Goal: Task Accomplishment & Management: Manage account settings

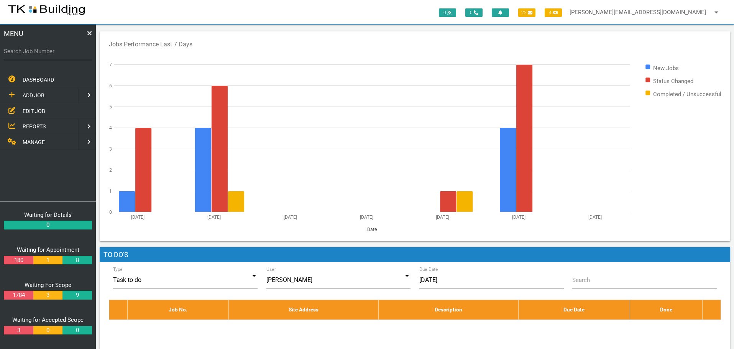
click at [27, 111] on span "EDIT JOB" at bounding box center [34, 111] width 23 height 6
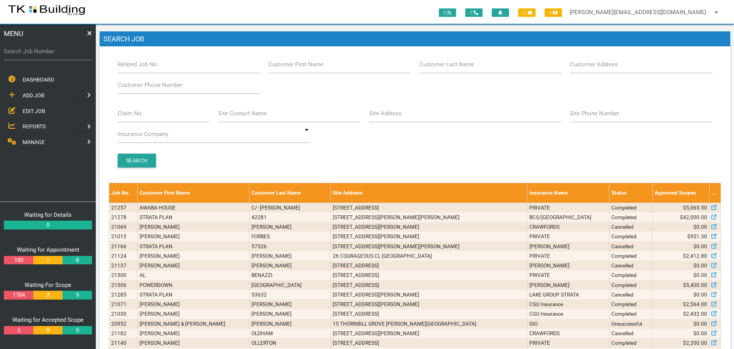
click at [33, 125] on span "REPORTS" at bounding box center [34, 126] width 23 height 6
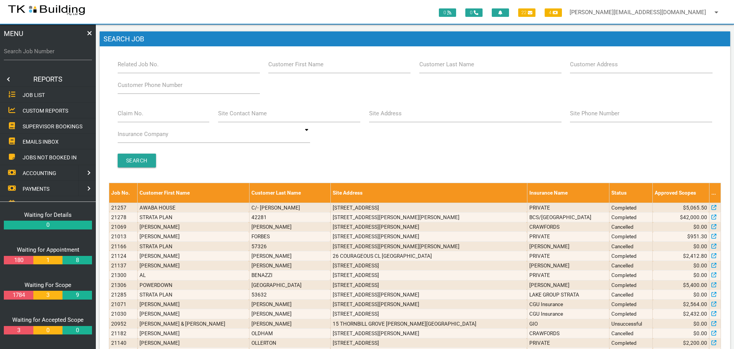
click at [43, 124] on span "SUPERVISOR BOOKINGS" at bounding box center [53, 126] width 60 height 6
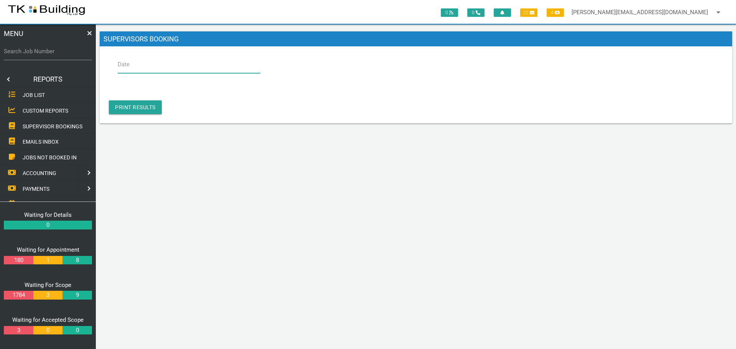
click at [173, 69] on input "Date" at bounding box center [189, 65] width 143 height 18
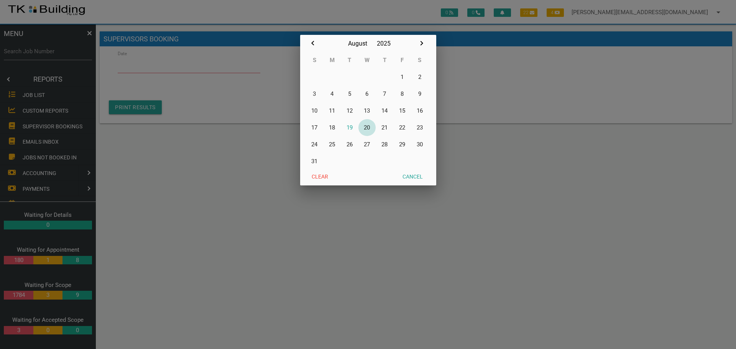
click at [370, 124] on button "20" at bounding box center [367, 127] width 18 height 17
type input "[DATE]"
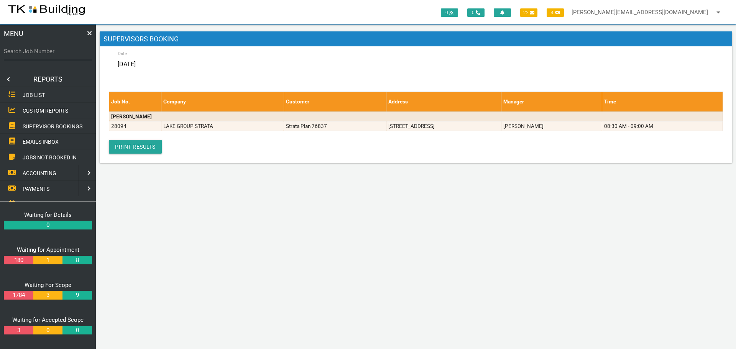
click at [7, 79] on link at bounding box center [7, 79] width 15 height 15
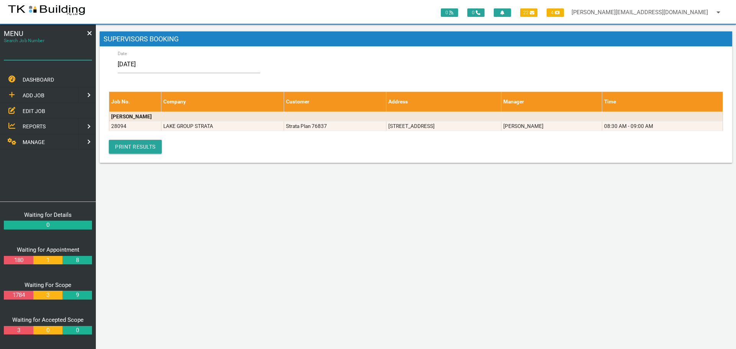
click at [35, 57] on input "Search Job Number" at bounding box center [48, 52] width 88 height 18
type input "27653"
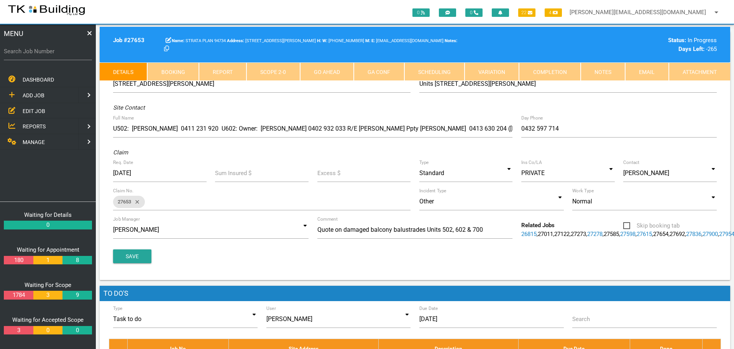
click at [600, 70] on link "Notes" at bounding box center [603, 71] width 44 height 18
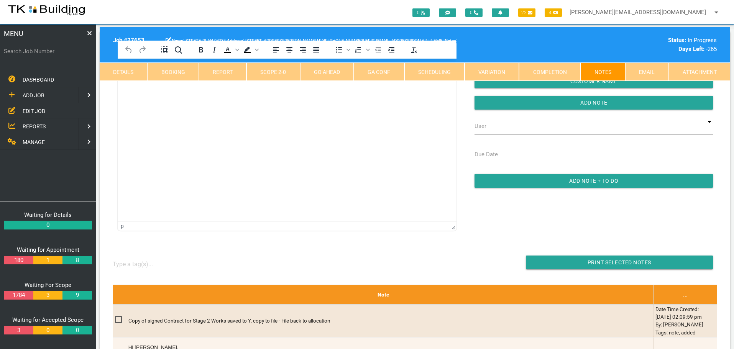
click at [166, 94] on html at bounding box center [287, 76] width 339 height 35
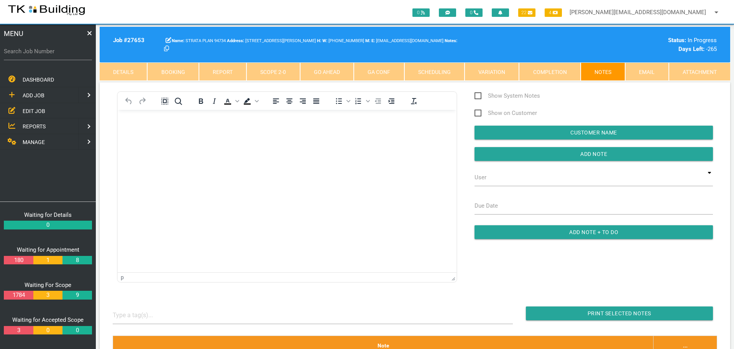
click at [42, 51] on label "Search Job Number" at bounding box center [48, 51] width 88 height 9
click at [42, 51] on input "Search Job Number" at bounding box center [48, 52] width 88 height 18
type input "27597"
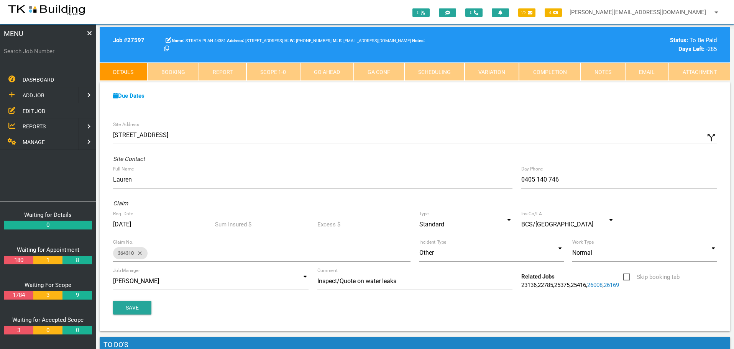
click at [593, 72] on link "Notes" at bounding box center [603, 71] width 44 height 18
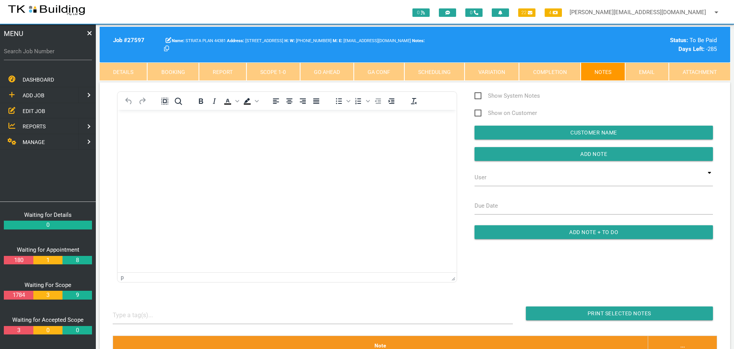
click at [61, 54] on label "Search Job Number" at bounding box center [48, 51] width 88 height 9
click at [61, 54] on input "Search Job Number" at bounding box center [48, 52] width 88 height 18
type input "27957"
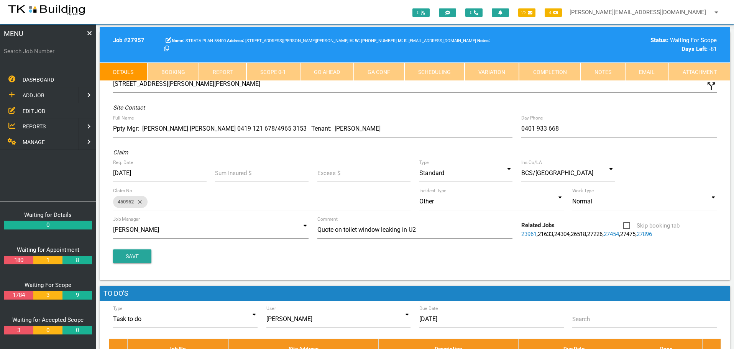
click at [598, 76] on link "Notes" at bounding box center [603, 71] width 44 height 18
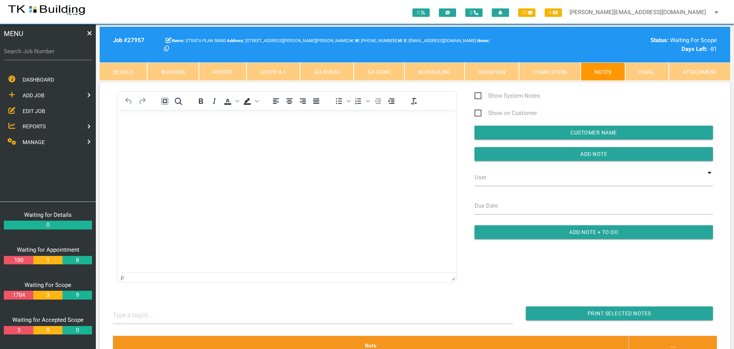
click at [34, 110] on span "EDIT JOB" at bounding box center [34, 111] width 23 height 6
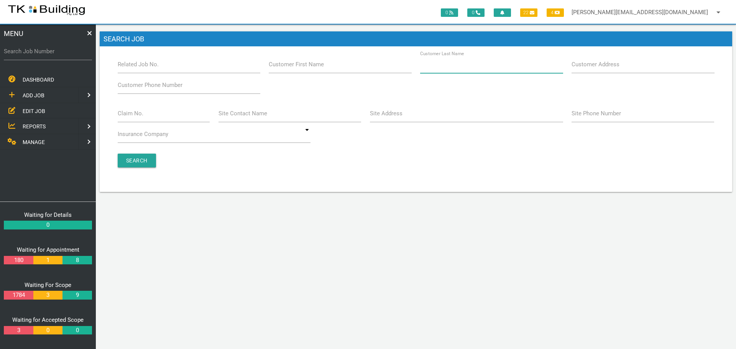
click at [480, 70] on input "Customer Last Name" at bounding box center [491, 65] width 143 height 18
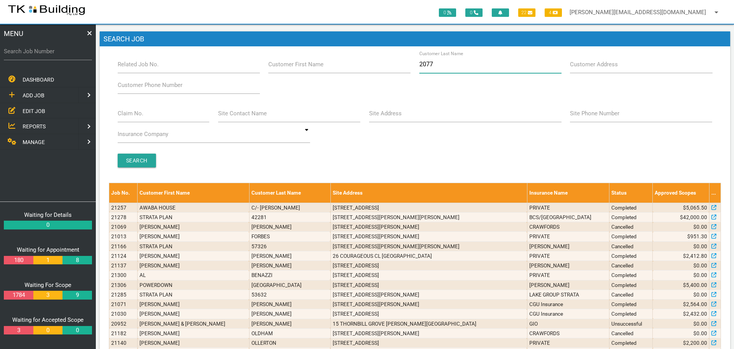
type input "20772"
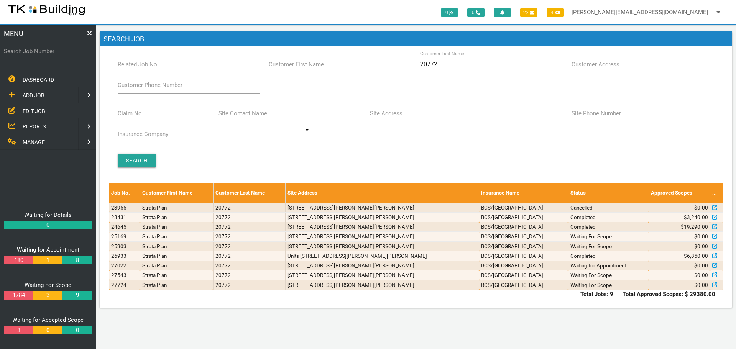
click at [43, 96] on span "ADD JOB" at bounding box center [34, 95] width 22 height 6
click at [41, 108] on span "EXISTING CUSTOMER" at bounding box center [49, 111] width 53 height 6
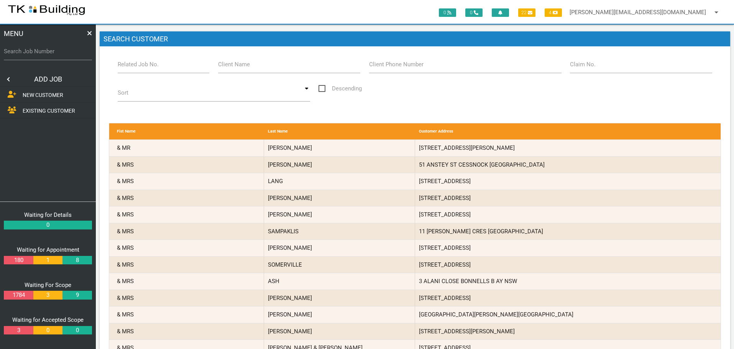
click at [133, 67] on label "Related Job No." at bounding box center [138, 64] width 41 height 9
click at [133, 67] on input "Related Job No." at bounding box center [164, 65] width 92 height 18
type input "27724"
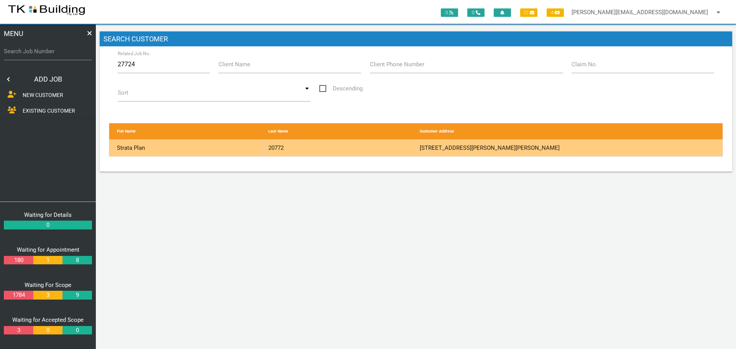
click at [359, 143] on div "20772" at bounding box center [339, 148] width 151 height 16
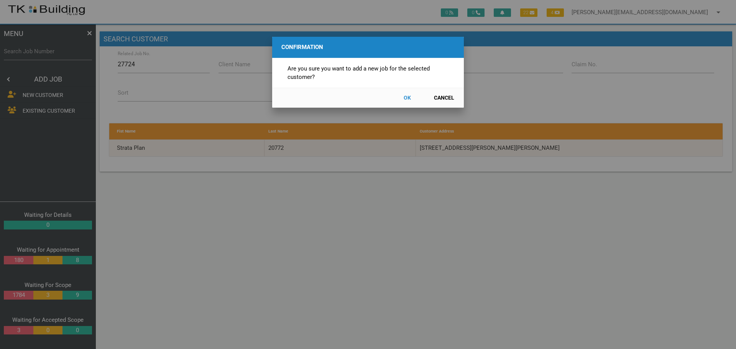
click at [406, 95] on button "OK" at bounding box center [407, 97] width 34 height 13
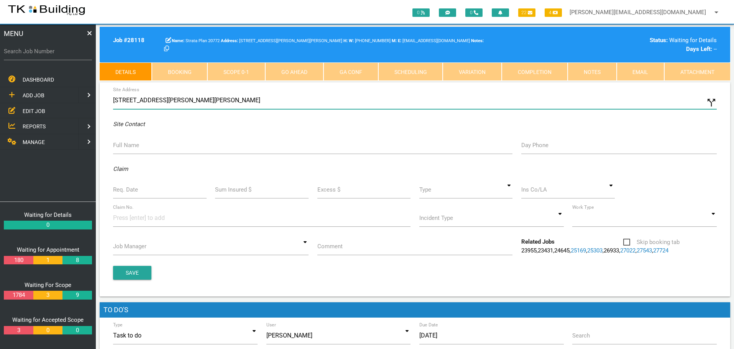
click at [114, 98] on input "7 Albert St, Speers Point NSW 2284, Australia" at bounding box center [415, 101] width 604 height 18
type input "[STREET_ADDRESS][PERSON_NAME][PERSON_NAME]"
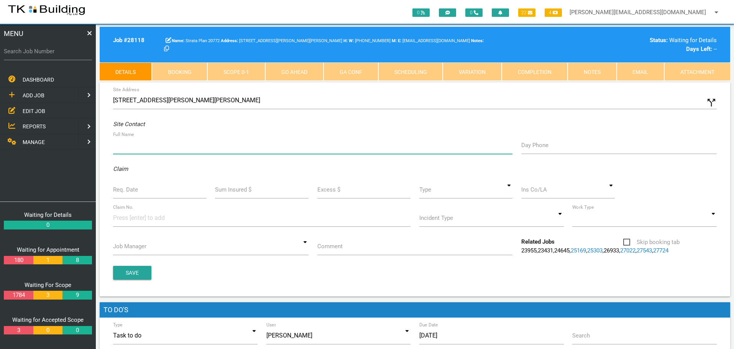
click at [123, 150] on input "Full Name" at bounding box center [312, 145] width 399 height 18
type input "Sam Carroll (sam.carroll@calvarycare.org.au)"
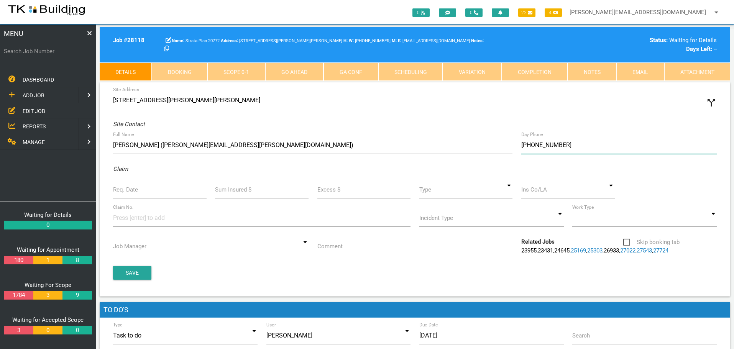
type input "(04) 3897 4961"
click at [129, 197] on input "Req. Date" at bounding box center [160, 190] width 94 height 18
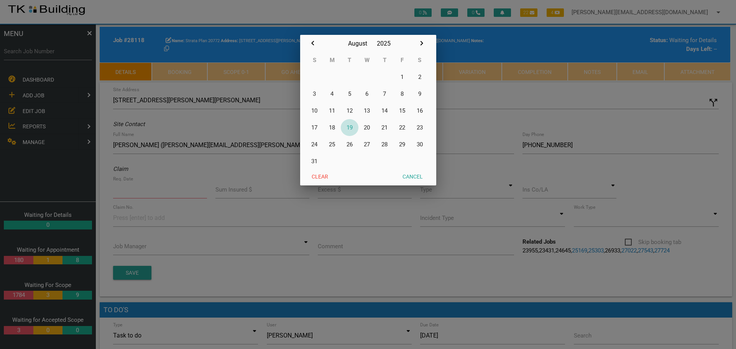
click at [350, 126] on button "19" at bounding box center [350, 127] width 18 height 17
type input "[DATE]"
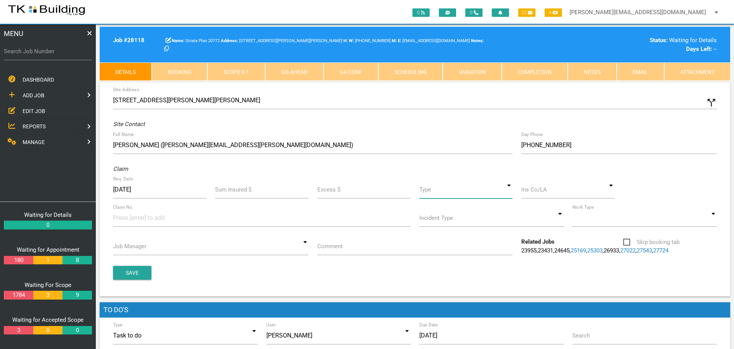
drag, startPoint x: 511, startPoint y: 194, endPoint x: 505, endPoint y: 200, distance: 8.7
click at [511, 194] on input at bounding box center [466, 190] width 94 height 18
drag, startPoint x: 490, startPoint y: 218, endPoint x: 530, endPoint y: 203, distance: 42.6
click at [493, 217] on span "Standard" at bounding box center [466, 224] width 94 height 19
type input "Standard"
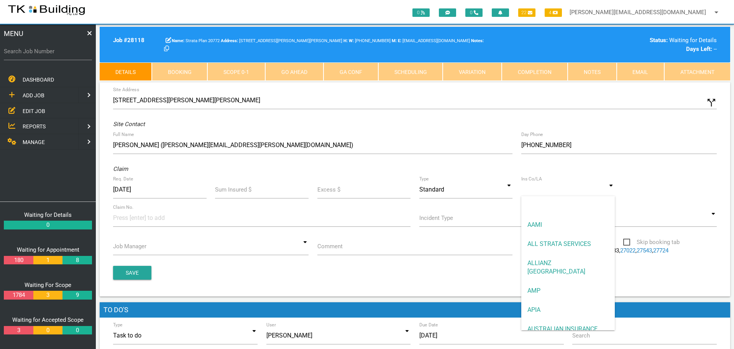
click at [545, 194] on input at bounding box center [568, 190] width 94 height 18
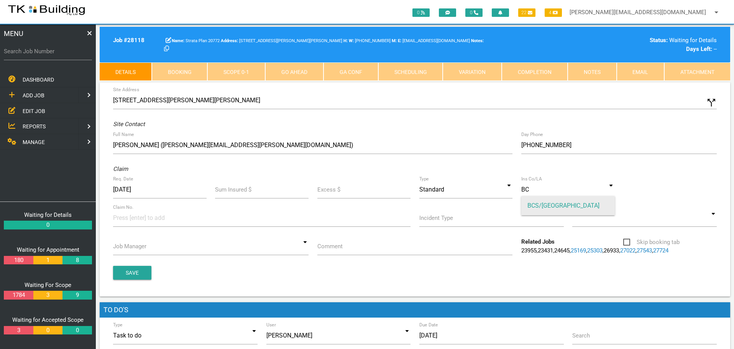
click at [539, 203] on span "BCS/[GEOGRAPHIC_DATA]" at bounding box center [568, 205] width 94 height 19
type input "BCS/[GEOGRAPHIC_DATA]"
click at [125, 220] on input at bounding box center [141, 217] width 57 height 17
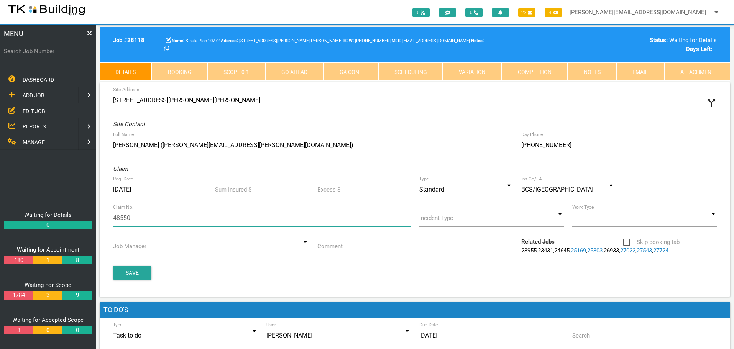
type input "485508"
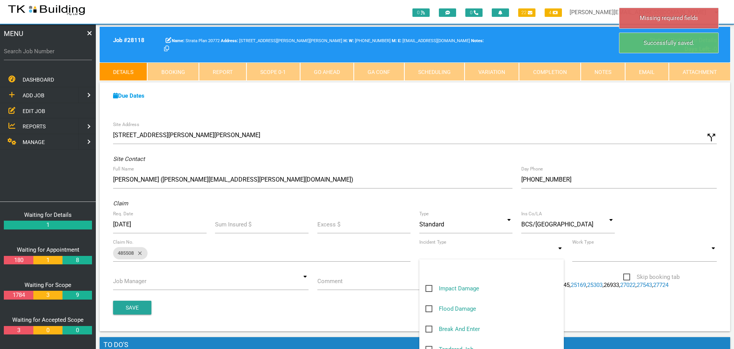
click at [563, 255] on input at bounding box center [491, 253] width 145 height 18
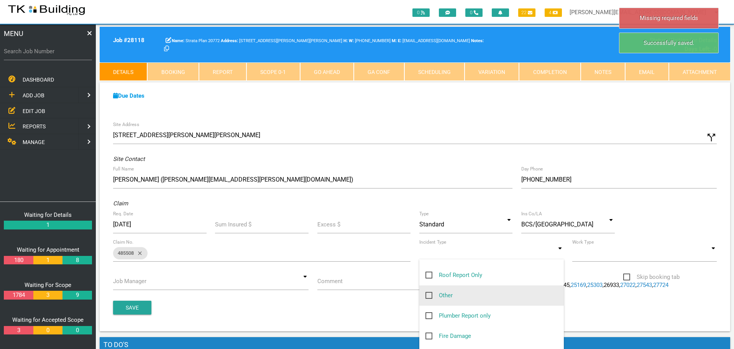
click at [429, 294] on span "Other" at bounding box center [438, 296] width 27 height 10
click at [429, 294] on input "Other" at bounding box center [427, 293] width 5 height 5
checkbox input "true"
type input "Other"
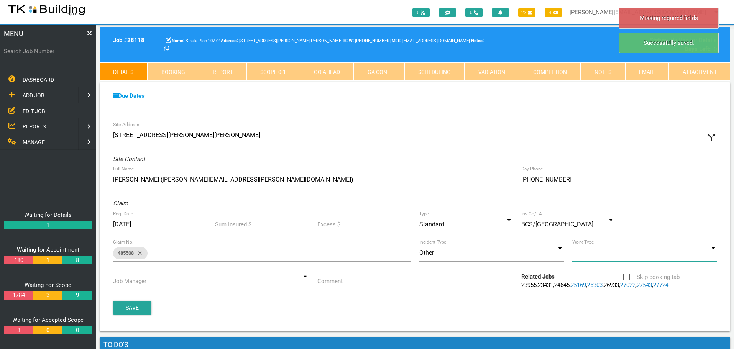
click at [714, 254] on input at bounding box center [644, 253] width 145 height 18
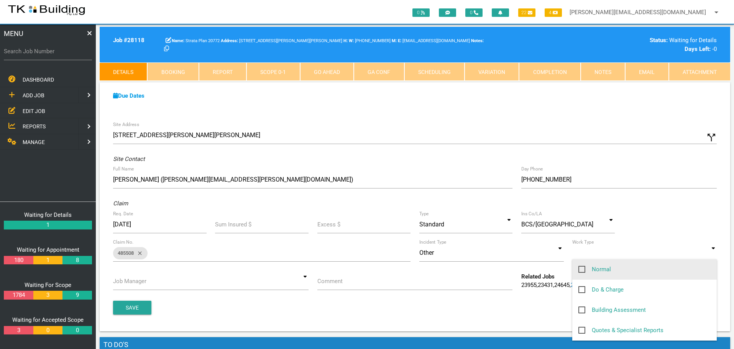
click at [583, 268] on span "Normal" at bounding box center [594, 270] width 33 height 10
click at [583, 268] on input "Normal" at bounding box center [580, 267] width 5 height 5
checkbox input "true"
type input "Normal"
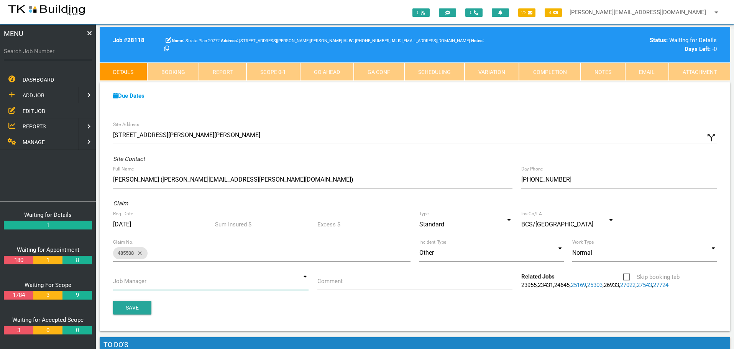
click at [306, 283] on input at bounding box center [210, 282] width 195 height 18
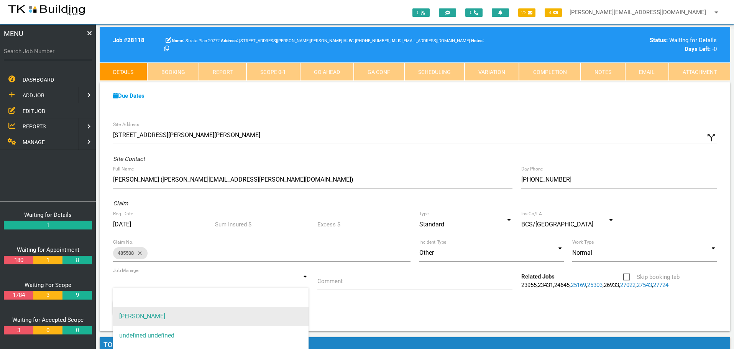
click at [282, 313] on span "[PERSON_NAME]" at bounding box center [210, 316] width 195 height 19
type input "[PERSON_NAME]"
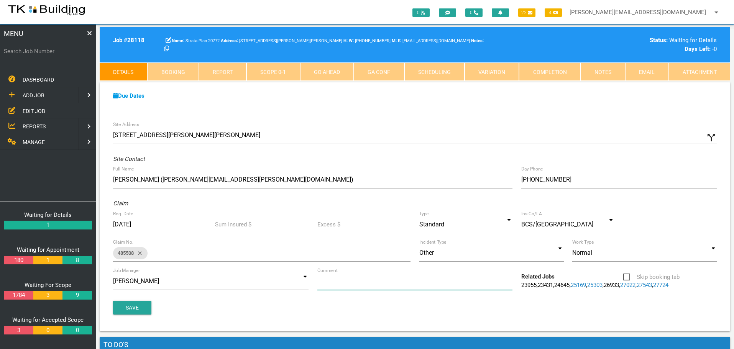
click at [352, 286] on input "Comment" at bounding box center [414, 282] width 195 height 18
type input "Quote on failed waterproofing to bathroom U3"
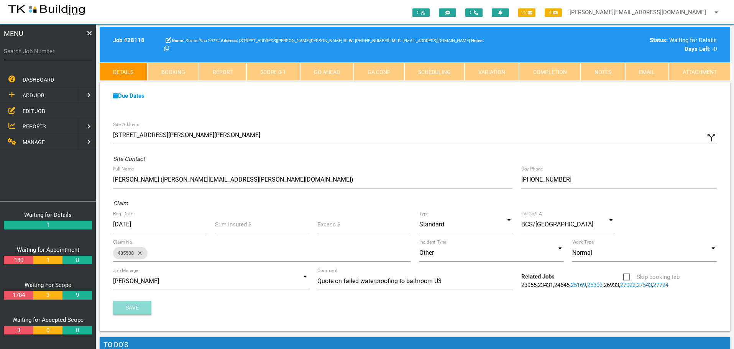
click at [128, 310] on button "Save" at bounding box center [132, 308] width 38 height 14
click at [182, 73] on link "Booking" at bounding box center [172, 71] width 51 height 18
select select "7"
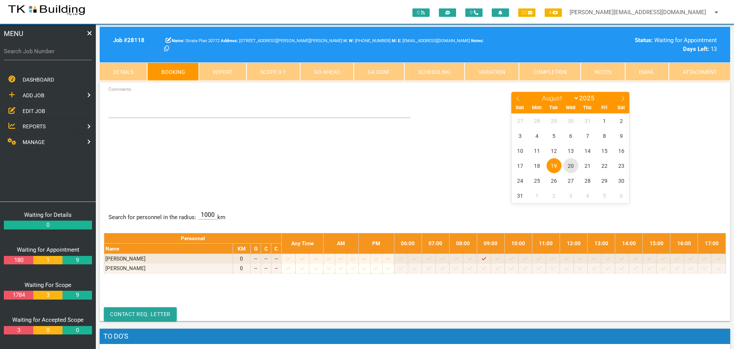
click at [572, 166] on span "20" at bounding box center [570, 165] width 15 height 15
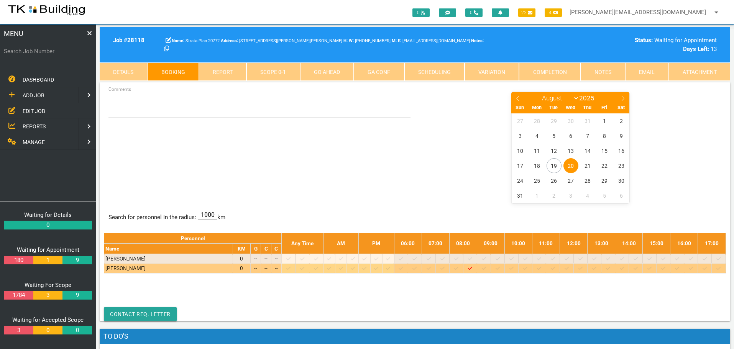
click at [569, 268] on icon at bounding box center [567, 268] width 4 height 5
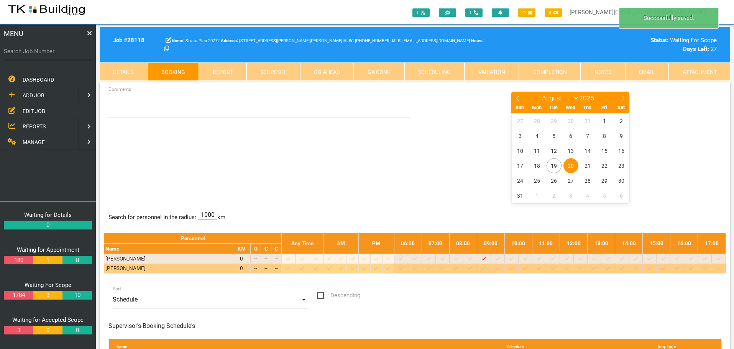
click at [572, 269] on div at bounding box center [566, 268] width 11 height 8
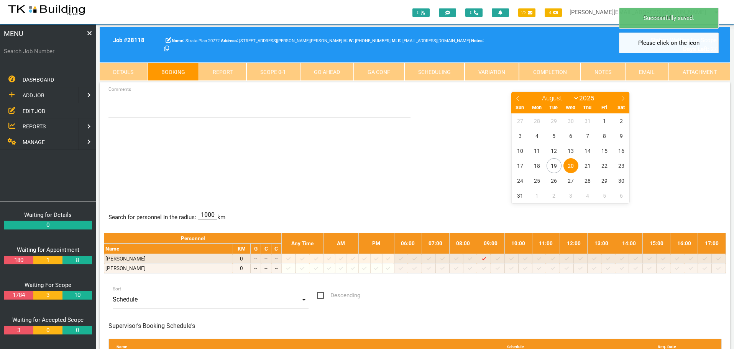
click at [570, 163] on span "20" at bounding box center [570, 165] width 15 height 15
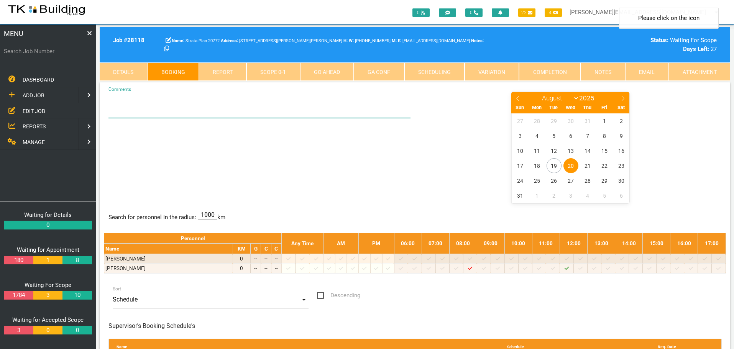
click at [113, 112] on textarea "Comments" at bounding box center [259, 104] width 302 height 27
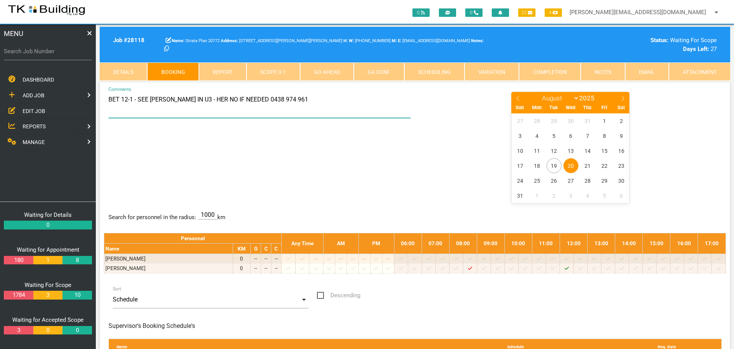
type textarea "BET 12-1 - SEE SAM IN U3 - HER NO IF NEEDED 0438 974 961"
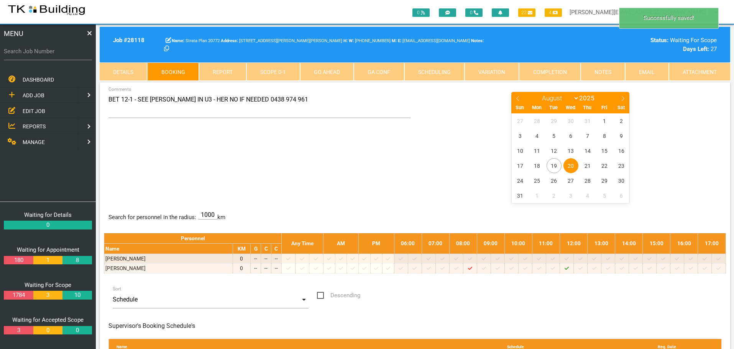
click at [340, 167] on div "BET 12-1 - SEE SAM IN U3 - HER NO IF NEEDED 0438 974 961 Comments January Febru…" at bounding box center [415, 147] width 622 height 112
click at [40, 56] on input "Search Job Number" at bounding box center [48, 52] width 88 height 18
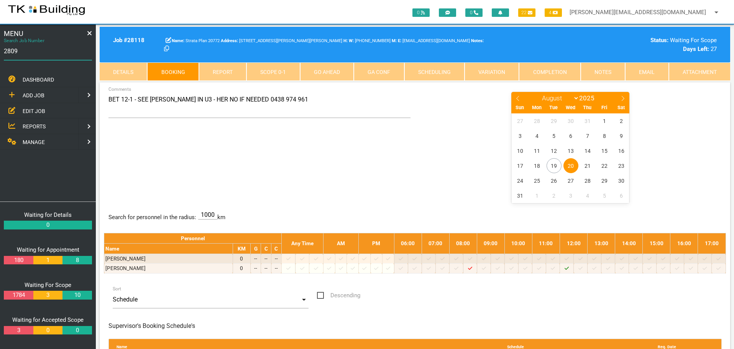
type input "28094"
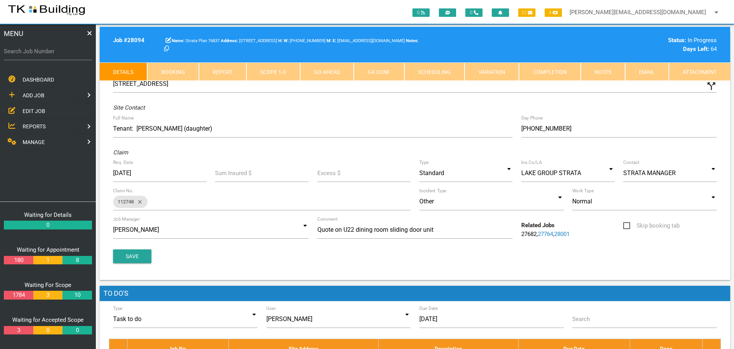
click at [183, 73] on link "Booking" at bounding box center [172, 71] width 51 height 18
select select "7"
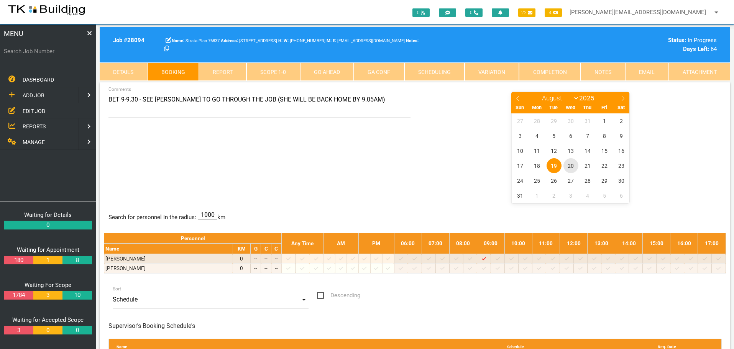
click at [570, 165] on span "20" at bounding box center [570, 165] width 15 height 15
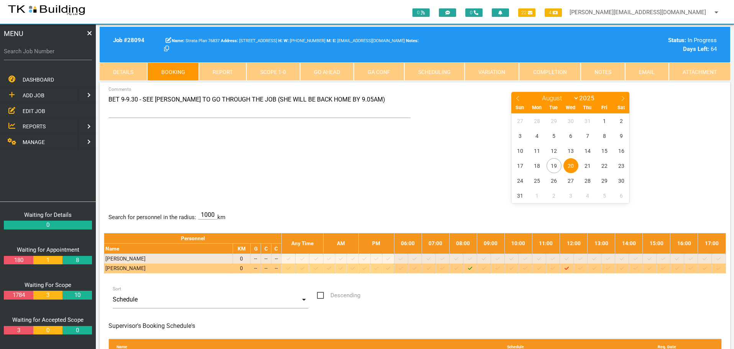
click at [472, 269] on icon at bounding box center [470, 268] width 4 height 3
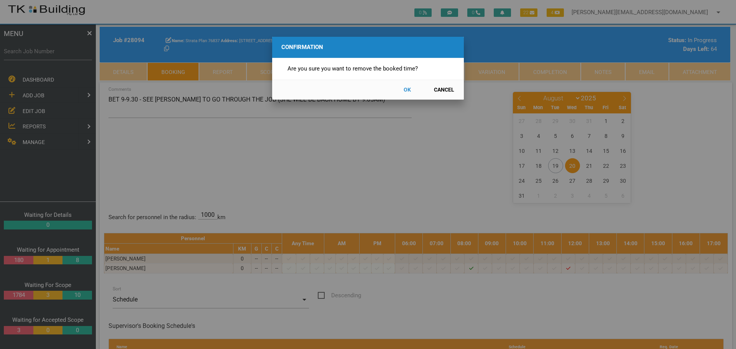
click at [407, 88] on button "OK" at bounding box center [407, 89] width 34 height 13
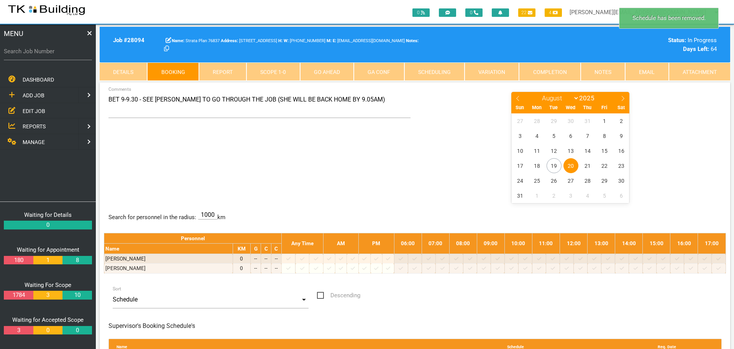
scroll to position [25, 0]
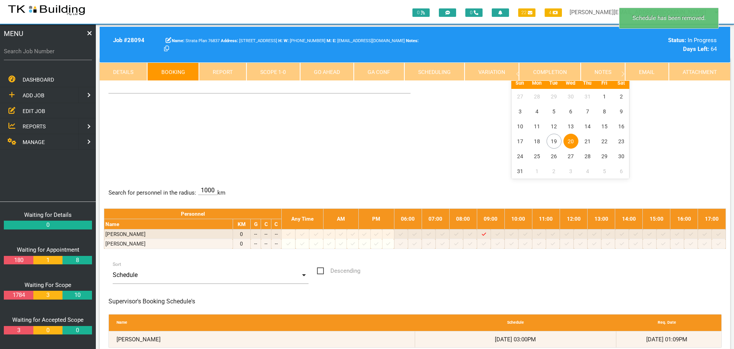
click at [571, 141] on span "20" at bounding box center [570, 141] width 15 height 15
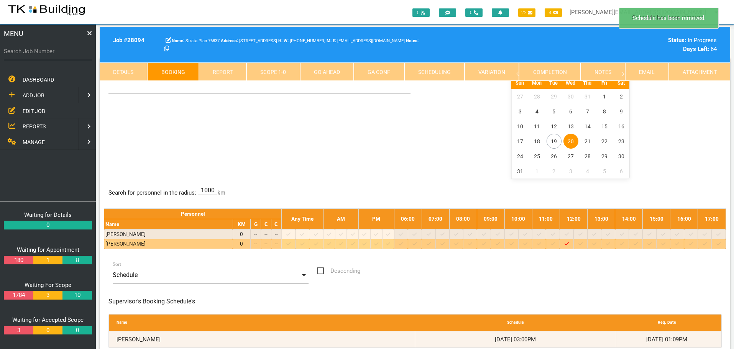
click at [486, 243] on icon at bounding box center [484, 243] width 4 height 5
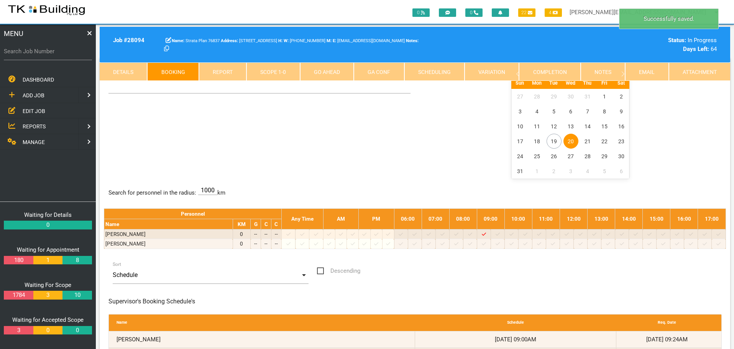
click at [570, 141] on span "20" at bounding box center [570, 141] width 15 height 15
click at [32, 55] on label "Search Job Number" at bounding box center [48, 51] width 88 height 9
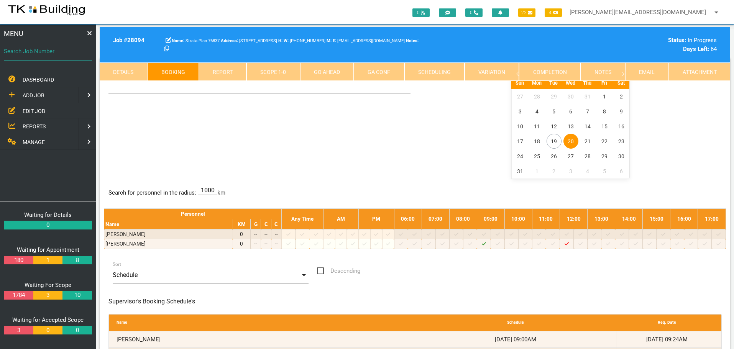
click at [32, 55] on input "Search Job Number" at bounding box center [48, 52] width 88 height 18
type input "28118"
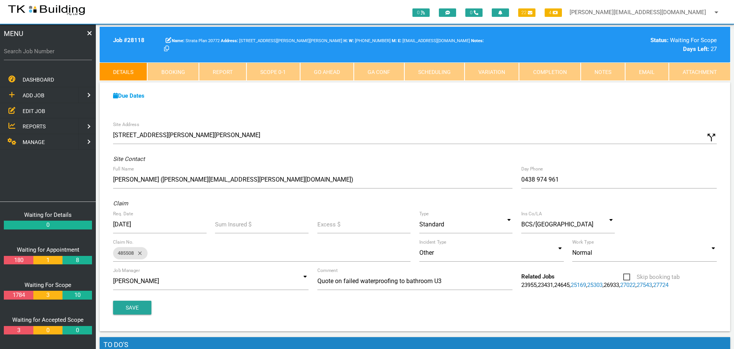
click at [180, 67] on link "Booking" at bounding box center [172, 71] width 51 height 18
select select "7"
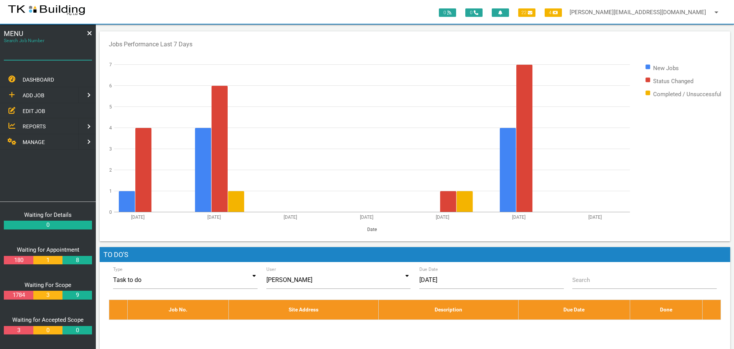
click at [33, 56] on input "Search Job Number" at bounding box center [48, 52] width 88 height 18
type input "27957"
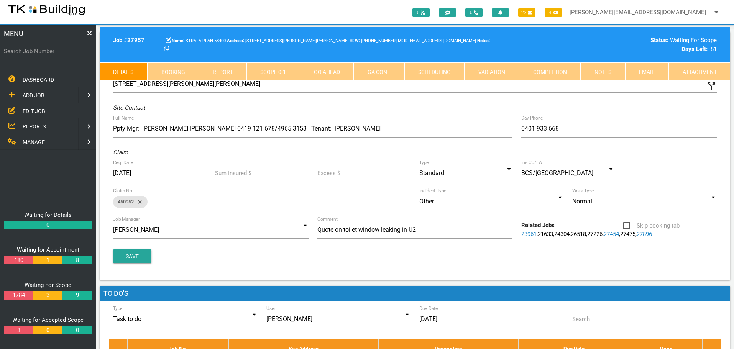
click at [606, 67] on link "Notes" at bounding box center [603, 71] width 44 height 18
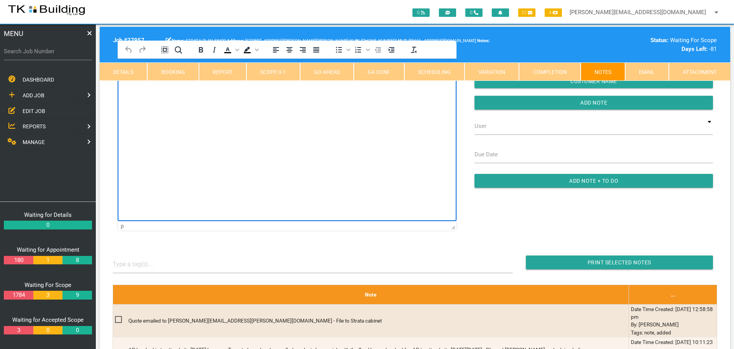
click at [146, 94] on html at bounding box center [287, 76] width 339 height 35
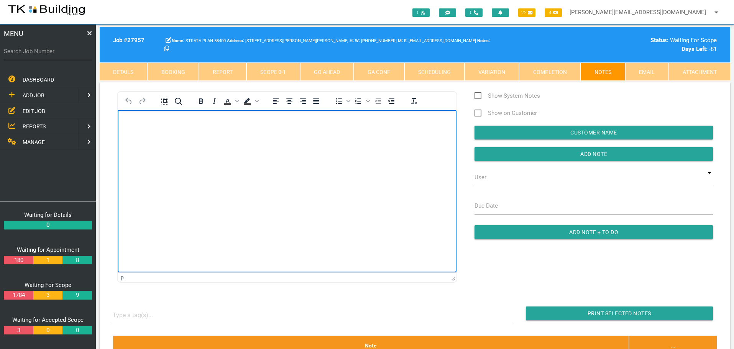
click at [128, 129] on body "Rich Text Area. Press ALT-0 for help." at bounding box center [287, 131] width 339 height 25
paste body "Rich Text Area. Press ALT-0 for help."
click at [133, 137] on p "Rich Text Area. Press ALT-0 for help." at bounding box center [287, 138] width 320 height 6
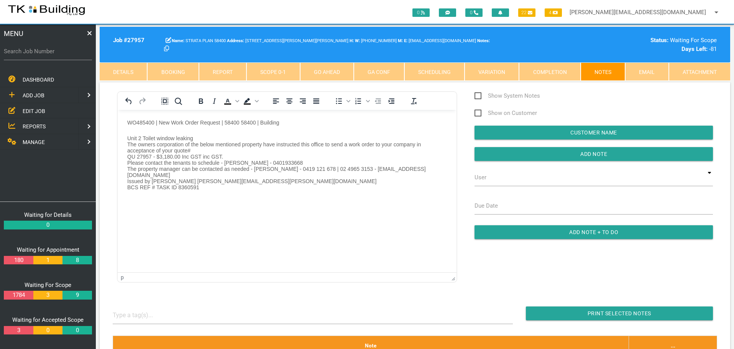
drag, startPoint x: 509, startPoint y: 151, endPoint x: 467, endPoint y: 145, distance: 42.6
click at [506, 152] on input "button" at bounding box center [594, 154] width 238 height 14
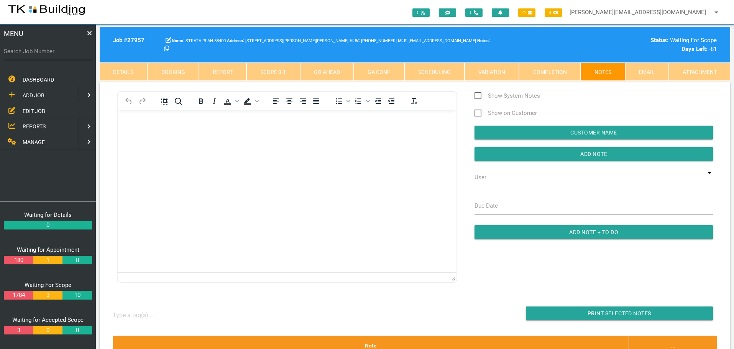
drag, startPoint x: 44, startPoint y: 55, endPoint x: 44, endPoint y: 60, distance: 4.6
click at [44, 55] on label "Search Job Number" at bounding box center [48, 51] width 88 height 9
click at [44, 55] on input "Search Job Number" at bounding box center [48, 52] width 88 height 18
type input "28094"
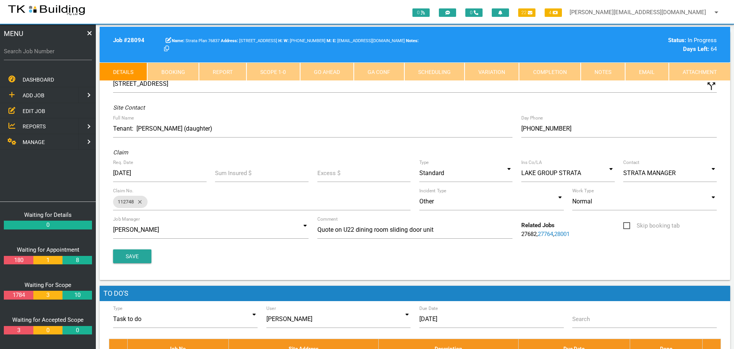
click at [177, 72] on link "Booking" at bounding box center [172, 71] width 51 height 18
select select "7"
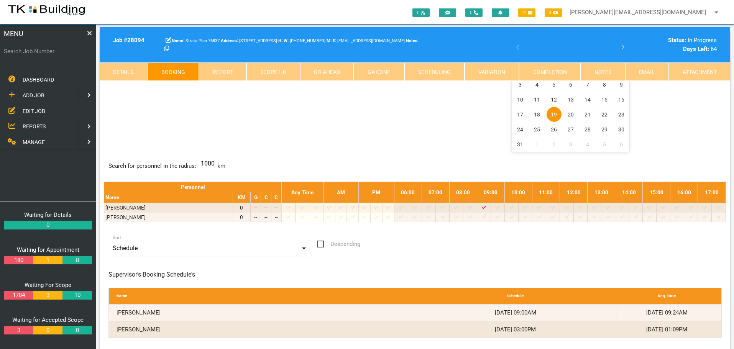
click at [287, 96] on div "BET 9-9.30 - SEE [PERSON_NAME] TO GO THROUGH THE JOB (SHE WILL BE BACK HOME BY …" at bounding box center [415, 96] width 622 height 112
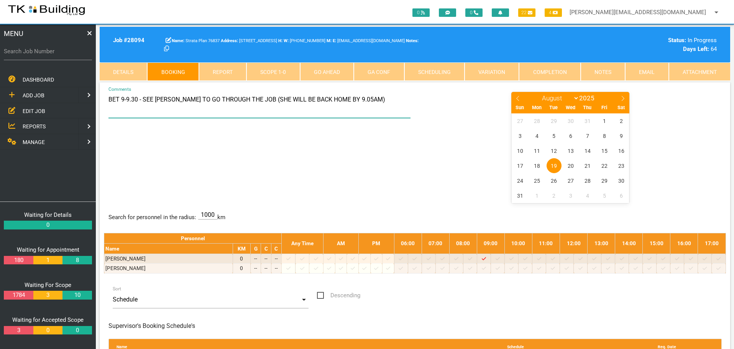
drag, startPoint x: 108, startPoint y: 99, endPoint x: 376, endPoint y: 103, distance: 268.4
click at [376, 103] on textarea "BET 9-9.30 - SEE [PERSON_NAME] TO GO THROUGH THE JOB (SHE WILL BE BACK HOME BY …" at bounding box center [259, 104] width 302 height 27
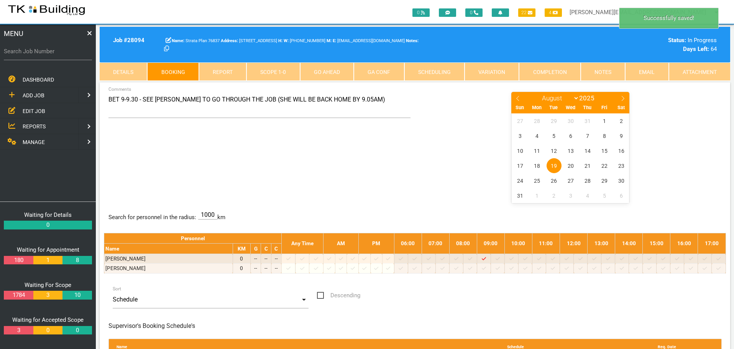
click at [166, 153] on div "BET 9-9.30 - SEE [PERSON_NAME] TO GO THROUGH THE JOB (SHE WILL BE BACK HOME BY …" at bounding box center [415, 147] width 622 height 112
click at [573, 164] on span "20" at bounding box center [570, 165] width 15 height 15
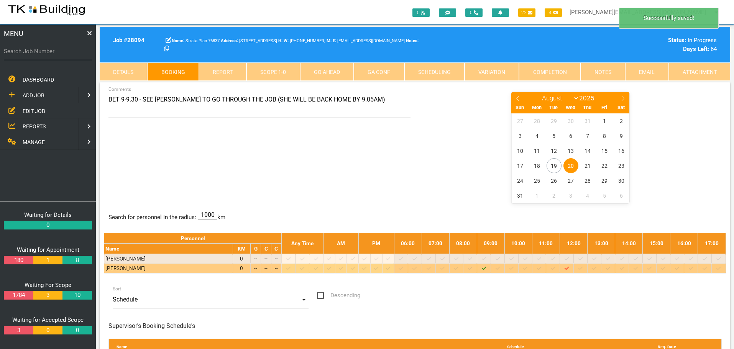
click at [486, 269] on icon "Job: 28094 Scope: W/O # 112748 Suburb: Belmont North Customer: Strata Plan 76837" at bounding box center [484, 268] width 4 height 5
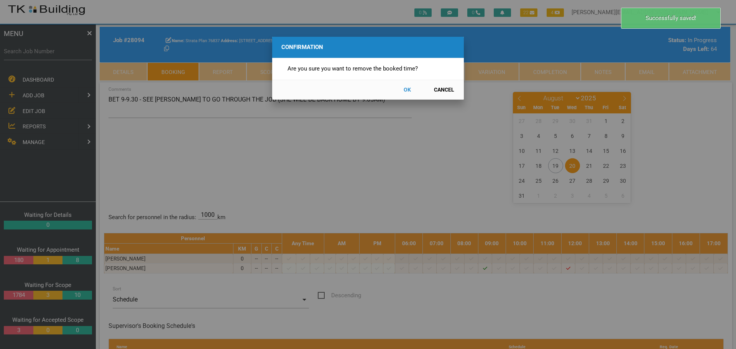
click at [405, 89] on button "OK" at bounding box center [407, 89] width 34 height 13
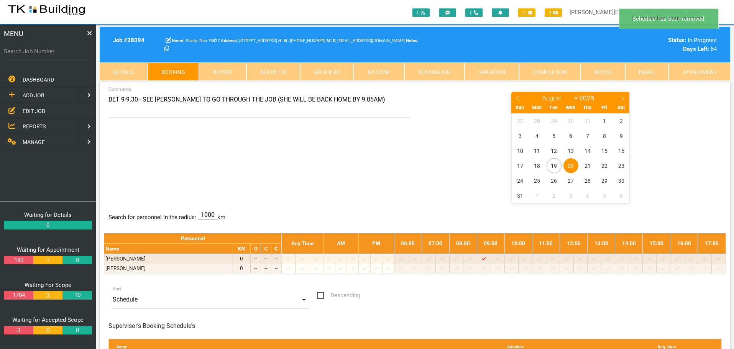
scroll to position [25, 0]
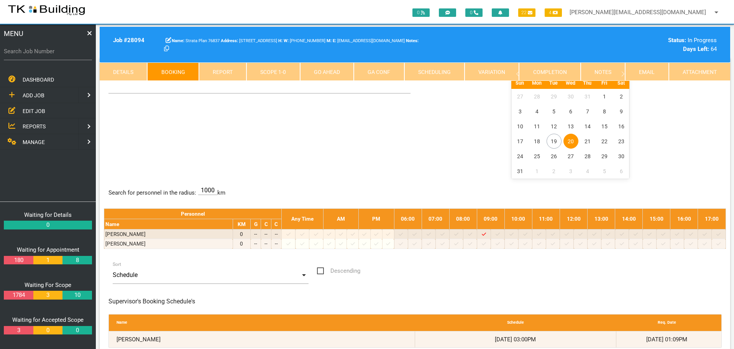
click at [123, 72] on link "Details" at bounding box center [124, 71] width 48 height 18
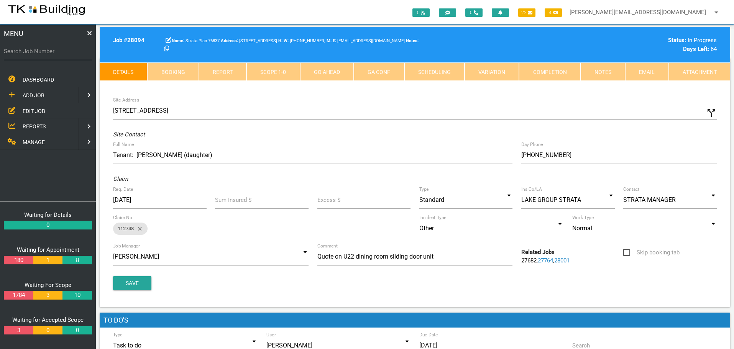
click at [549, 261] on link "27764" at bounding box center [545, 260] width 15 height 7
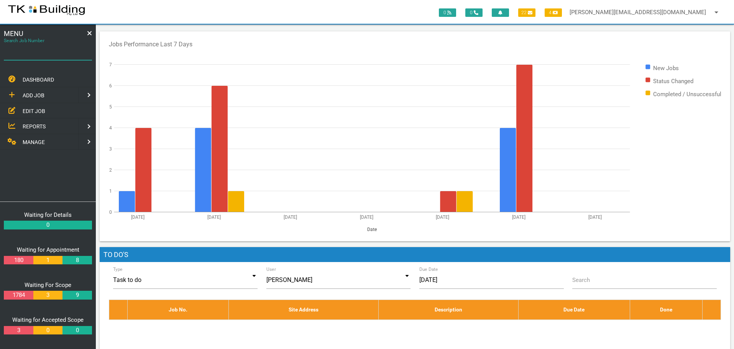
click at [30, 57] on input "Search Job Number" at bounding box center [48, 52] width 88 height 18
type input "27923"
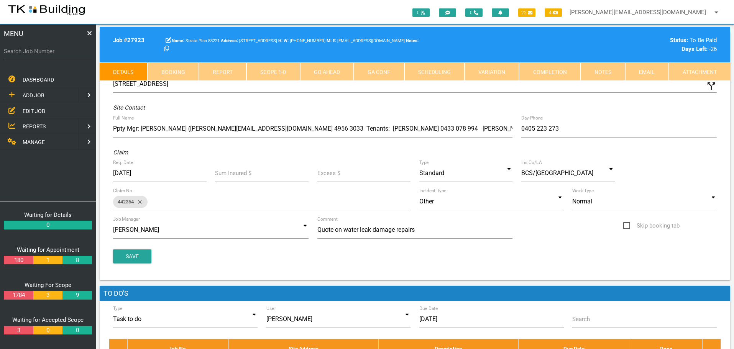
click at [609, 72] on link "Notes" at bounding box center [603, 71] width 44 height 18
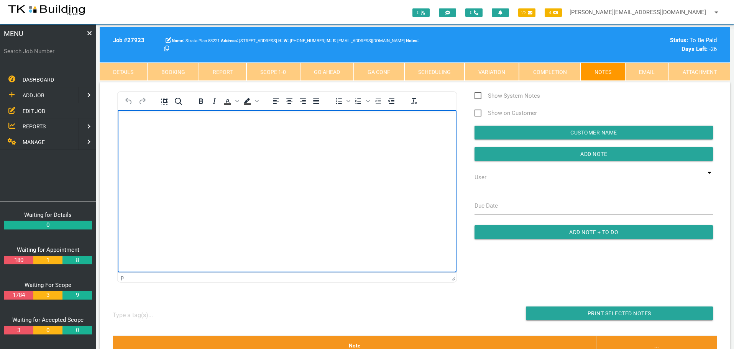
click at [133, 123] on p "Rich Text Area. Press ALT-0 for help." at bounding box center [287, 122] width 320 height 6
paste body "Rich Text Area. Press ALT-0 for help."
click at [397, 121] on p "Your invoice number 00038950 for 440.00 has been received and allocated to 8322…" at bounding box center [287, 122] width 320 height 7
click at [398, 122] on p "Your invoice number 00038950 for 440.00 has been received and allocated to 8322…" at bounding box center [287, 122] width 320 height 7
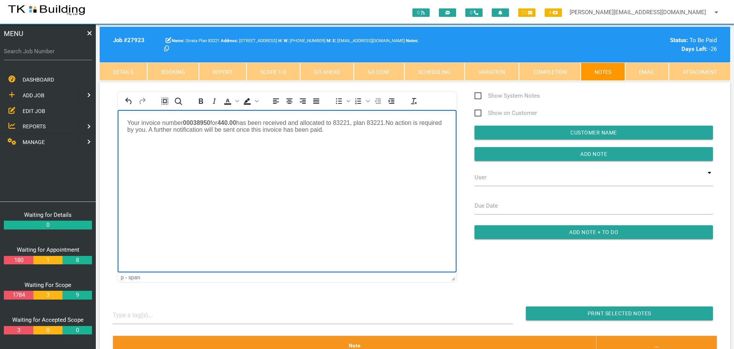
click at [349, 130] on span "Your invoice number 00038950 for 440.00 has been received and allocated to 8322…" at bounding box center [284, 125] width 314 height 13
click at [357, 130] on p "Your invoice number 00038950 for 440.00 has been received and allocated to 8322…" at bounding box center [287, 126] width 320 height 14
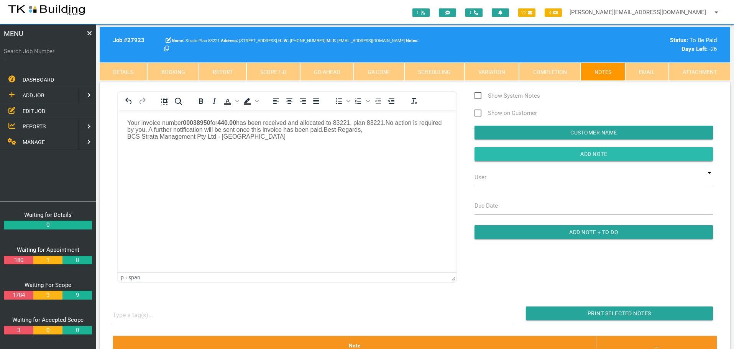
click at [512, 158] on input "button" at bounding box center [594, 154] width 238 height 14
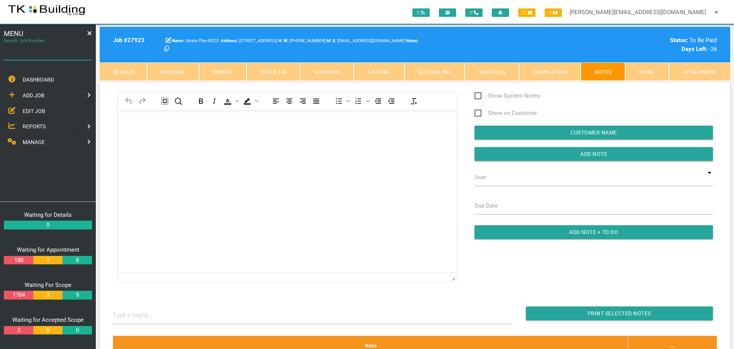
click at [40, 56] on input "Search Job Number" at bounding box center [48, 52] width 88 height 18
type input "28051"
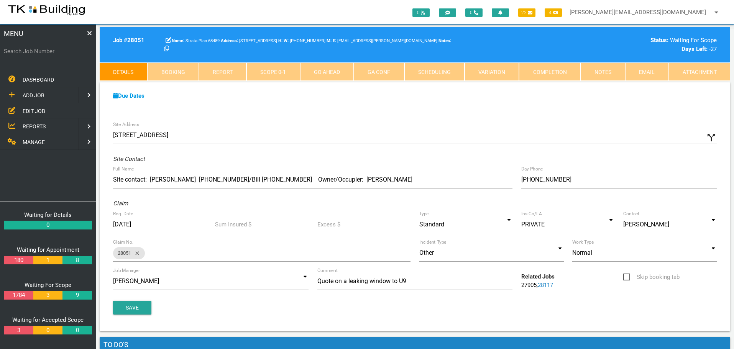
click at [605, 73] on link "Notes" at bounding box center [603, 71] width 44 height 18
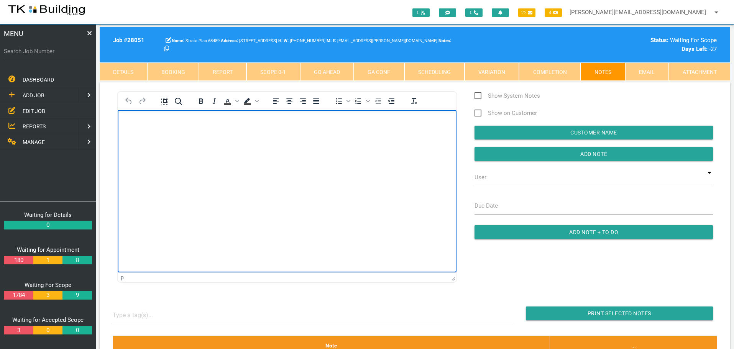
click at [136, 128] on body "Rich Text Area. Press ALT-0 for help." at bounding box center [287, 131] width 339 height 25
drag, startPoint x: 131, startPoint y: 120, endPoint x: 126, endPoint y: 125, distance: 7.6
click at [128, 124] on p "Rich Text Area. Press ALT-0 for help." at bounding box center [287, 122] width 320 height 6
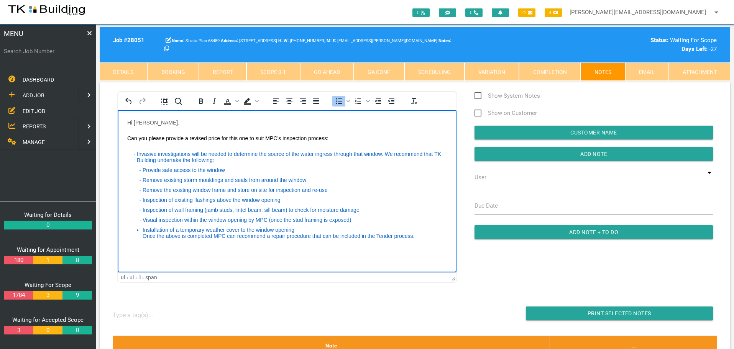
click at [128, 253] on body "Hi Sharon, Can you please provide a revised price for this one to suit MPC’s in…" at bounding box center [287, 187] width 339 height 137
click at [431, 237] on li "Installation of a temporary weather cover to the window opening Once the above …" at bounding box center [295, 233] width 304 height 12
click at [129, 249] on body "Hi Sharon, Can you please provide a revised price for this one to suit MPC’s in…" at bounding box center [287, 187] width 339 height 137
drag, startPoint x: 432, startPoint y: 235, endPoint x: 404, endPoint y: 207, distance: 39.6
click at [427, 233] on li "Installation of a temporary weather cover to the window opening Once the above …" at bounding box center [295, 233] width 304 height 12
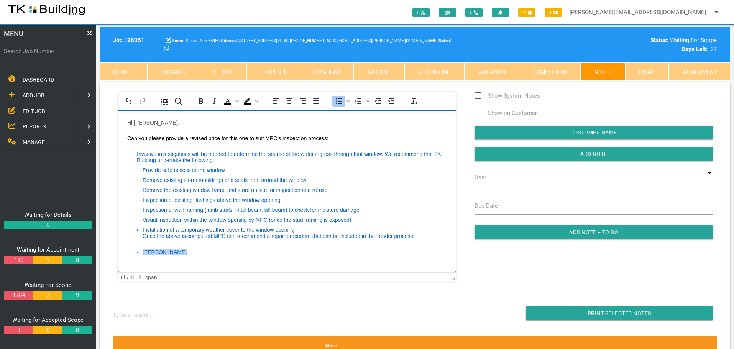
drag, startPoint x: 142, startPoint y: 250, endPoint x: 181, endPoint y: 250, distance: 38.7
click at [181, 250] on ul "Provide safe access to the window Remove existing storm mouldings and seals fro…" at bounding box center [293, 211] width 308 height 88
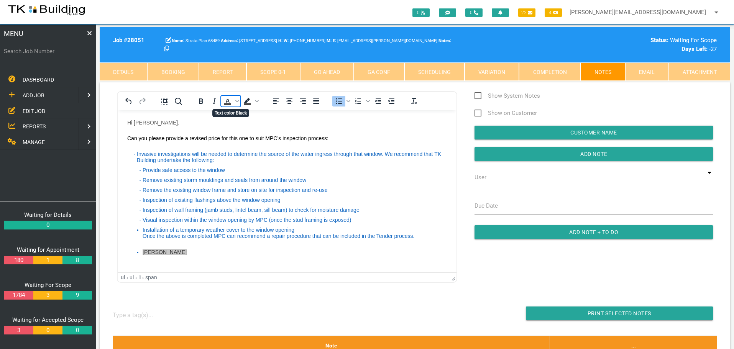
click at [228, 102] on icon "Text color Black" at bounding box center [227, 101] width 3 height 4
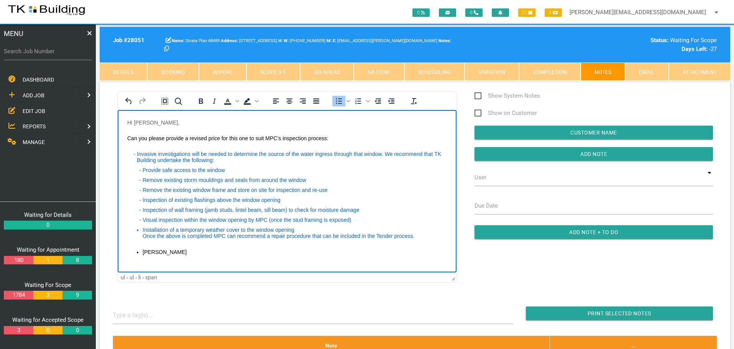
click at [213, 250] on li "Kieran Lantry" at bounding box center [295, 252] width 304 height 6
click at [505, 152] on input "Add Note" at bounding box center [594, 154] width 238 height 14
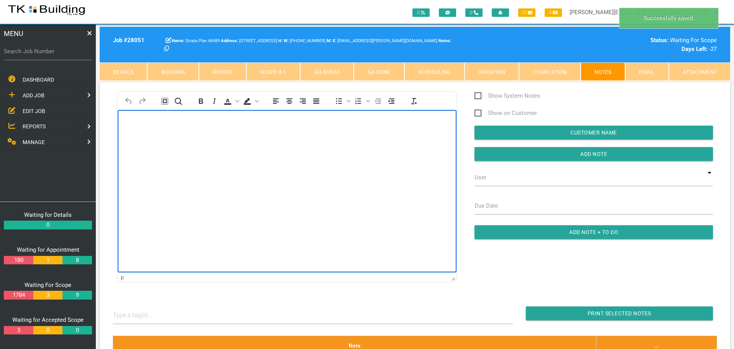
click at [181, 138] on body "Rich Text Area. Press ALT-0 for help." at bounding box center [287, 131] width 339 height 25
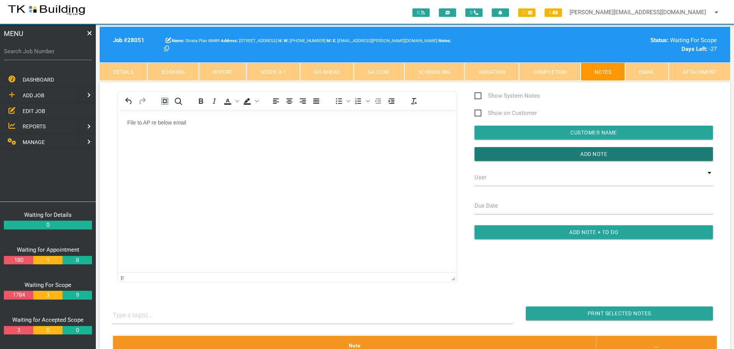
drag, startPoint x: 527, startPoint y: 156, endPoint x: 465, endPoint y: 156, distance: 62.9
click at [519, 156] on input "button" at bounding box center [594, 154] width 238 height 14
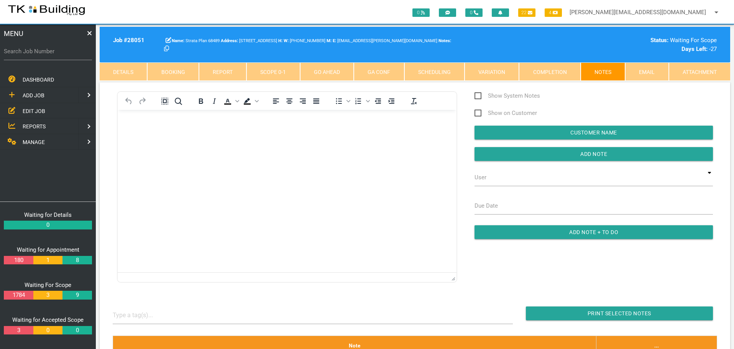
click at [58, 53] on label "Search Job Number" at bounding box center [48, 51] width 88 height 9
click at [58, 53] on input "Search Job Number" at bounding box center [48, 52] width 88 height 18
type input "28081"
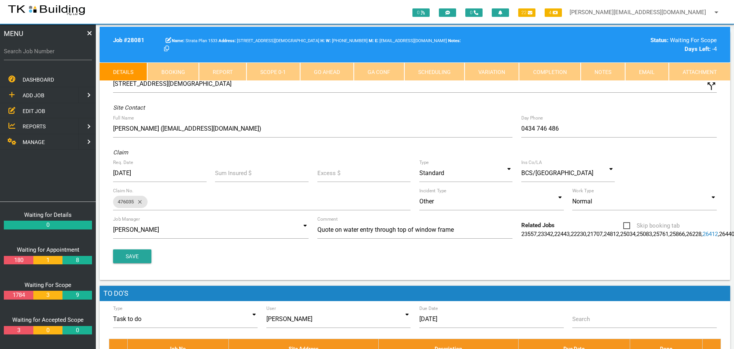
click at [600, 70] on link "Notes" at bounding box center [603, 71] width 44 height 18
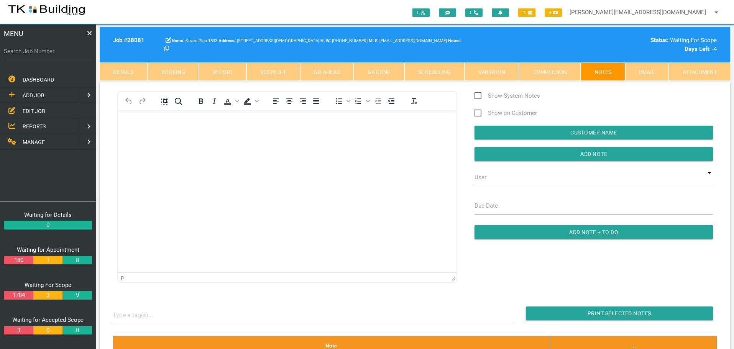
click at [131, 121] on p "Rich Text Area. Press ALT-0 for help." at bounding box center [287, 122] width 320 height 6
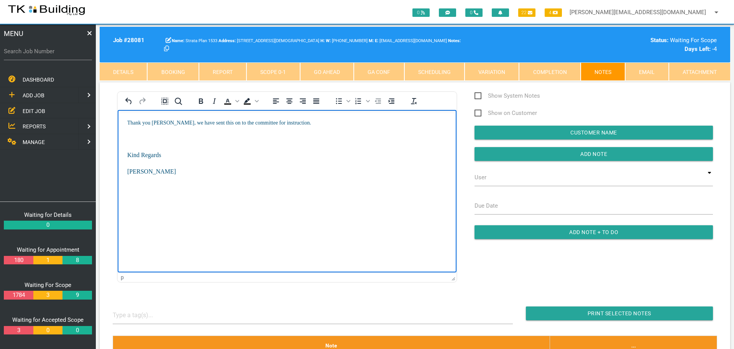
click at [137, 134] on body "Thank you Sharon, we have sent this on to the committee for instruction. Kind R…" at bounding box center [287, 160] width 339 height 82
click at [563, 161] on div "Show System Notes Show on Customer Customer Name Add Note User TKB JobTracking …" at bounding box center [594, 169] width 256 height 156
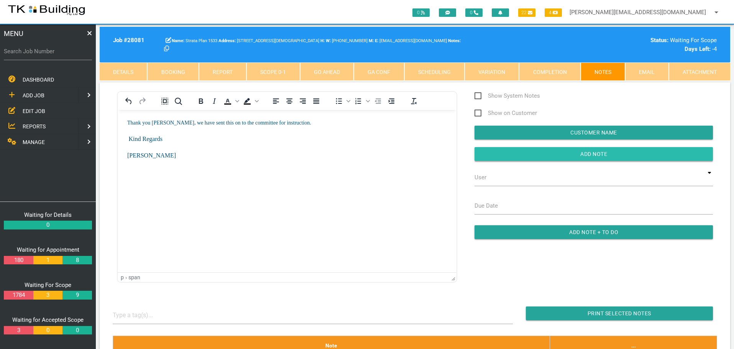
click at [513, 156] on input "button" at bounding box center [594, 154] width 238 height 14
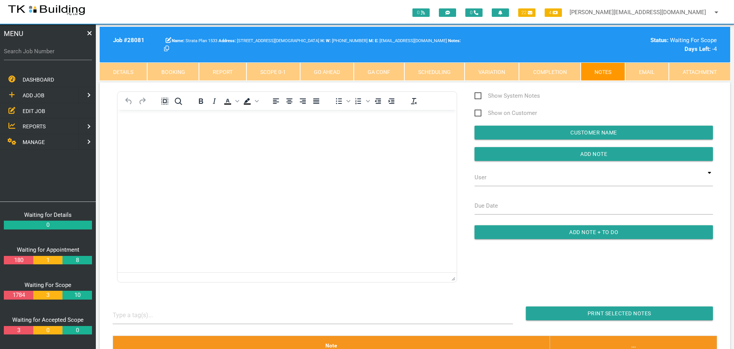
click at [30, 109] on span "EDIT JOB" at bounding box center [34, 111] width 23 height 6
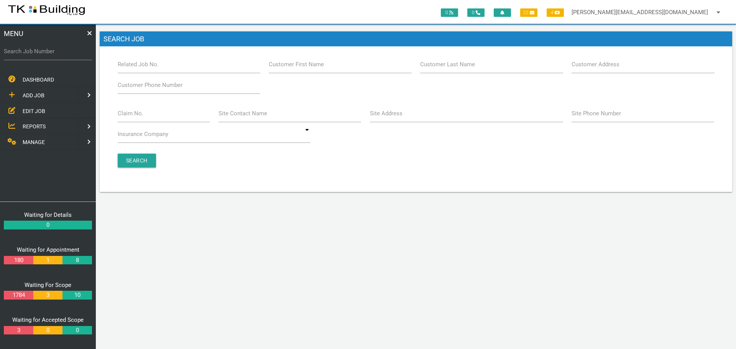
click at [390, 117] on label "Site Address" at bounding box center [386, 113] width 33 height 9
click at [390, 117] on input "Site Address" at bounding box center [466, 114] width 193 height 18
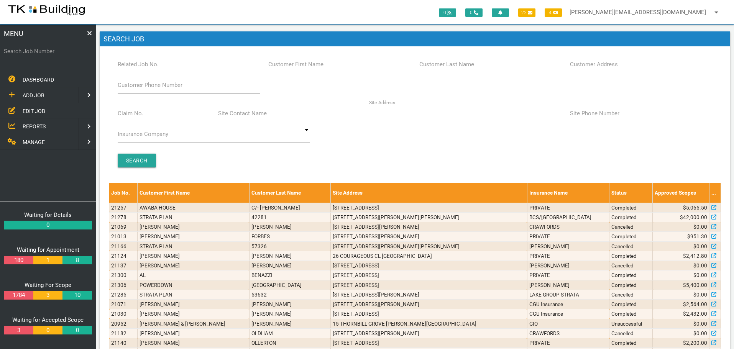
click at [26, 124] on span "REPORTS" at bounding box center [34, 126] width 23 height 6
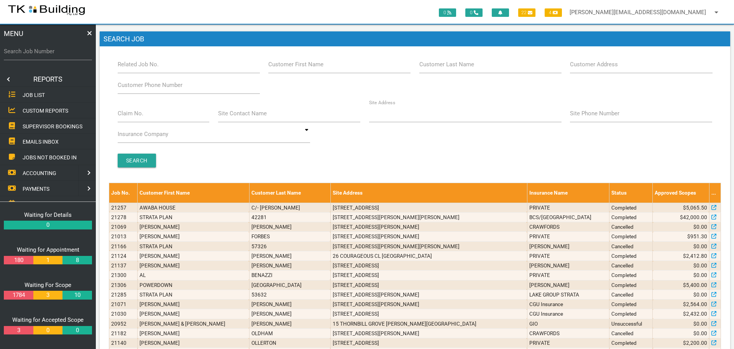
click at [64, 126] on span "SUPERVISOR BOOKINGS" at bounding box center [53, 126] width 60 height 6
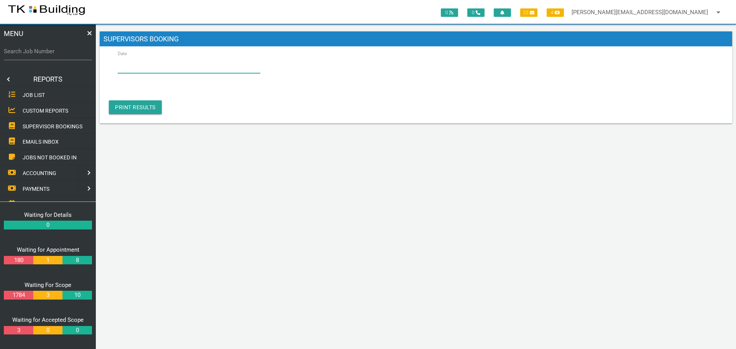
click at [151, 59] on input "Date" at bounding box center [189, 65] width 143 height 18
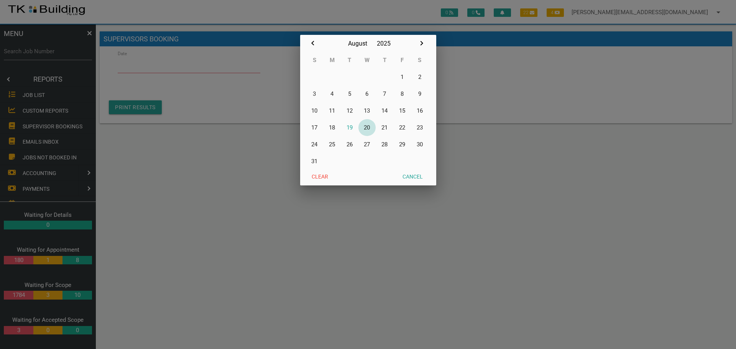
click at [366, 126] on button "20" at bounding box center [367, 127] width 18 height 17
type input "[DATE]"
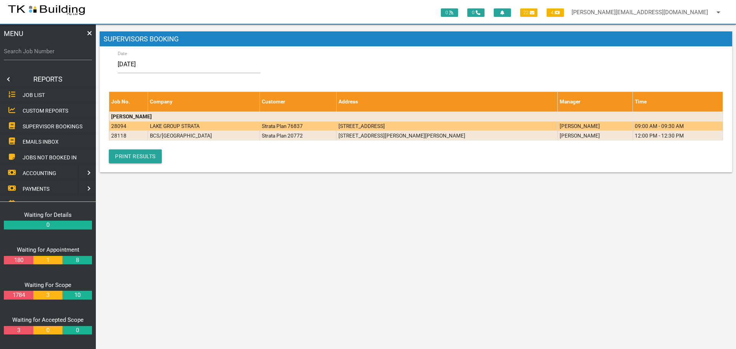
click at [179, 128] on td "LAKE GROUP STRATA" at bounding box center [204, 126] width 112 height 10
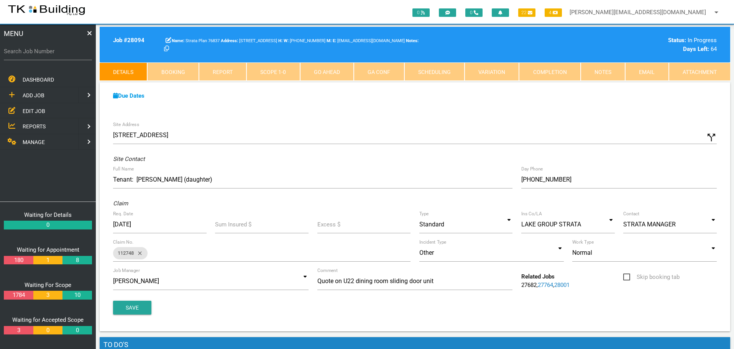
click at [550, 286] on link "27764" at bounding box center [545, 285] width 15 height 7
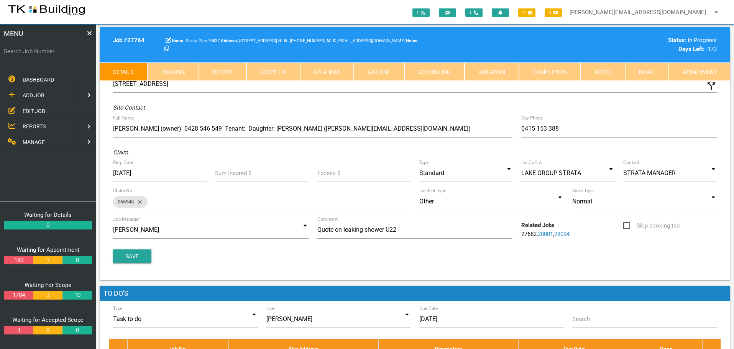
click at [608, 72] on link "Notes" at bounding box center [603, 71] width 44 height 18
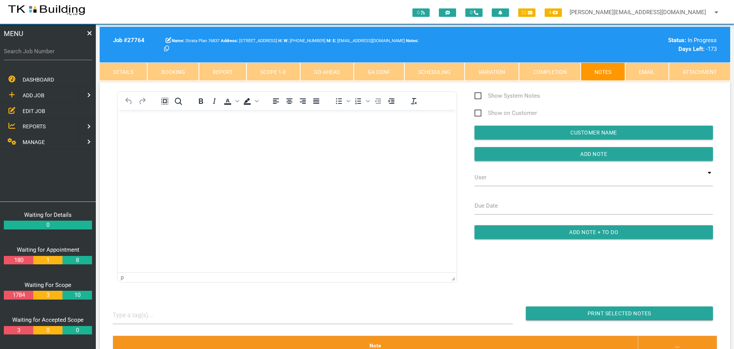
click at [177, 72] on link "Booking" at bounding box center [172, 71] width 51 height 18
select select "7"
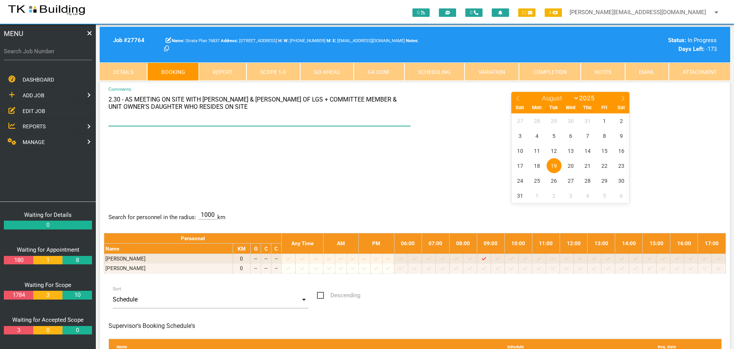
drag, startPoint x: 109, startPoint y: 100, endPoint x: 240, endPoint y: 113, distance: 131.0
click at [240, 113] on textarea "2.30 - AS MEETING ON SITE WITH JESSICA BABB & ANDREW O'BRIEN OF LGS + COMMITTEE…" at bounding box center [259, 108] width 302 height 35
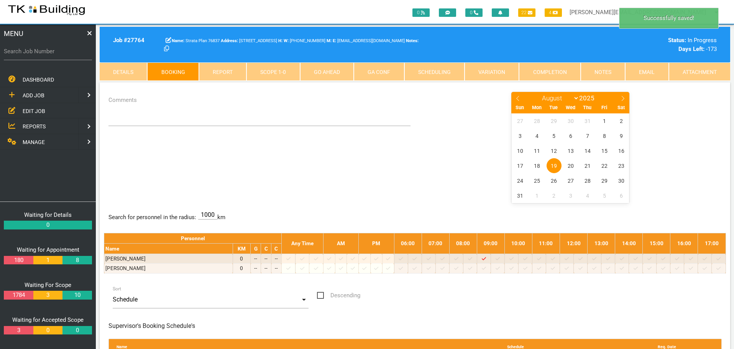
drag, startPoint x: 230, startPoint y: 169, endPoint x: 197, endPoint y: 155, distance: 36.4
click at [227, 170] on div "Comments January February March April May June July August September October No…" at bounding box center [415, 147] width 622 height 112
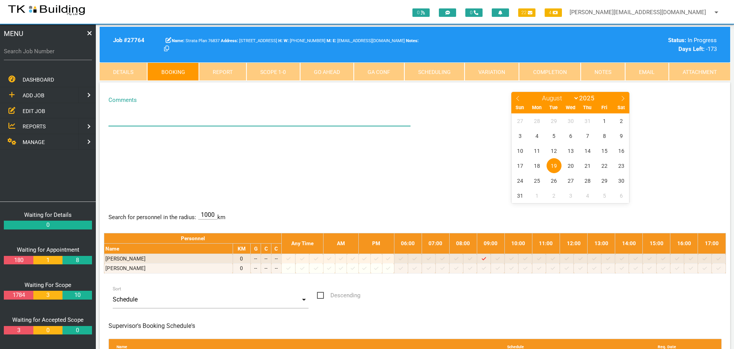
click at [131, 111] on textarea "Comments" at bounding box center [259, 108] width 302 height 35
paste textarea "BET 9-9.30 - SEE MARETTA TO GO THROUGH THE JOB (SHE WILL BE BACK HOME BY 9.05AM)"
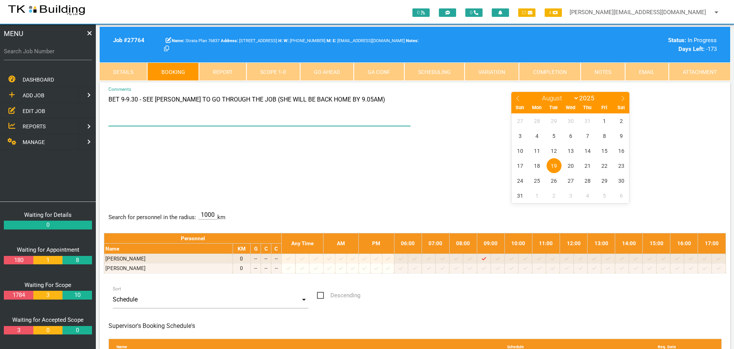
type textarea "BET 9-9.30 - SEE MARETTA TO GO THROUGH THE JOB (SHE WILL BE BACK HOME BY 9.05AM)"
click at [174, 146] on div "BET 9-9.30 - SEE MARETTA TO GO THROUGH THE JOB (SHE WILL BE BACK HOME BY 9.05AM…" at bounding box center [415, 147] width 622 height 112
click at [572, 165] on span "20" at bounding box center [570, 165] width 15 height 15
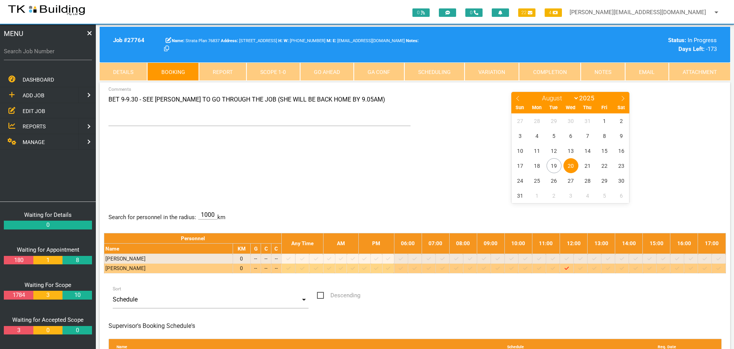
click at [486, 269] on icon at bounding box center [484, 268] width 4 height 3
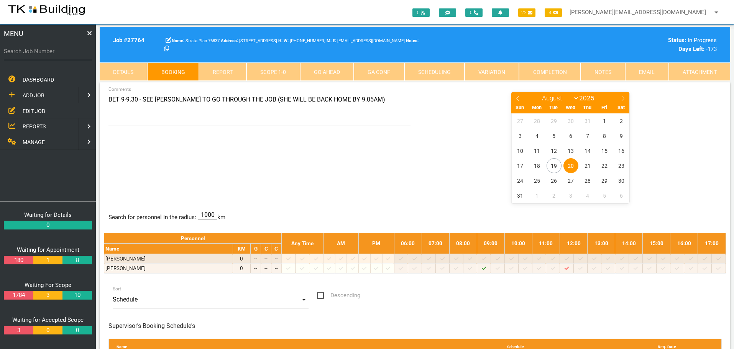
drag, startPoint x: 98, startPoint y: 100, endPoint x: 74, endPoint y: 164, distance: 68.8
click at [386, 178] on div "BET 9-9.30 - SEE MARETTA TO GO THROUGH THE JOB (SHE WILL BE BACK HOME BY 9.05AM…" at bounding box center [415, 147] width 622 height 112
click at [39, 106] on link "EDIT JOB" at bounding box center [47, 111] width 99 height 16
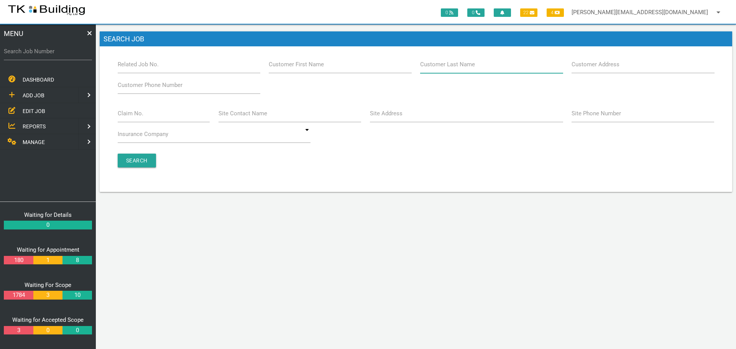
click at [489, 66] on input "Customer Last Name" at bounding box center [491, 65] width 143 height 18
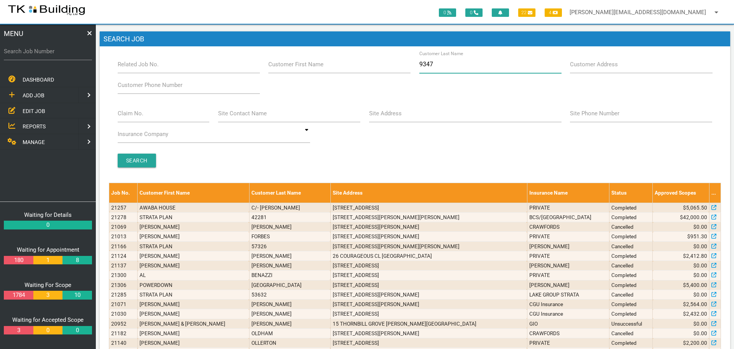
type input "93478"
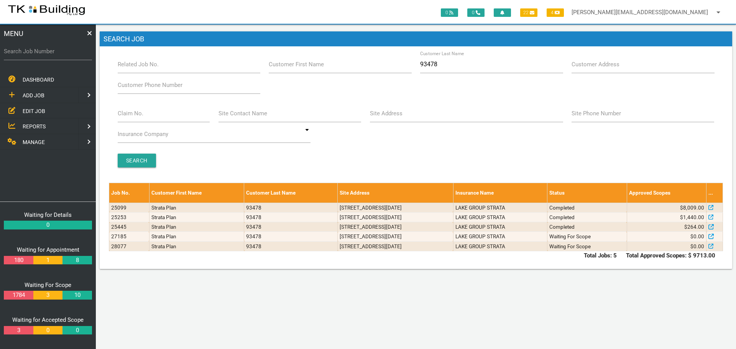
click at [37, 93] on span "ADD JOB" at bounding box center [34, 95] width 22 height 6
click at [33, 109] on span "EXISTING CUSTOMER" at bounding box center [49, 111] width 53 height 6
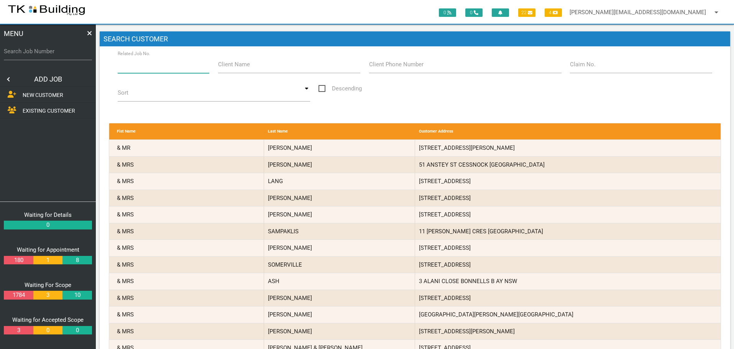
click at [181, 71] on input "Related Job No." at bounding box center [164, 65] width 92 height 18
type input "28077"
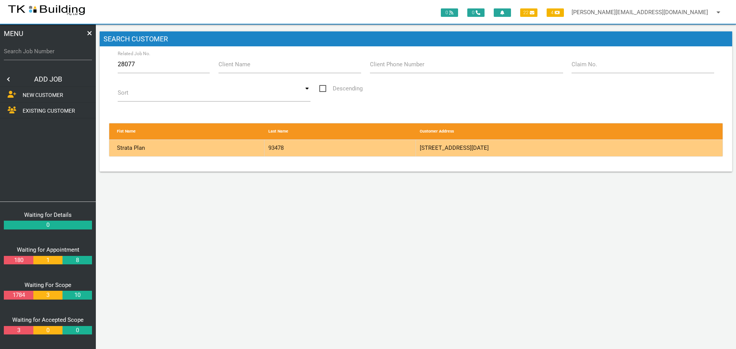
click at [380, 148] on div "93478" at bounding box center [339, 148] width 151 height 16
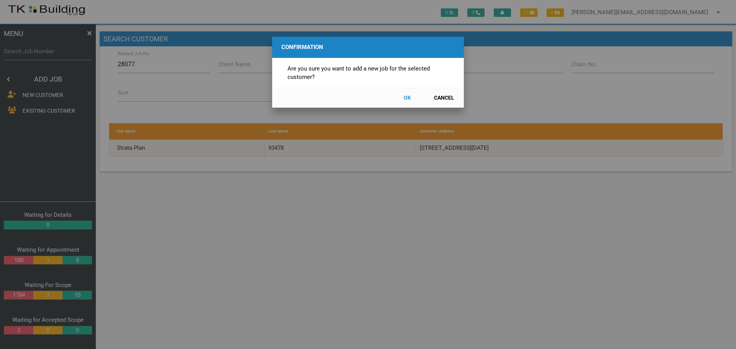
click at [406, 98] on button "OK" at bounding box center [407, 97] width 34 height 13
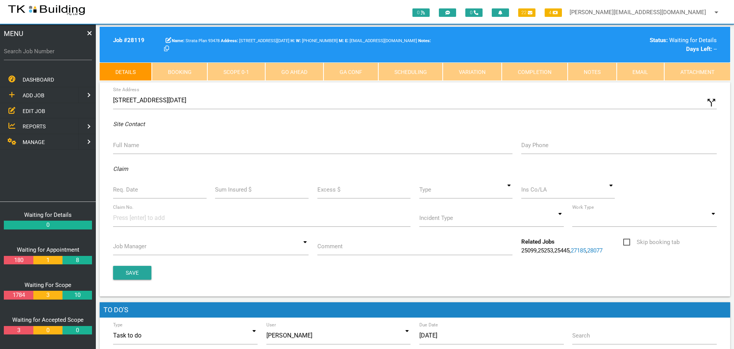
drag, startPoint x: 276, startPoint y: 161, endPoint x: 214, endPoint y: 158, distance: 61.8
click at [214, 158] on div "Site Address 6 Noel Ave, Adamstown NSW 2289, Australia call_split Custom Addres…" at bounding box center [415, 189] width 631 height 214
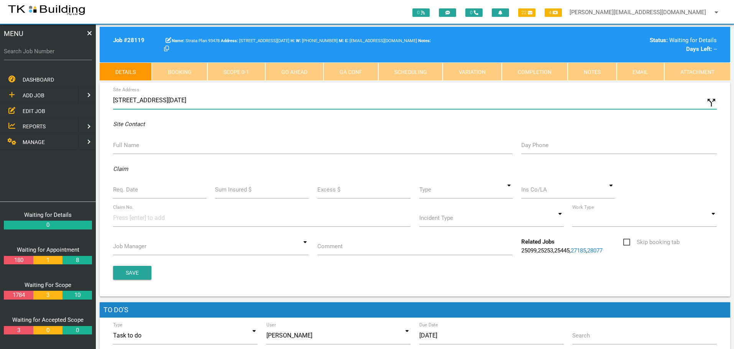
click at [113, 99] on input "6 Noel Ave, Adamstown NSW 2289, Australia" at bounding box center [415, 101] width 604 height 18
type input "8/6 Noel Ave, Adamstown NSW 2289, Australia"
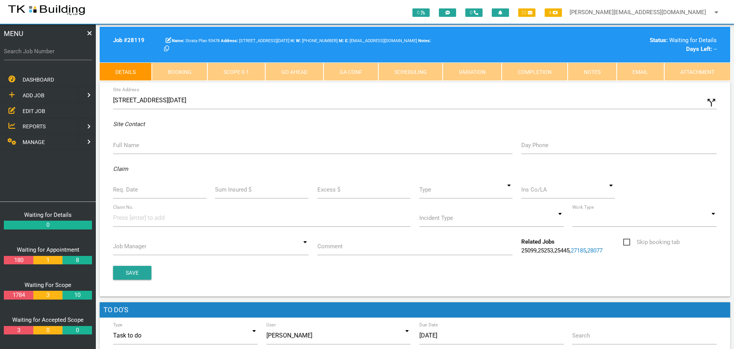
drag, startPoint x: 144, startPoint y: 117, endPoint x: 137, endPoint y: 135, distance: 20.0
click at [134, 147] on label "Full Name" at bounding box center [126, 145] width 26 height 9
click at [134, 147] on input "Full Name" at bounding box center [312, 145] width 399 height 18
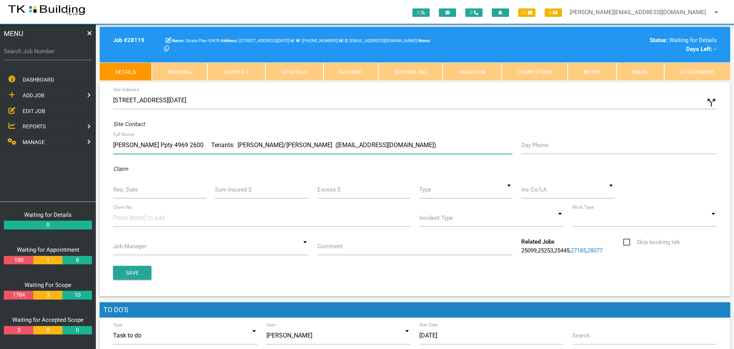
type input "Arnold Ppty 4969 2600 Tenants: Craig Hedges/Robert Clarebudden (chedges123@gmai…"
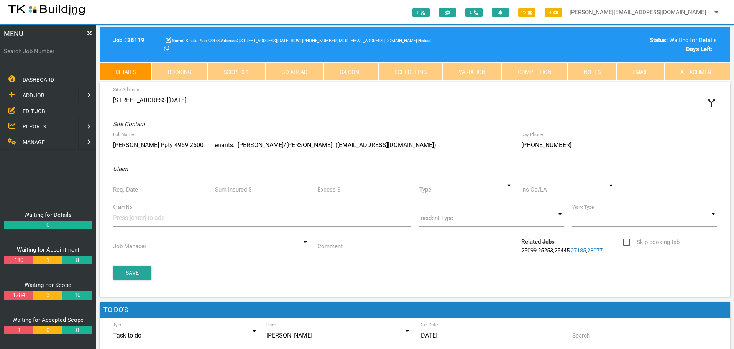
type input "(04) 0089 8654"
click at [131, 190] on label "Req. Date" at bounding box center [125, 190] width 25 height 9
click at [131, 190] on input "Req. Date" at bounding box center [160, 190] width 94 height 18
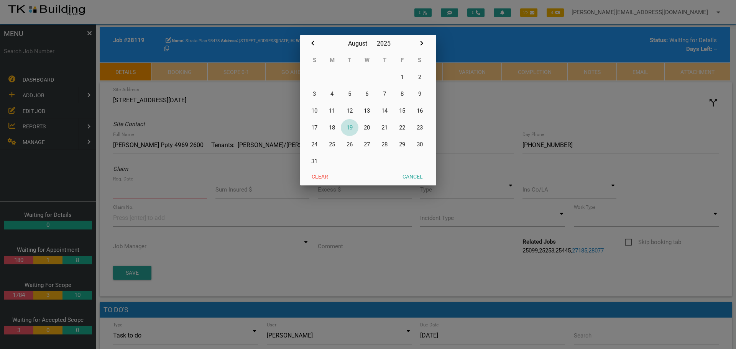
click at [350, 128] on button "19" at bounding box center [350, 127] width 18 height 17
type input "[DATE]"
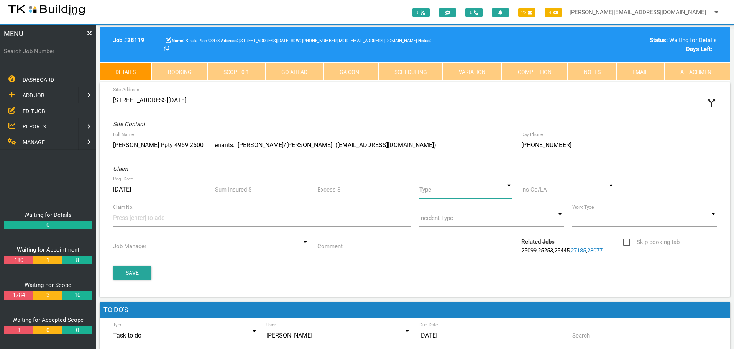
click at [508, 191] on input at bounding box center [466, 190] width 94 height 18
click at [458, 224] on span "Standard" at bounding box center [466, 224] width 94 height 19
type input "Standard"
click at [534, 194] on input at bounding box center [568, 190] width 94 height 18
click at [548, 206] on span "LAKE GROUP STRATA" at bounding box center [568, 205] width 94 height 19
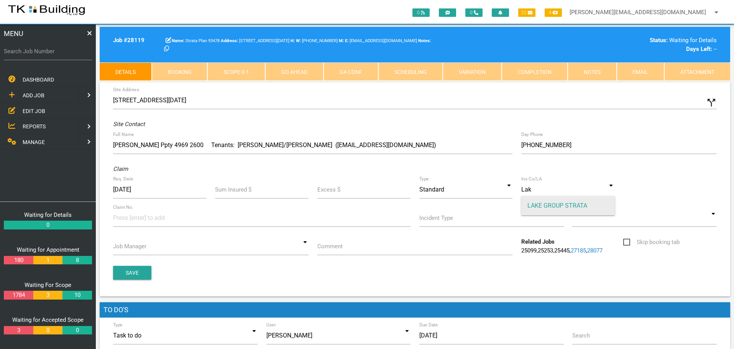
type input "LAKE GROUP STRATA"
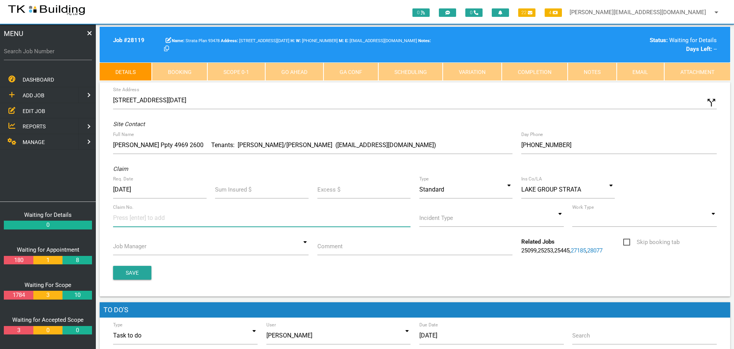
click at [125, 222] on input at bounding box center [141, 217] width 57 height 17
type input "596537"
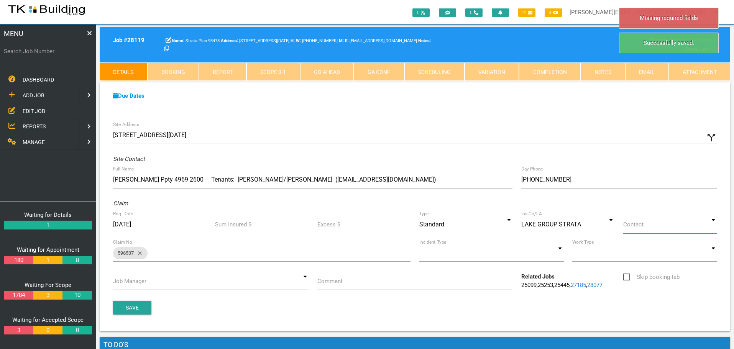
click at [715, 227] on input at bounding box center [670, 225] width 94 height 18
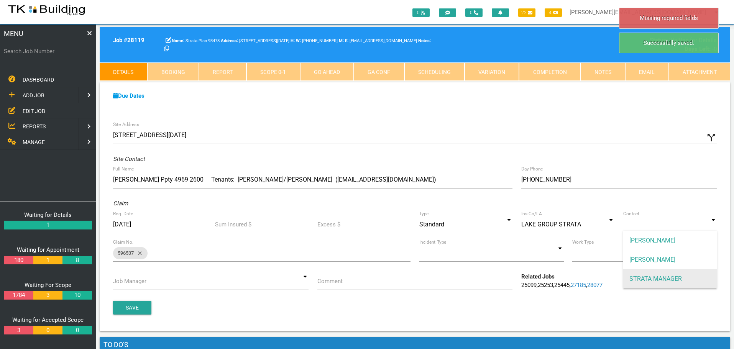
drag, startPoint x: 680, startPoint y: 274, endPoint x: 672, endPoint y: 277, distance: 9.0
click at [678, 275] on span "STRATA MANAGER" at bounding box center [670, 278] width 94 height 19
type input "STRATA MANAGER"
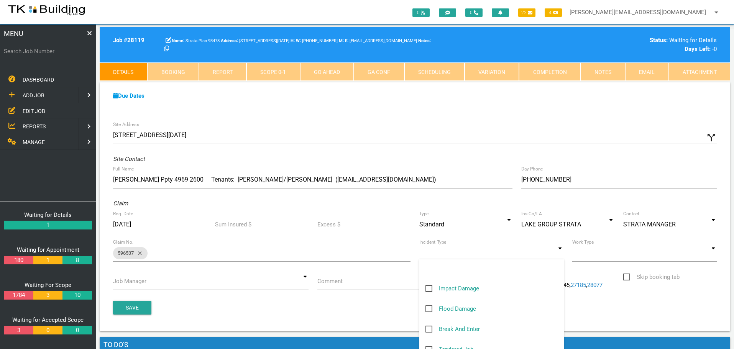
click at [560, 255] on input at bounding box center [491, 253] width 145 height 18
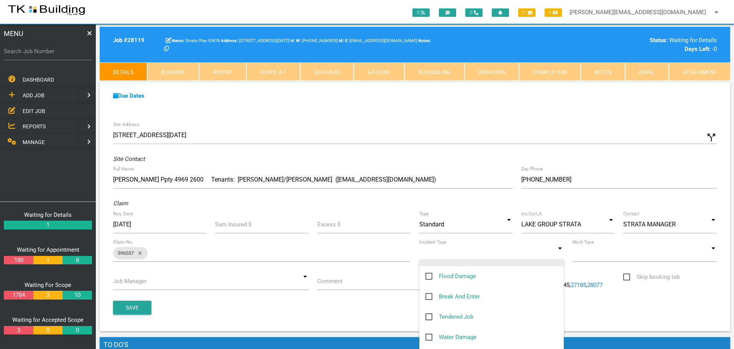
scroll to position [77, 0]
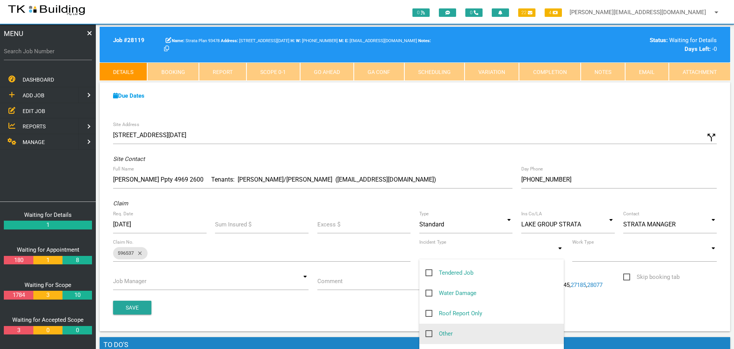
click at [429, 334] on span "Other" at bounding box center [438, 334] width 27 height 10
click at [429, 334] on input "Other" at bounding box center [427, 331] width 5 height 5
checkbox input "true"
type input "Other"
click at [712, 253] on input at bounding box center [644, 253] width 145 height 18
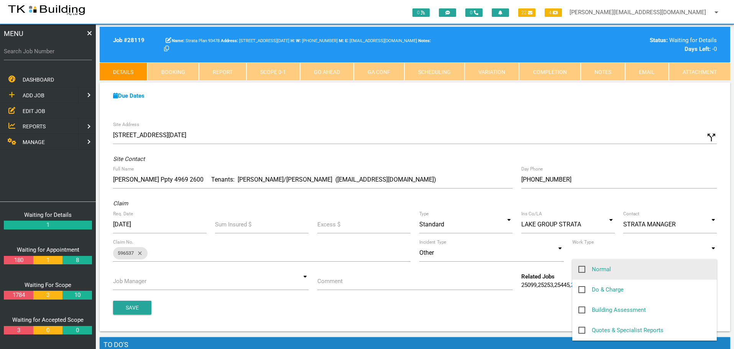
click at [582, 268] on span "Normal" at bounding box center [594, 270] width 33 height 10
click at [582, 268] on input "Normal" at bounding box center [580, 267] width 5 height 5
checkbox input "true"
type input "Normal"
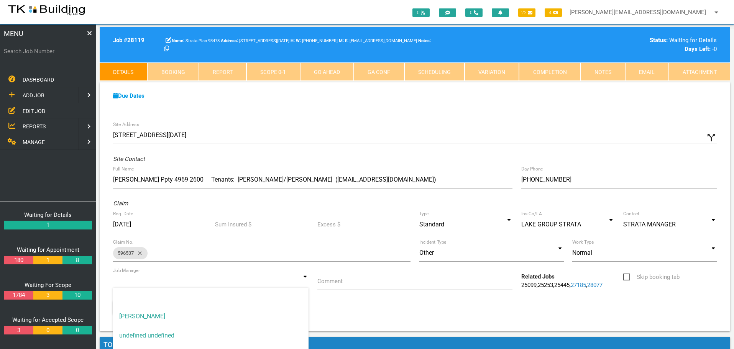
click at [305, 281] on input at bounding box center [210, 282] width 195 height 18
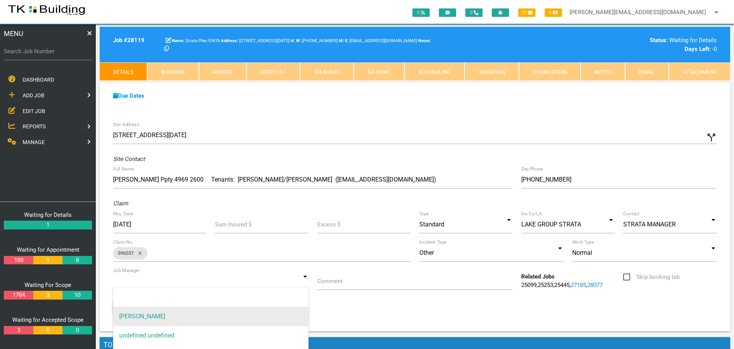
click at [284, 311] on span "[PERSON_NAME]" at bounding box center [210, 316] width 195 height 19
type input "[PERSON_NAME]"
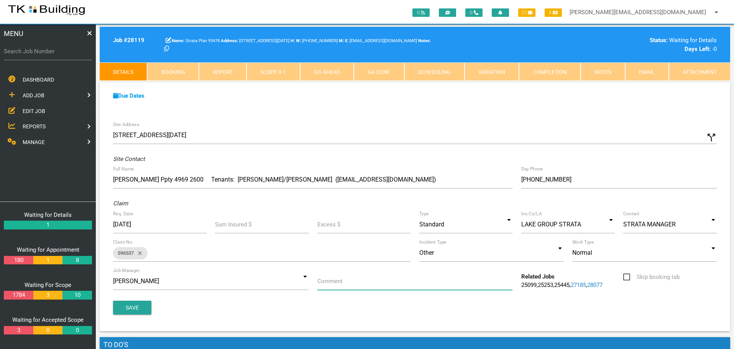
click at [356, 281] on input "Comment" at bounding box center [414, 282] width 195 height 18
type input "Quote on water leak/floor repairs U8"
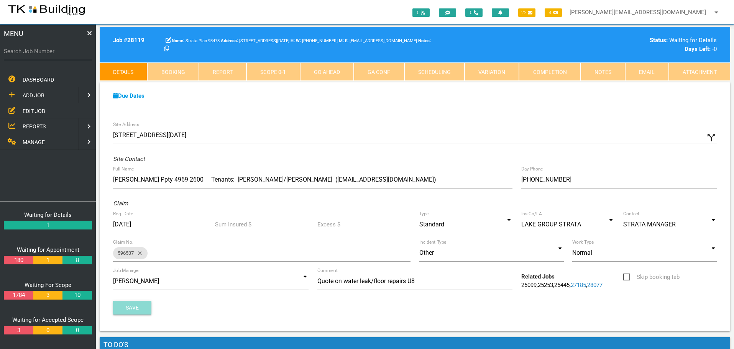
click at [134, 305] on button "Save" at bounding box center [132, 308] width 38 height 14
click at [37, 110] on span "EDIT JOB" at bounding box center [34, 111] width 23 height 6
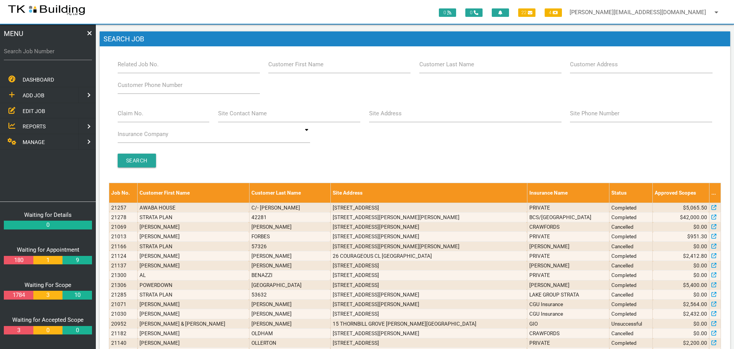
click at [141, 115] on label "Claim No." at bounding box center [131, 113] width 26 height 9
click at [141, 115] on input "Claim No." at bounding box center [164, 114] width 92 height 18
type input "441263"
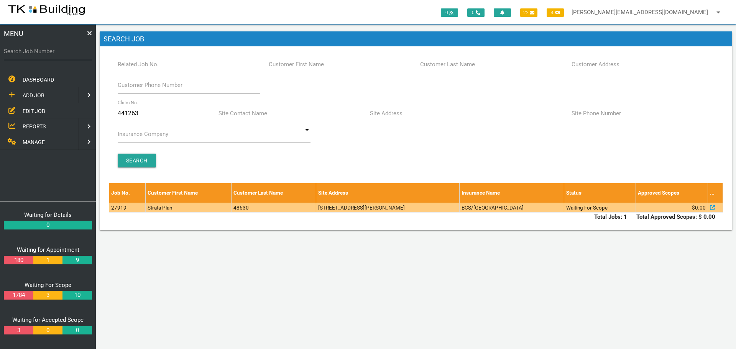
click at [319, 209] on td "[STREET_ADDRESS][PERSON_NAME]" at bounding box center [387, 208] width 143 height 10
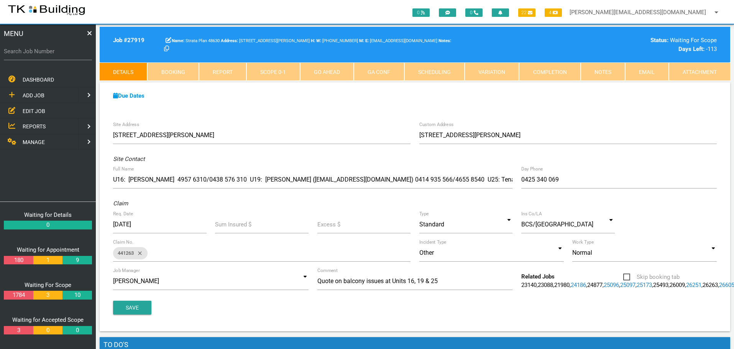
click at [177, 69] on link "Booking" at bounding box center [172, 71] width 51 height 18
select select "7"
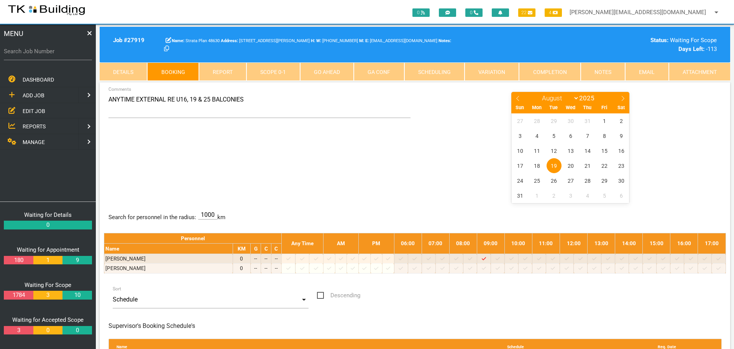
click at [590, 70] on link "Notes" at bounding box center [603, 71] width 44 height 18
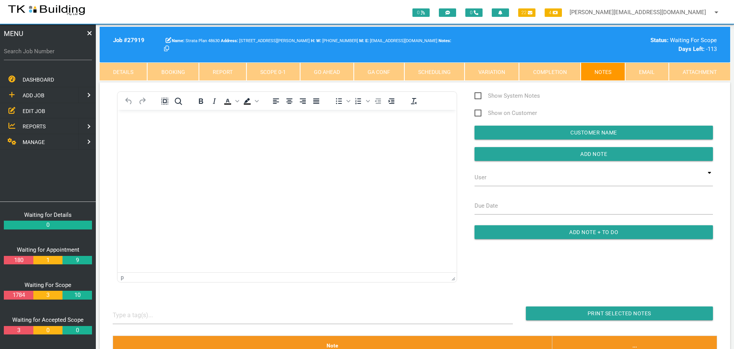
click at [126, 71] on link "Details" at bounding box center [124, 71] width 48 height 18
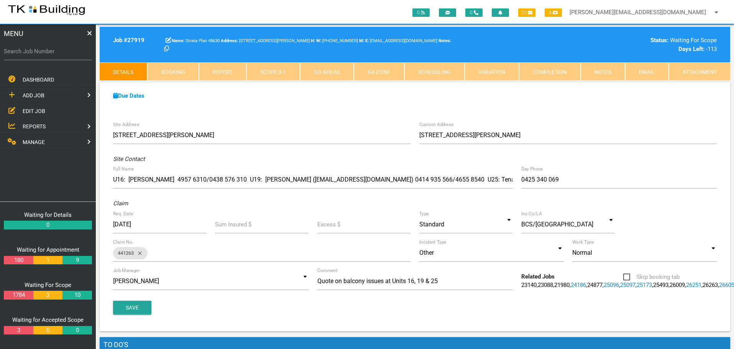
click at [173, 68] on link "Booking" at bounding box center [172, 71] width 51 height 18
select select "7"
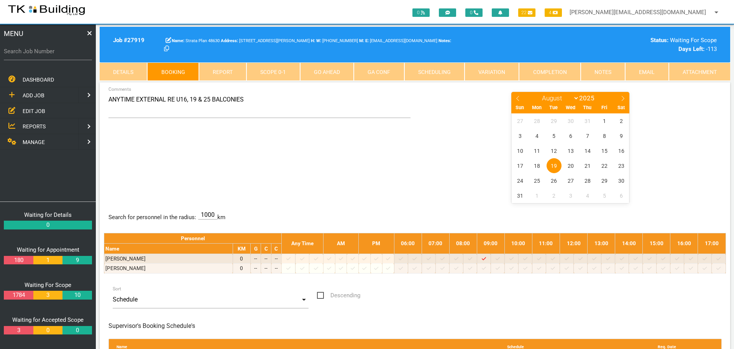
click at [33, 126] on span "REPORTS" at bounding box center [34, 126] width 23 height 6
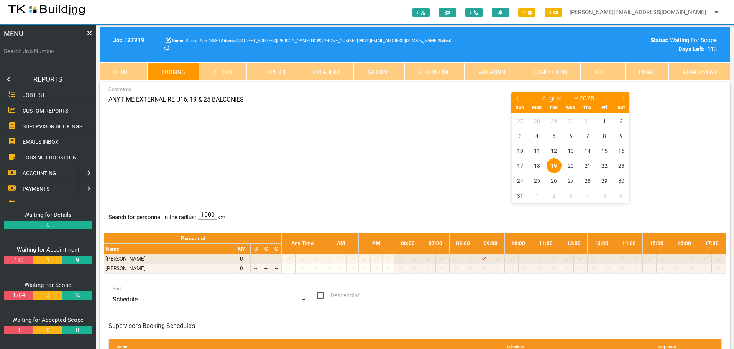
click at [35, 125] on span "SUPERVISOR BOOKINGS" at bounding box center [53, 126] width 60 height 6
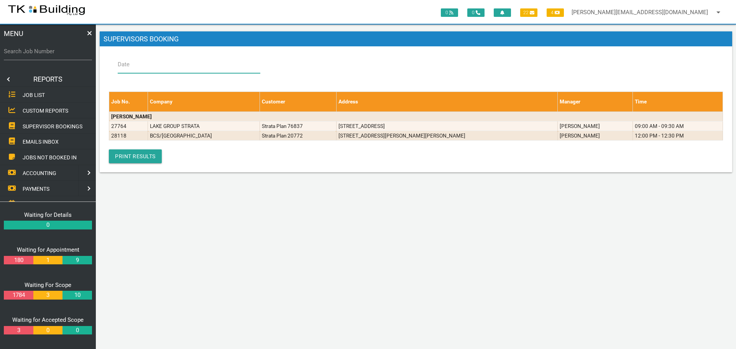
click at [142, 67] on input "Date" at bounding box center [189, 65] width 143 height 18
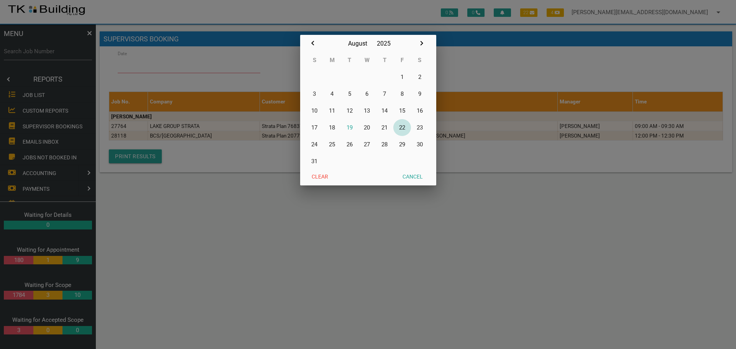
click at [403, 126] on button "22" at bounding box center [402, 127] width 18 height 17
type input "22/08/2025"
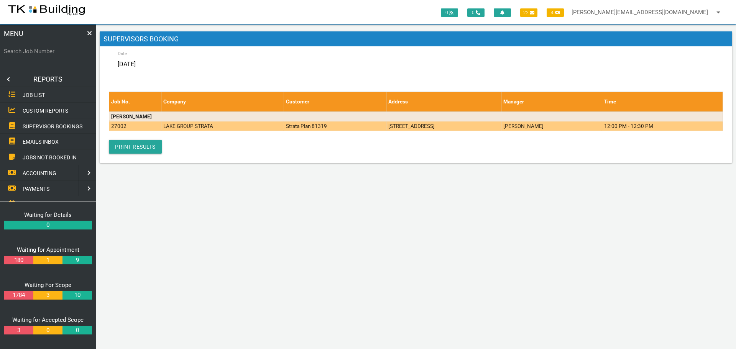
click at [400, 126] on td "31-33 Marine Dr, Tea Gardens NSW 2324, Australia" at bounding box center [443, 126] width 115 height 10
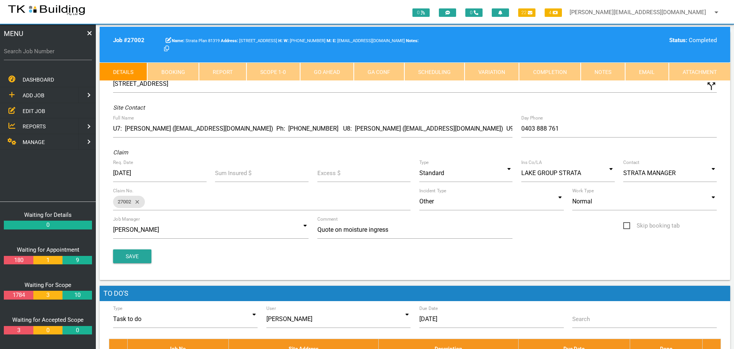
click at [598, 72] on link "Notes" at bounding box center [603, 71] width 44 height 18
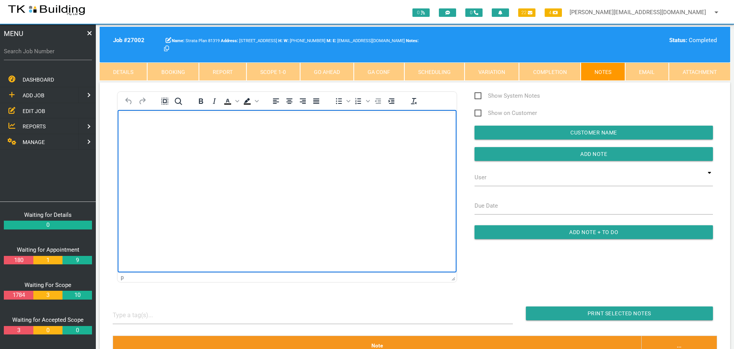
click at [162, 130] on body "Rich Text Area. Press ALT-0 for help." at bounding box center [287, 131] width 339 height 25
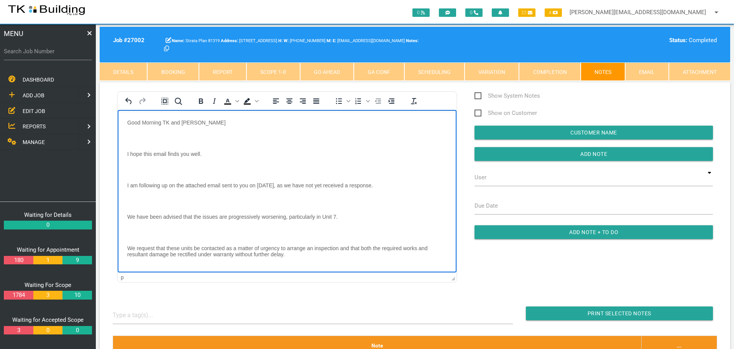
click at [135, 136] on p "Rich Text Area. Press ALT-0 for help." at bounding box center [287, 138] width 320 height 6
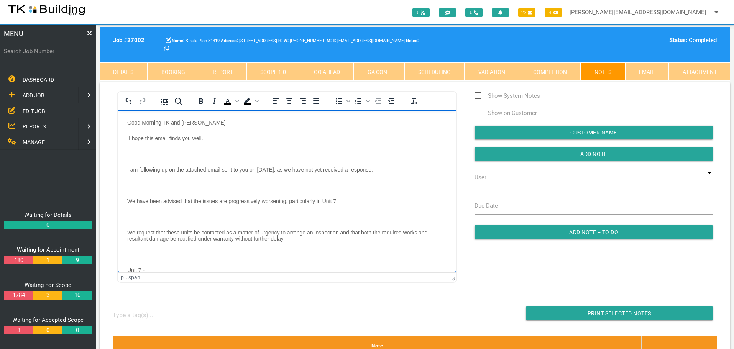
click at [136, 148] on body "Good Morning TK and Darrell I hope this email finds you well. I am following up…" at bounding box center [287, 333] width 339 height 429
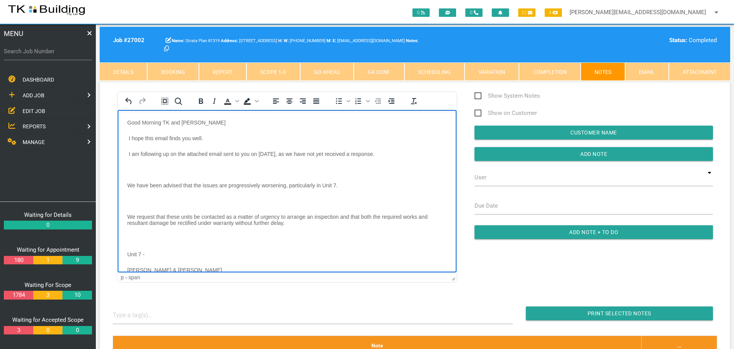
click at [133, 168] on p "Rich Text Area. Press ALT-0 for help." at bounding box center [287, 169] width 320 height 6
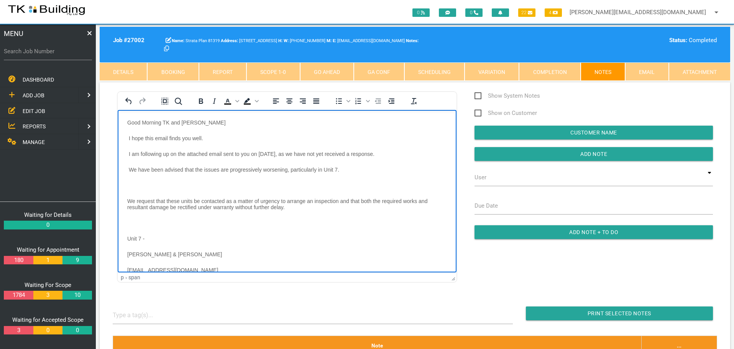
click at [133, 186] on p "Rich Text Area. Press ALT-0 for help." at bounding box center [287, 185] width 320 height 6
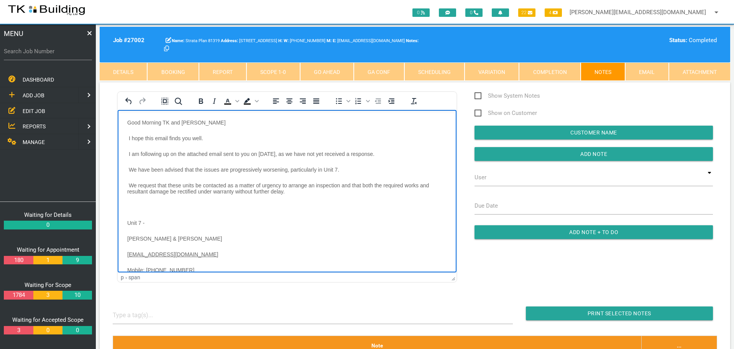
click at [129, 207] on p "Rich Text Area. Press ALT-0 for help." at bounding box center [287, 207] width 320 height 6
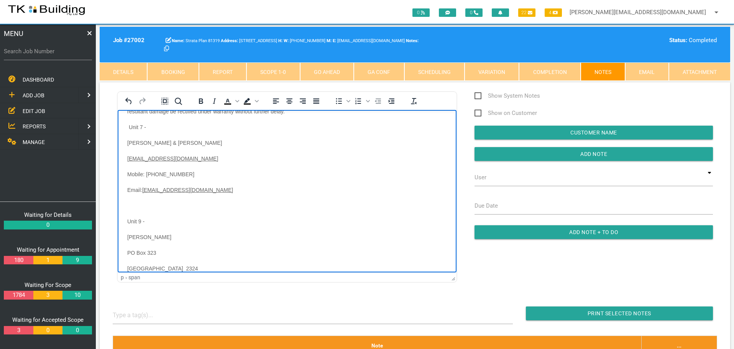
scroll to position [153, 0]
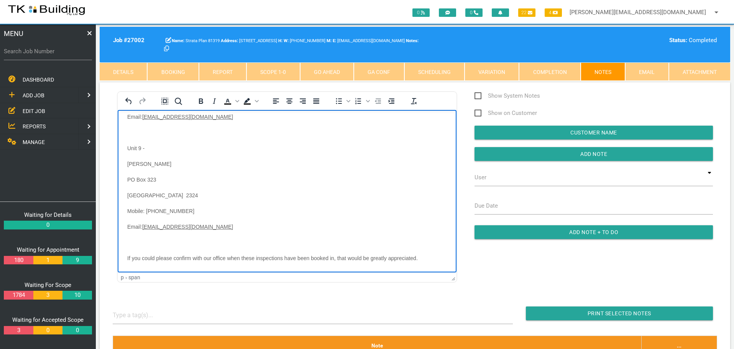
click at [130, 133] on p "Rich Text Area. Press ALT-0 for help." at bounding box center [287, 132] width 320 height 6
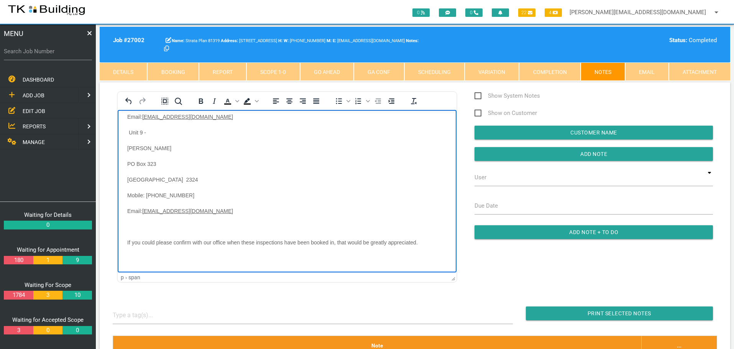
click at [133, 228] on body "Good Morning TK and Darrell I hope this email finds you well. I am following up…" at bounding box center [287, 141] width 339 height 351
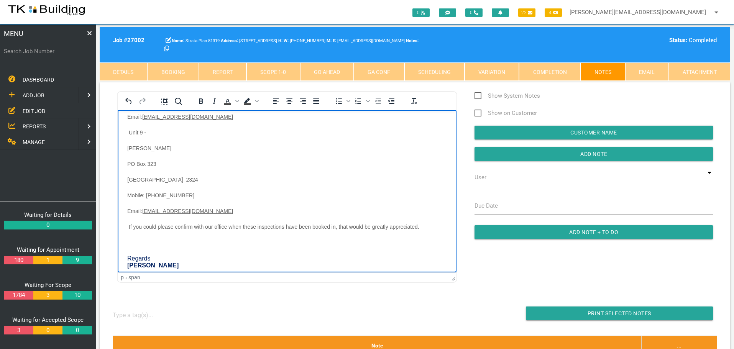
click at [129, 245] on body "Good Morning TK and Darrell I hope this email finds you well. I am following up…" at bounding box center [287, 133] width 339 height 335
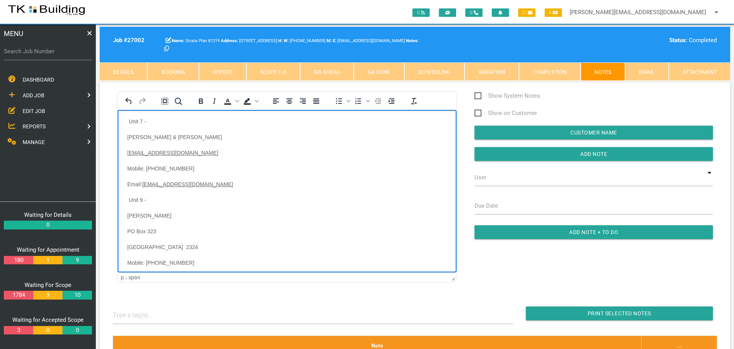
scroll to position [0, 0]
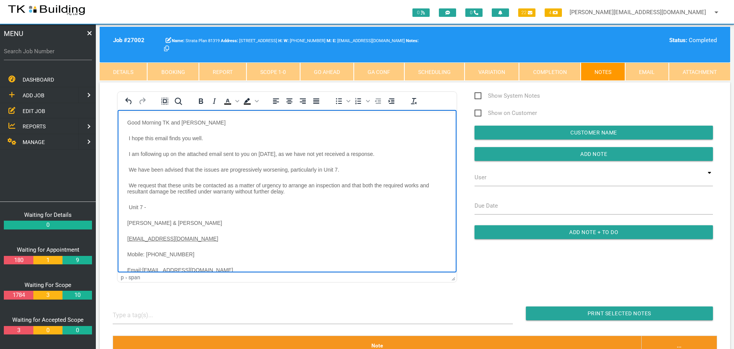
click at [126, 124] on body "Good Morning TK and Darrell I hope this email finds you well. I am following up…" at bounding box center [287, 278] width 339 height 319
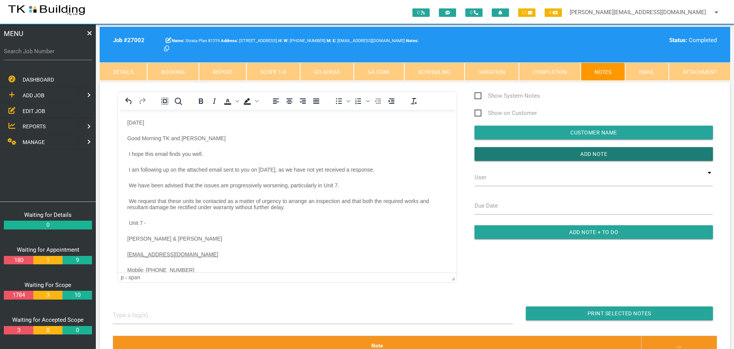
drag, startPoint x: 512, startPoint y: 153, endPoint x: 65, endPoint y: 183, distance: 448.4
click at [502, 159] on input "button" at bounding box center [594, 154] width 238 height 14
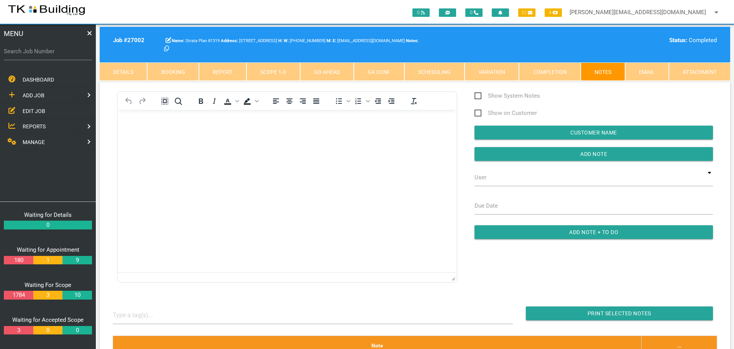
click at [130, 127] on body "Rich Text Area. Press ALT-0 for help." at bounding box center [287, 131] width 339 height 25
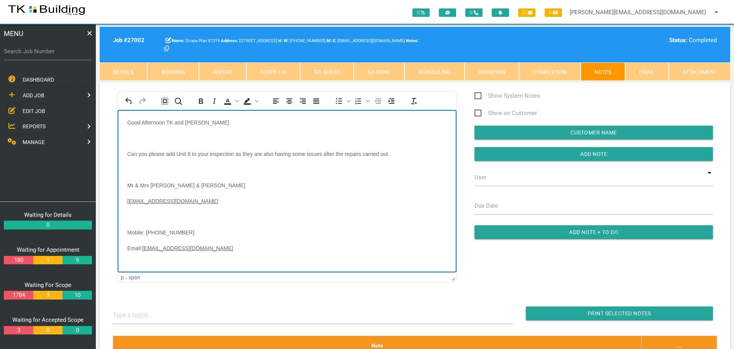
click at [131, 138] on p "Rich Text Area. Press ALT-0 for help." at bounding box center [287, 138] width 320 height 6
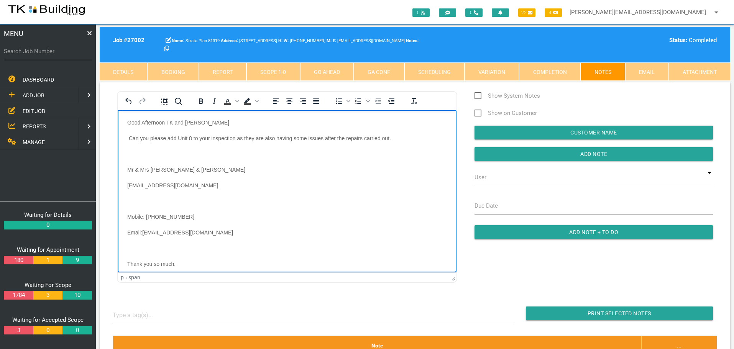
click at [133, 152] on p "Rich Text Area. Press ALT-0 for help." at bounding box center [287, 154] width 320 height 6
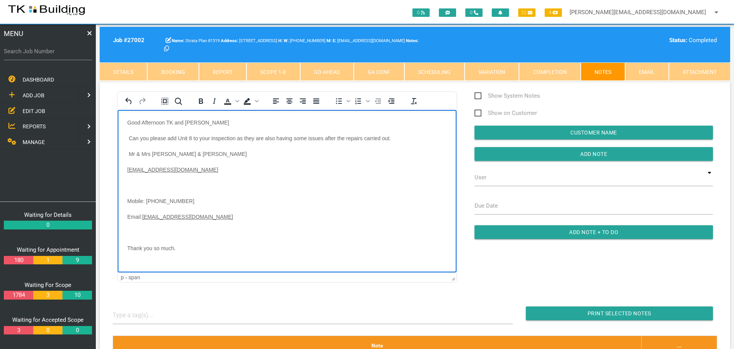
click at [130, 185] on p "Rich Text Area. Press ALT-0 for help." at bounding box center [287, 185] width 320 height 6
click at [131, 216] on p "Rich Text Area. Press ALT-0 for help." at bounding box center [287, 217] width 320 height 6
click at [133, 232] on p "Rich Text Area. Press ALT-0 for help." at bounding box center [287, 232] width 320 height 6
click at [127, 122] on body "Good Afternoon TK and Darrell Can you please add Unit 8 to your inspection as t…" at bounding box center [287, 197] width 339 height 156
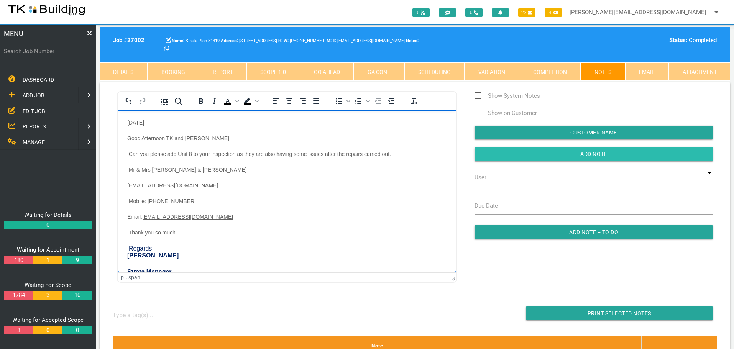
drag, startPoint x: 520, startPoint y: 154, endPoint x: 493, endPoint y: 157, distance: 27.3
click at [519, 154] on input "Add Note" at bounding box center [594, 154] width 238 height 14
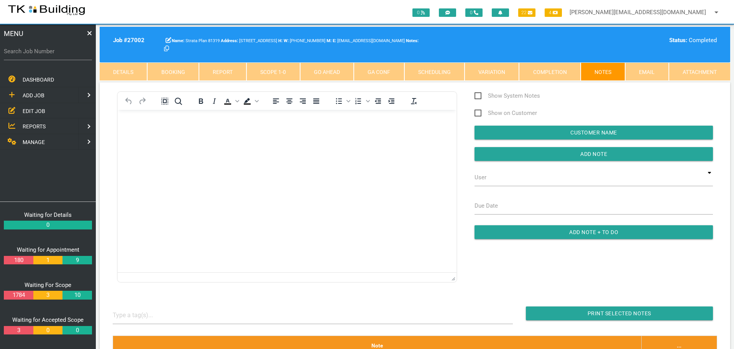
click at [138, 132] on body "Rich Text Area. Press ALT-0 for help." at bounding box center [287, 131] width 339 height 25
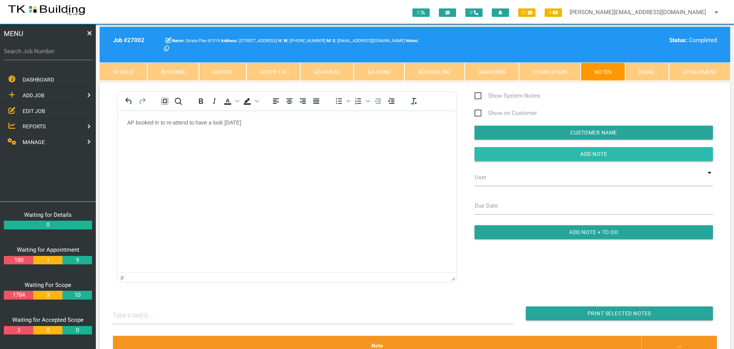
click at [533, 158] on input "button" at bounding box center [594, 154] width 238 height 14
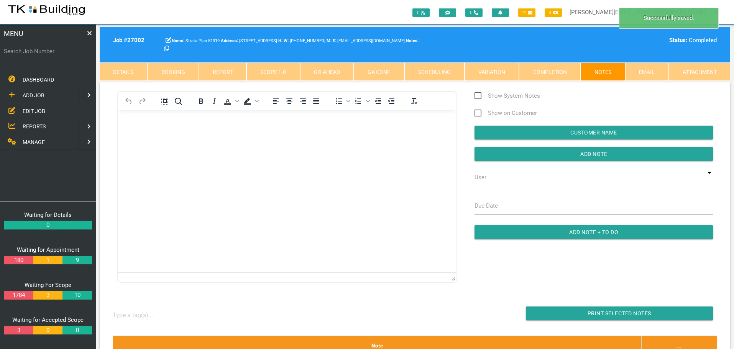
click at [184, 69] on link "Booking" at bounding box center [172, 71] width 51 height 18
select select "7"
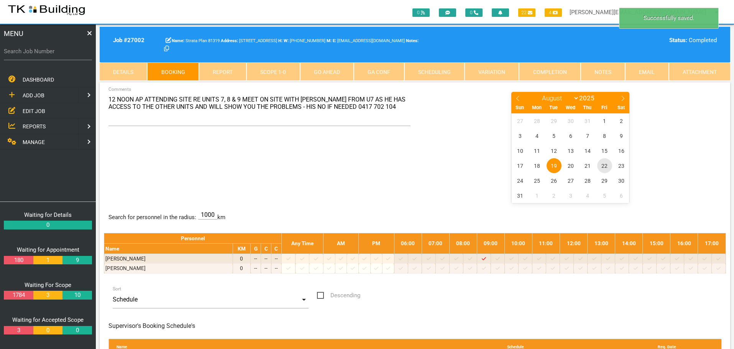
click at [605, 164] on span "22" at bounding box center [604, 165] width 15 height 15
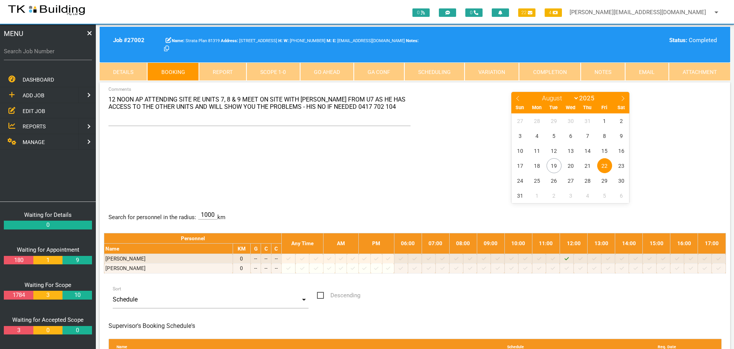
drag, startPoint x: 182, startPoint y: 146, endPoint x: 129, endPoint y: 137, distance: 54.0
click at [180, 147] on div "12 NOON AP ATTENDING SITE RE UNITS 7, 8 & 9 MEET ON SITE WITH LANCE FROM U7 AS …" at bounding box center [415, 147] width 622 height 112
click at [31, 108] on span "EDIT JOB" at bounding box center [34, 111] width 23 height 6
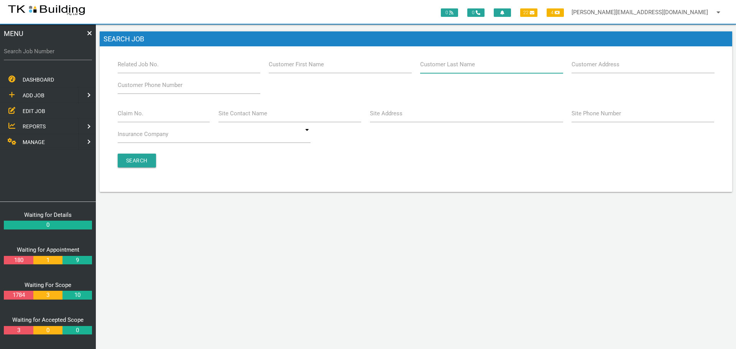
click at [457, 71] on input "Customer Last Name" at bounding box center [491, 65] width 143 height 18
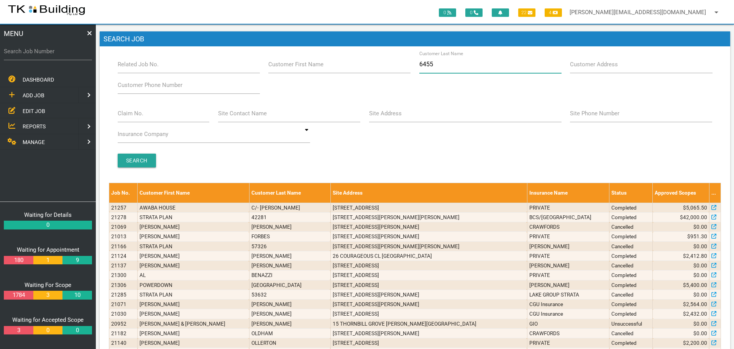
type input "64555"
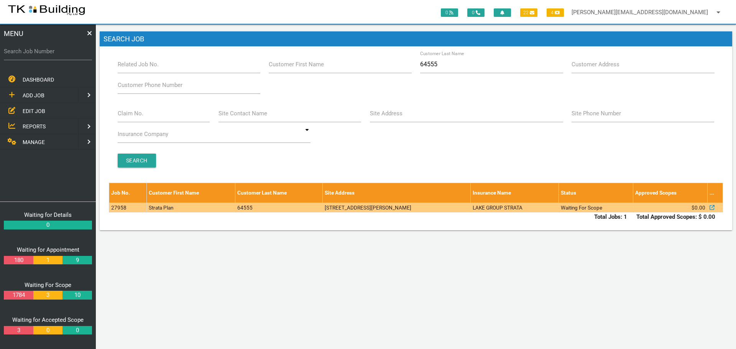
click at [349, 209] on td "87 Frederick St, Merewether NSW 2291, Australia" at bounding box center [397, 208] width 148 height 10
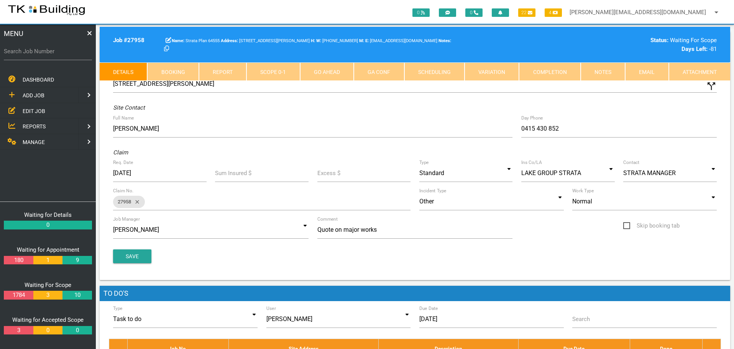
click at [192, 73] on link "Booking" at bounding box center [172, 71] width 51 height 18
select select "7"
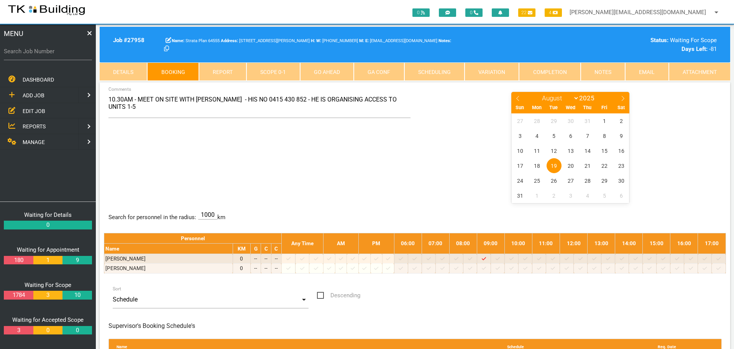
drag, startPoint x: 56, startPoint y: 56, endPoint x: 52, endPoint y: 65, distance: 10.0
click at [54, 59] on div "Search Job Number" at bounding box center [48, 53] width 88 height 21
click at [66, 58] on input "Search Job Number" at bounding box center [48, 52] width 88 height 18
type input "27906"
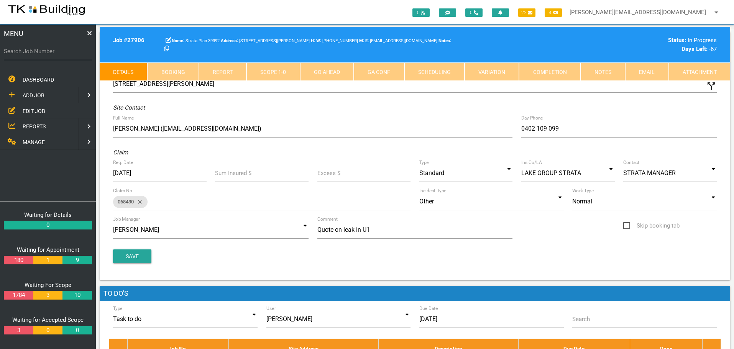
click at [598, 72] on link "Notes" at bounding box center [603, 71] width 44 height 18
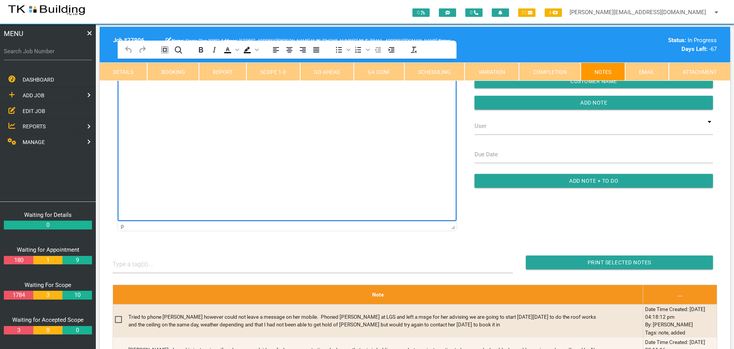
click at [144, 94] on html at bounding box center [287, 76] width 339 height 35
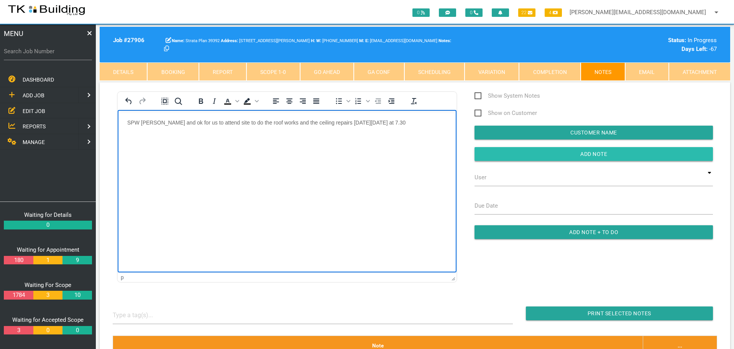
click at [543, 153] on input "Add Note" at bounding box center [594, 154] width 238 height 14
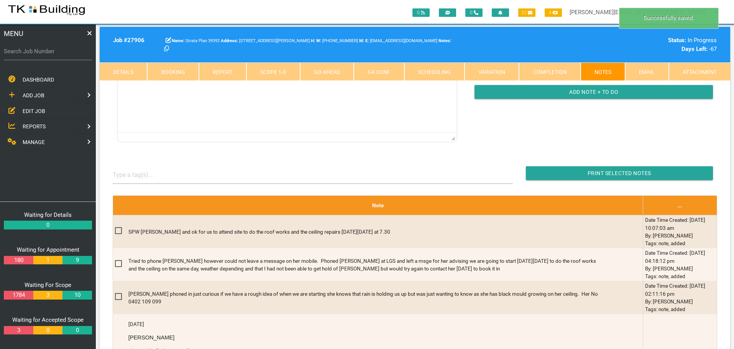
scroll to position [153, 0]
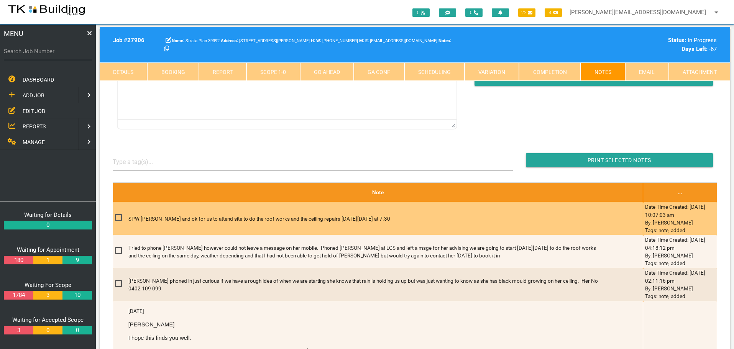
click at [118, 218] on span at bounding box center [121, 218] width 13 height 10
click at [118, 218] on input "checkbox" at bounding box center [117, 215] width 5 height 5
checkbox input "true"
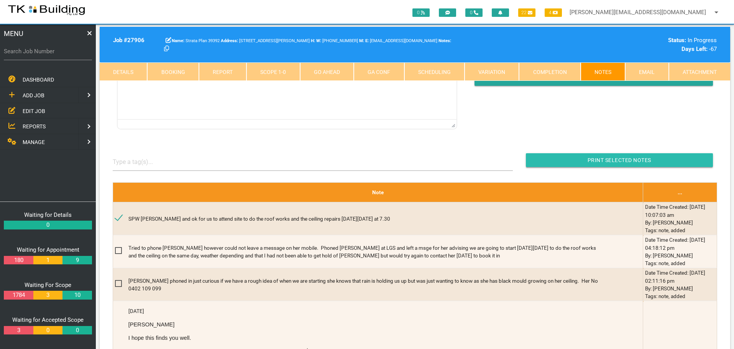
click at [593, 159] on input "Print Selected Notes" at bounding box center [619, 160] width 187 height 14
click at [33, 111] on span "EDIT JOB" at bounding box center [34, 111] width 23 height 6
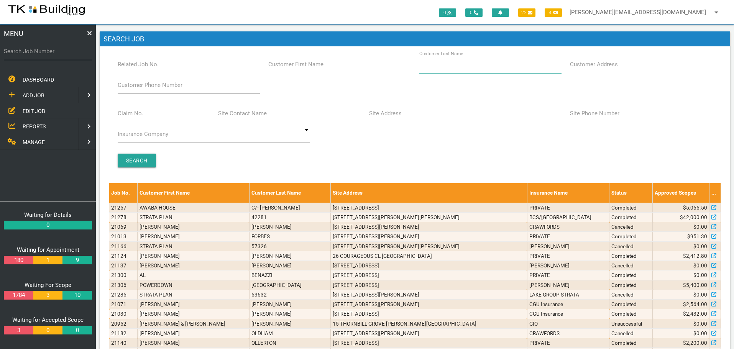
click at [452, 70] on input "Customer Last Name" at bounding box center [490, 65] width 142 height 18
type input "77256"
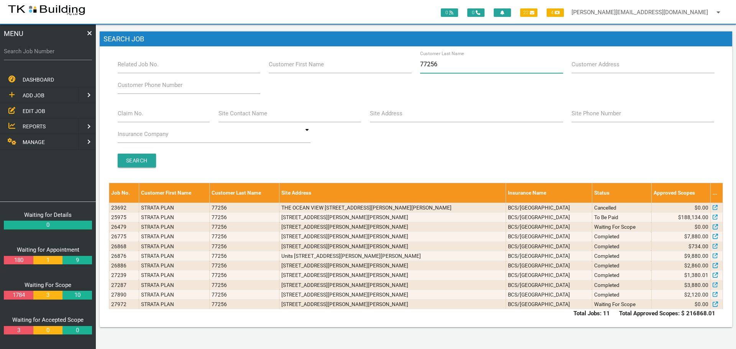
drag, startPoint x: 411, startPoint y: 335, endPoint x: 364, endPoint y: 367, distance: 56.9
click at [364, 349] on html "2015 2016 2017 2018 2019 2020 2021 2022 2023 2024 2025 2026 2027 2028 2029 2030…" at bounding box center [368, 174] width 736 height 349
drag, startPoint x: 574, startPoint y: 124, endPoint x: 571, endPoint y: 153, distance: 28.9
click at [573, 144] on div "Claim No. Site Contact Name Site Address Site Phone Number Insurance Company AA…" at bounding box center [416, 125] width 606 height 41
click at [470, 148] on div "Branch Boolaroo Boolaroo Related Job No. Customer First Name Customer Last Name…" at bounding box center [416, 116] width 614 height 120
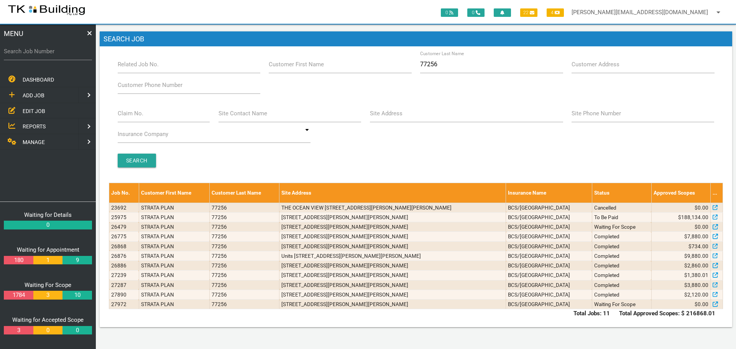
click at [381, 116] on label "Site Address" at bounding box center [386, 113] width 33 height 9
click at [381, 116] on input "Site Address" at bounding box center [466, 114] width 193 height 18
type input "90 bailey"
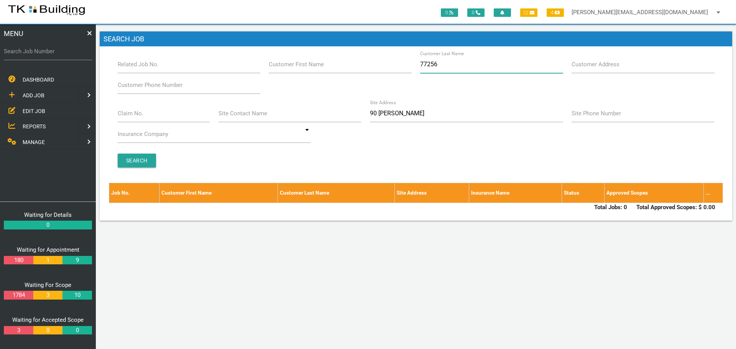
click at [440, 66] on input "77256" at bounding box center [491, 65] width 143 height 18
type input "7"
click at [131, 156] on input "Search" at bounding box center [137, 161] width 38 height 14
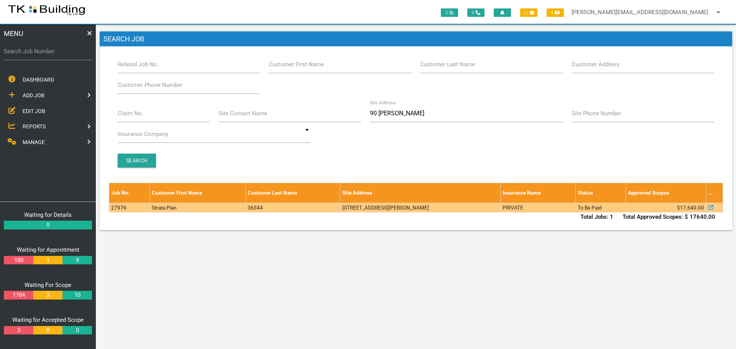
click at [487, 208] on td "90 Bailey St, Adamstown NSW 2289, Australia" at bounding box center [420, 208] width 160 height 10
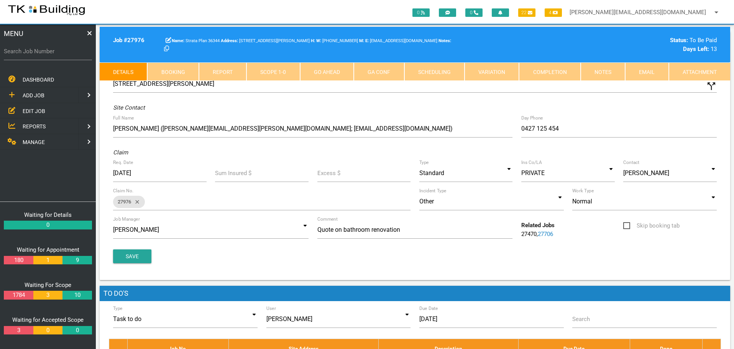
click at [608, 74] on link "Notes" at bounding box center [603, 71] width 44 height 18
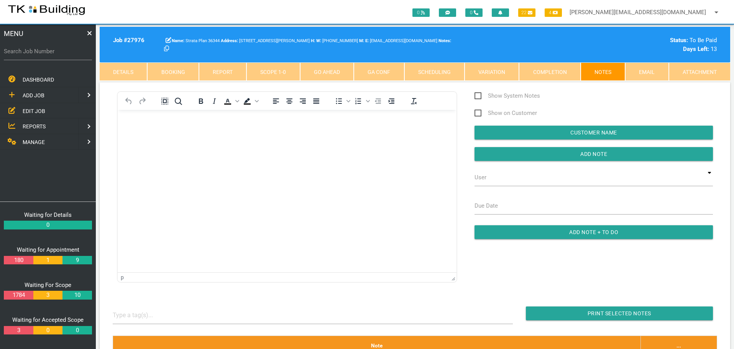
click at [39, 109] on span "EDIT JOB" at bounding box center [34, 111] width 23 height 6
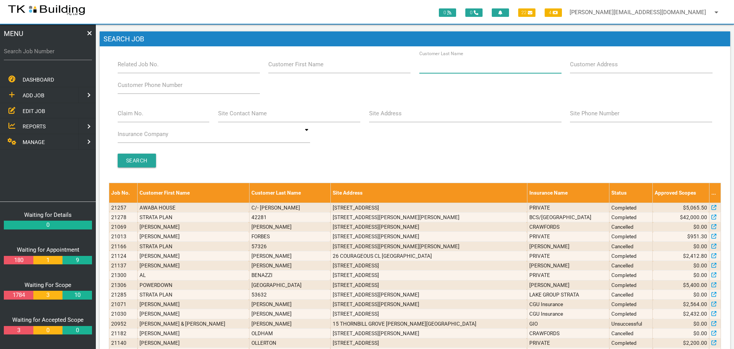
click at [456, 69] on input "Customer Last Name" at bounding box center [490, 65] width 142 height 18
type input "77256"
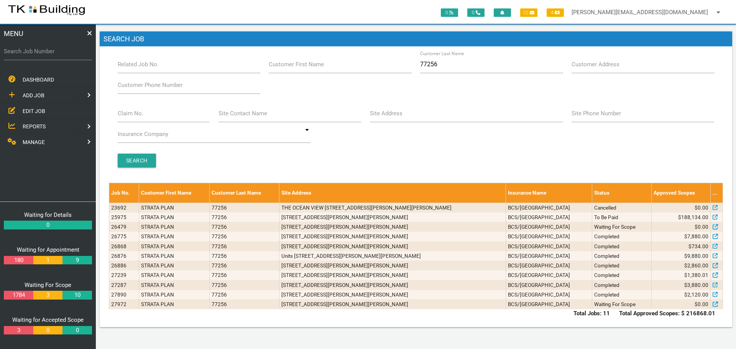
click at [34, 93] on span "ADD JOB" at bounding box center [34, 95] width 22 height 6
click at [38, 111] on span "EXISTING CUSTOMER" at bounding box center [49, 111] width 53 height 6
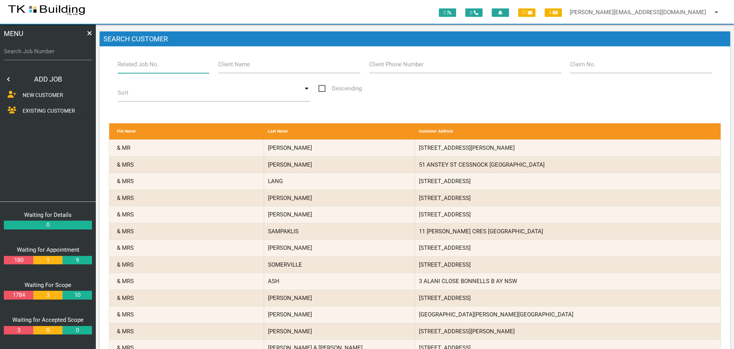
click at [156, 69] on input "Related Job No." at bounding box center [164, 65] width 92 height 18
type input "27972"
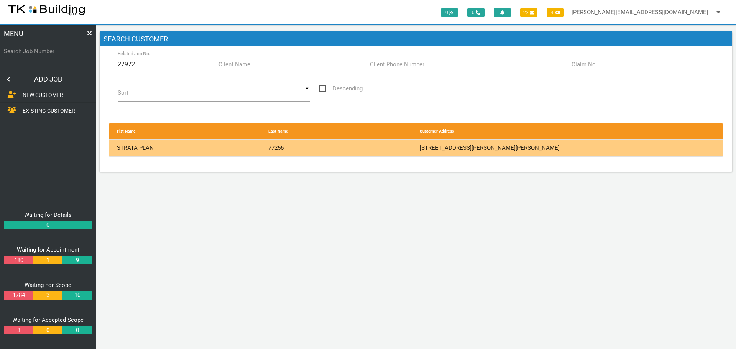
click at [361, 148] on div "77256" at bounding box center [339, 148] width 151 height 16
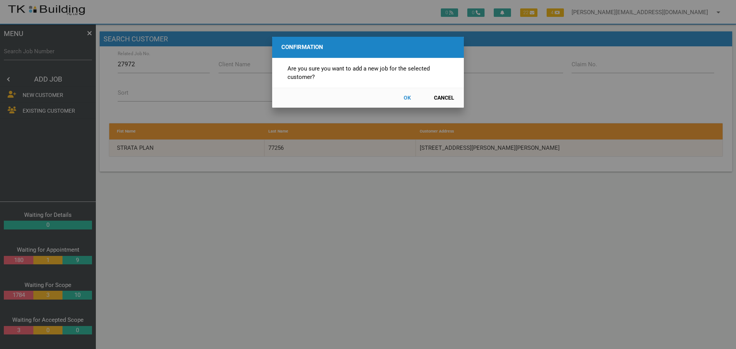
click at [406, 99] on button "OK" at bounding box center [407, 97] width 34 height 13
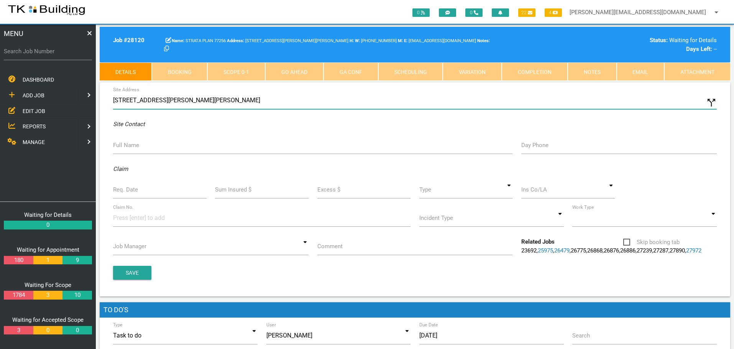
click at [398, 106] on input "179 Mitchell St, Stockton NSW 2295, Australia" at bounding box center [415, 101] width 604 height 18
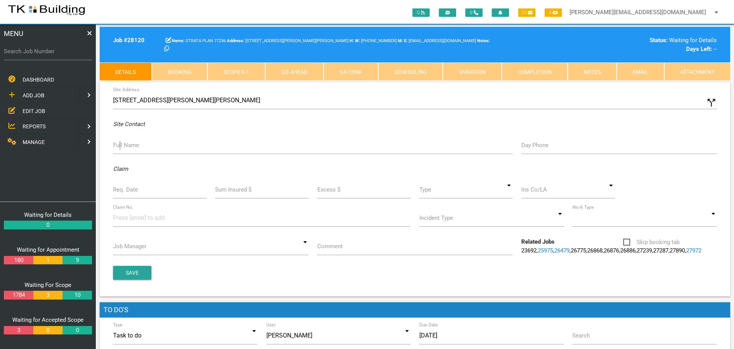
drag, startPoint x: 121, startPoint y: 144, endPoint x: 116, endPoint y: 136, distance: 9.1
click at [117, 145] on label "Full Name" at bounding box center [126, 145] width 26 height 9
click at [140, 151] on input "Full Name" at bounding box center [312, 145] width 399 height 18
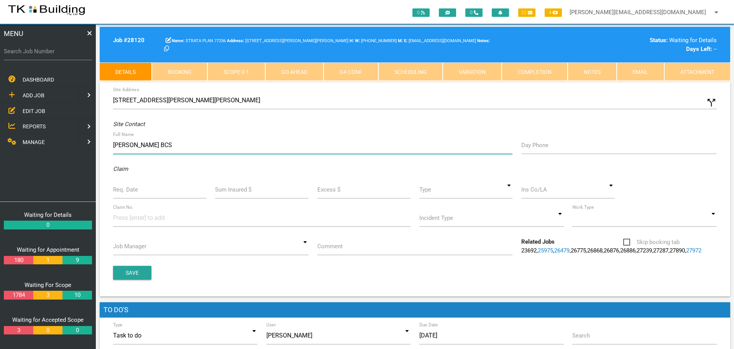
type input "Amanda BCS"
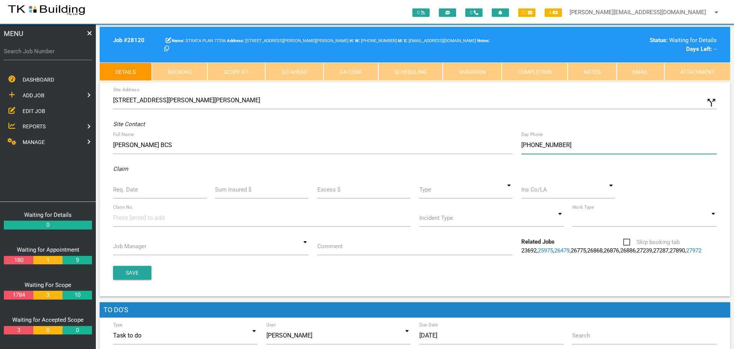
type input "[PHONE_NUMBER]"
click at [134, 195] on input "Req. Date" at bounding box center [160, 190] width 94 height 18
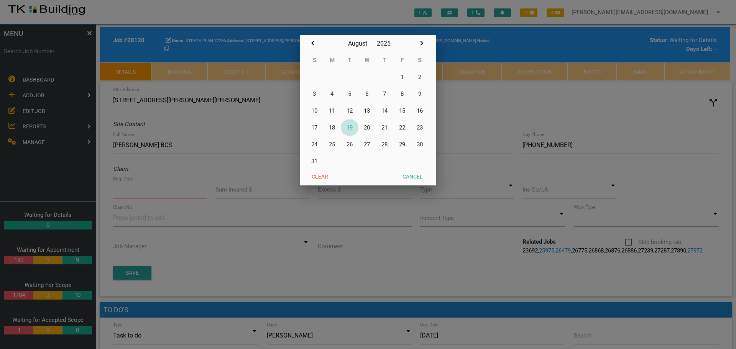
click at [350, 127] on button "19" at bounding box center [350, 127] width 18 height 17
type input "[DATE]"
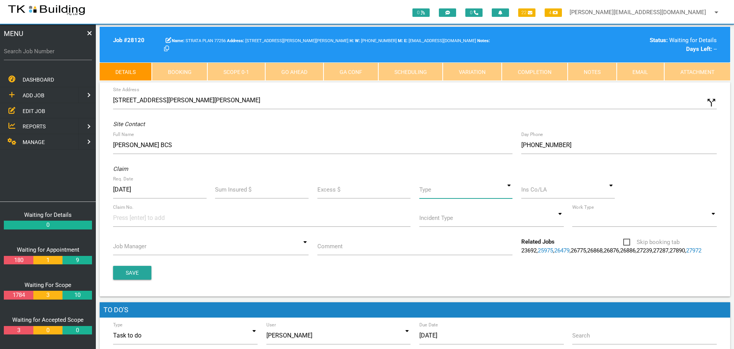
drag, startPoint x: 509, startPoint y: 192, endPoint x: 508, endPoint y: 196, distance: 4.8
click at [509, 193] on input at bounding box center [466, 190] width 94 height 18
click at [447, 225] on span "Standard" at bounding box center [466, 224] width 94 height 19
type input "Standard"
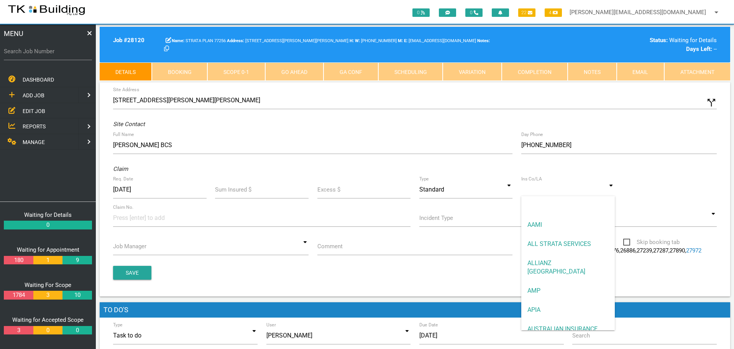
click at [544, 195] on input at bounding box center [568, 190] width 94 height 18
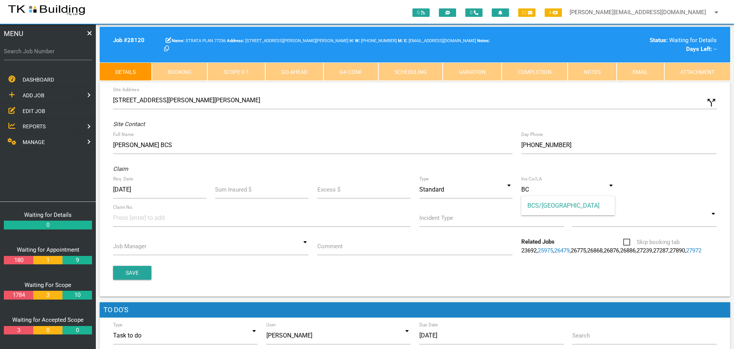
drag, startPoint x: 536, startPoint y: 204, endPoint x: 330, endPoint y: 216, distance: 206.6
click at [534, 205] on span "BCS/[GEOGRAPHIC_DATA]" at bounding box center [568, 205] width 94 height 19
type input "BCS/[GEOGRAPHIC_DATA]"
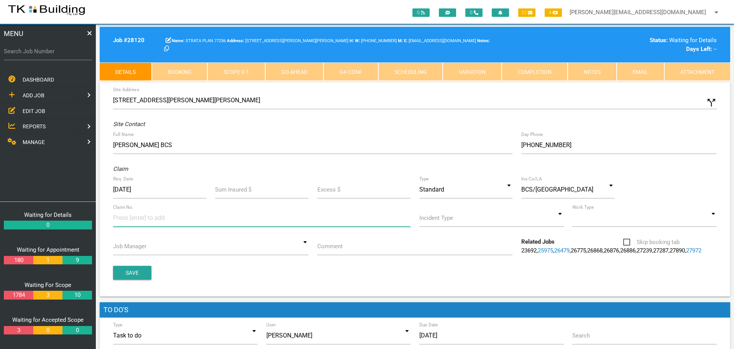
click at [135, 223] on input at bounding box center [141, 217] width 57 height 17
type input "485542"
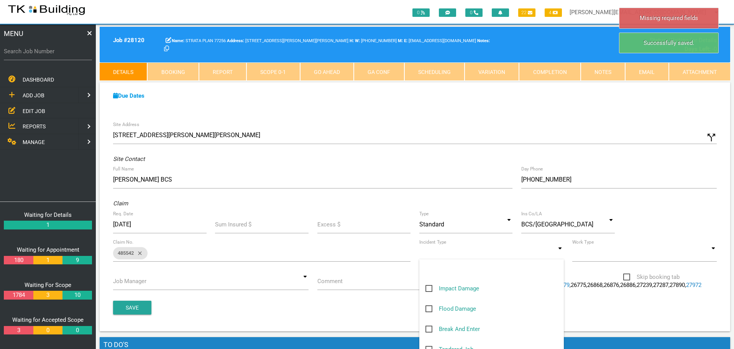
click at [558, 255] on input at bounding box center [491, 253] width 145 height 18
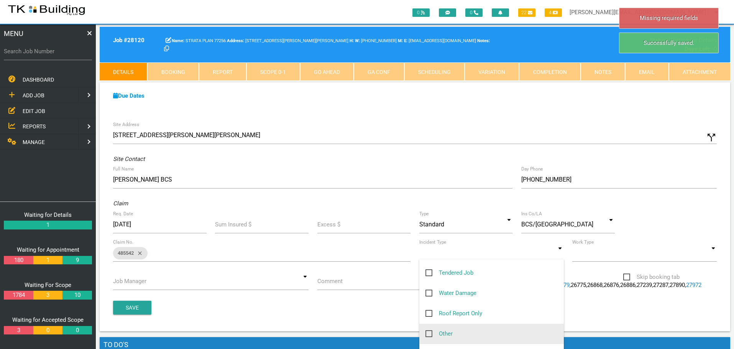
click at [429, 335] on span "Other" at bounding box center [438, 334] width 27 height 10
click at [429, 334] on input "Other" at bounding box center [427, 331] width 5 height 5
checkbox input "true"
type input "Other"
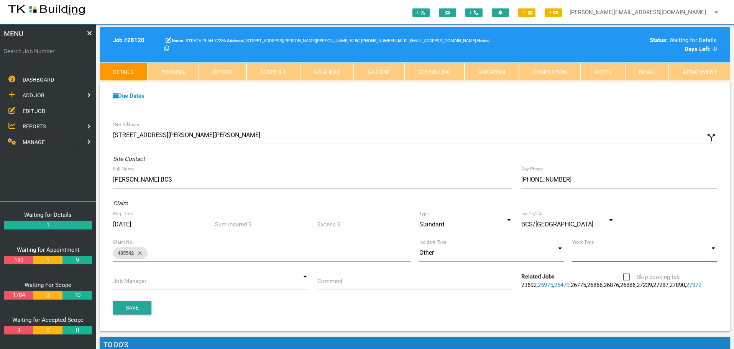
click at [715, 255] on input at bounding box center [644, 253] width 145 height 18
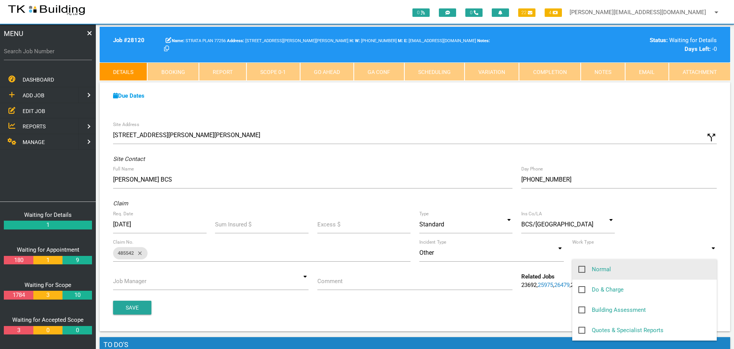
click at [583, 268] on span "Normal" at bounding box center [594, 270] width 33 height 10
click at [583, 268] on input "Normal" at bounding box center [580, 267] width 5 height 5
checkbox input "true"
type input "Normal"
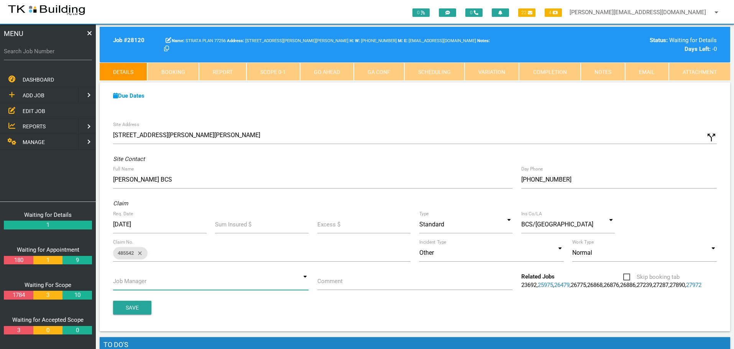
click at [305, 280] on input at bounding box center [210, 282] width 195 height 18
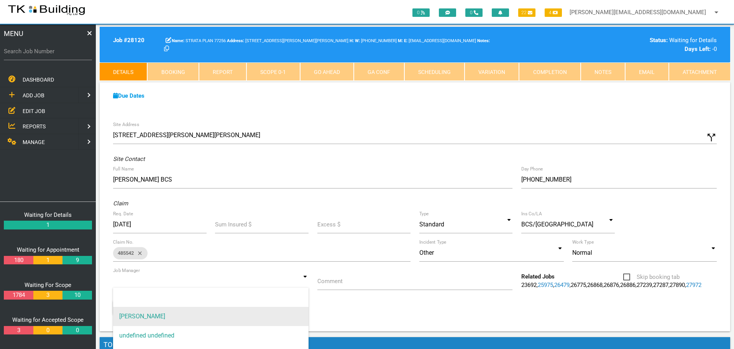
click at [263, 315] on span "[PERSON_NAME]" at bounding box center [210, 316] width 195 height 19
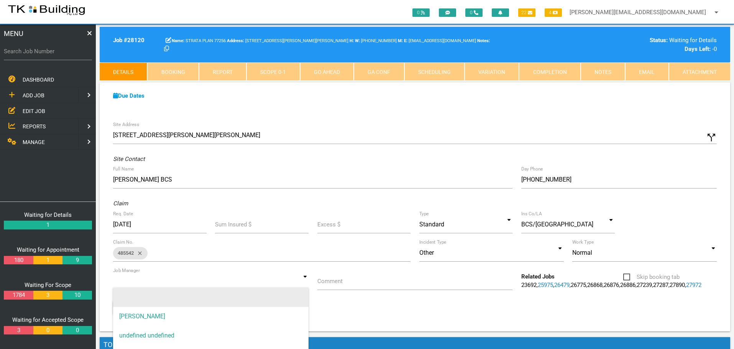
type input "[PERSON_NAME]"
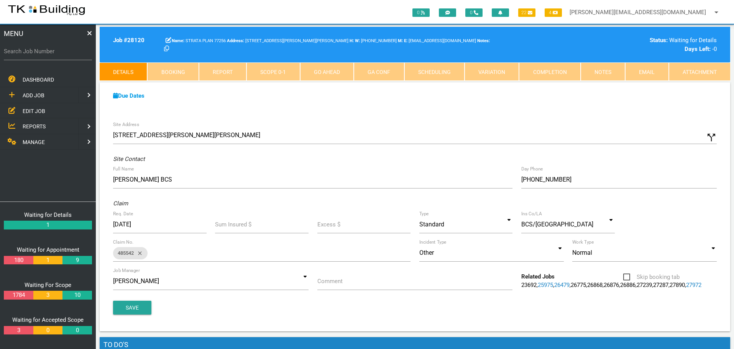
click at [330, 283] on label "Comment" at bounding box center [329, 281] width 25 height 9
click at [330, 283] on input "Comment" at bounding box center [414, 282] width 195 height 18
click at [398, 283] on input "Quote on balcony louvres brojen or missing slats" at bounding box center [414, 282] width 195 height 18
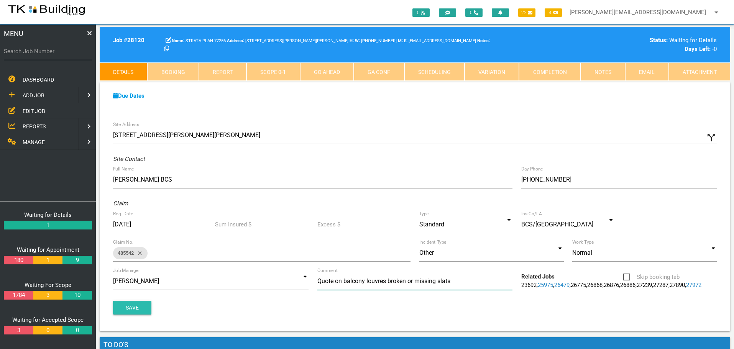
type input "Quote on balcony louvres broken or missing slats"
click at [126, 315] on button "Save" at bounding box center [132, 308] width 38 height 14
click at [34, 55] on label "Search Job Number" at bounding box center [48, 51] width 88 height 9
click at [34, 55] on input "Search Job Number" at bounding box center [48, 52] width 88 height 18
type input "27957"
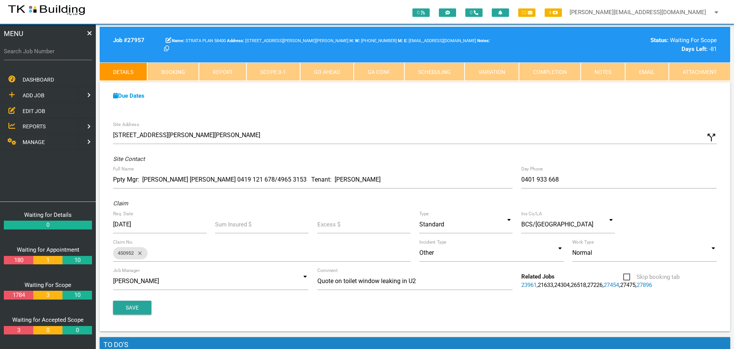
click at [283, 72] on link "Scope 0 - 1" at bounding box center [272, 71] width 53 height 18
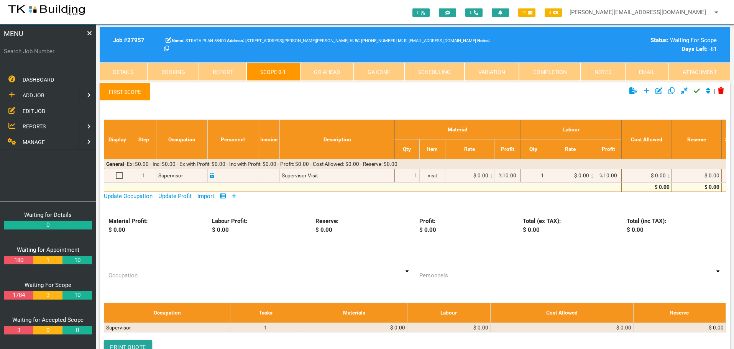
click at [236, 195] on icon at bounding box center [234, 196] width 5 height 6
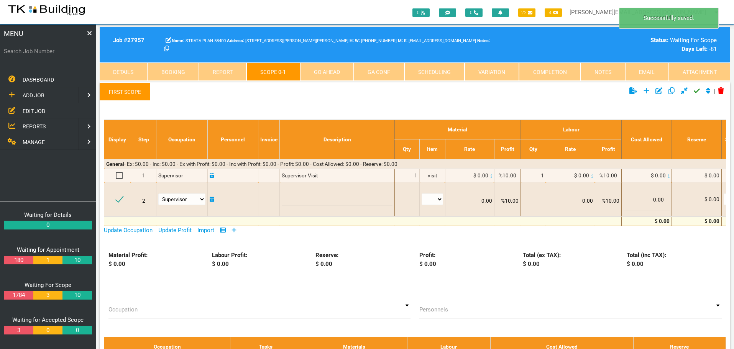
click at [136, 92] on link "First Scope" at bounding box center [125, 91] width 51 height 18
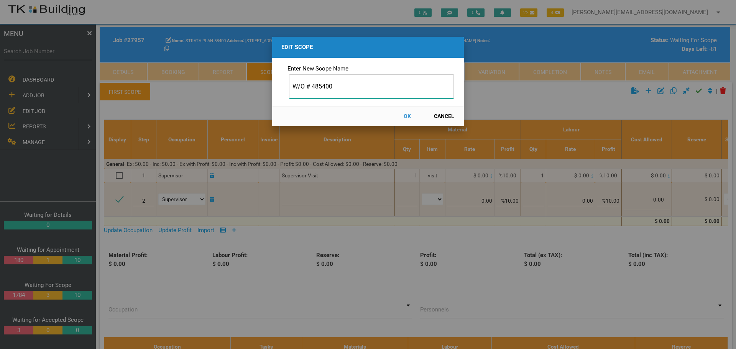
type input "W/O # 485400"
click at [406, 114] on button "OK" at bounding box center [407, 116] width 34 height 13
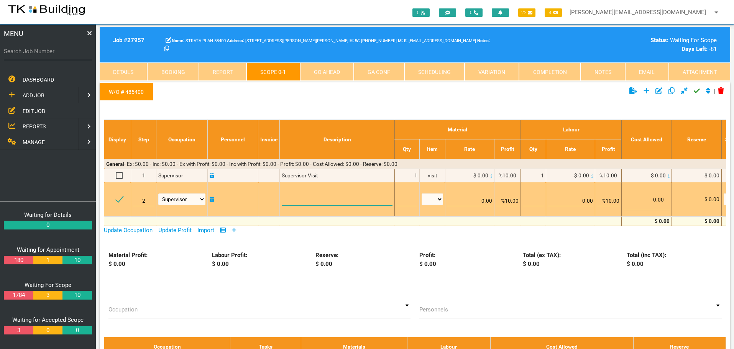
click at [306, 194] on textarea at bounding box center [337, 196] width 110 height 17
paste textarea "Toilet Window (840mm x 685mm) Remove and replace the double hung aluminium wind…"
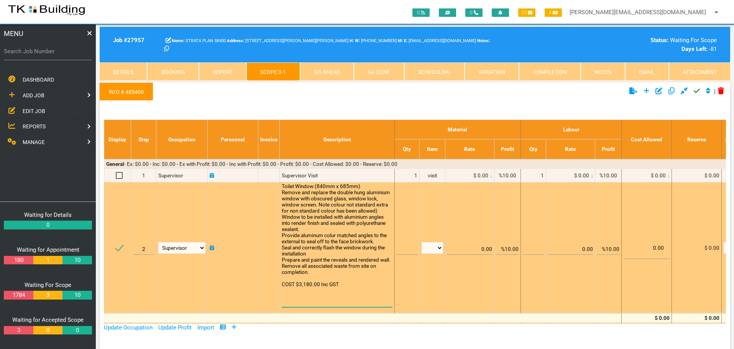
type textarea "Toilet Window (840mm x 685mm) Remove and replace the double hung aluminium wind…"
click at [412, 249] on input "text" at bounding box center [407, 246] width 21 height 18
type input "1"
click at [441, 247] on select "patch LM hrs m3 items m2 m" at bounding box center [432, 247] width 21 height 11
select select "items"
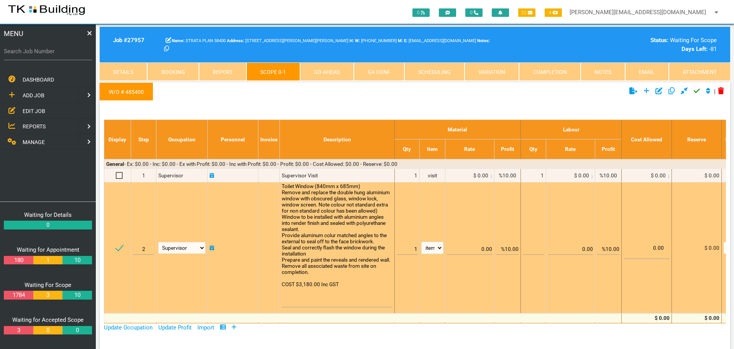
click at [422, 242] on select "patch LM hrs m3 items m2 m" at bounding box center [432, 247] width 21 height 11
click at [509, 249] on input "%10.00" at bounding box center [507, 246] width 22 height 18
type input "0.00"
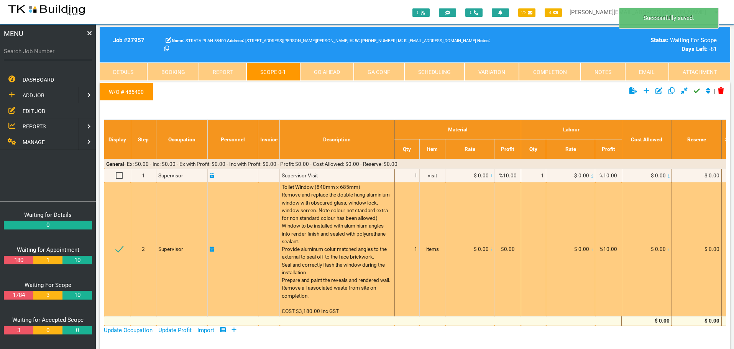
click at [491, 250] on icon at bounding box center [492, 250] width 2 height 4
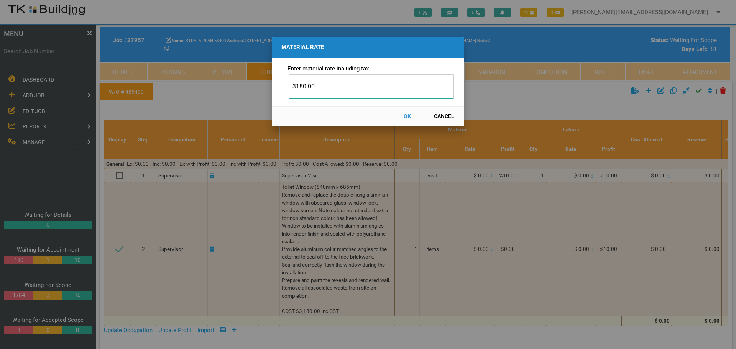
type input "3180.00"
click at [409, 116] on button "OK" at bounding box center [407, 116] width 34 height 13
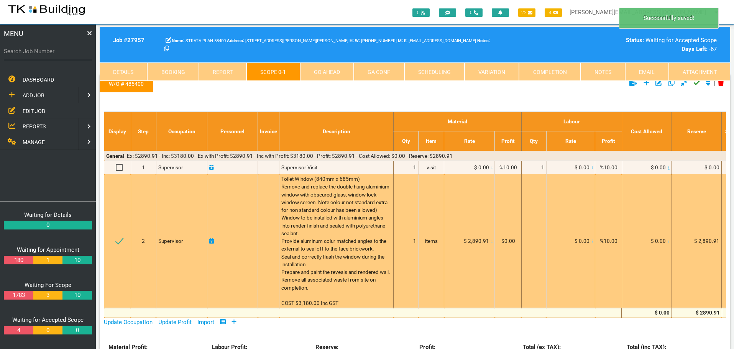
scroll to position [0, 0]
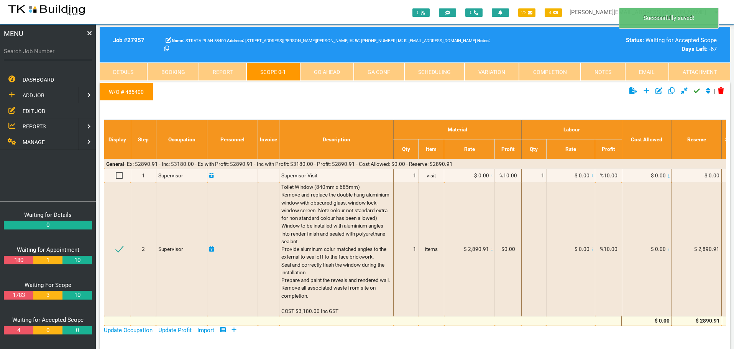
click at [696, 90] on icon "Click to approve current scope" at bounding box center [697, 90] width 6 height 7
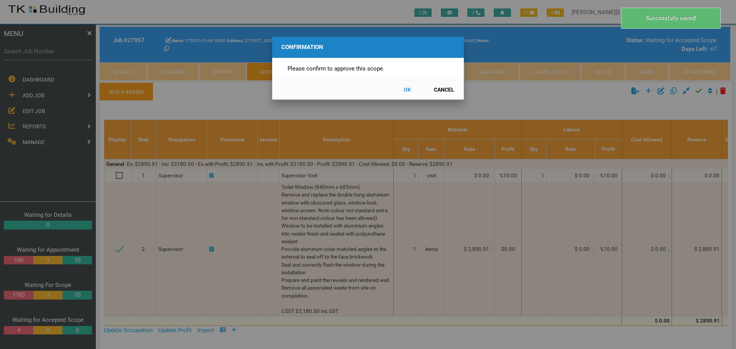
click at [409, 89] on button "OK" at bounding box center [407, 89] width 34 height 13
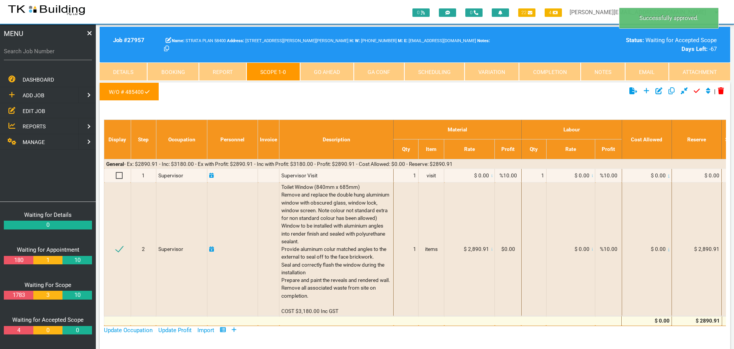
scroll to position [25, 0]
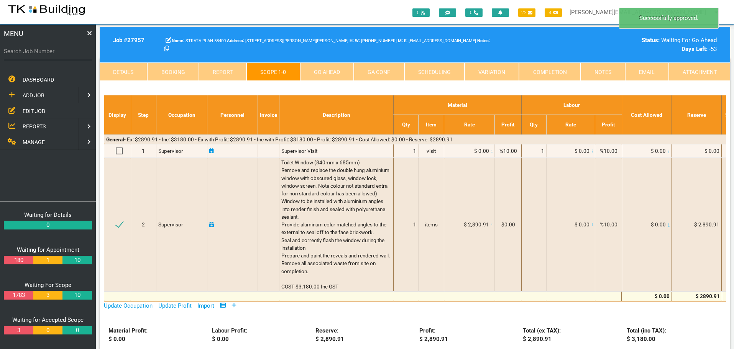
click at [332, 69] on link "Go Ahead" at bounding box center [327, 71] width 54 height 18
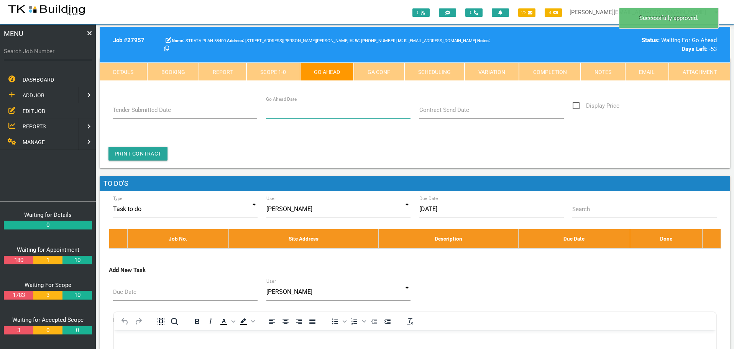
click at [325, 116] on input "Go Ahead Date" at bounding box center [338, 110] width 145 height 18
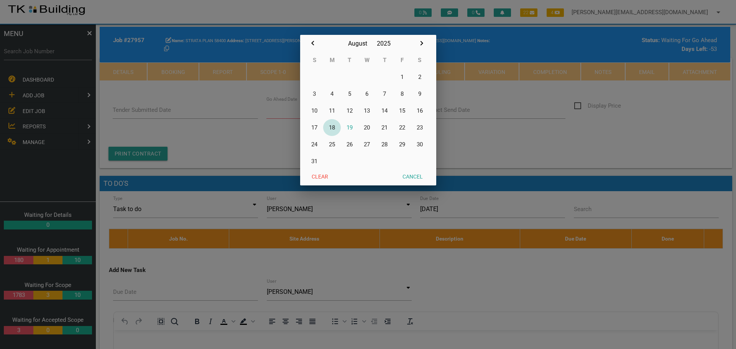
click at [332, 127] on button "18" at bounding box center [332, 127] width 18 height 17
type input "[DATE]"
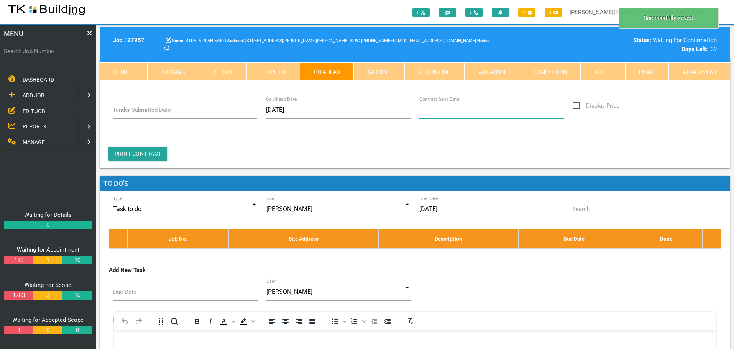
click at [436, 115] on input "Contract Send Date" at bounding box center [491, 110] width 145 height 18
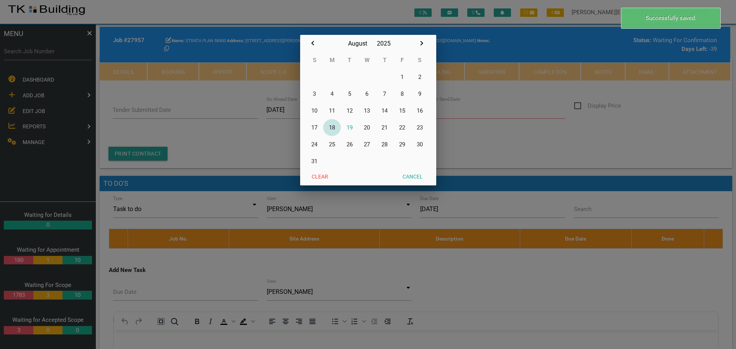
click at [335, 127] on button "18" at bounding box center [332, 127] width 18 height 17
type input "[DATE]"
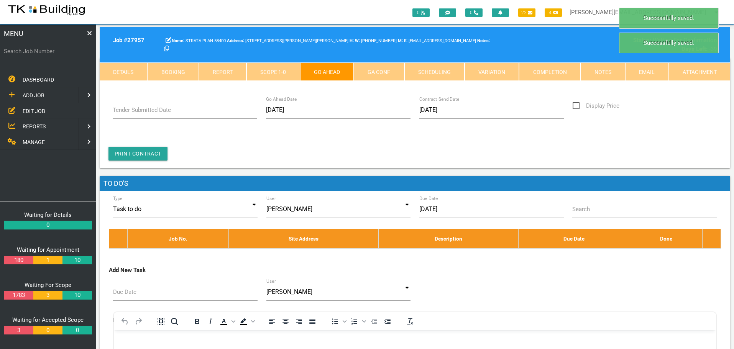
click at [371, 66] on link "GA Conf" at bounding box center [379, 71] width 50 height 18
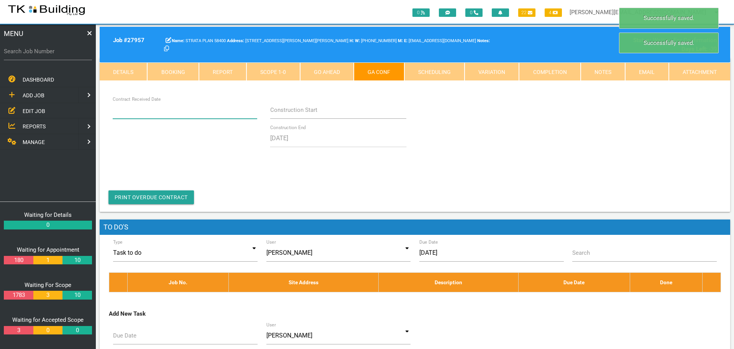
click at [198, 112] on input "Contract Received Date" at bounding box center [185, 110] width 145 height 18
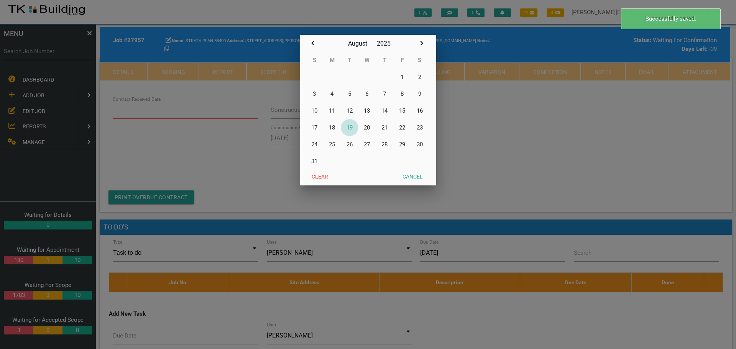
click at [350, 125] on button "19" at bounding box center [350, 127] width 18 height 17
type input "[DATE]"
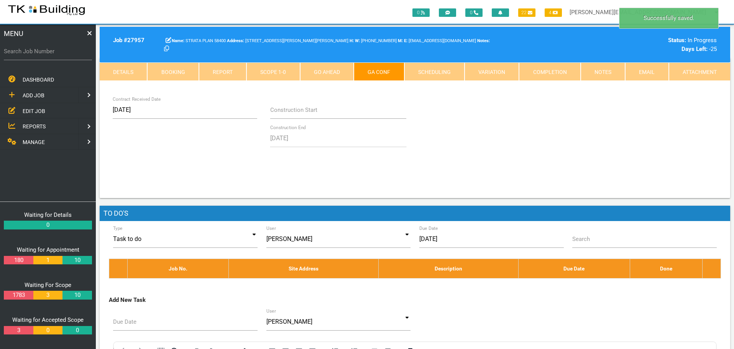
click at [606, 66] on link "Notes" at bounding box center [603, 71] width 44 height 18
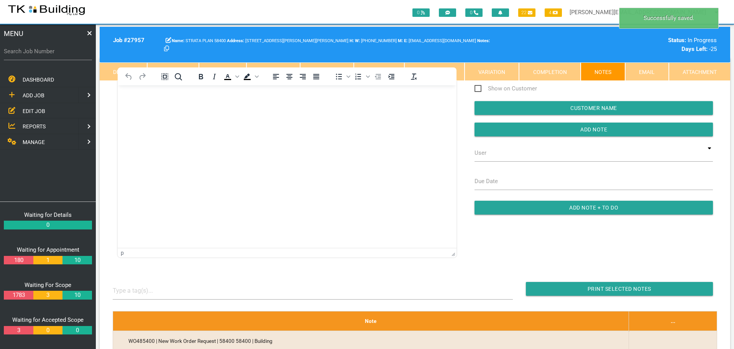
scroll to position [0, 0]
click at [156, 107] on body "Rich Text Area. Press ALT-0 for help." at bounding box center [287, 107] width 339 height 25
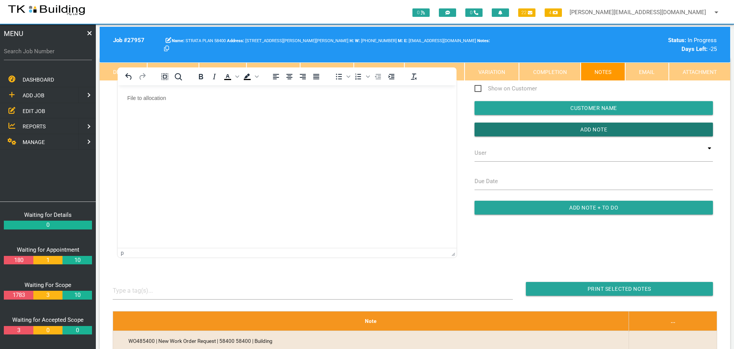
drag, startPoint x: 504, startPoint y: 130, endPoint x: 17, endPoint y: 49, distance: 493.4
click at [500, 130] on input "button" at bounding box center [594, 130] width 238 height 14
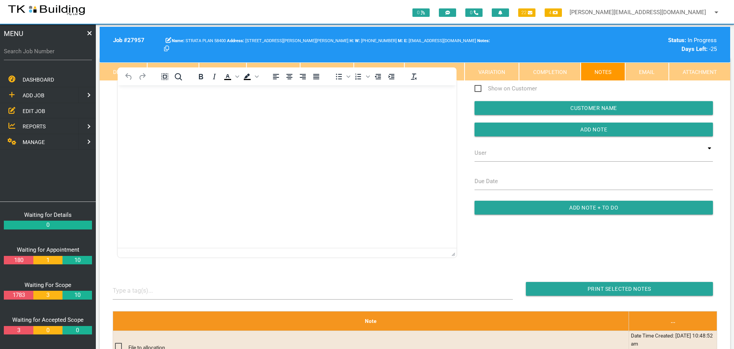
click at [40, 125] on span "REPORTS" at bounding box center [34, 126] width 23 height 6
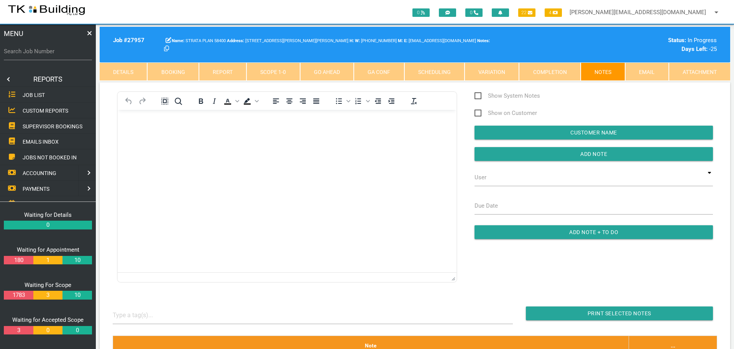
click at [58, 125] on span "SUPERVISOR BOOKINGS" at bounding box center [53, 126] width 60 height 6
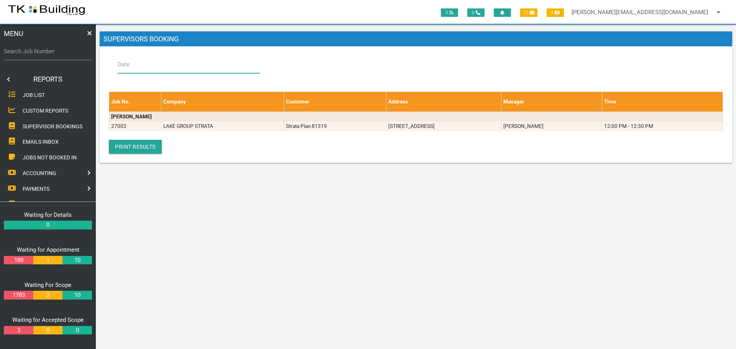
click at [135, 63] on input "Date" at bounding box center [189, 65] width 143 height 18
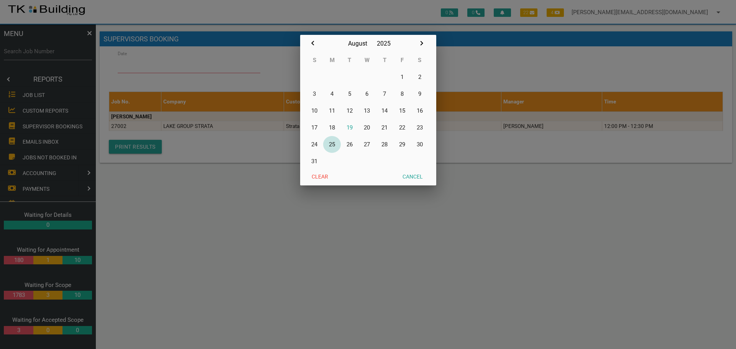
click at [332, 143] on button "25" at bounding box center [332, 144] width 18 height 17
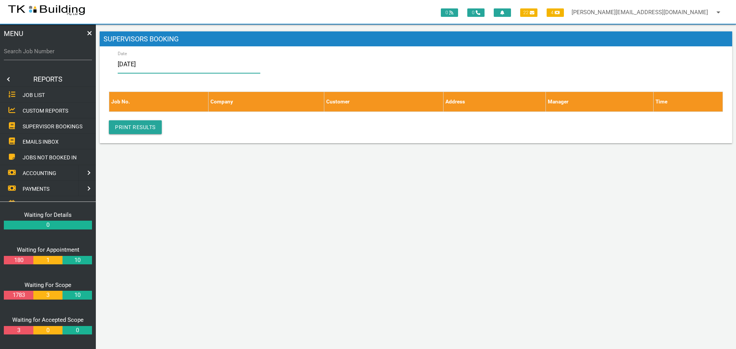
click at [167, 65] on input "25/08/2025" at bounding box center [189, 65] width 143 height 18
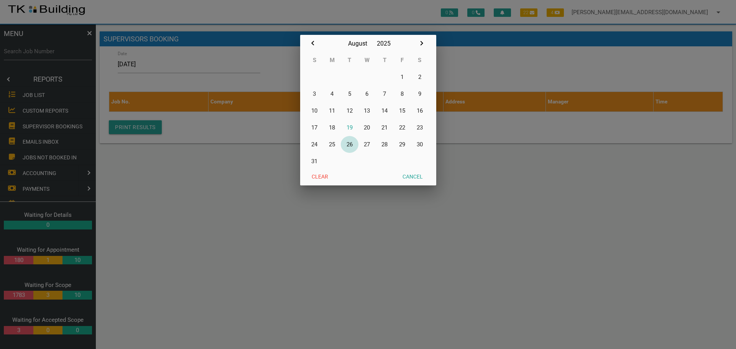
click at [352, 144] on button "26" at bounding box center [350, 144] width 18 height 17
type input "[DATE]"
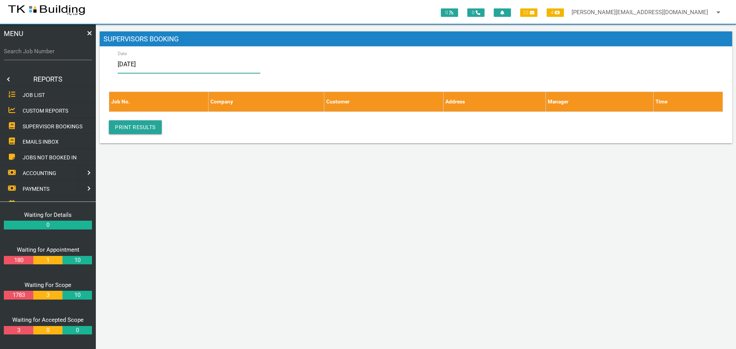
click at [175, 65] on input "[DATE]" at bounding box center [189, 65] width 143 height 18
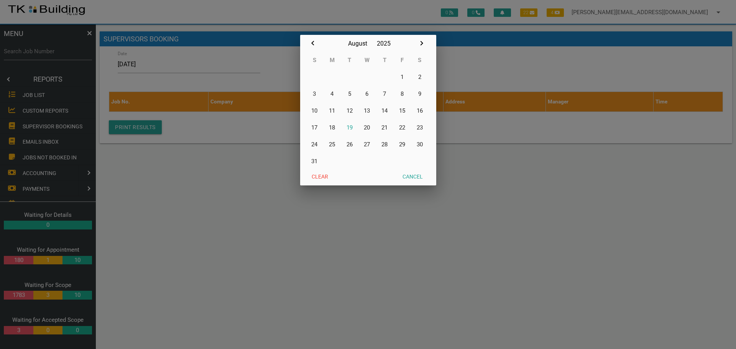
click at [43, 54] on div at bounding box center [368, 131] width 736 height 437
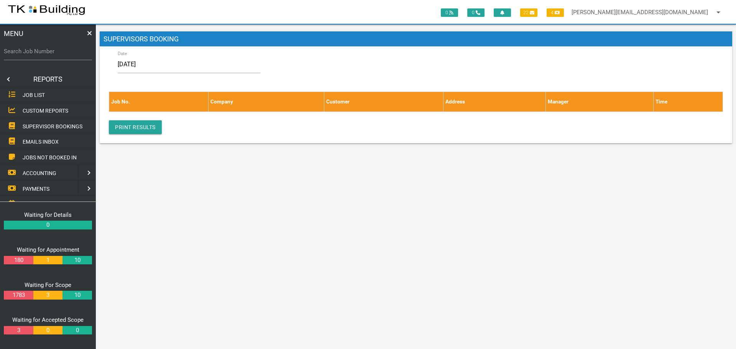
click at [45, 53] on label "Search Job Number" at bounding box center [48, 51] width 88 height 9
click at [45, 53] on input "Search Job Number" at bounding box center [48, 52] width 88 height 18
type input "28113"
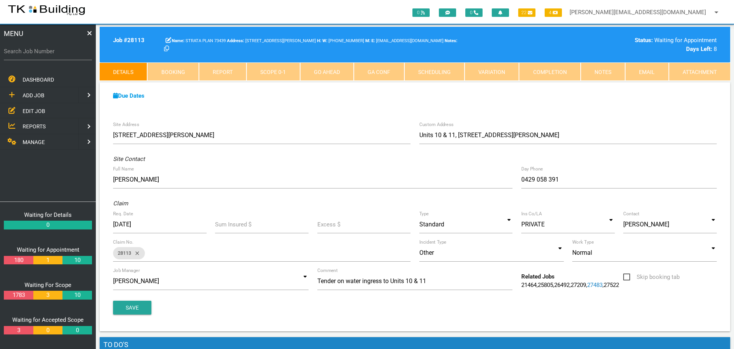
click at [182, 66] on link "Booking" at bounding box center [172, 71] width 51 height 18
select select "7"
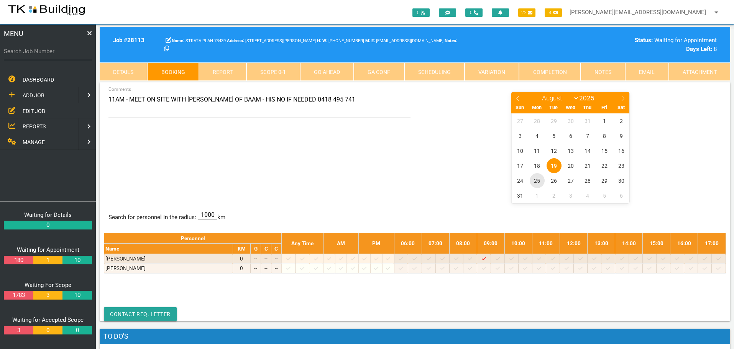
click at [536, 180] on span "25" at bounding box center [537, 180] width 15 height 15
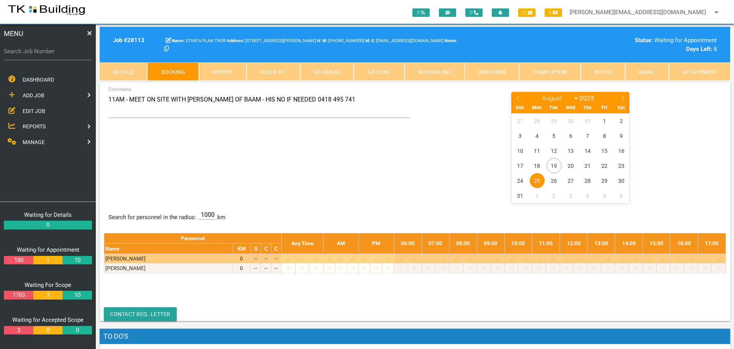
click at [541, 260] on icon at bounding box center [539, 258] width 4 height 3
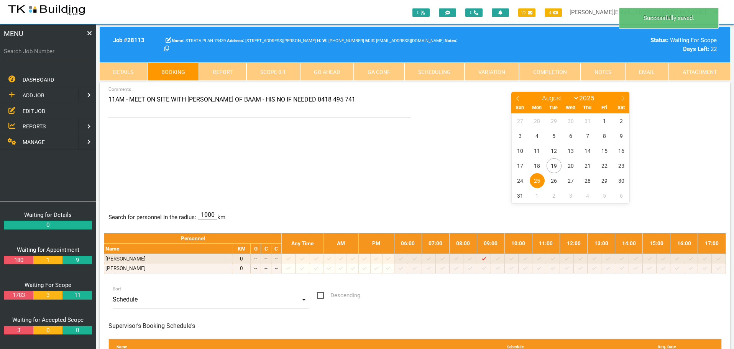
click at [539, 180] on span "25" at bounding box center [537, 180] width 15 height 15
click at [16, 56] on label "Search Job Number" at bounding box center [48, 51] width 88 height 9
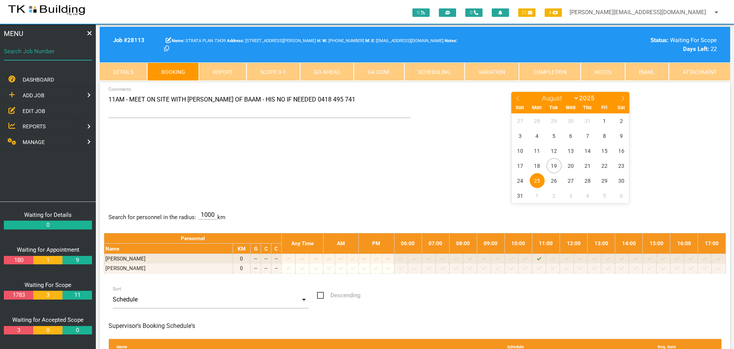
click at [16, 56] on input "Search Job Number" at bounding box center [48, 52] width 88 height 18
type input "27919"
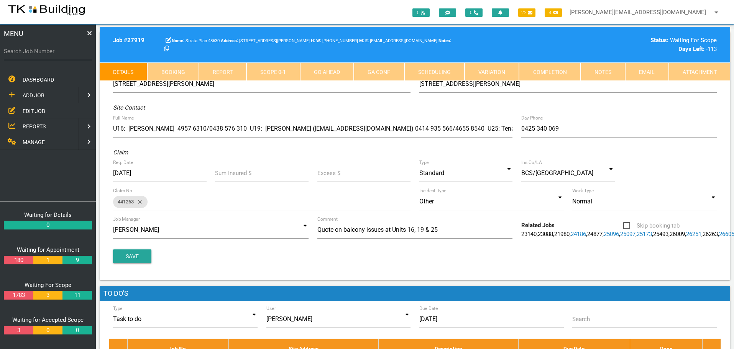
click at [176, 71] on link "Booking" at bounding box center [172, 71] width 51 height 18
select select "7"
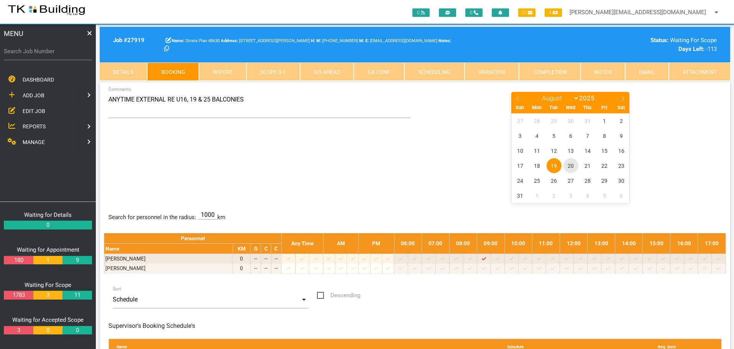
click at [573, 167] on span "20" at bounding box center [570, 165] width 15 height 15
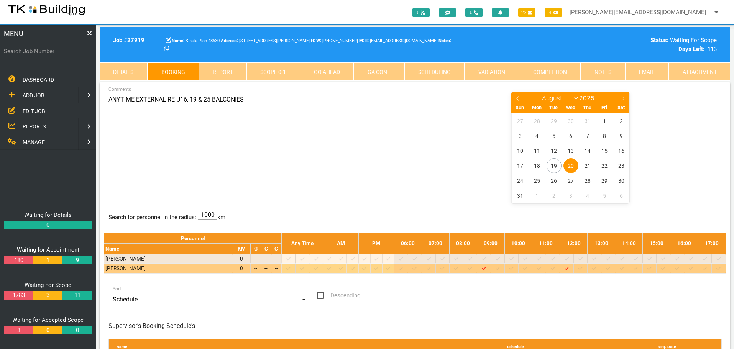
click at [541, 269] on icon at bounding box center [539, 268] width 4 height 5
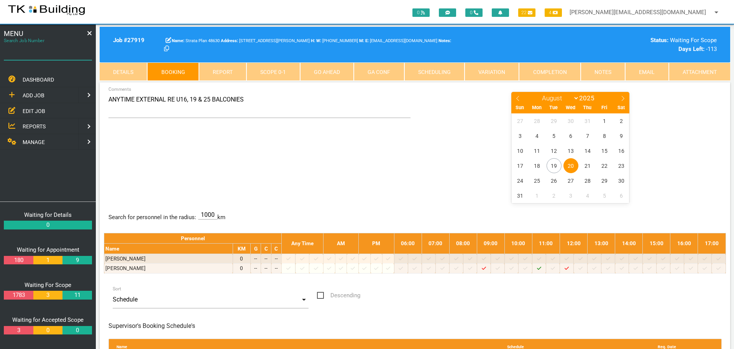
click at [54, 57] on input "Search Job Number" at bounding box center [48, 52] width 88 height 18
type input "27976"
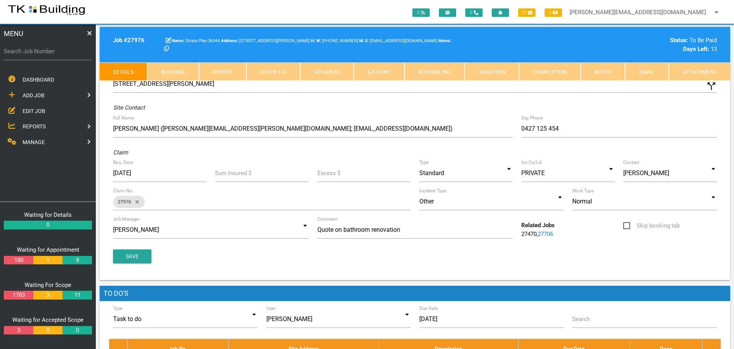
click at [591, 69] on link "Notes" at bounding box center [603, 71] width 44 height 18
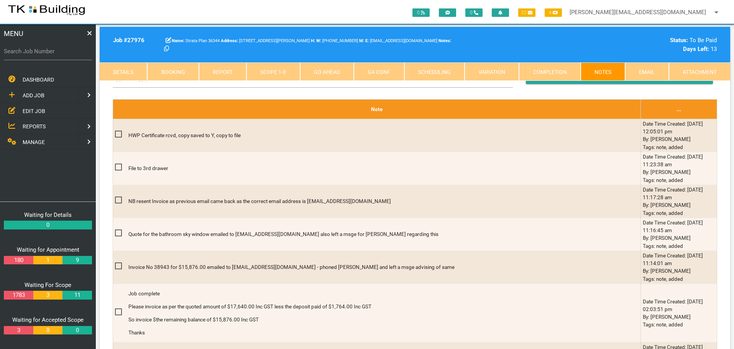
scroll to position [192, 0]
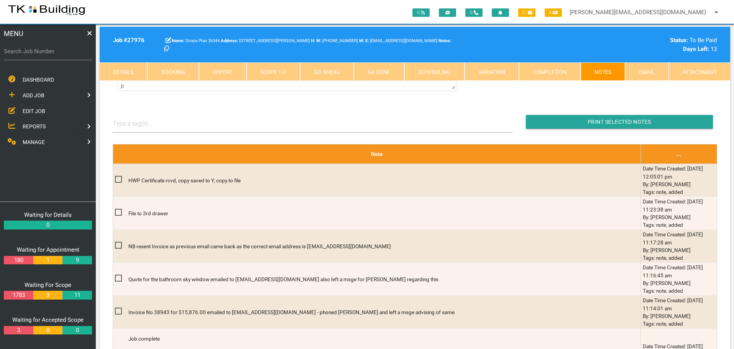
click at [27, 112] on span "EDIT JOB" at bounding box center [34, 111] width 23 height 6
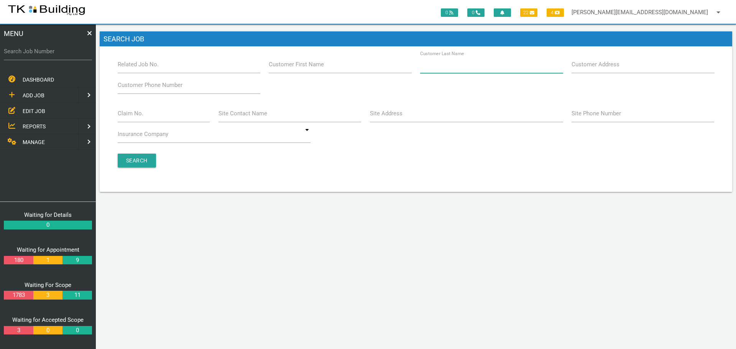
click at [484, 67] on input "Customer Last Name" at bounding box center [491, 65] width 143 height 18
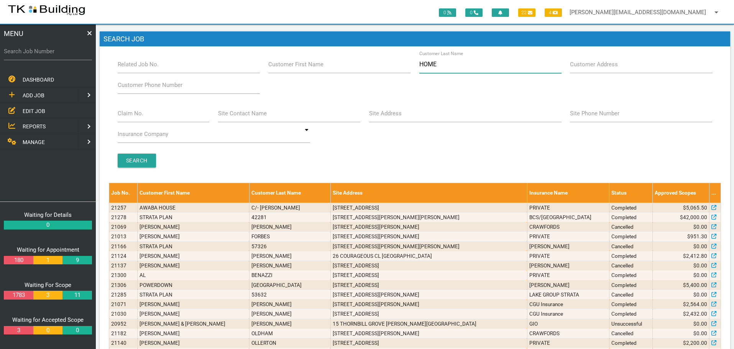
type input "HOMER"
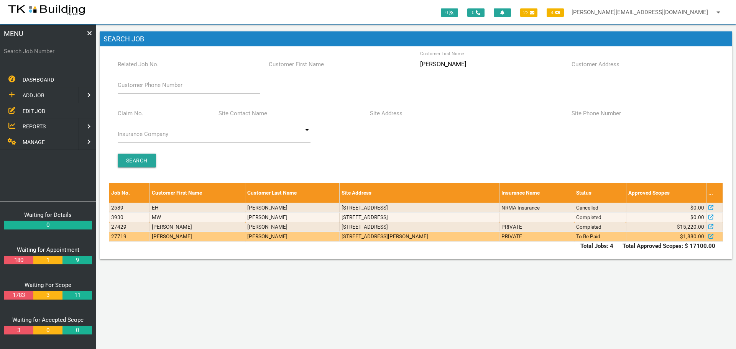
click at [561, 239] on td "PRIVATE" at bounding box center [536, 237] width 75 height 10
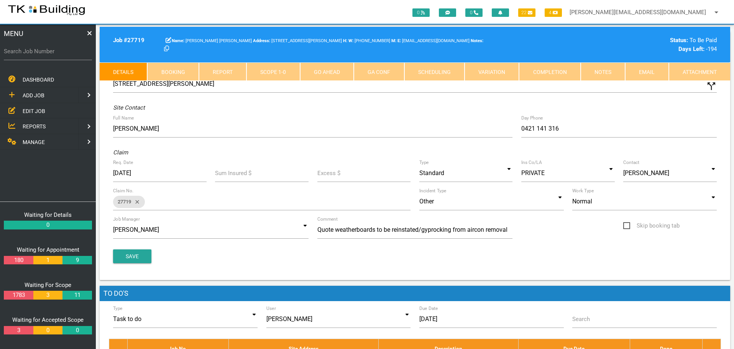
click at [599, 70] on link "Notes" at bounding box center [603, 71] width 44 height 18
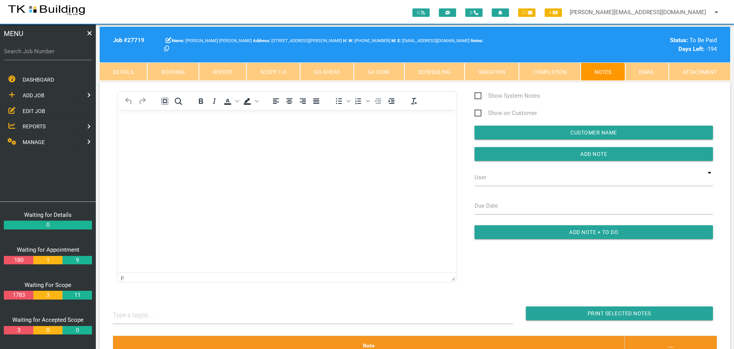
click at [26, 110] on span "EDIT JOB" at bounding box center [34, 111] width 23 height 6
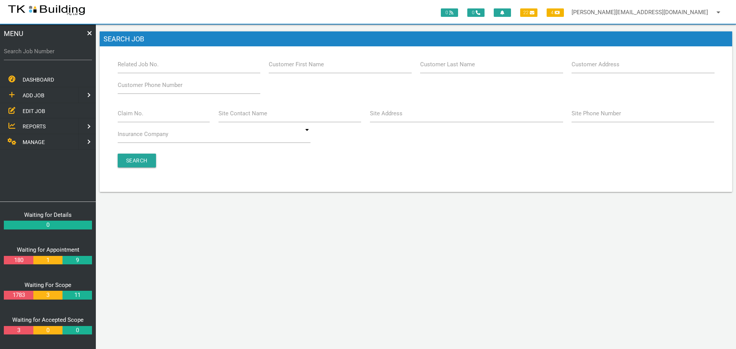
click at [435, 67] on label "Customer Last Name" at bounding box center [447, 64] width 55 height 9
click at [435, 67] on input "Customer Last Name" at bounding box center [491, 65] width 143 height 18
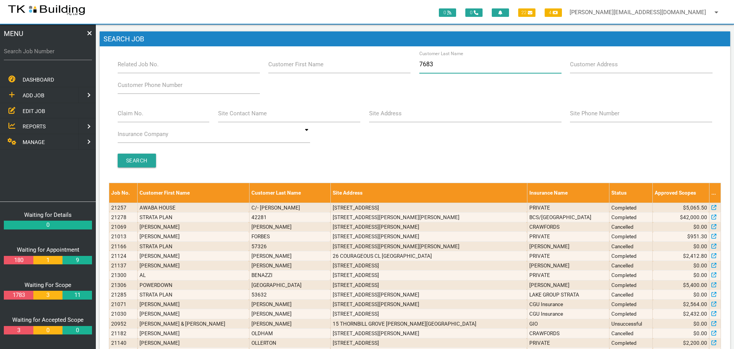
type input "76837"
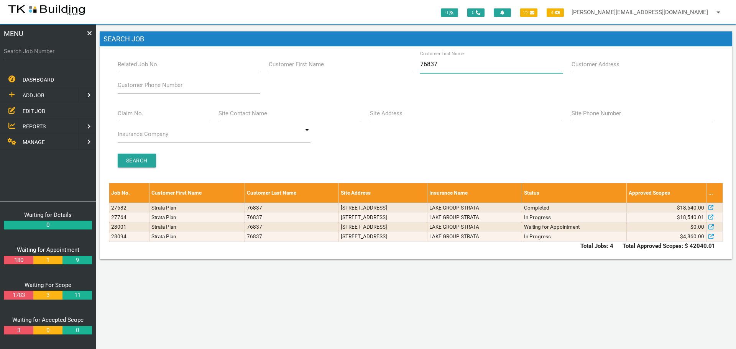
click at [447, 65] on input "76837" at bounding box center [491, 65] width 143 height 18
type input "7"
type input "1269807"
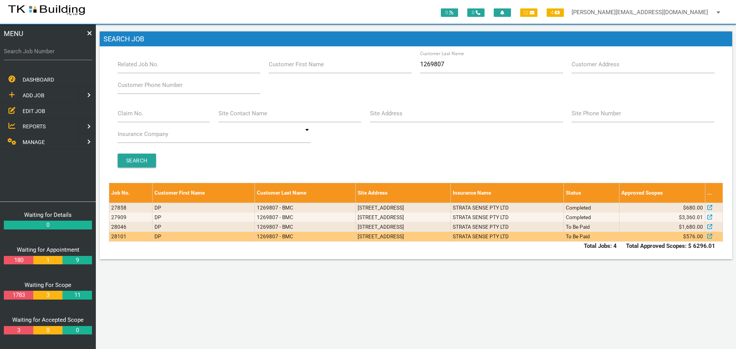
click at [451, 240] on td "169 Hunter St, Newcastle NSW 2300, Australia" at bounding box center [403, 237] width 95 height 10
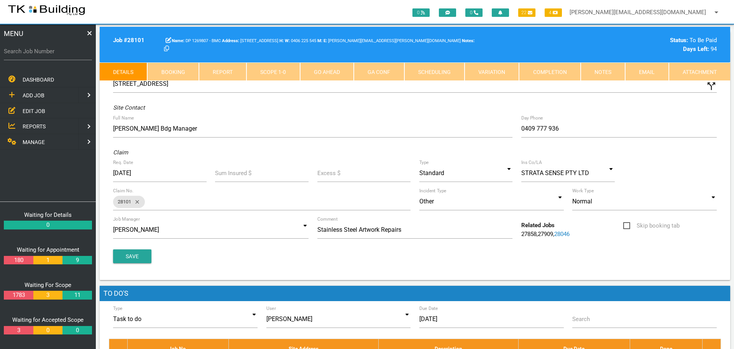
click at [600, 73] on link "Notes" at bounding box center [603, 71] width 44 height 18
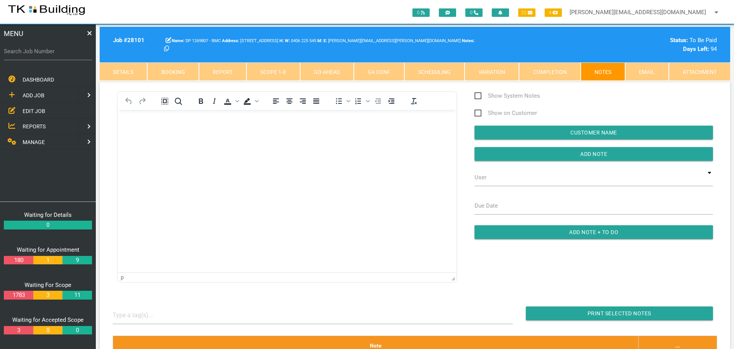
click at [29, 52] on label "Search Job Number" at bounding box center [48, 51] width 88 height 9
click at [29, 52] on input "Search Job Number" at bounding box center [48, 52] width 88 height 18
type input "28046"
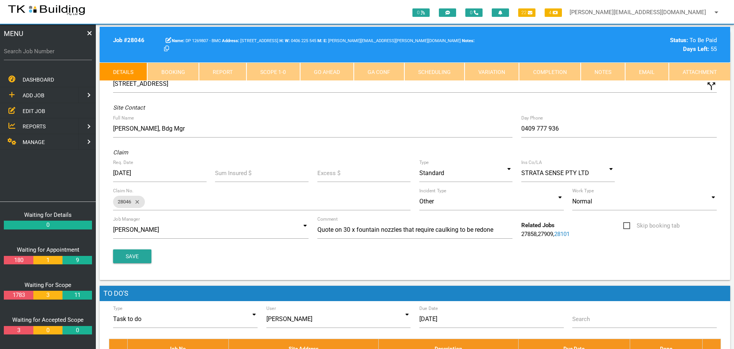
click at [596, 70] on link "Notes" at bounding box center [603, 71] width 44 height 18
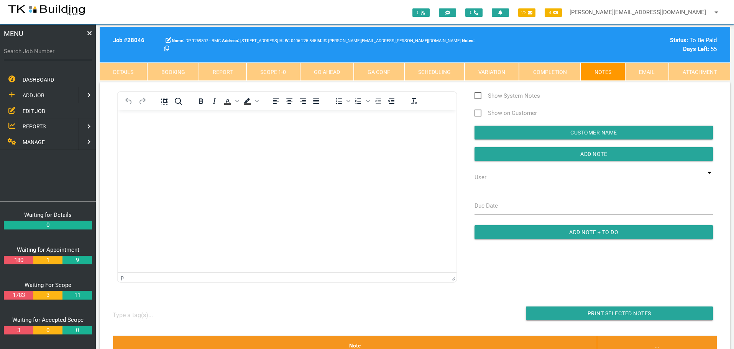
click at [35, 112] on span "EDIT JOB" at bounding box center [34, 111] width 23 height 6
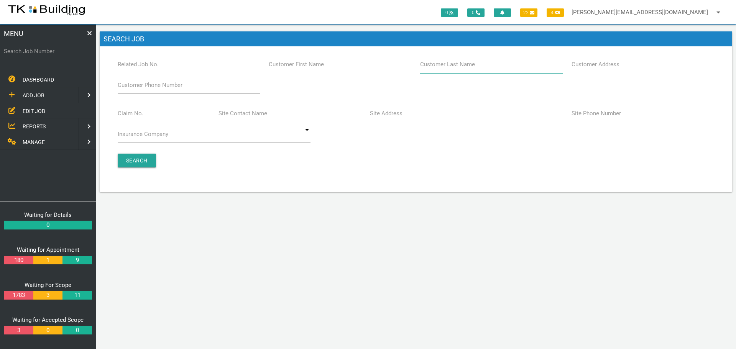
click at [478, 71] on input "Customer Last Name" at bounding box center [491, 65] width 143 height 18
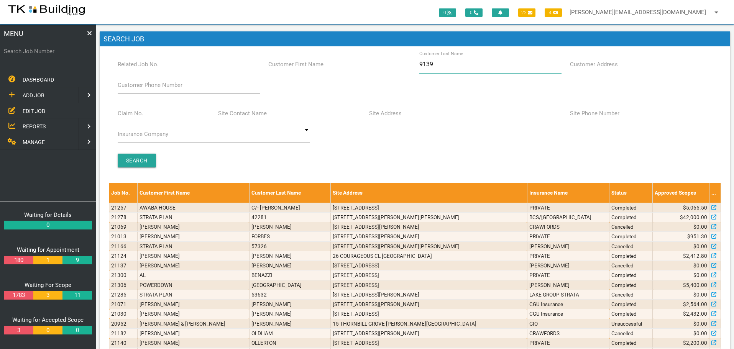
type input "91391"
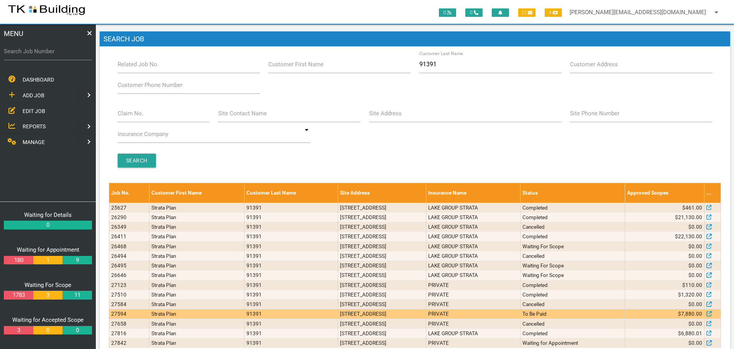
click at [521, 314] on td "PRIVATE" at bounding box center [473, 314] width 94 height 10
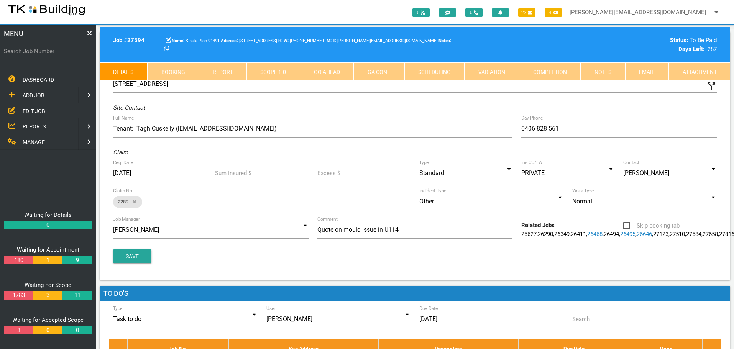
click at [596, 74] on link "Notes" at bounding box center [603, 71] width 44 height 18
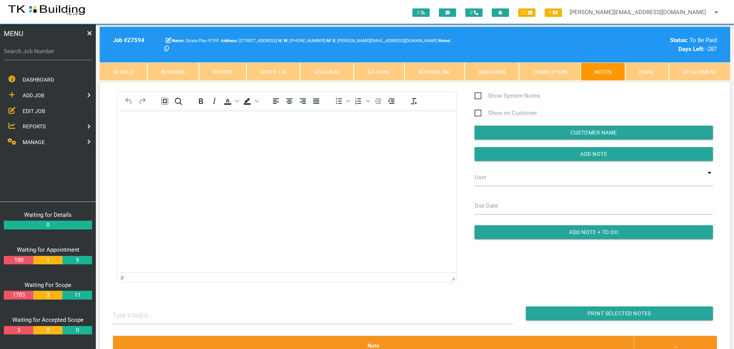
click at [39, 112] on span "EDIT JOB" at bounding box center [34, 111] width 23 height 6
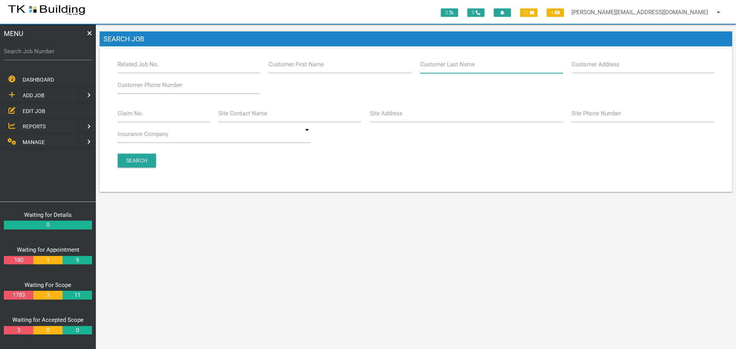
click at [491, 67] on input "Customer Last Name" at bounding box center [491, 65] width 143 height 18
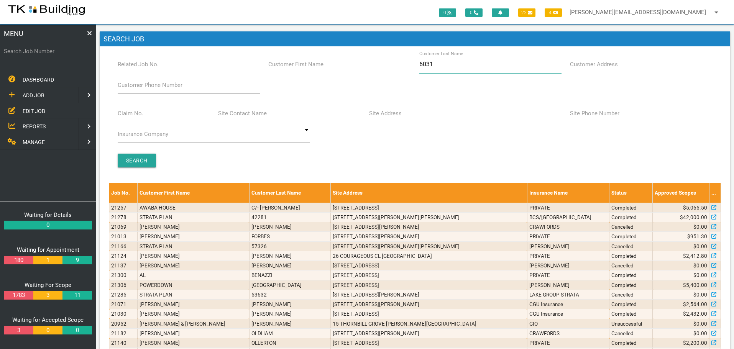
type input "60313"
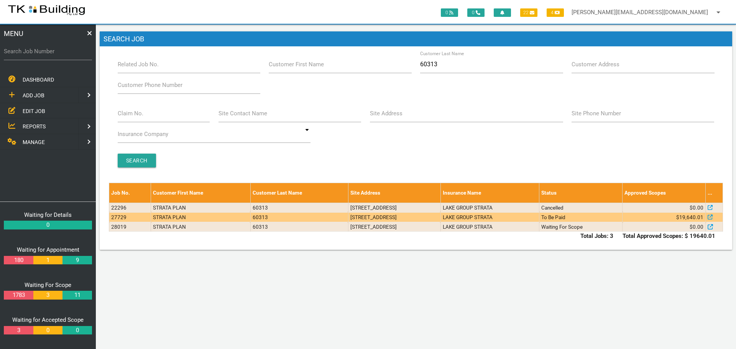
click at [539, 216] on td "LAKE GROUP STRATA" at bounding box center [489, 217] width 99 height 10
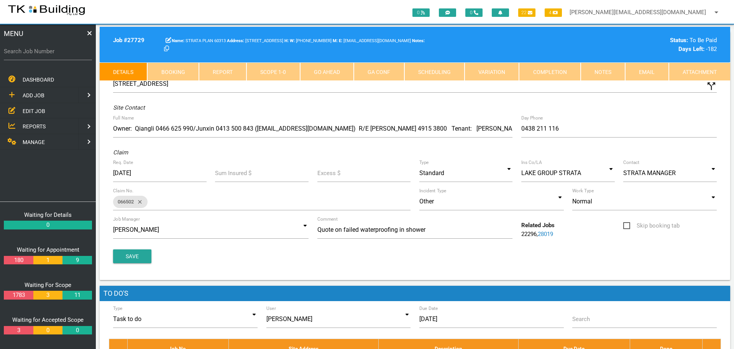
click at [595, 75] on link "Notes" at bounding box center [603, 71] width 44 height 18
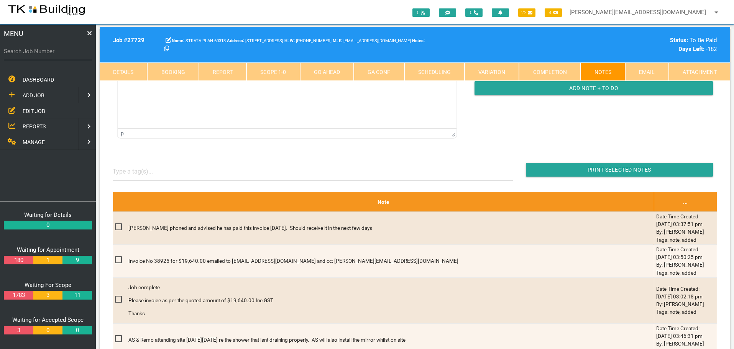
scroll to position [115, 0]
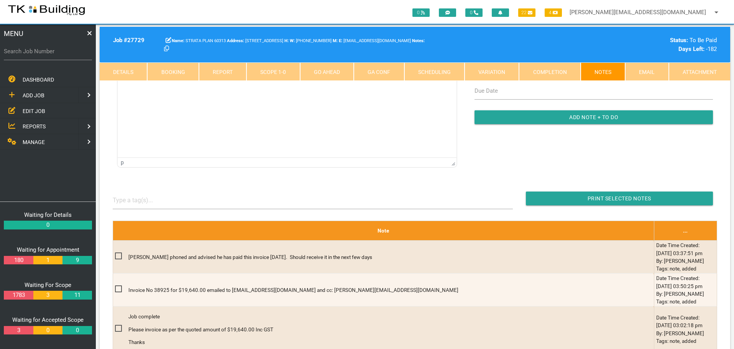
click at [33, 108] on span "EDIT JOB" at bounding box center [34, 111] width 23 height 6
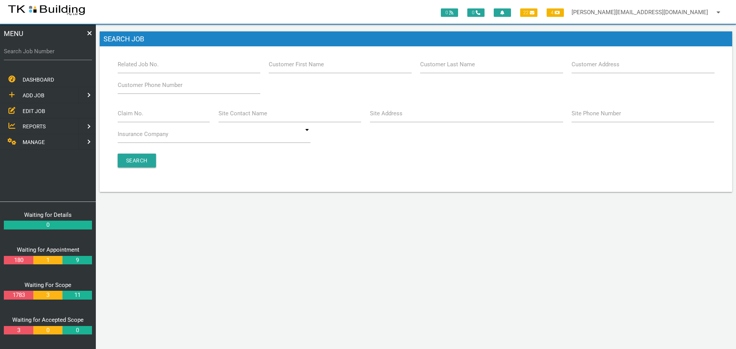
click at [437, 68] on label "Customer Last Name" at bounding box center [447, 64] width 55 height 9
click at [437, 68] on input "Customer Last Name" at bounding box center [491, 65] width 143 height 18
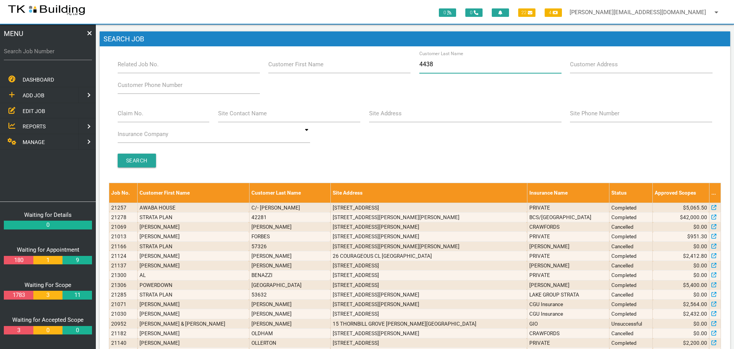
type input "44381"
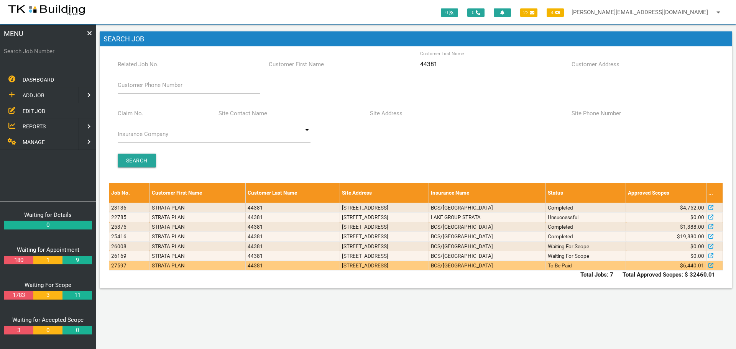
click at [546, 264] on td "BCS/[GEOGRAPHIC_DATA]" at bounding box center [487, 266] width 117 height 10
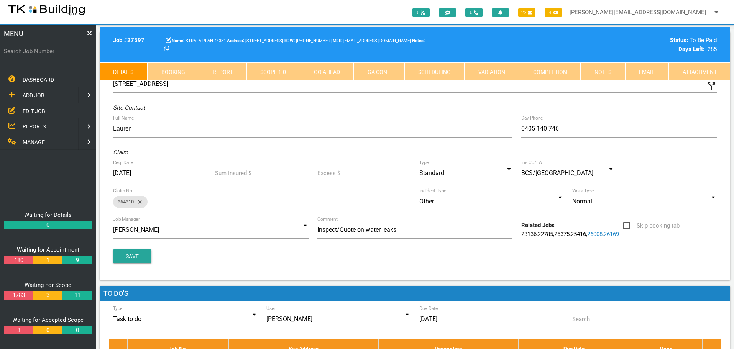
click at [600, 71] on link "Notes" at bounding box center [603, 71] width 44 height 18
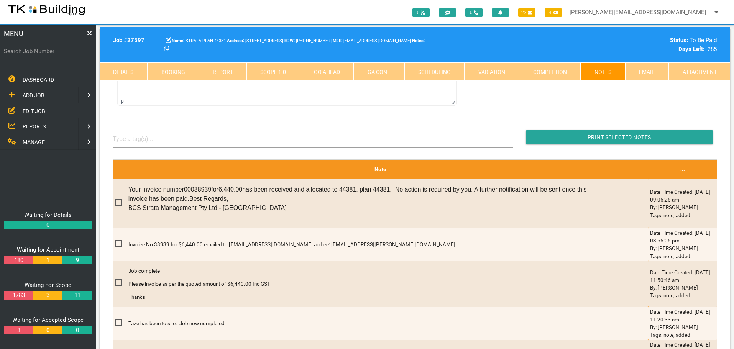
scroll to position [153, 0]
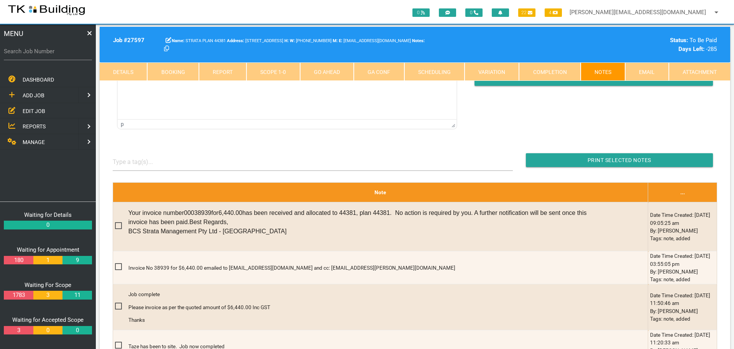
click at [39, 111] on span "EDIT JOB" at bounding box center [34, 111] width 23 height 6
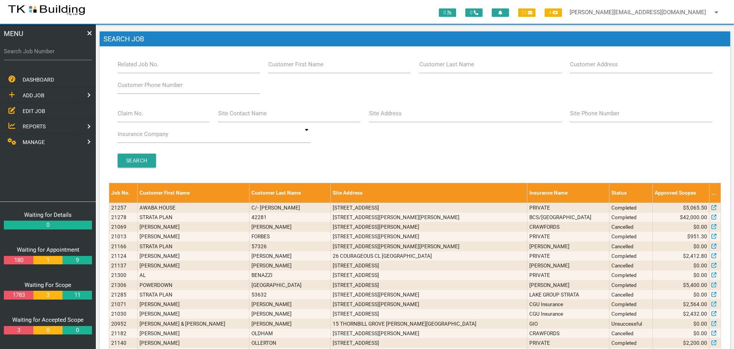
click at [451, 69] on label "Customer Last Name" at bounding box center [446, 64] width 55 height 9
click at [451, 69] on input "Customer Last Name" at bounding box center [490, 65] width 142 height 18
type input "94734"
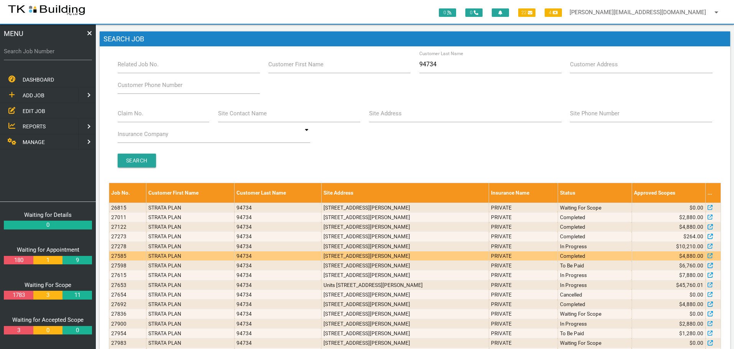
scroll to position [36, 0]
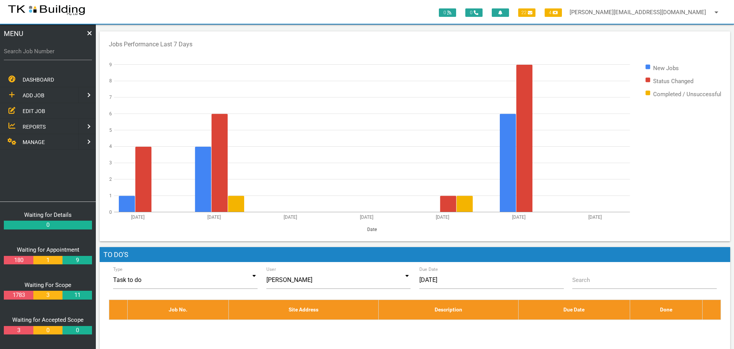
click at [29, 111] on span "EDIT JOB" at bounding box center [34, 111] width 23 height 6
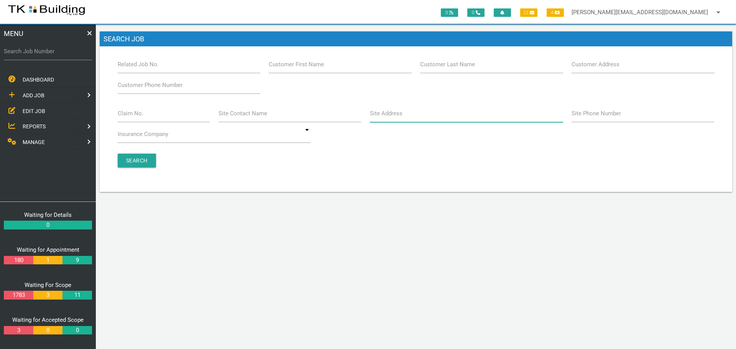
click at [401, 120] on input "Site Address" at bounding box center [466, 114] width 193 height 18
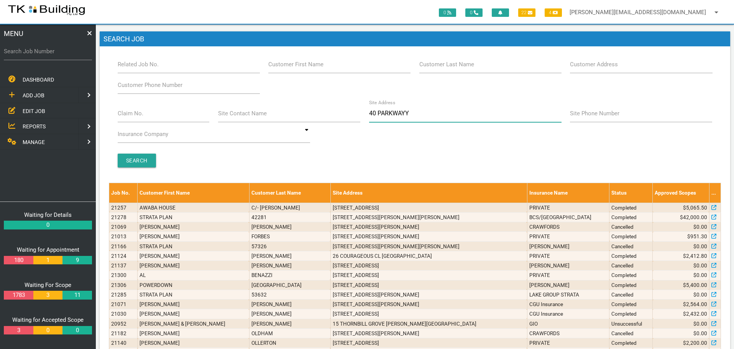
type input "40 PARKWAY"
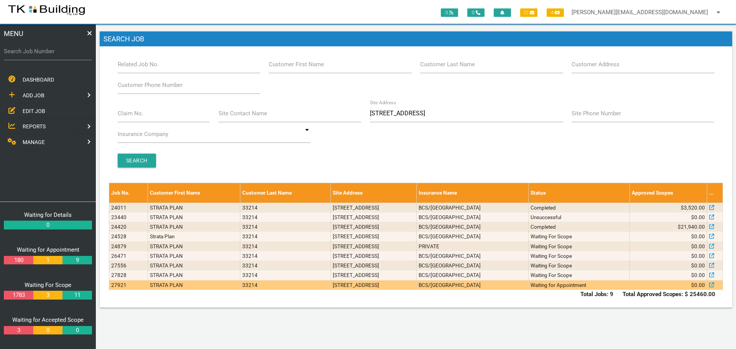
click at [367, 284] on td "Units 1, 3, 5 & 7, 40 Parkway Ave, Bar Beach NSW 2300" at bounding box center [373, 285] width 85 height 10
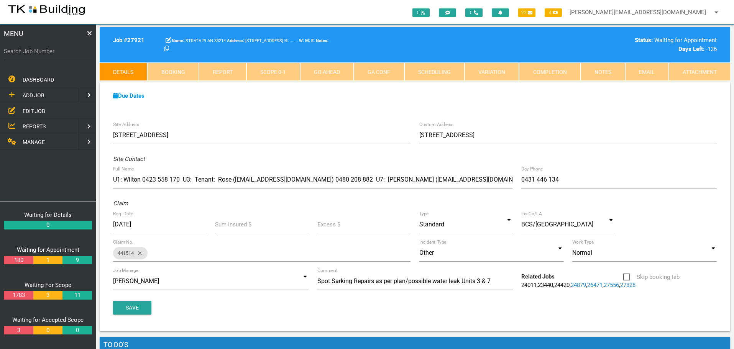
click at [605, 71] on link "Notes" at bounding box center [603, 71] width 44 height 18
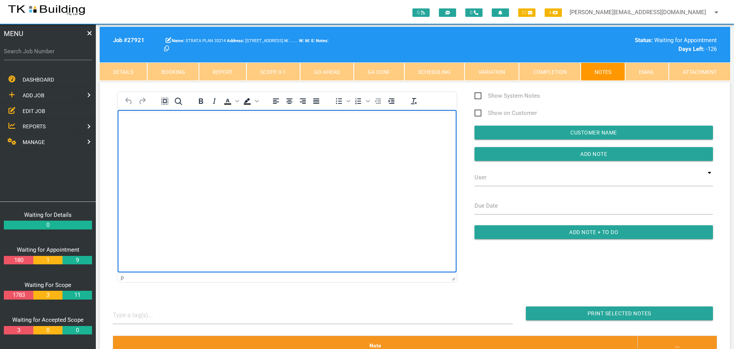
click at [140, 136] on body "Rich Text Area. Press ALT-0 for help." at bounding box center [287, 131] width 339 height 25
click at [142, 125] on body "Rich Text Area. Press ALT-0 for help." at bounding box center [287, 131] width 339 height 25
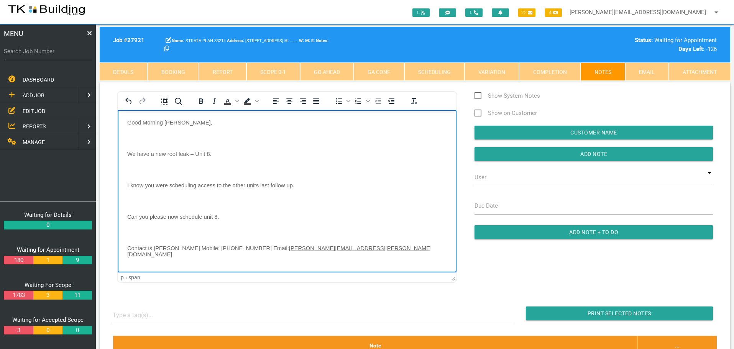
click at [141, 133] on body "Good Morning Sharon, We have a new roof leak – Unit 8. I know you were scheduli…" at bounding box center [287, 252] width 339 height 267
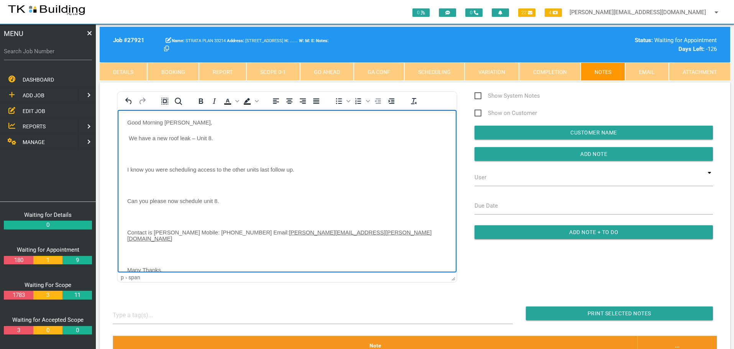
click at [140, 155] on p "Rich Text Area. Press ALT-0 for help." at bounding box center [287, 154] width 320 height 6
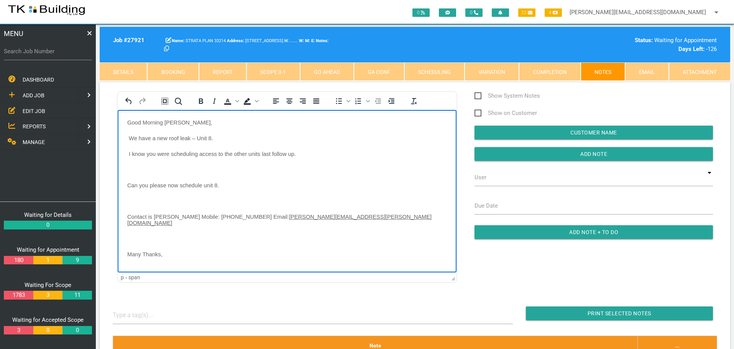
click at [137, 165] on body "Good Morning Sharon, We have a new roof leak – Unit 8. I know you were scheduli…" at bounding box center [287, 237] width 339 height 236
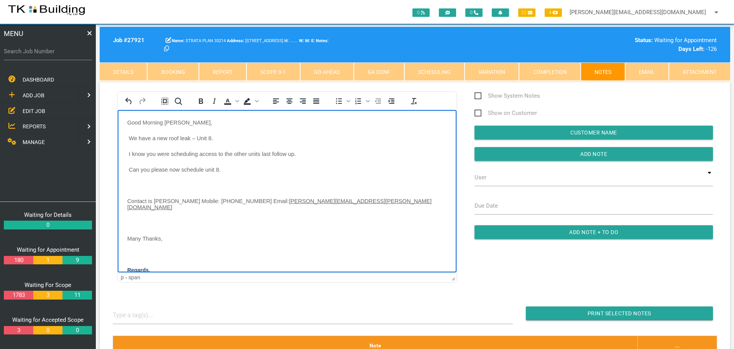
click at [134, 179] on body "Good Morning Sharon, We have a new roof leak – Unit 8. I know you were scheduli…" at bounding box center [287, 229] width 339 height 220
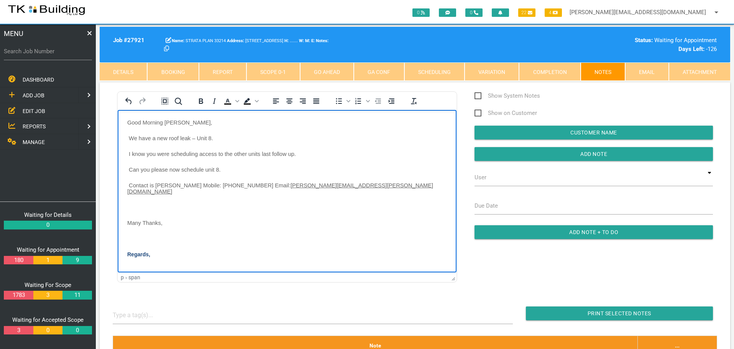
click at [132, 197] on body "Good Morning Sharon, We have a new roof leak – Unit 8. I know you were scheduli…" at bounding box center [287, 221] width 339 height 204
click at [129, 220] on p "Rich Text Area. Press ALT-0 for help." at bounding box center [287, 223] width 320 height 6
click at [134, 235] on p "Rich Text Area. Press ALT-0 for help." at bounding box center [287, 238] width 320 height 6
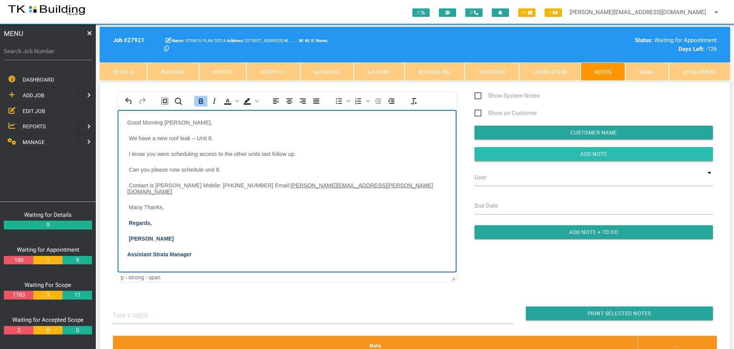
drag, startPoint x: 485, startPoint y: 152, endPoint x: 476, endPoint y: 154, distance: 8.6
click at [483, 153] on input "Add Note" at bounding box center [594, 154] width 238 height 14
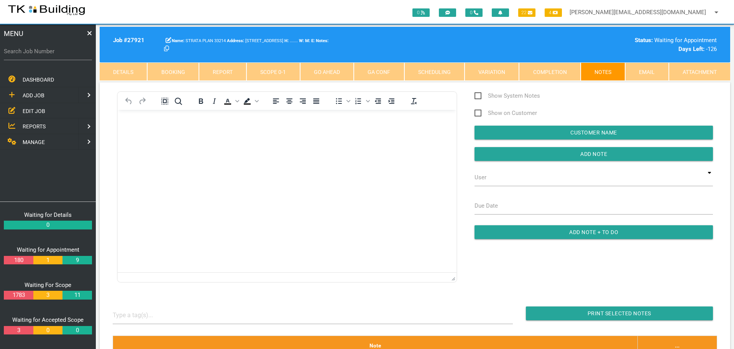
click at [38, 109] on span "EDIT JOB" at bounding box center [34, 111] width 23 height 6
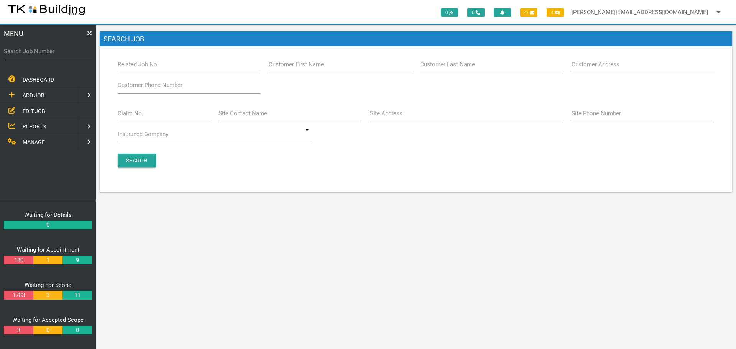
click at [447, 66] on label "Customer Last Name" at bounding box center [447, 64] width 55 height 9
click at [447, 66] on input "Customer Last Name" at bounding box center [491, 65] width 143 height 18
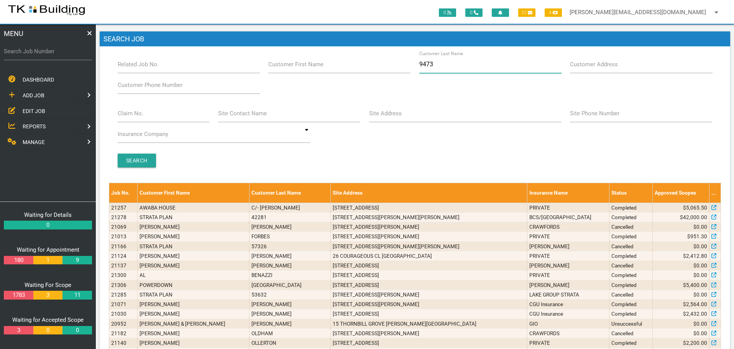
type input "94734"
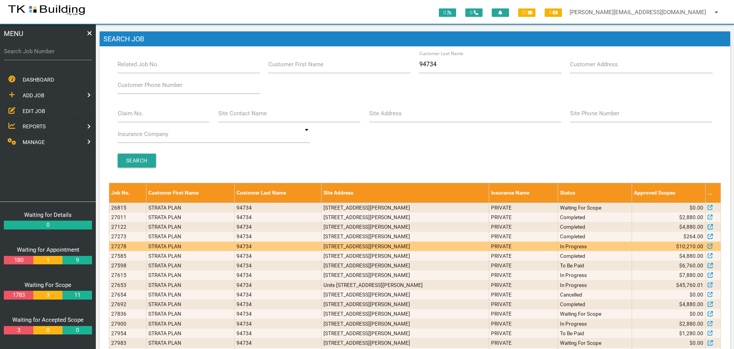
scroll to position [36, 0]
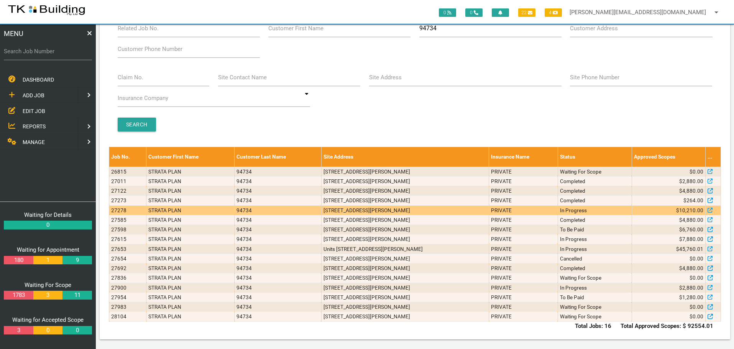
click at [527, 209] on td "PRIVATE" at bounding box center [523, 210] width 69 height 10
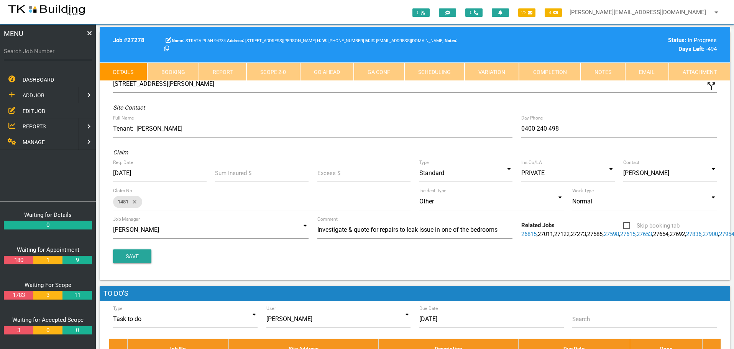
click at [610, 68] on link "Notes" at bounding box center [603, 71] width 44 height 18
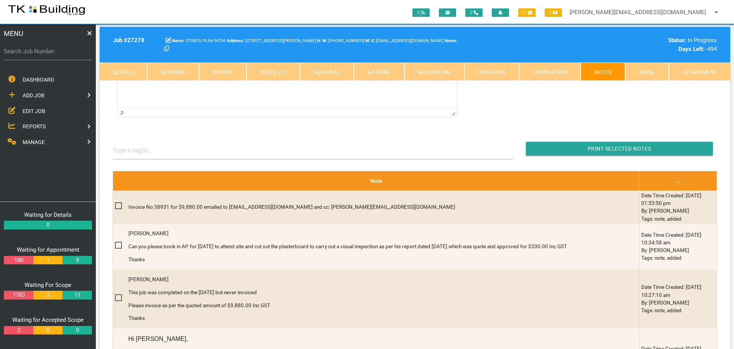
scroll to position [115, 0]
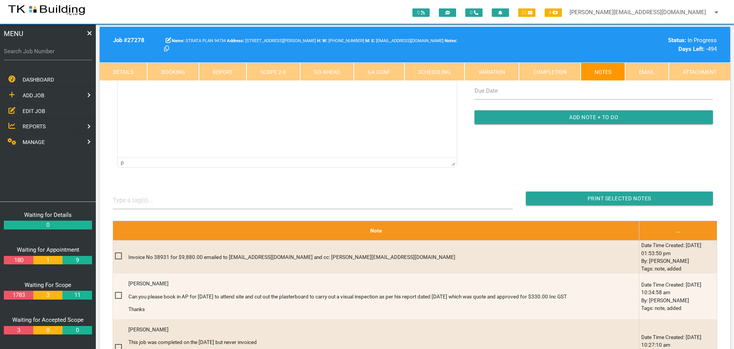
click at [30, 110] on span "EDIT JOB" at bounding box center [34, 111] width 23 height 6
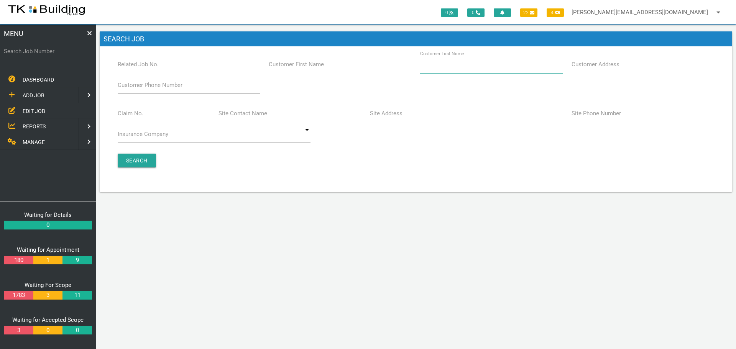
click at [468, 70] on input "Customer Last Name" at bounding box center [491, 65] width 143 height 18
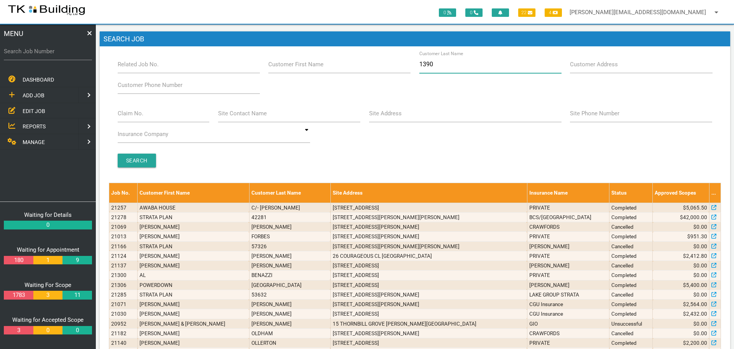
type input "13907"
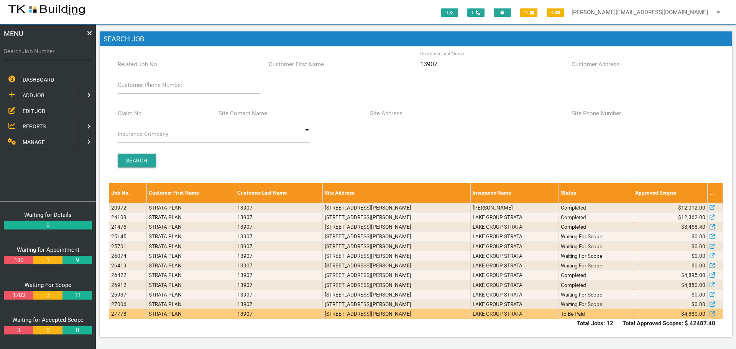
click at [431, 314] on td "7/80-82 Mitchell St, Merewether NSW 2291, Australia" at bounding box center [397, 314] width 148 height 10
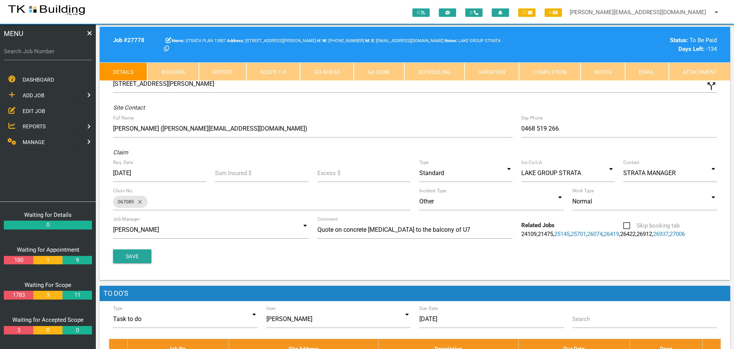
click at [608, 66] on link "Notes" at bounding box center [603, 71] width 44 height 18
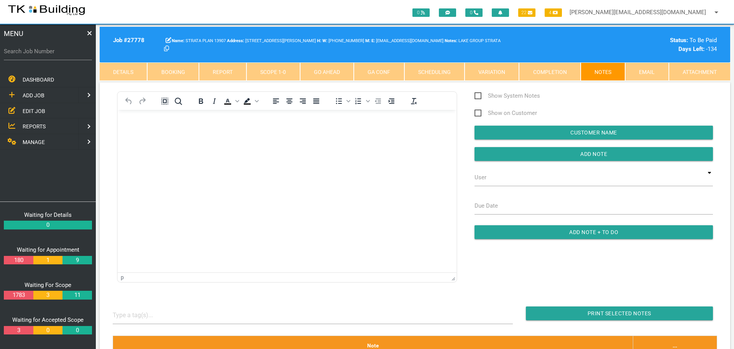
click at [31, 108] on span "EDIT JOB" at bounding box center [34, 111] width 23 height 6
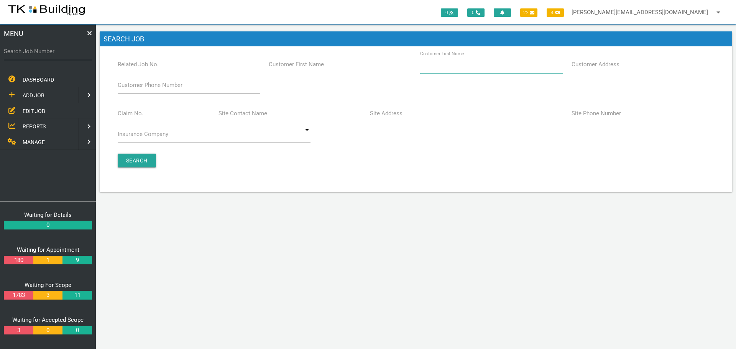
click at [465, 70] on input "Customer Last Name" at bounding box center [491, 65] width 143 height 18
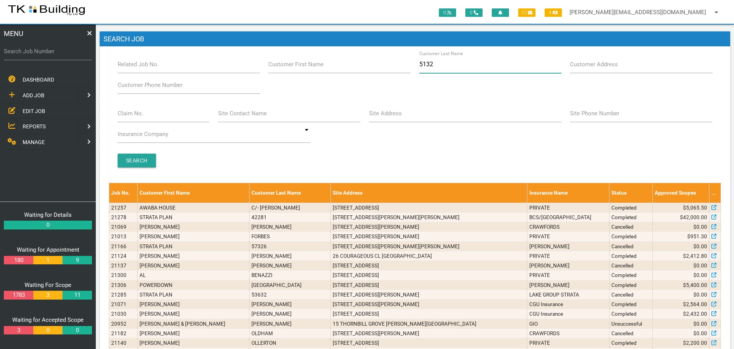
type input "51327"
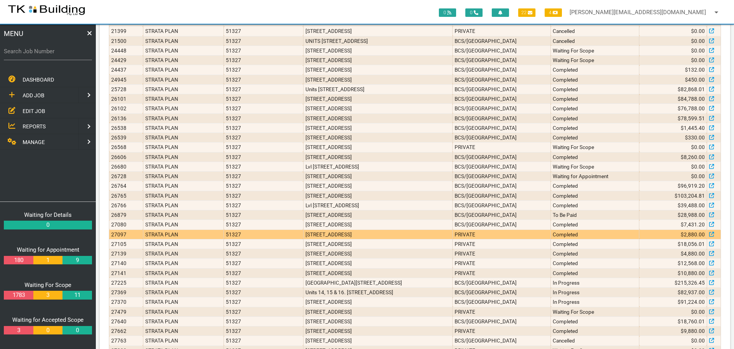
scroll to position [221, 0]
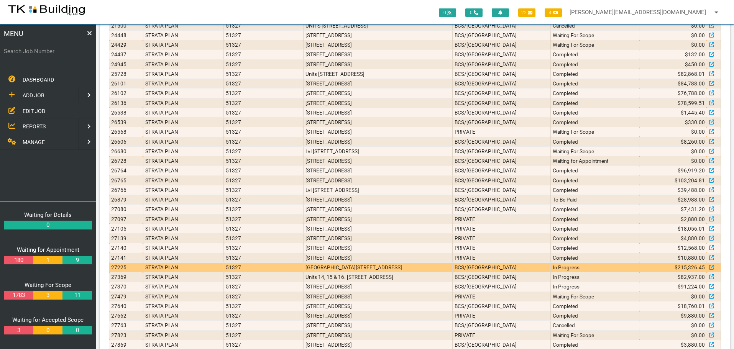
click at [596, 269] on td "In Progress" at bounding box center [595, 268] width 89 height 10
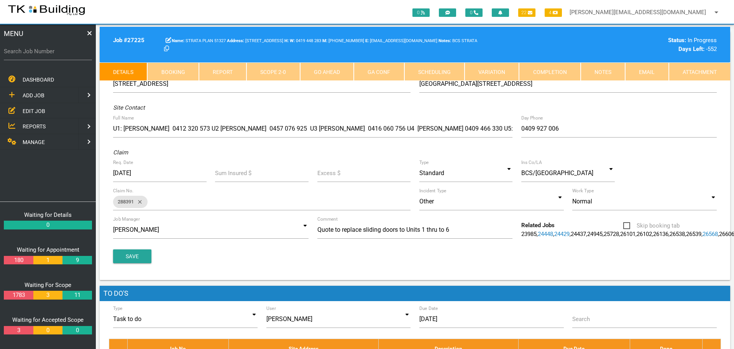
click at [610, 71] on link "Notes" at bounding box center [603, 71] width 44 height 18
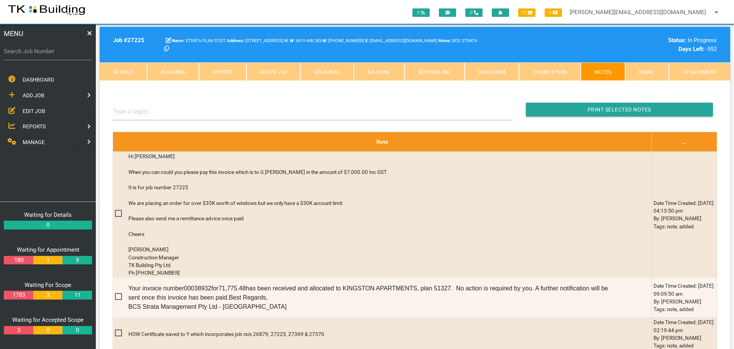
scroll to position [192, 0]
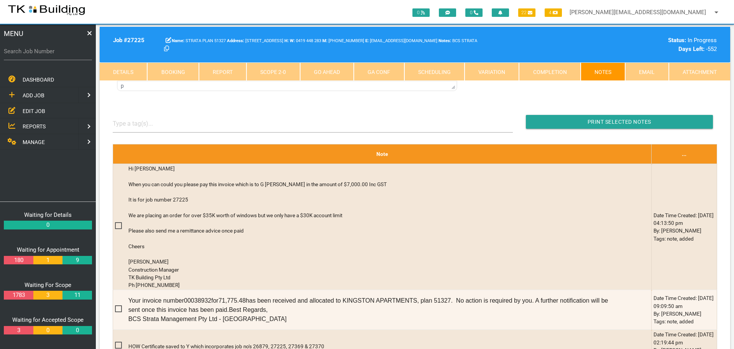
click at [51, 54] on label "Search Job Number" at bounding box center [48, 51] width 88 height 9
click at [51, 54] on input "Search Job Number" at bounding box center [48, 52] width 88 height 18
type input "28084"
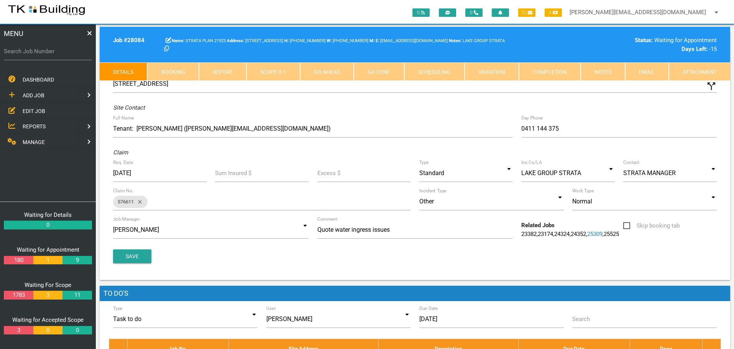
click at [170, 72] on link "Booking" at bounding box center [172, 71] width 51 height 18
select select "7"
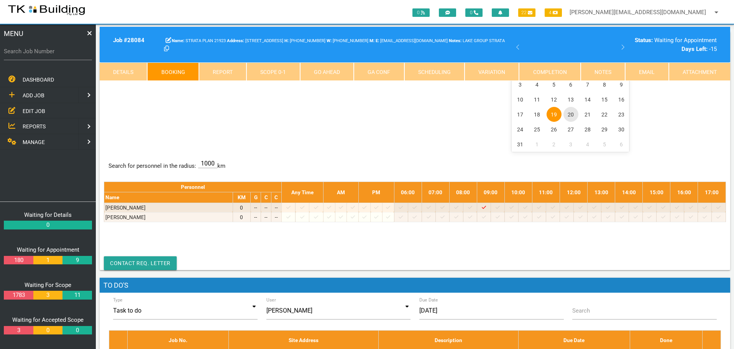
click at [571, 117] on span "20" at bounding box center [570, 114] width 15 height 15
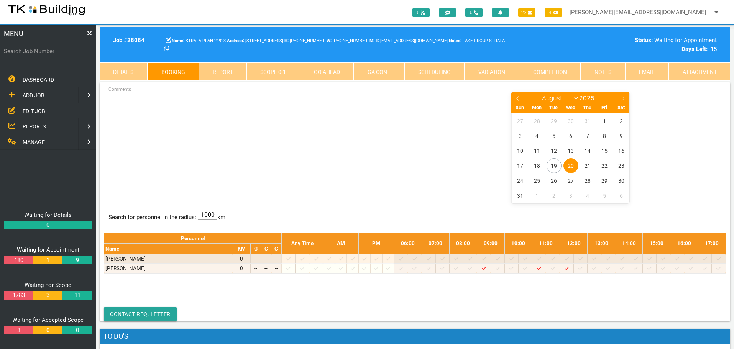
click at [31, 110] on span "EDIT JOB" at bounding box center [34, 111] width 23 height 6
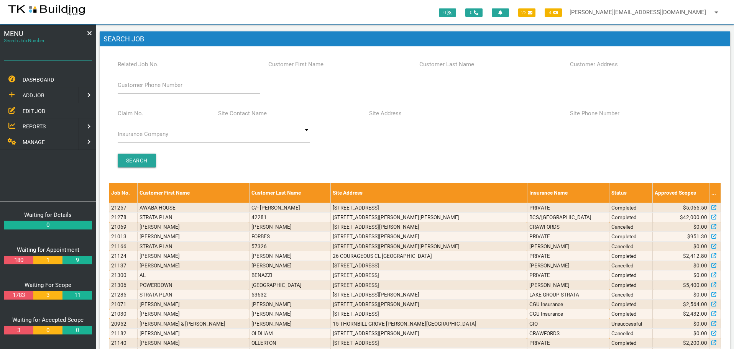
click at [36, 57] on input "Search Job Number" at bounding box center [48, 52] width 88 height 18
type input "28043"
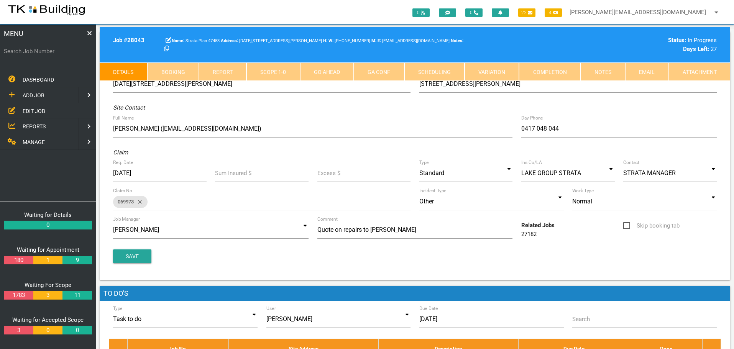
click at [615, 73] on link "Notes" at bounding box center [603, 71] width 44 height 18
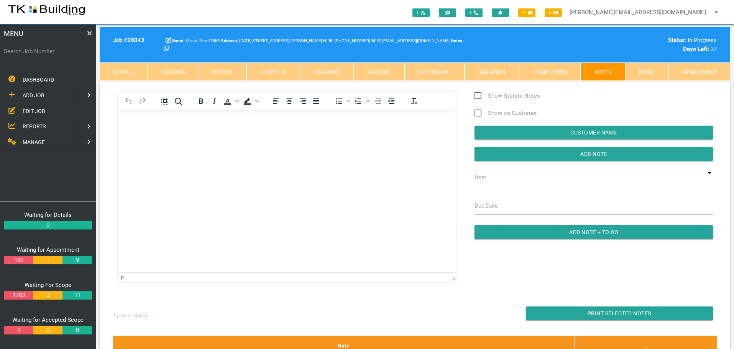
click at [149, 128] on body "Rich Text Area. Press ALT-0 for help." at bounding box center [287, 131] width 339 height 25
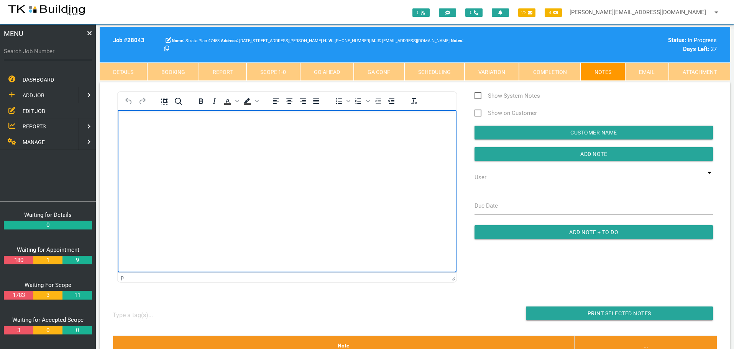
click at [140, 128] on body "Rich Text Area. Press ALT-0 for help." at bounding box center [287, 131] width 339 height 25
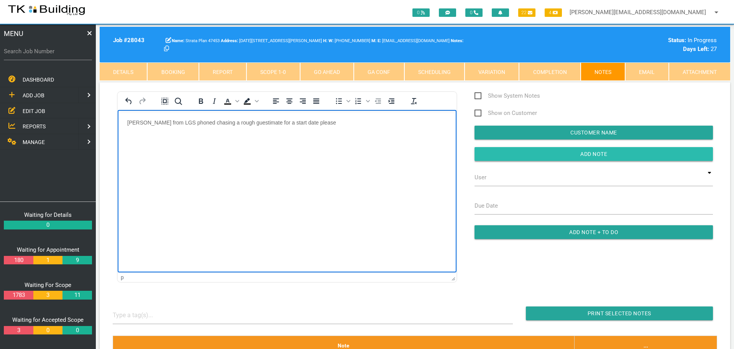
click at [499, 152] on input "Add Note" at bounding box center [594, 154] width 238 height 14
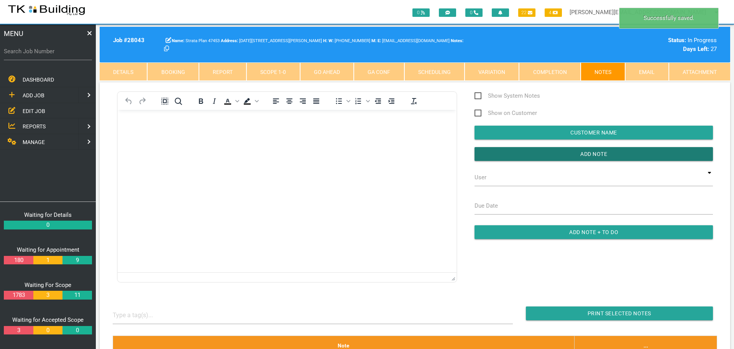
scroll to position [115, 0]
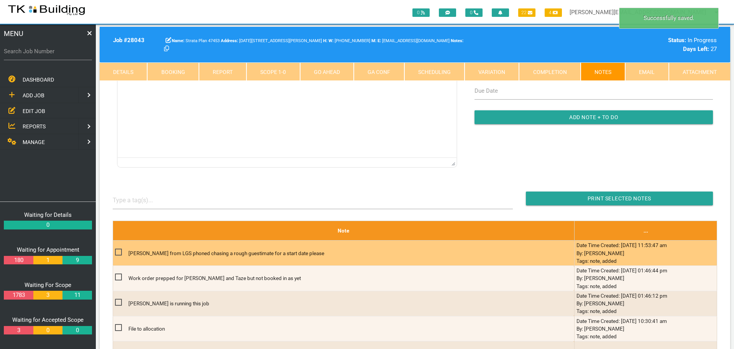
click at [118, 253] on span at bounding box center [121, 253] width 13 height 10
click at [118, 253] on input "checkbox" at bounding box center [117, 250] width 5 height 5
checkbox input "true"
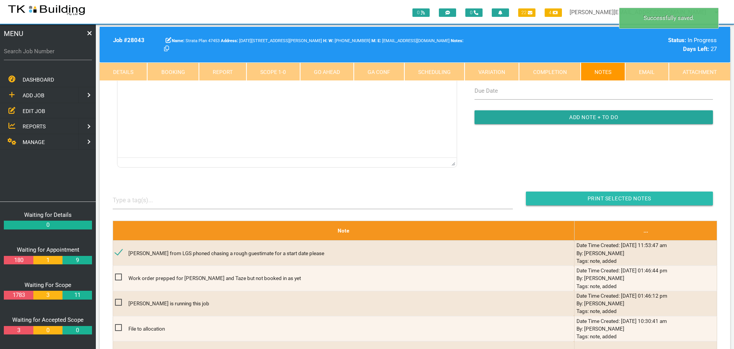
click at [565, 198] on input "button" at bounding box center [619, 199] width 187 height 14
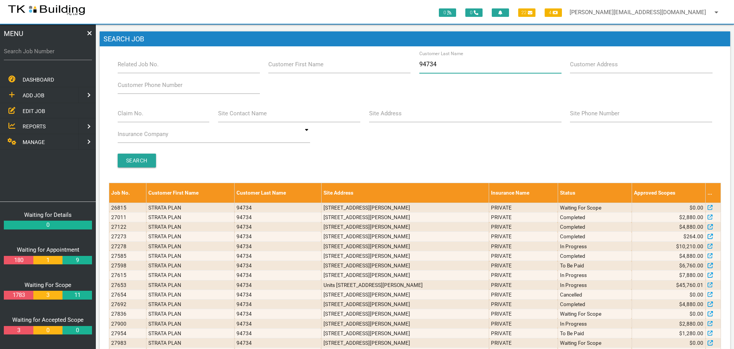
click at [448, 68] on input "94734" at bounding box center [490, 65] width 142 height 18
type input "9"
type input "55926"
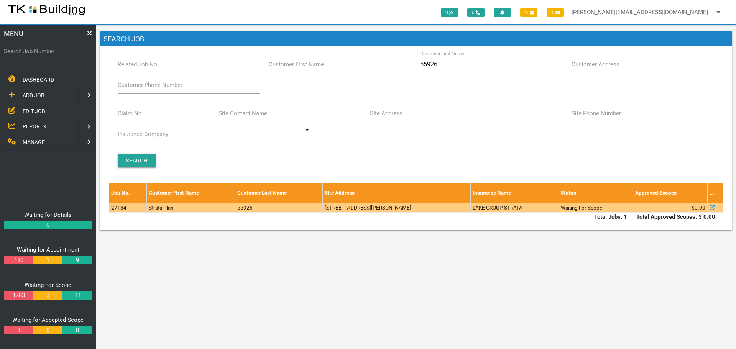
click at [453, 209] on td "[STREET_ADDRESS][PERSON_NAME]" at bounding box center [397, 208] width 148 height 10
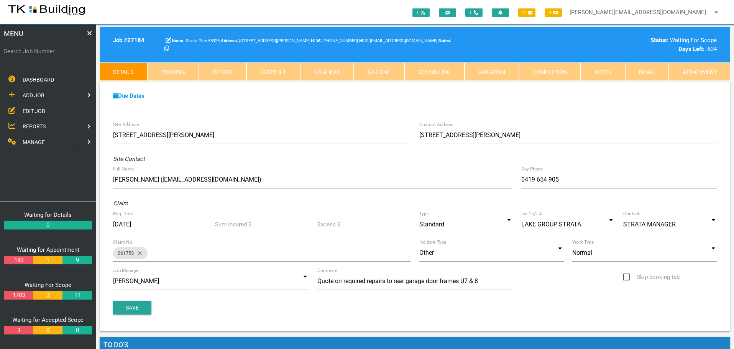
drag, startPoint x: 38, startPoint y: 110, endPoint x: 10, endPoint y: 96, distance: 31.2
click at [38, 110] on span "EDIT JOB" at bounding box center [34, 111] width 23 height 6
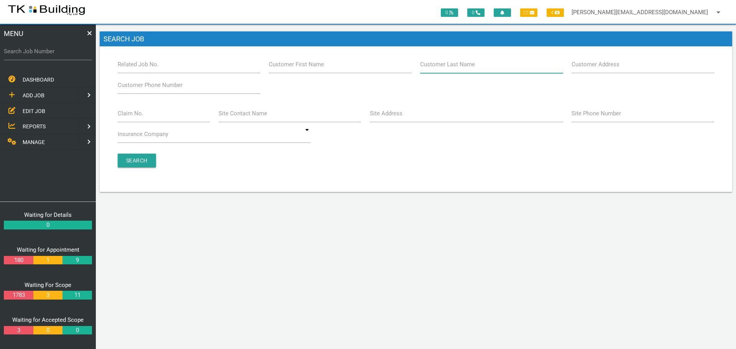
click at [461, 70] on input "Customer Last Name" at bounding box center [491, 65] width 143 height 18
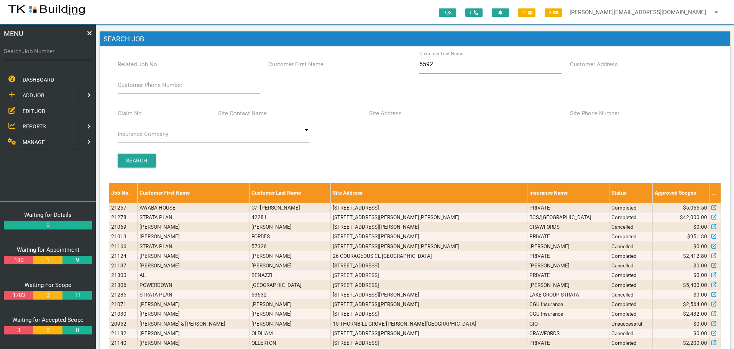
type input "55926"
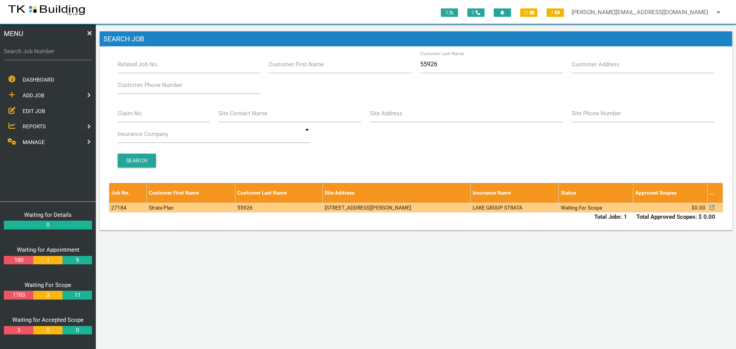
click at [454, 206] on td "[STREET_ADDRESS][PERSON_NAME]" at bounding box center [397, 208] width 148 height 10
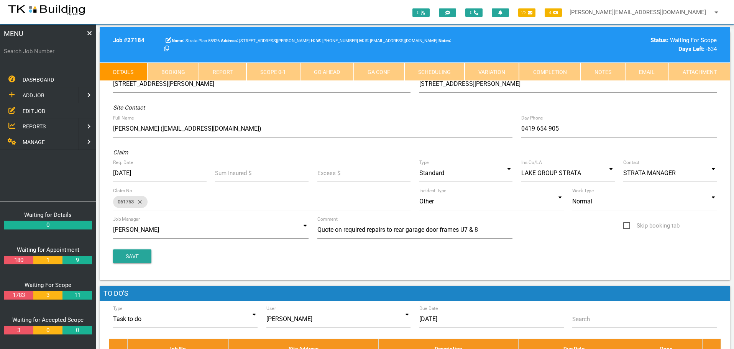
click at [32, 94] on span "ADD JOB" at bounding box center [34, 95] width 22 height 6
drag, startPoint x: 34, startPoint y: 112, endPoint x: 83, endPoint y: 98, distance: 51.4
click at [34, 112] on span "EXISTING CUSTOMER" at bounding box center [49, 111] width 53 height 6
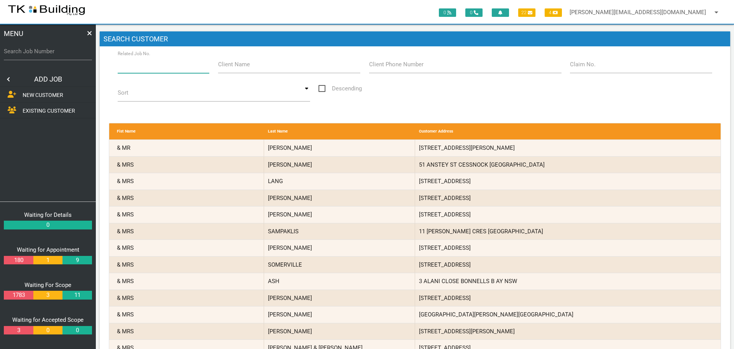
click at [159, 69] on input "Related Job No." at bounding box center [164, 65] width 92 height 18
type input "27184"
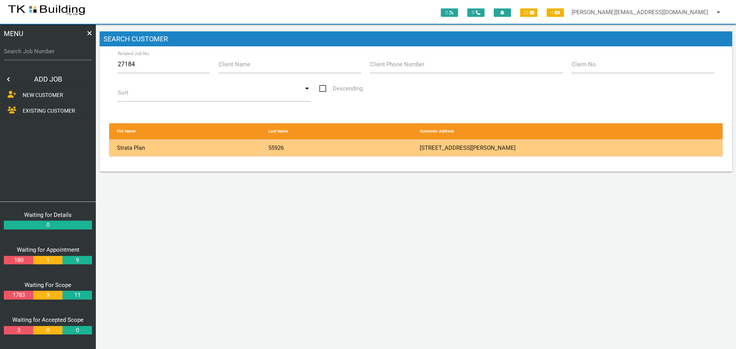
click at [403, 149] on div "55926" at bounding box center [339, 148] width 151 height 16
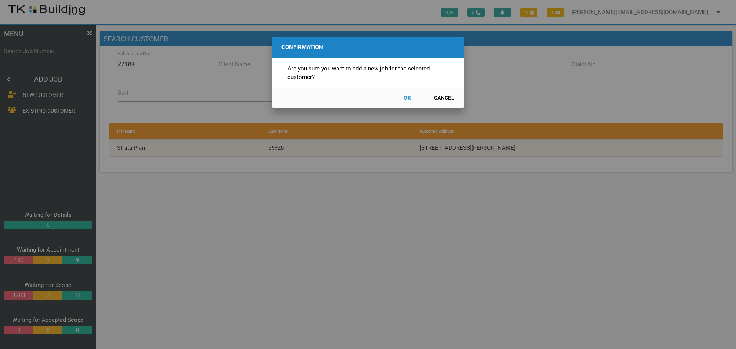
click at [405, 97] on button "OK" at bounding box center [407, 97] width 34 height 13
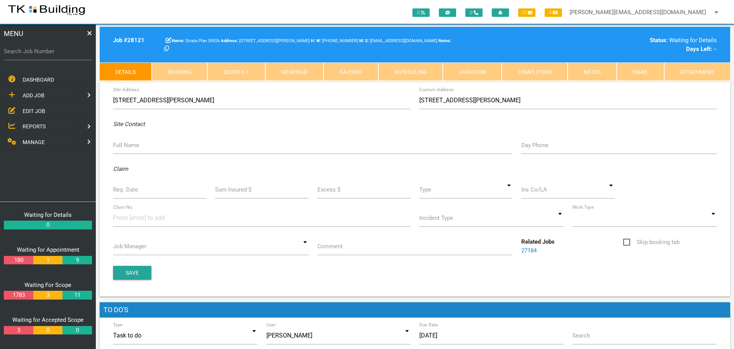
click at [169, 41] on icon at bounding box center [169, 40] width 6 height 6
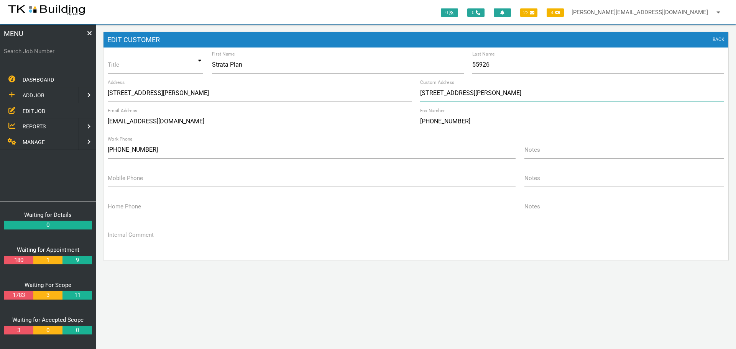
click at [558, 93] on input "[STREET_ADDRESS][PERSON_NAME]" at bounding box center [572, 93] width 304 height 18
type input "U"
click at [470, 254] on form "Title Mr Mrs Miss Ms Dr [PERSON_NAME]. Mr Mrs Miss Ms Dr Prof. First Name Strat…" at bounding box center [415, 158] width 625 height 205
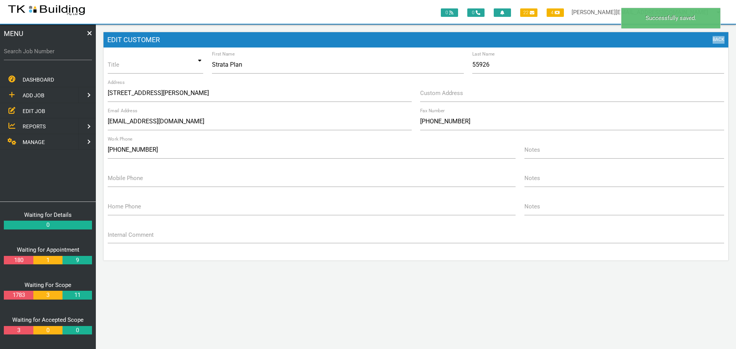
click at [717, 39] on link "BACK" at bounding box center [719, 40] width 12 height 8
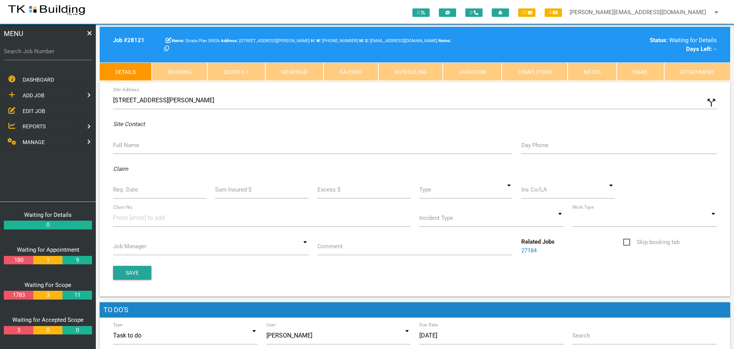
click at [130, 148] on label "Full Name" at bounding box center [126, 145] width 26 height 9
click at [130, 148] on input "Full Name" at bounding box center [312, 145] width 399 height 18
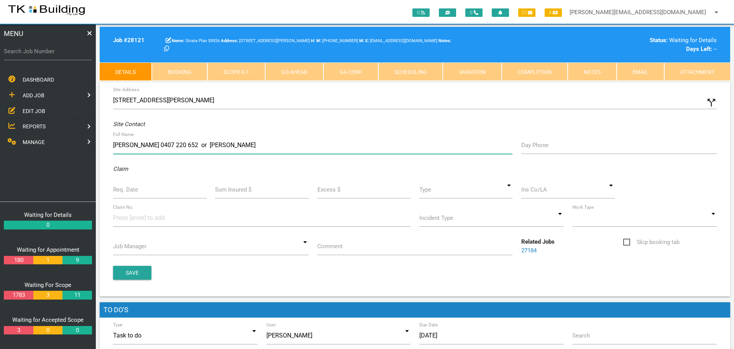
type input "[PERSON_NAME] 0407 220 652 or [PERSON_NAME]"
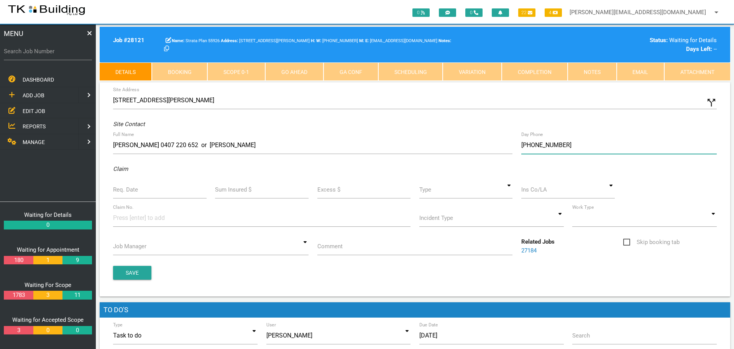
type input "[PHONE_NUMBER]"
click at [117, 189] on label "Req. Date" at bounding box center [125, 190] width 25 height 9
click at [117, 189] on input "Req. Date" at bounding box center [160, 190] width 94 height 18
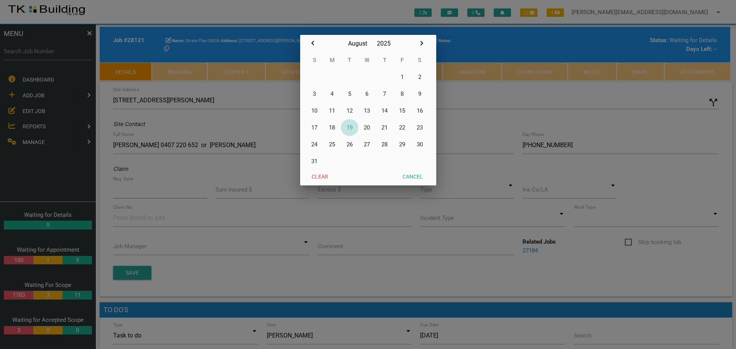
click at [351, 126] on button "19" at bounding box center [350, 127] width 18 height 17
type input "[DATE]"
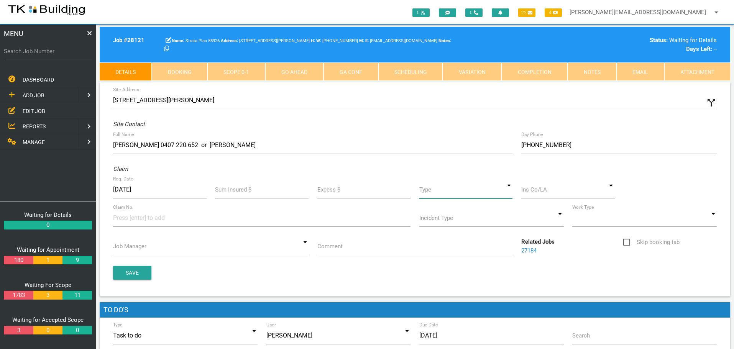
click at [508, 192] on input at bounding box center [466, 190] width 94 height 18
drag, startPoint x: 490, startPoint y: 223, endPoint x: 540, endPoint y: 205, distance: 53.6
click at [492, 222] on span "Standard" at bounding box center [466, 224] width 94 height 19
type input "Standard"
click at [552, 195] on input at bounding box center [568, 190] width 94 height 18
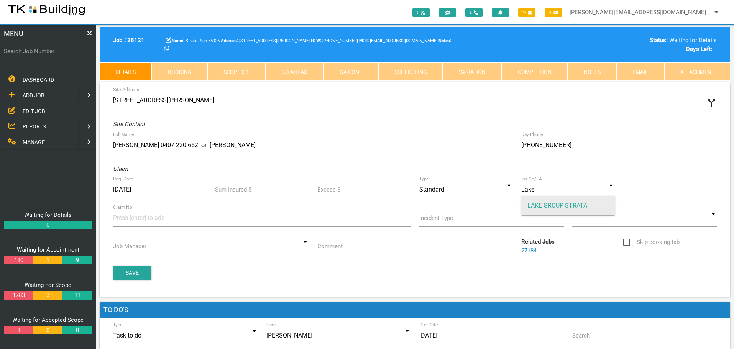
click at [550, 202] on span "LAKE GROUP STRATA" at bounding box center [568, 205] width 94 height 19
type input "LAKE GROUP STRATA"
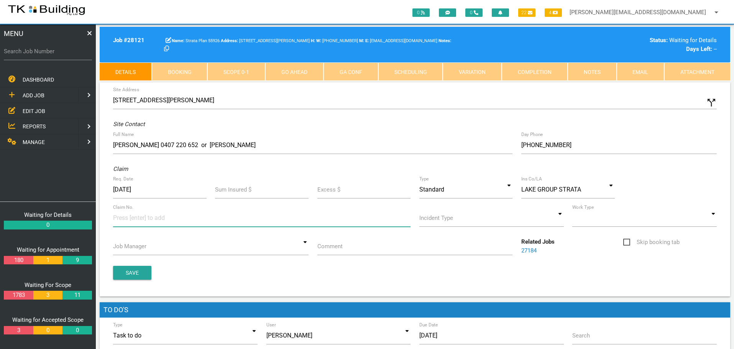
click at [126, 220] on input at bounding box center [141, 217] width 57 height 17
type input "070948"
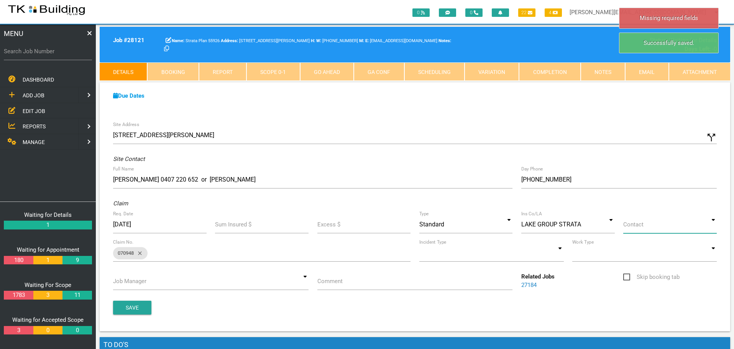
click at [713, 230] on input at bounding box center [670, 225] width 94 height 18
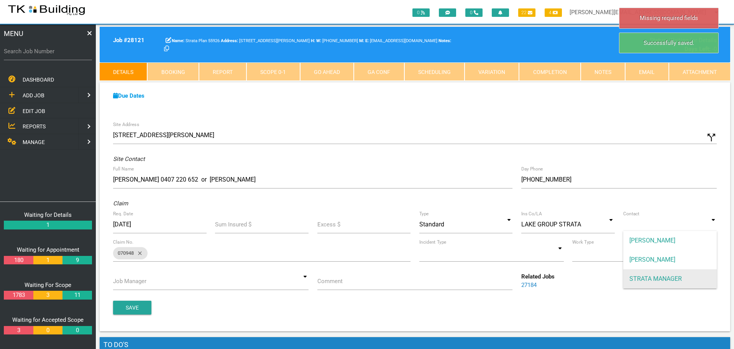
click at [678, 280] on span "STRATA MANAGER" at bounding box center [670, 278] width 94 height 19
type input "STRATA MANAGER"
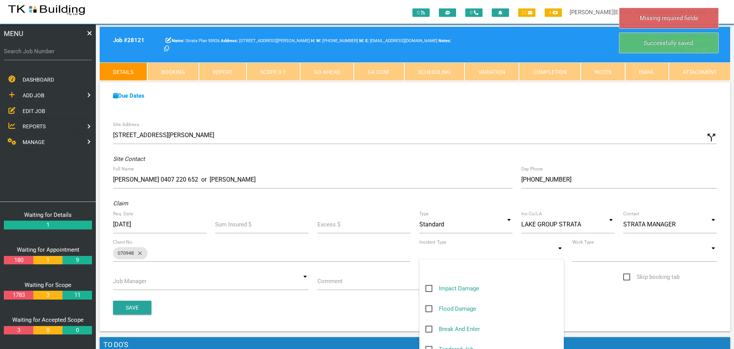
click at [560, 253] on input at bounding box center [491, 253] width 145 height 18
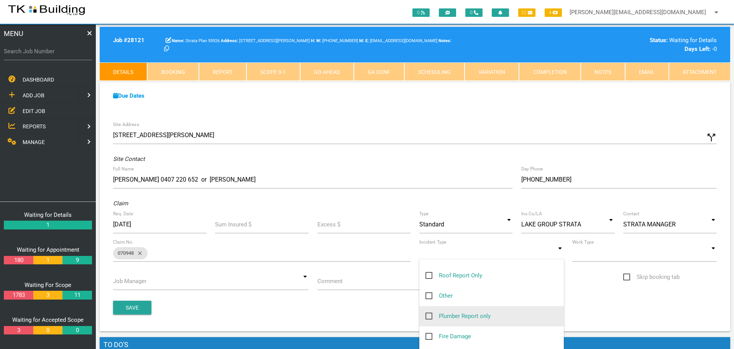
scroll to position [115, 0]
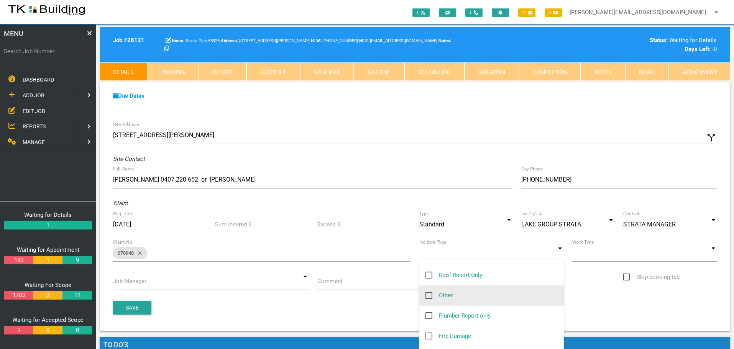
click at [430, 296] on span "Other" at bounding box center [438, 296] width 27 height 10
click at [430, 296] on input "Other" at bounding box center [427, 293] width 5 height 5
checkbox input "true"
type input "Other"
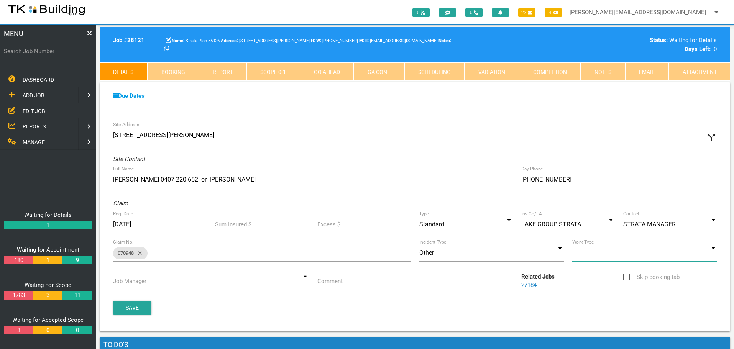
click at [713, 253] on input at bounding box center [644, 253] width 145 height 18
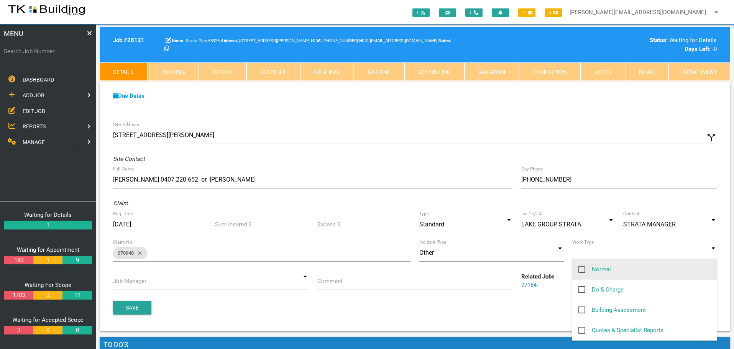
click at [582, 269] on span "Normal" at bounding box center [594, 270] width 33 height 10
click at [582, 269] on input "Normal" at bounding box center [580, 267] width 5 height 5
checkbox input "true"
type input "Normal"
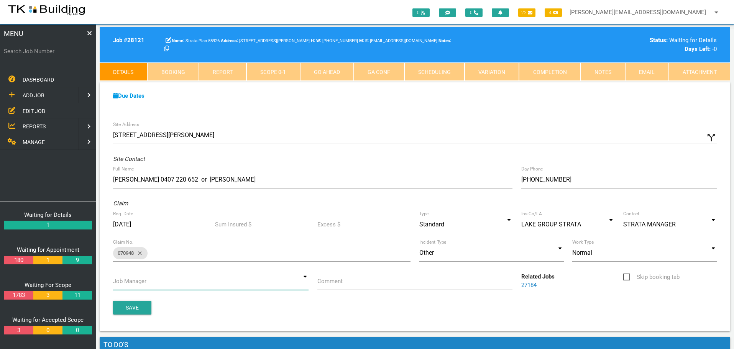
click at [307, 281] on input at bounding box center [210, 282] width 195 height 18
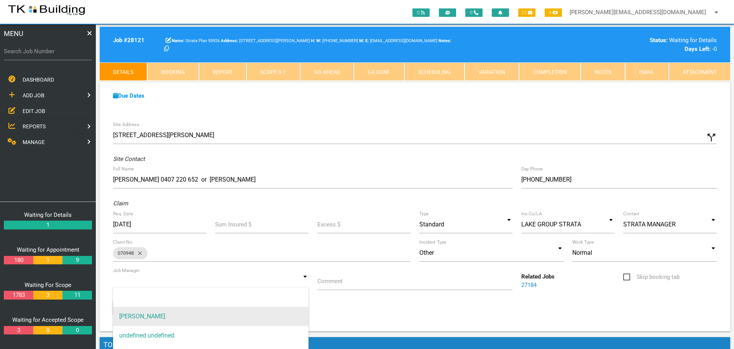
click at [231, 316] on span "[PERSON_NAME]" at bounding box center [210, 316] width 195 height 19
type input "[PERSON_NAME]"
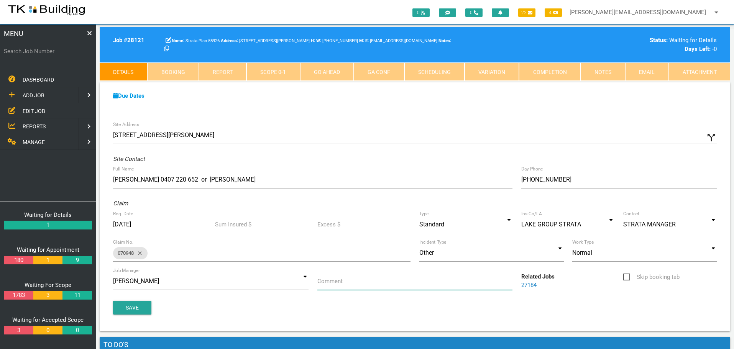
click at [361, 287] on input "Comment" at bounding box center [414, 282] width 195 height 18
click at [326, 280] on input "Quote on repair and/or replacement of timber retaining wall at rear of units" at bounding box center [414, 282] width 195 height 18
type input "Quote repair and/or replacement of timber retaining wall at rear of units"
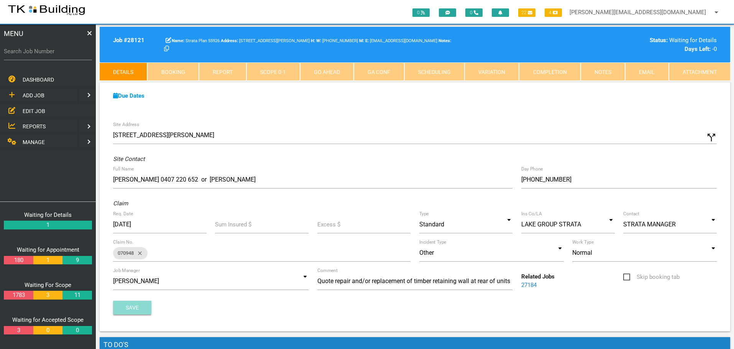
click at [118, 308] on button "Save" at bounding box center [132, 308] width 38 height 14
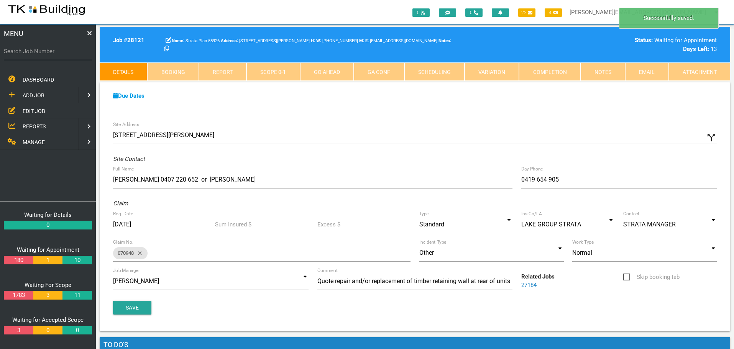
click at [608, 72] on link "Notes" at bounding box center [603, 71] width 44 height 18
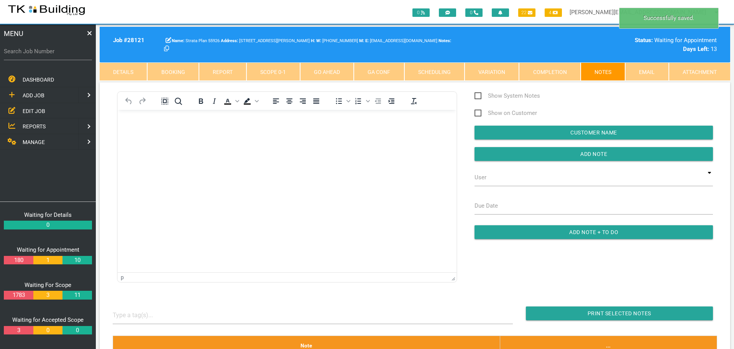
click at [134, 125] on body "Rich Text Area. Press ALT-0 for help." at bounding box center [287, 131] width 339 height 25
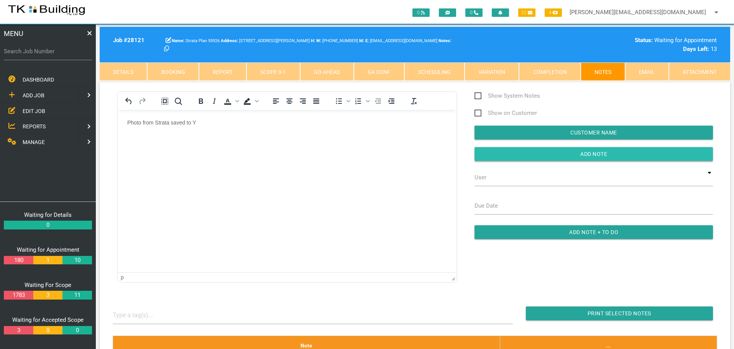
drag, startPoint x: 499, startPoint y: 154, endPoint x: 328, endPoint y: 25, distance: 214.6
click at [499, 154] on input "button" at bounding box center [594, 154] width 238 height 14
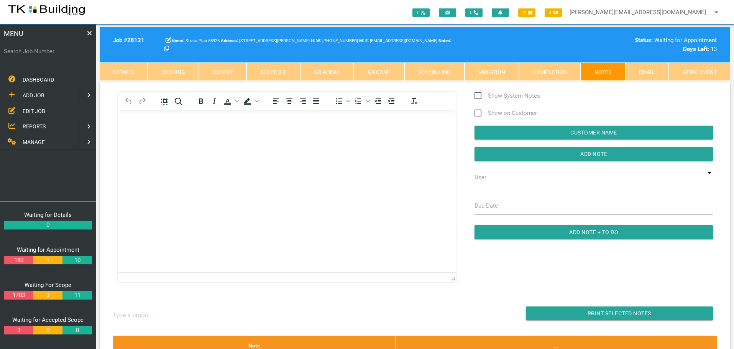
click at [36, 110] on span "EDIT JOB" at bounding box center [34, 111] width 23 height 6
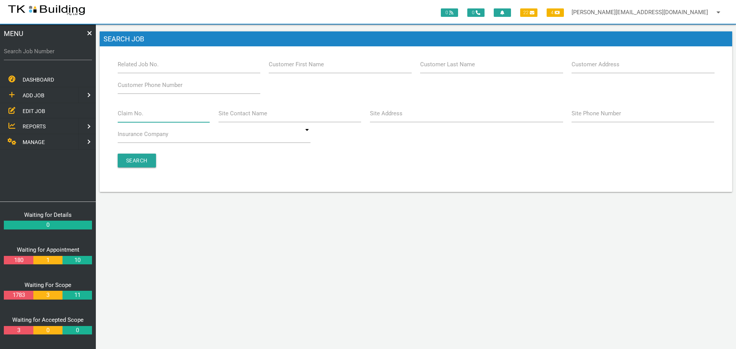
click at [155, 116] on input "Claim No." at bounding box center [164, 114] width 92 height 18
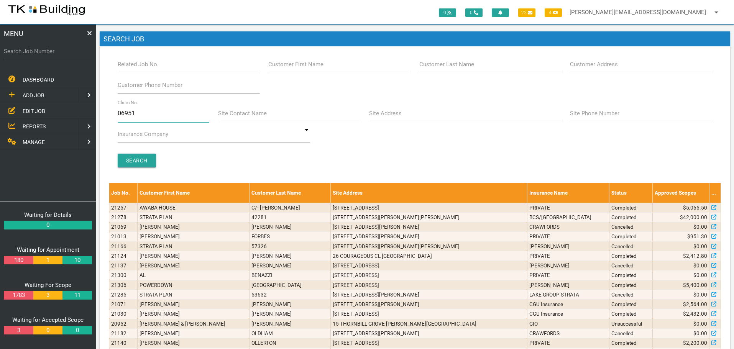
type input "069519"
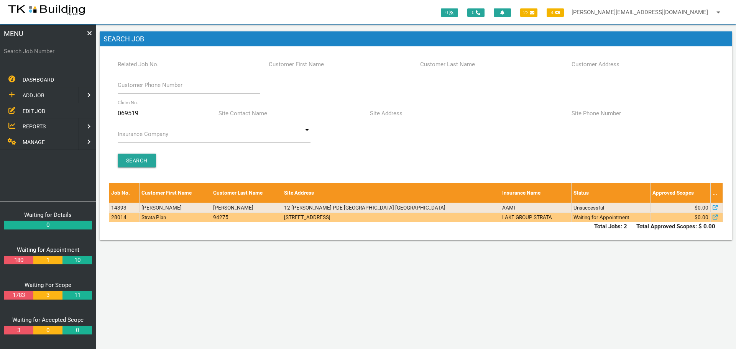
click at [406, 219] on td "[STREET_ADDRESS]" at bounding box center [391, 217] width 218 height 10
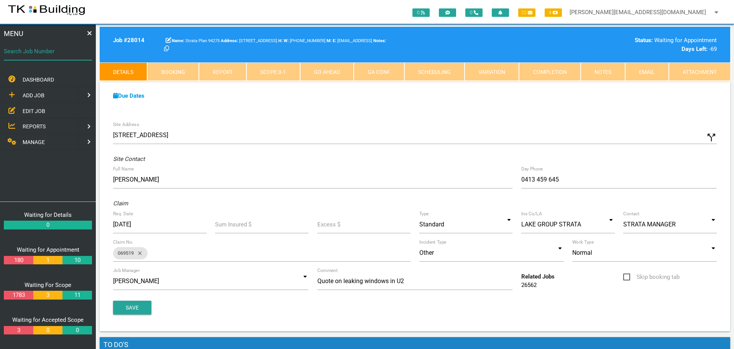
click at [44, 57] on input "Search Job Number" at bounding box center [48, 52] width 88 height 18
type input "28084"
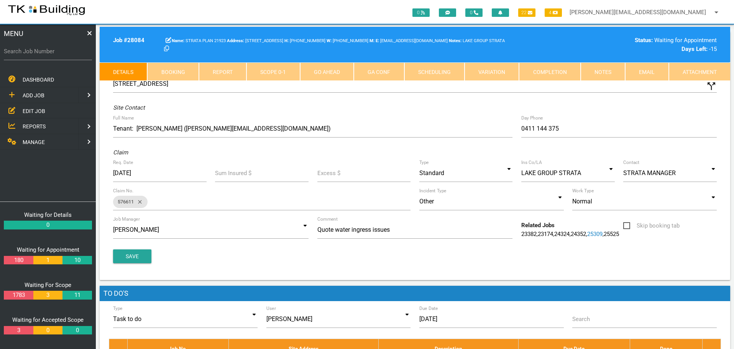
click at [178, 71] on link "Booking" at bounding box center [172, 71] width 51 height 18
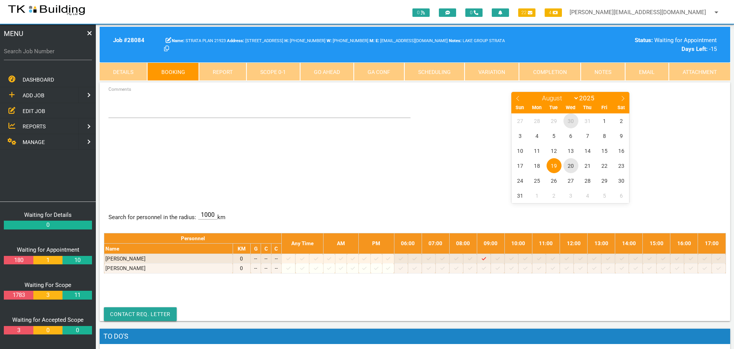
click at [572, 114] on span "30" at bounding box center [570, 120] width 15 height 15
click at [623, 99] on icon at bounding box center [622, 98] width 5 height 5
select select "7"
click at [572, 164] on span "20" at bounding box center [570, 165] width 15 height 15
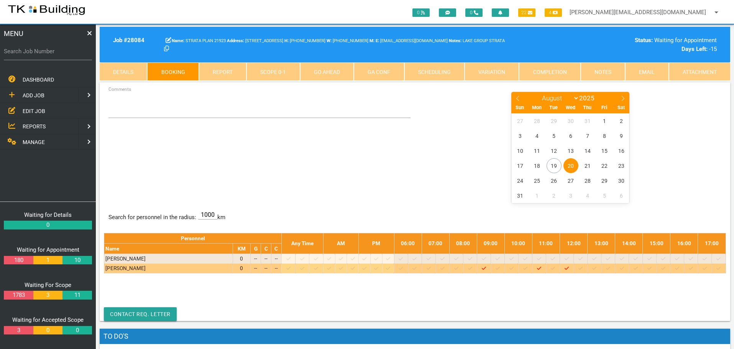
click at [596, 269] on icon at bounding box center [594, 268] width 4 height 5
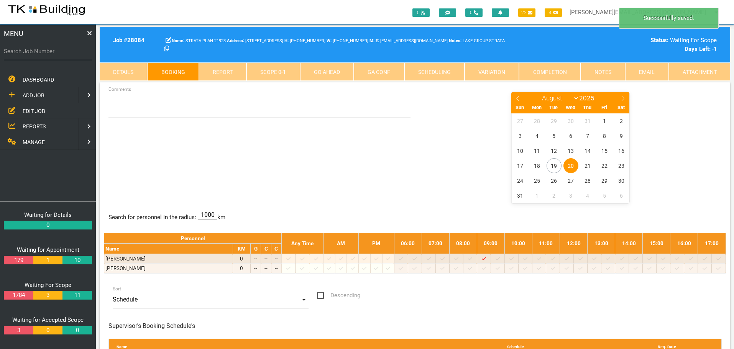
click at [570, 168] on span "20" at bounding box center [570, 165] width 15 height 15
click at [138, 112] on textarea "Comments" at bounding box center [259, 104] width 302 height 27
click at [202, 124] on div "BET 1-2 Comments January February March April May June July August September Oc…" at bounding box center [415, 147] width 622 height 112
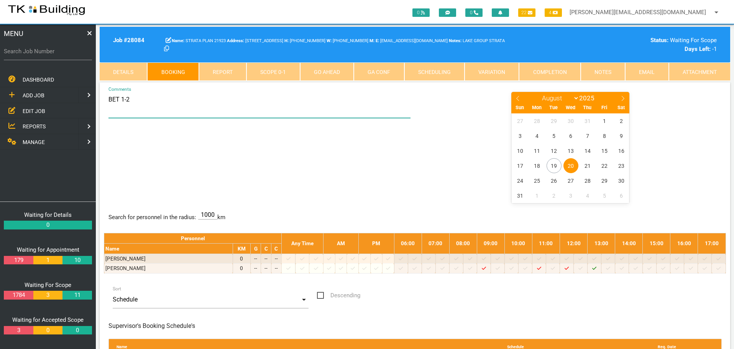
click at [146, 99] on textarea "BET 1-2" at bounding box center [259, 104] width 302 height 27
type textarea "BET 1-2 - SEE FIONA IN U6 - HER NO IF NEEDED 0411 144 375"
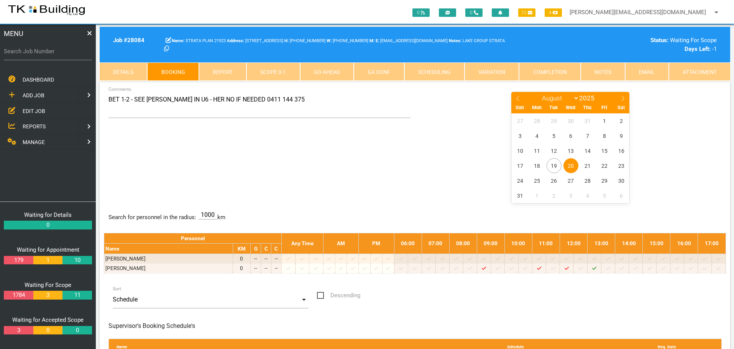
click at [284, 155] on div "BET 1-2 - SEE FIONA IN U6 - HER NO IF NEEDED 0411 144 375 Comments January Febr…" at bounding box center [415, 147] width 622 height 112
click at [127, 69] on link "Details" at bounding box center [124, 71] width 48 height 18
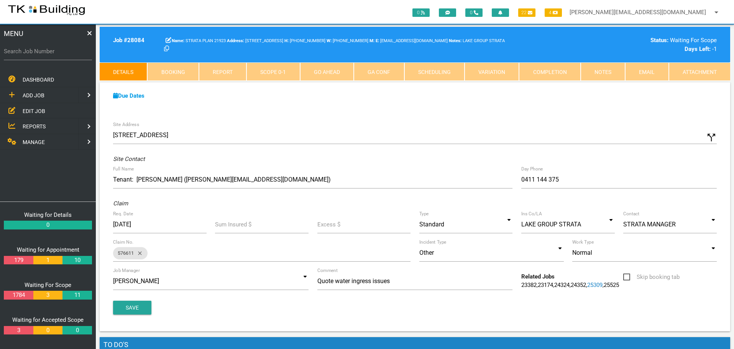
click at [709, 140] on icon "call_split" at bounding box center [711, 137] width 11 height 11
click at [439, 140] on input "Custom Address" at bounding box center [567, 135] width 297 height 18
type input "[STREET_ADDRESS]"
click at [123, 310] on button "Save" at bounding box center [132, 308] width 38 height 14
click at [35, 125] on span "REPORTS" at bounding box center [34, 126] width 23 height 6
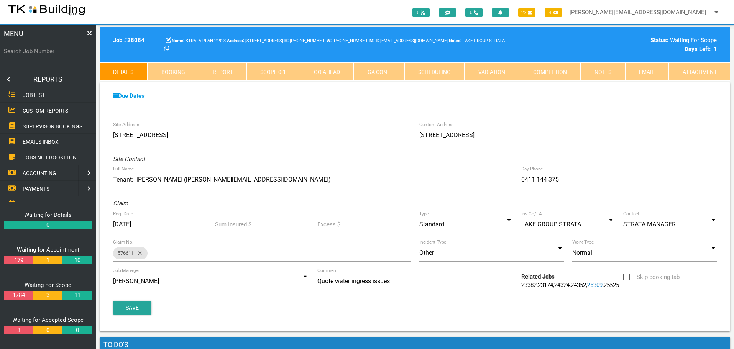
click at [35, 125] on span "SUPERVISOR BOOKINGS" at bounding box center [53, 126] width 60 height 6
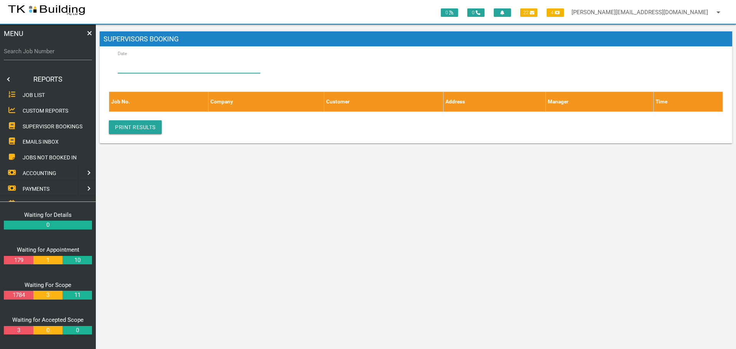
click at [142, 61] on input "Date" at bounding box center [189, 65] width 143 height 18
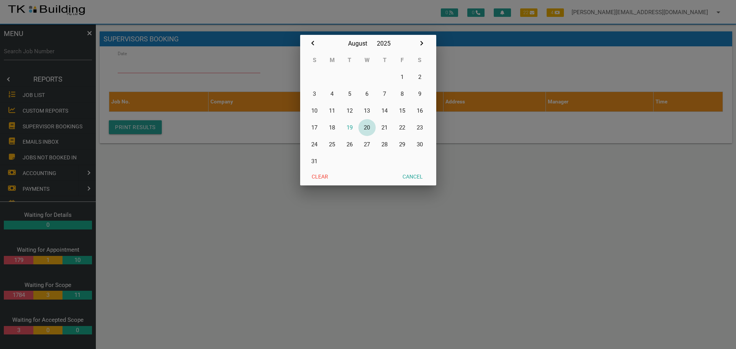
click at [368, 127] on button "20" at bounding box center [367, 127] width 18 height 17
type input "[DATE]"
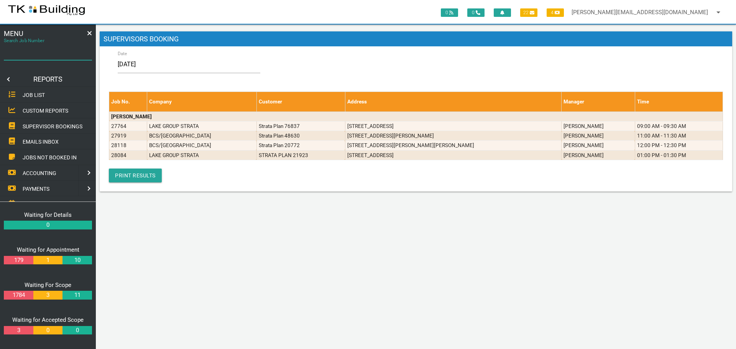
click at [54, 57] on input "Search Job Number" at bounding box center [48, 52] width 88 height 18
type input "28098"
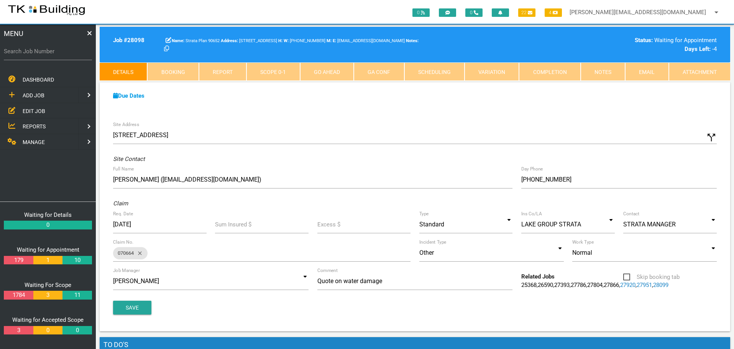
click at [182, 71] on link "Booking" at bounding box center [172, 71] width 51 height 18
select select "7"
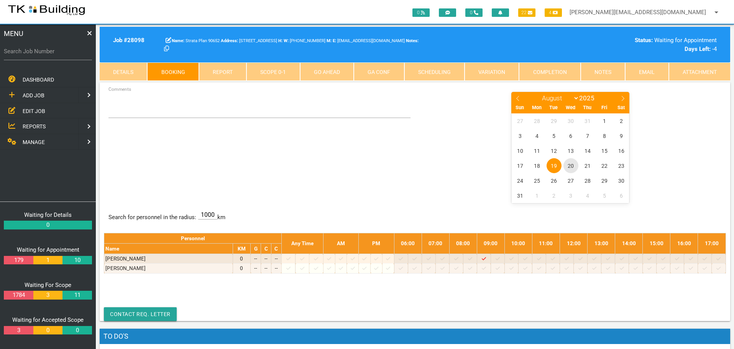
click at [573, 166] on span "20" at bounding box center [570, 165] width 15 height 15
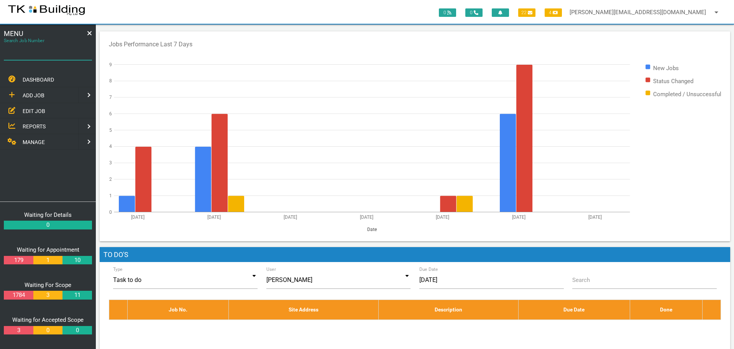
click at [55, 57] on input "Search Job Number" at bounding box center [48, 52] width 88 height 18
type input "28062"
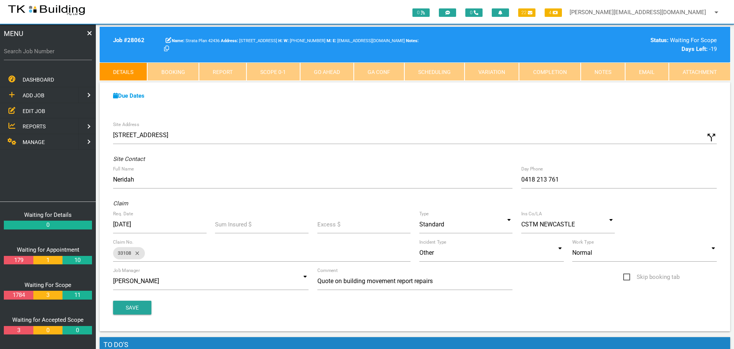
drag, startPoint x: 43, startPoint y: 110, endPoint x: 73, endPoint y: 104, distance: 30.1
click at [43, 110] on span "EDIT JOB" at bounding box center [34, 111] width 23 height 6
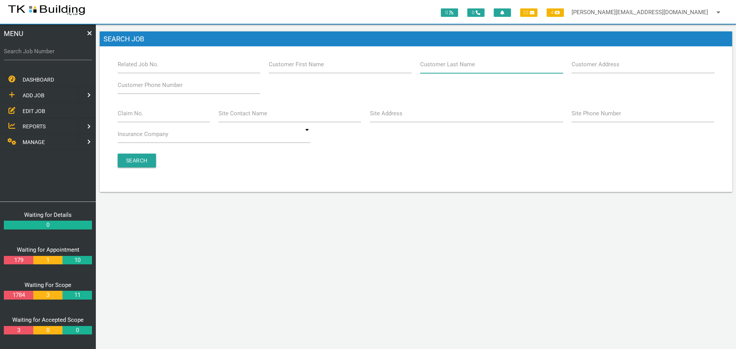
click at [501, 66] on input "Customer Last Name" at bounding box center [491, 65] width 143 height 18
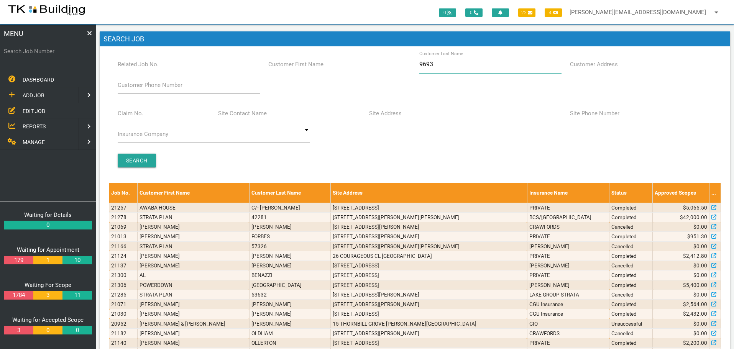
type input "96937"
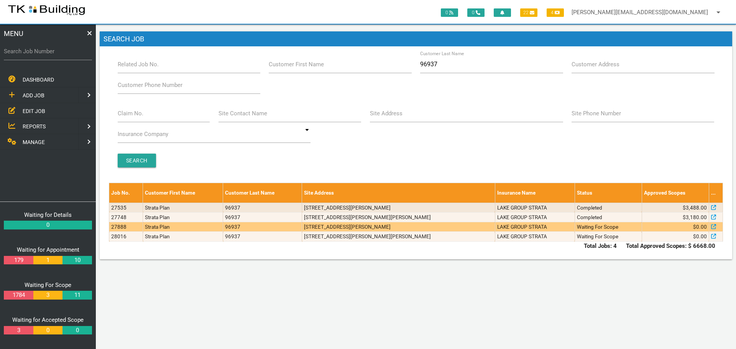
click at [495, 228] on td "LAKE GROUP STRATA" at bounding box center [535, 227] width 80 height 10
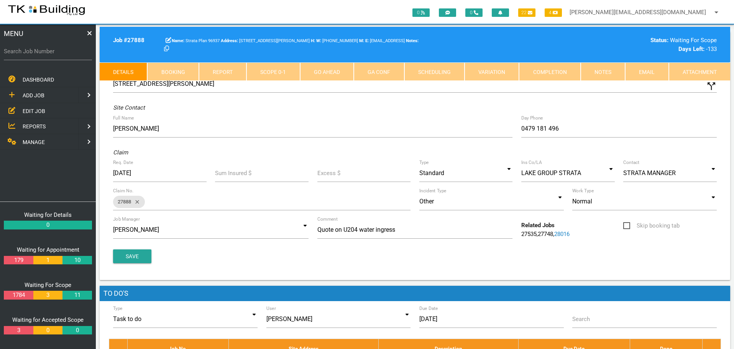
click at [607, 67] on link "Notes" at bounding box center [603, 71] width 44 height 18
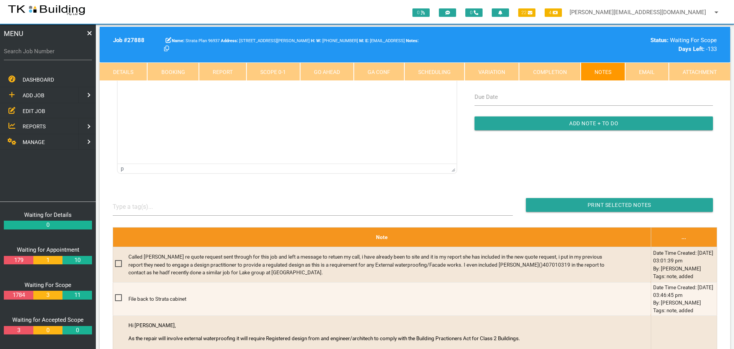
scroll to position [77, 0]
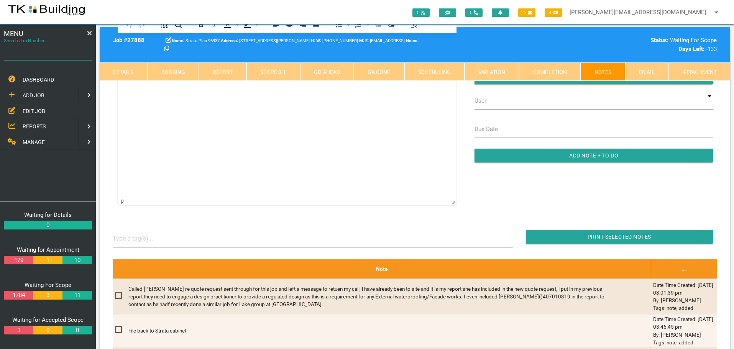
drag, startPoint x: 41, startPoint y: 57, endPoint x: 36, endPoint y: 71, distance: 14.3
click at [41, 58] on input "Search Job Number" at bounding box center [48, 52] width 88 height 18
type input "28062"
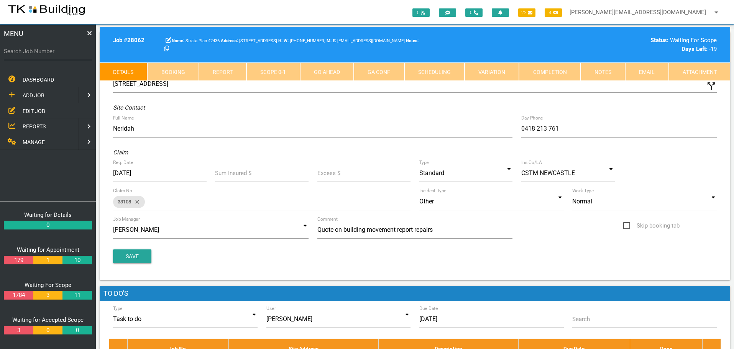
click at [593, 68] on link "Notes" at bounding box center [603, 71] width 44 height 18
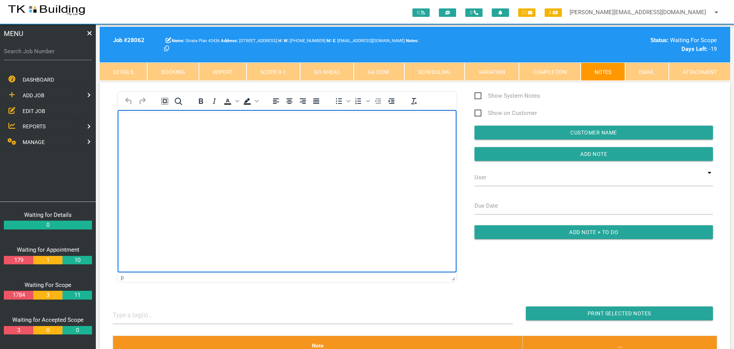
click at [183, 145] on html at bounding box center [287, 127] width 339 height 35
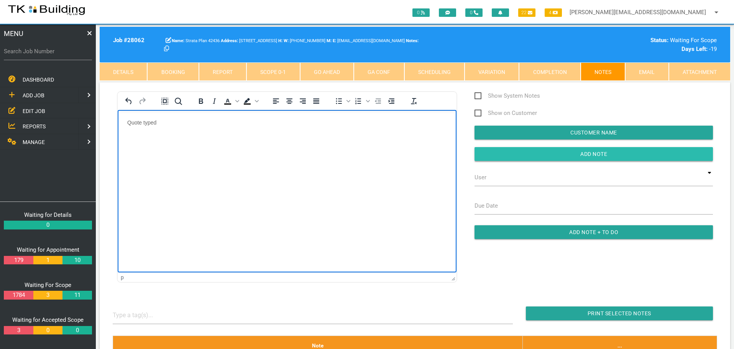
drag, startPoint x: 517, startPoint y: 156, endPoint x: 497, endPoint y: 160, distance: 21.1
click at [516, 157] on input "Add Note" at bounding box center [594, 154] width 238 height 14
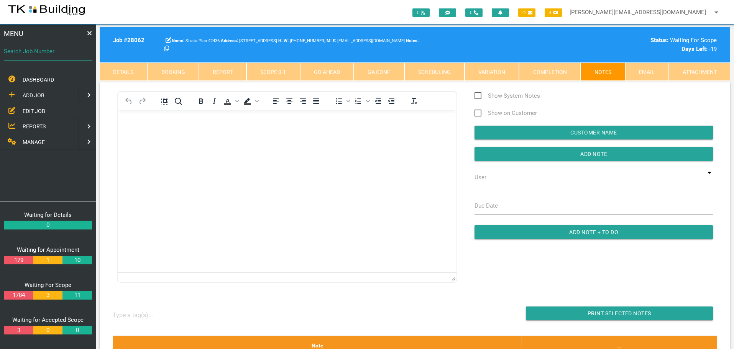
click at [62, 56] on input "Search Job Number" at bounding box center [48, 52] width 88 height 18
type input "27976"
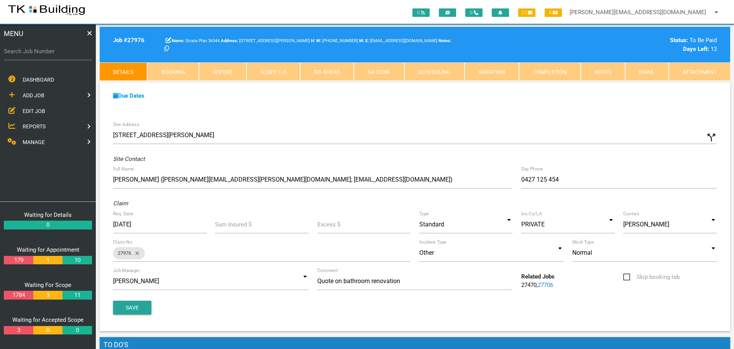
click at [604, 68] on link "Notes" at bounding box center [603, 71] width 44 height 18
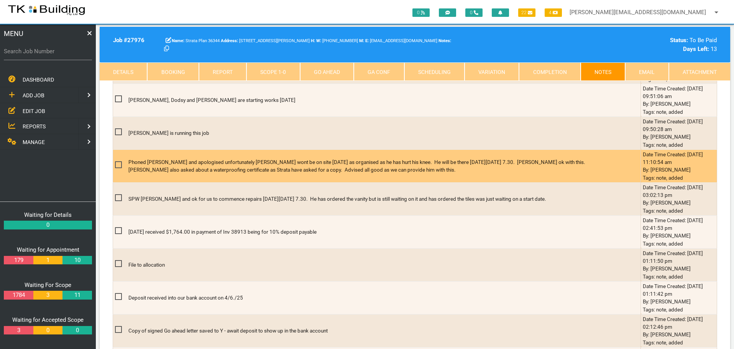
scroll to position [613, 0]
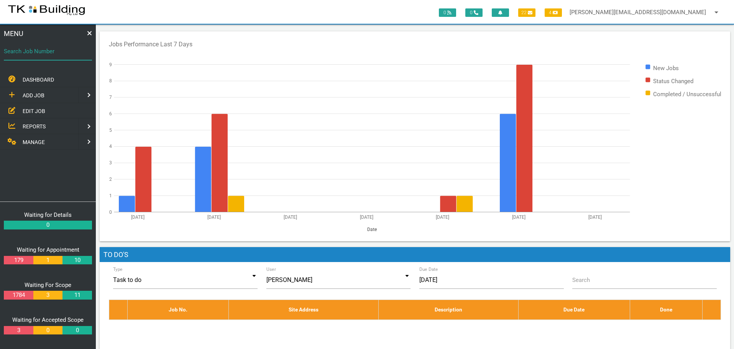
click at [20, 57] on input "Search Job Number" at bounding box center [48, 52] width 88 height 18
type input "27781"
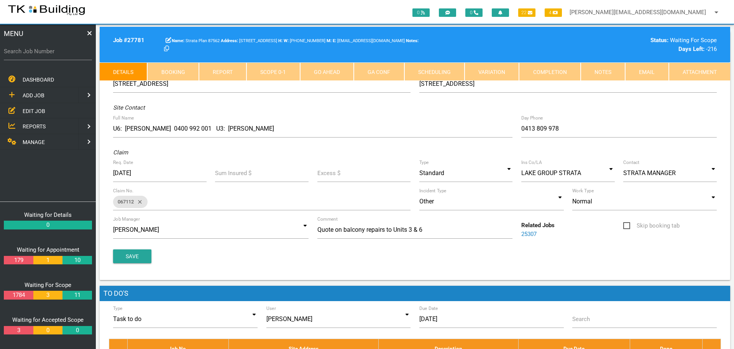
click at [608, 70] on link "Notes" at bounding box center [603, 71] width 44 height 18
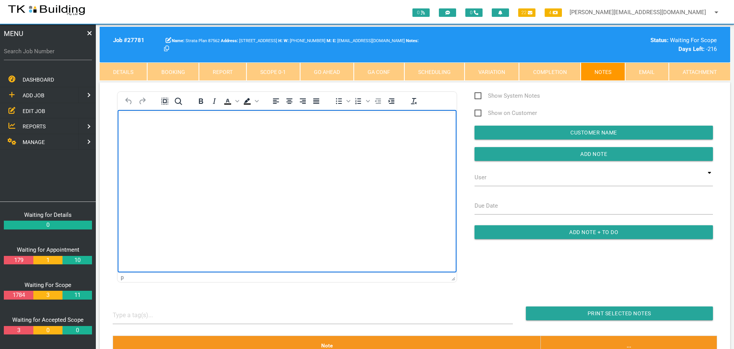
click at [146, 135] on body "Rich Text Area. Press ALT-0 for help." at bounding box center [287, 131] width 339 height 25
click at [124, 72] on link "Details" at bounding box center [124, 71] width 48 height 18
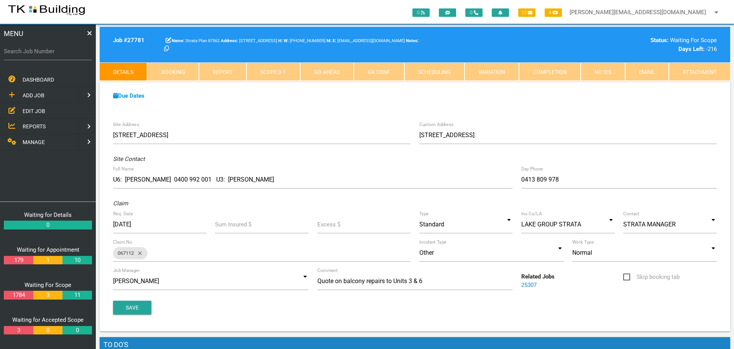
click at [597, 67] on link "Notes" at bounding box center [603, 71] width 44 height 18
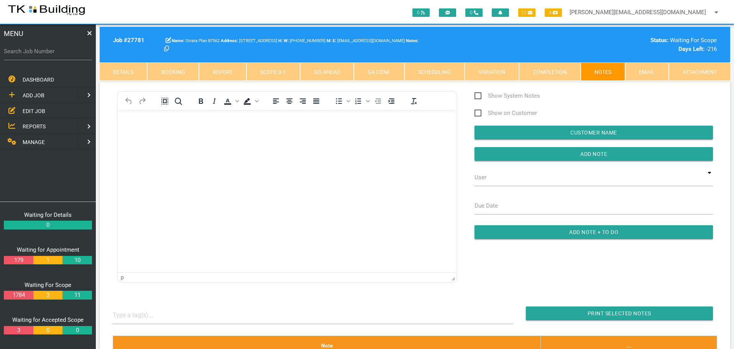
click at [136, 128] on body "Rich Text Area. Press ALT-0 for help." at bounding box center [287, 131] width 339 height 25
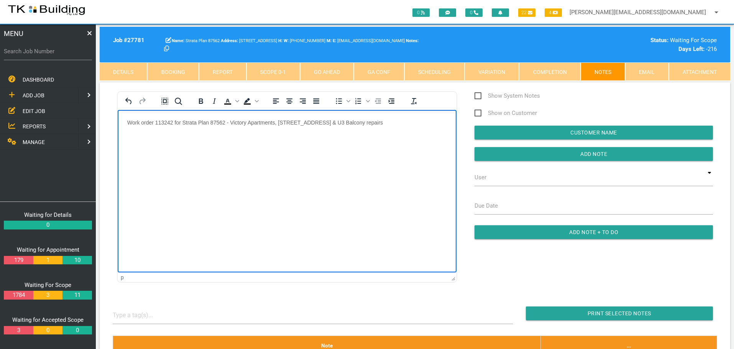
click at [132, 135] on p "Rich Text Area. Press ALT-0 for help." at bounding box center [287, 138] width 320 height 6
click at [129, 161] on body "Work order 113242 for Strata Plan 87562 - Victory Apartments, [STREET_ADDRESS] …" at bounding box center [287, 142] width 339 height 47
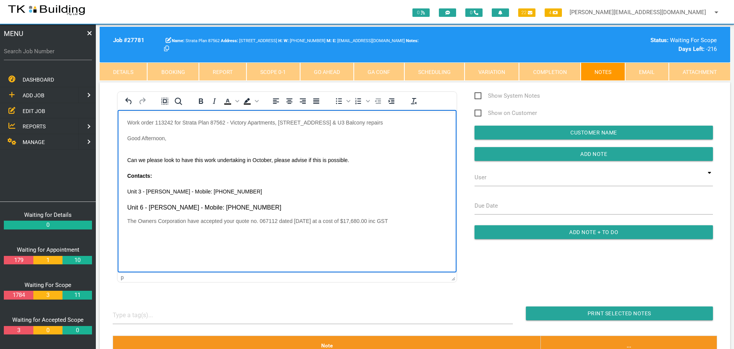
click at [148, 149] on body "Work order 113242 for Strata Plan 87562 - Victory Apartments, [STREET_ADDRESS] …" at bounding box center [287, 181] width 339 height 124
click at [130, 145] on p "Good Afternoon," at bounding box center [287, 141] width 320 height 12
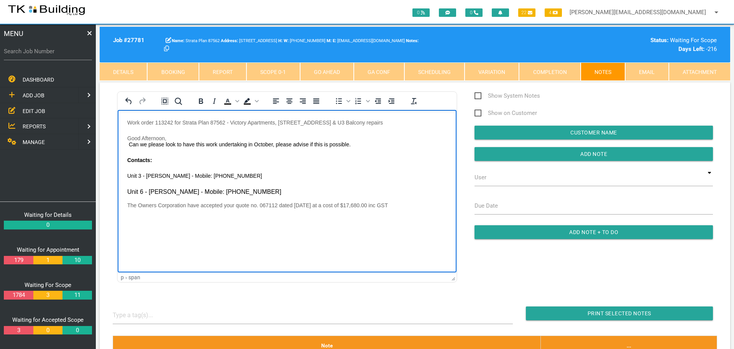
drag, startPoint x: 129, startPoint y: 146, endPoint x: 254, endPoint y: 187, distance: 131.8
click at [254, 187] on body "Work order 113242 for Strata Plan 87562 - Victory Apartments, [STREET_ADDRESS] …" at bounding box center [287, 173] width 339 height 108
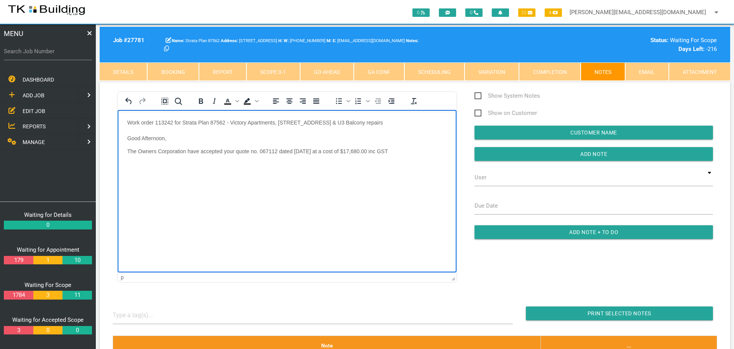
click at [402, 152] on p "Good Afternoon, The Owners Corporation have accepted your quote no. 067112 date…" at bounding box center [287, 144] width 320 height 19
click at [131, 167] on p "Rich Text Area. Press ALT-0 for help." at bounding box center [287, 167] width 320 height 6
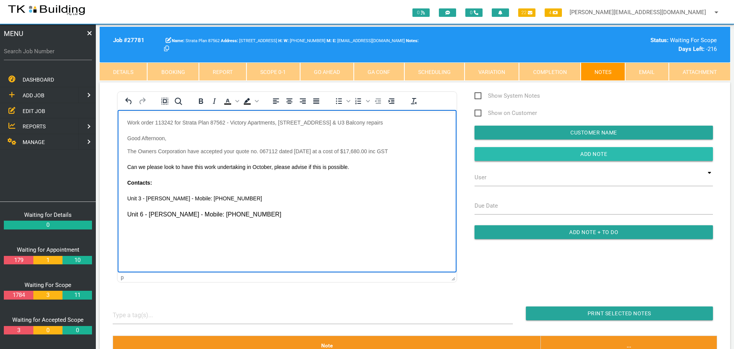
click at [539, 154] on input "Add Note" at bounding box center [594, 154] width 238 height 14
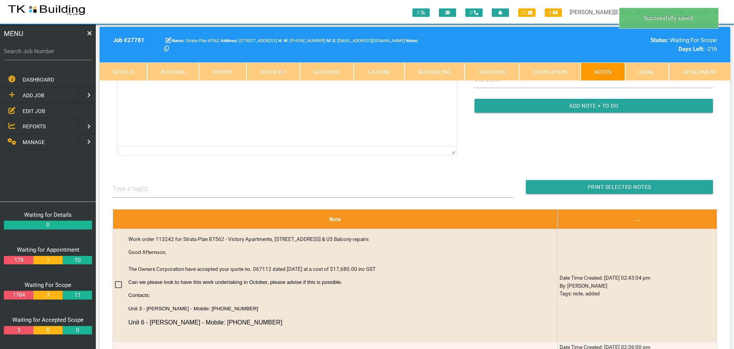
scroll to position [77, 0]
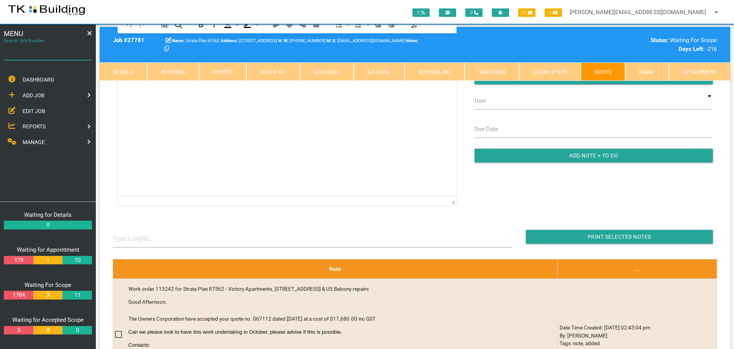
click at [41, 57] on input "Search Job Number" at bounding box center [48, 52] width 88 height 18
type input "28102"
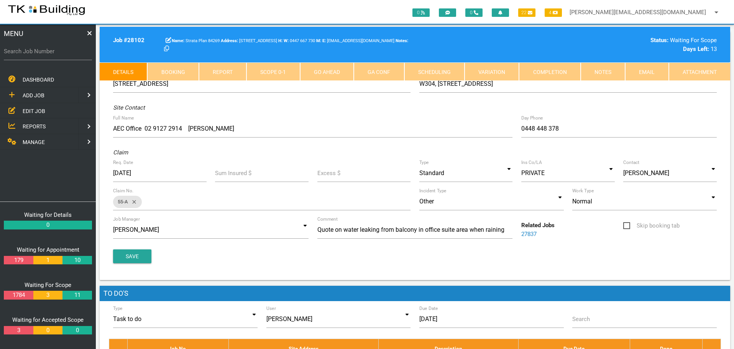
drag, startPoint x: 605, startPoint y: 76, endPoint x: 601, endPoint y: 79, distance: 5.0
click at [604, 77] on link "Notes" at bounding box center [603, 71] width 44 height 18
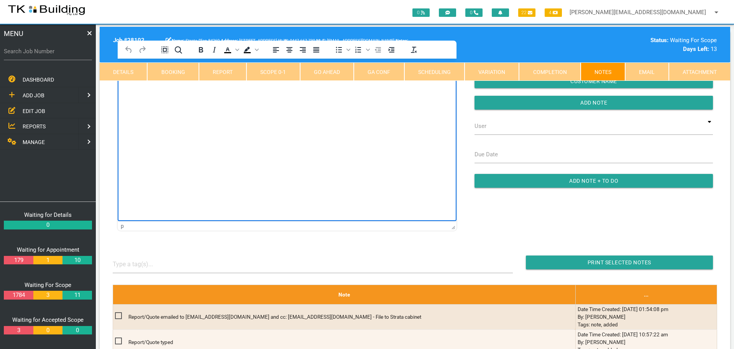
click at [156, 94] on html at bounding box center [287, 76] width 339 height 35
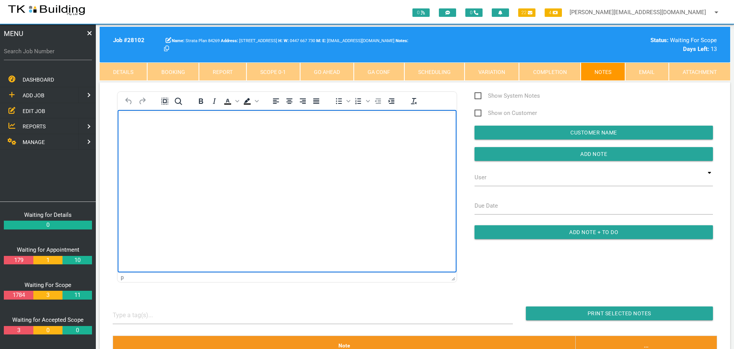
click at [126, 125] on body "Rich Text Area. Press ALT-0 for help." at bounding box center [287, 131] width 339 height 25
paste body "Rich Text Area. Press ALT-0 for help."
click at [129, 134] on body "Hi [PERSON_NAME], Quote approved, please go ahead. Is [PERSON_NAME] able to get…" at bounding box center [287, 171] width 339 height 104
click at [130, 150] on body "Hi [PERSON_NAME], Quote approved, please go ahead. Is [PERSON_NAME] able to get…" at bounding box center [287, 163] width 339 height 88
click at [176, 153] on p "Regards," at bounding box center [287, 154] width 320 height 6
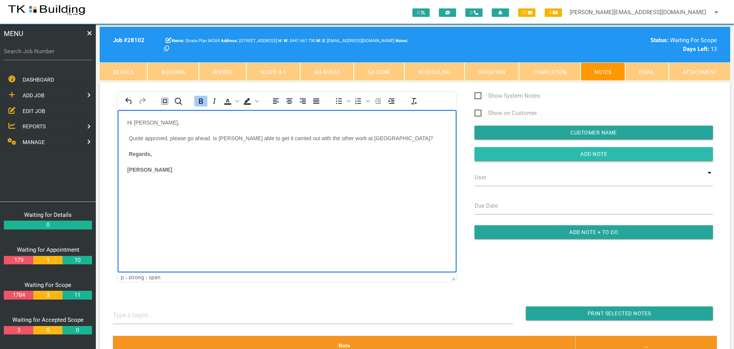
click at [511, 154] on input "Add Note" at bounding box center [594, 154] width 238 height 14
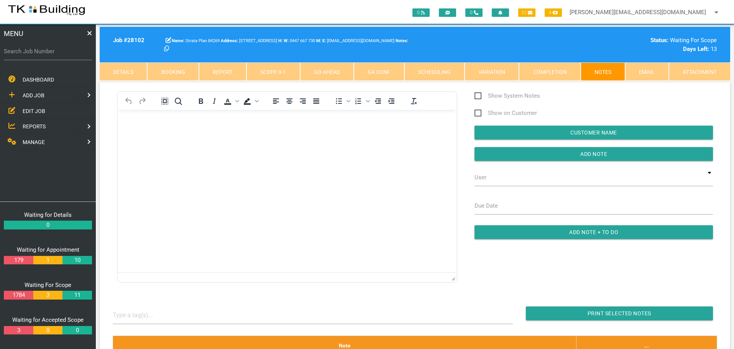
click at [279, 74] on link "Scope 0 - 1" at bounding box center [272, 71] width 53 height 18
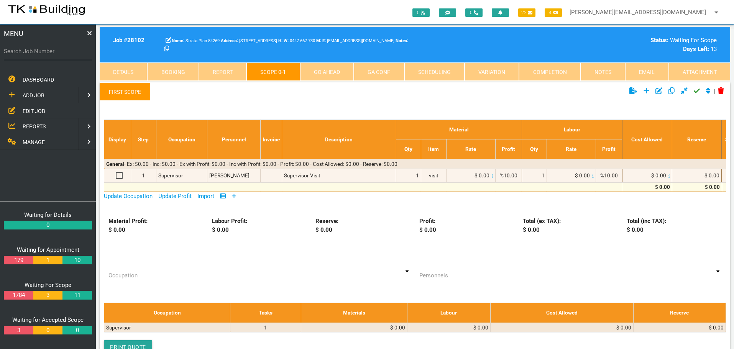
click at [236, 195] on icon at bounding box center [234, 196] width 5 height 6
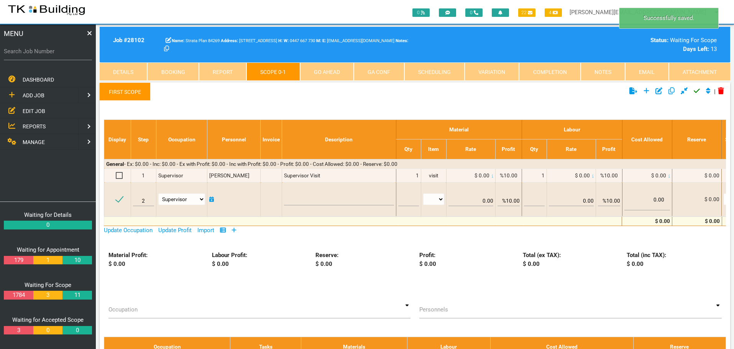
click at [124, 91] on link "First Scope" at bounding box center [125, 91] width 51 height 18
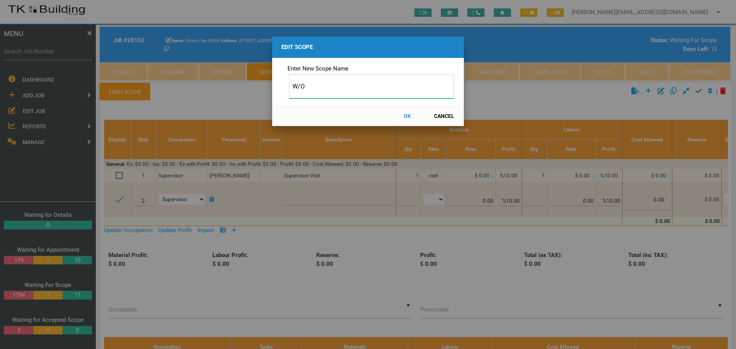
type input "W/O"
click at [406, 116] on button "OK" at bounding box center [407, 116] width 34 height 13
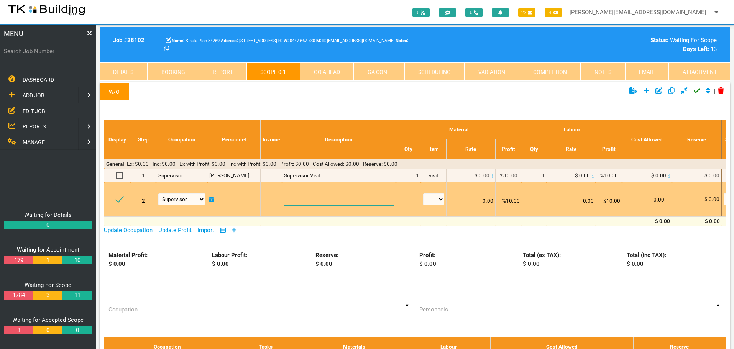
click at [294, 195] on textarea at bounding box center [339, 196] width 110 height 17
paste textarea "Scope External Provide a small mobile scaffold to safely access the control joi…"
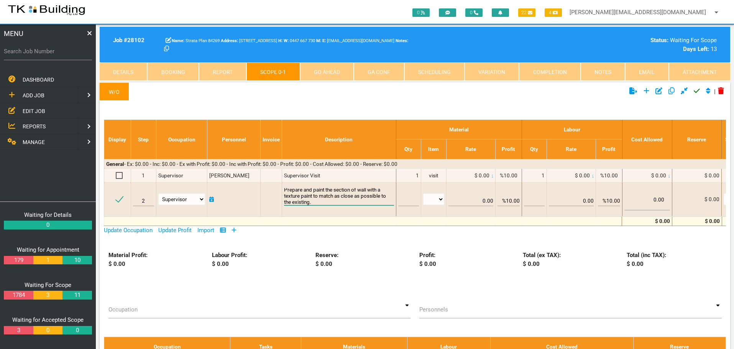
scroll to position [0, 0]
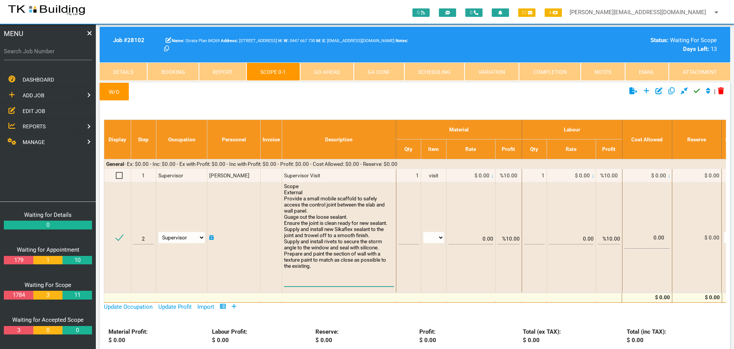
type textarea "Scope External Provide a small mobile scaffold to safely access the control joi…"
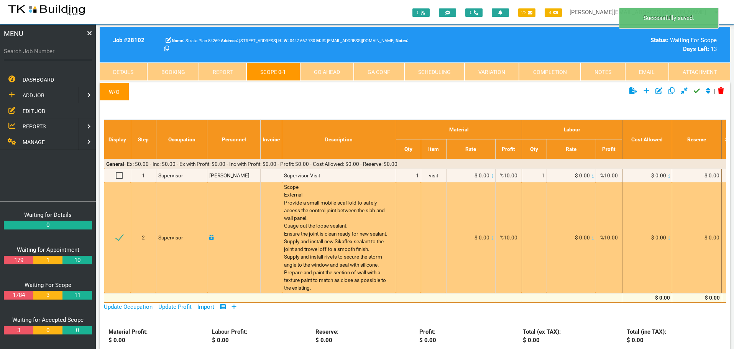
click at [306, 208] on span "Scope External Provide a small mobile scaffold to safely access the control joi…" at bounding box center [336, 237] width 105 height 107
click at [306, 209] on span "Scope External Provide a small mobile scaffold to safely access the control joi…" at bounding box center [336, 237] width 105 height 107
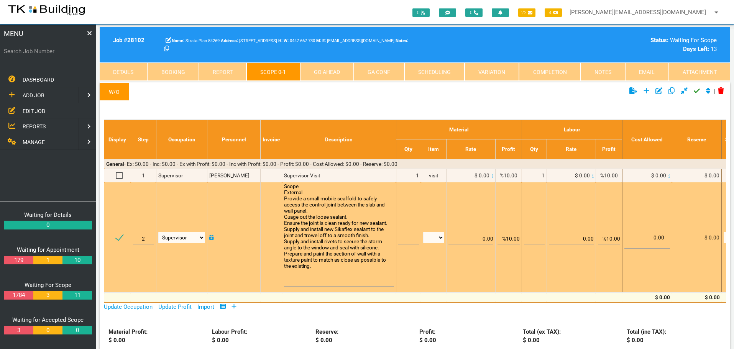
click at [315, 278] on textarea "Scope External Provide a small mobile scaffold to safely access the control joi…" at bounding box center [339, 234] width 110 height 103
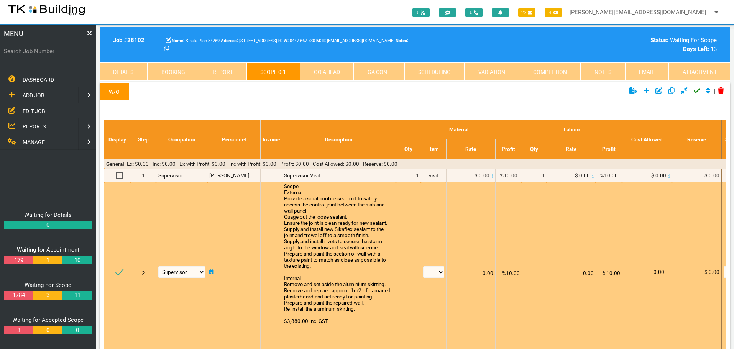
type textarea "Scope External Provide a small mobile scaffold to safely access the control joi…"
click at [404, 276] on input "text" at bounding box center [408, 270] width 21 height 18
type input "1"
click at [440, 271] on select "patch LM hrs m3 items m2 m" at bounding box center [433, 271] width 21 height 11
select select "items"
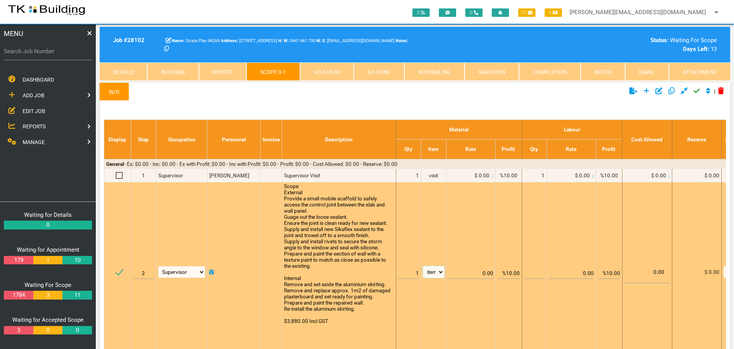
click at [423, 266] on select "patch LM hrs m3 items m2 m" at bounding box center [433, 271] width 21 height 11
click at [509, 273] on input "%10.00" at bounding box center [509, 270] width 22 height 18
type input "0.00"
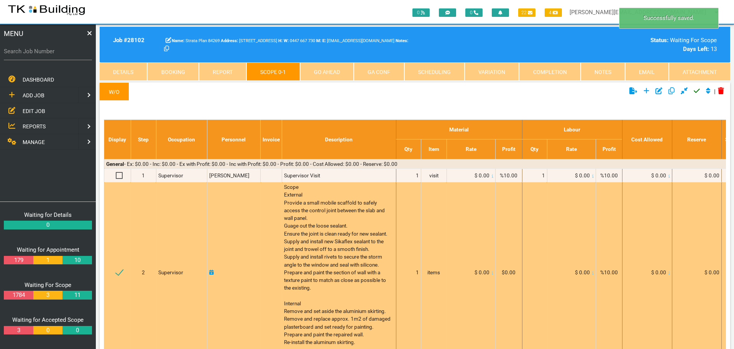
click at [492, 275] on icon at bounding box center [493, 272] width 2 height 3
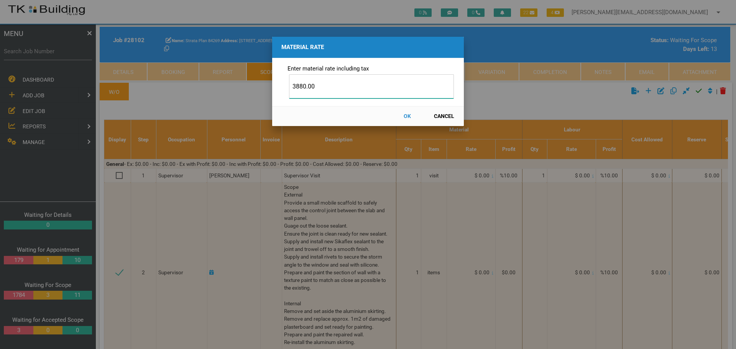
type input "3880.00"
click at [408, 116] on button "OK" at bounding box center [407, 116] width 34 height 13
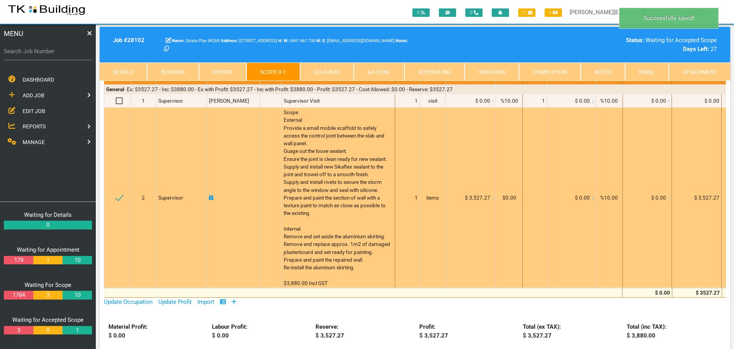
scroll to position [0, 0]
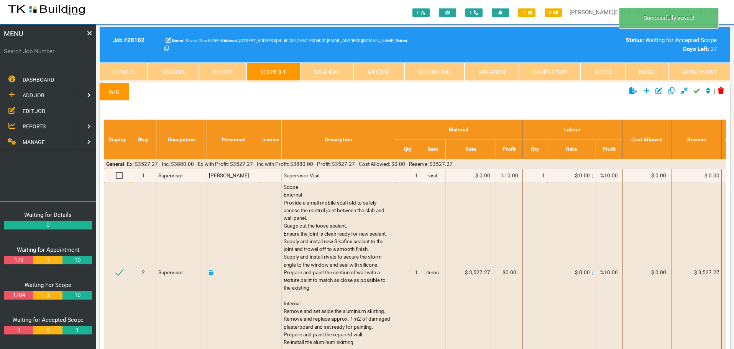
click at [694, 90] on icon "Click to approve current scope" at bounding box center [697, 90] width 6 height 7
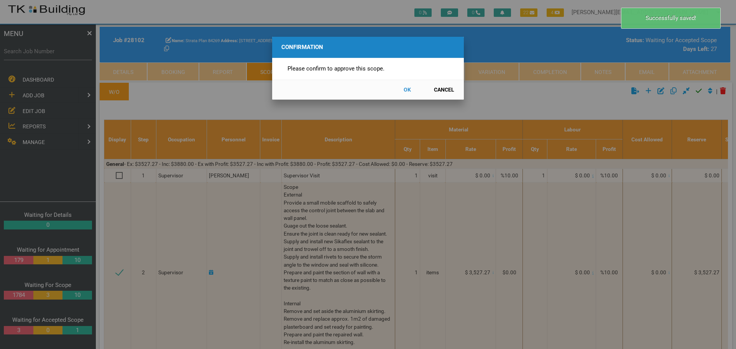
click at [410, 88] on button "OK" at bounding box center [407, 89] width 34 height 13
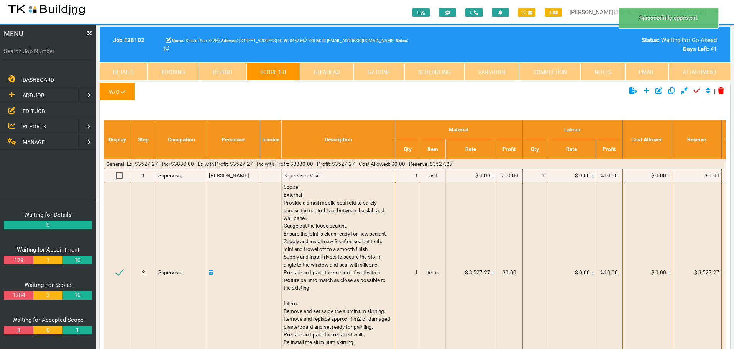
scroll to position [25, 0]
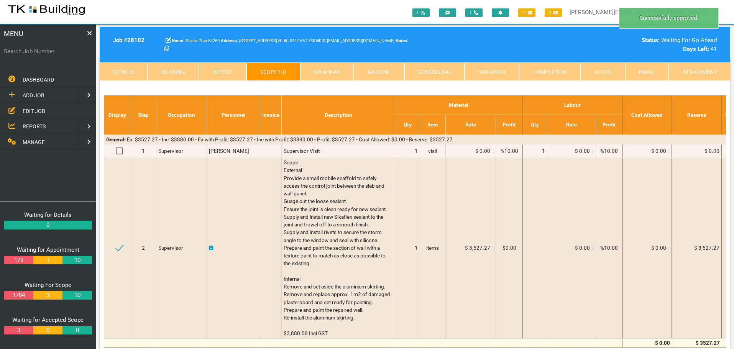
click at [337, 71] on link "Go Ahead" at bounding box center [327, 71] width 54 height 18
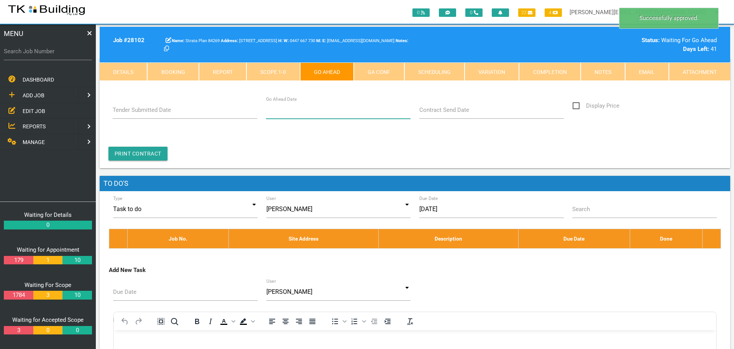
click at [306, 117] on input "Go Ahead Date" at bounding box center [338, 110] width 145 height 18
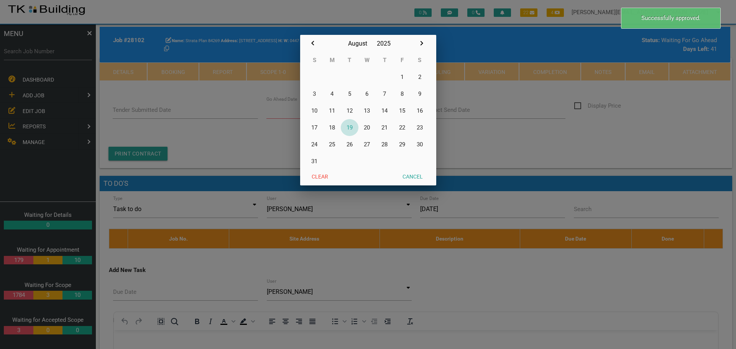
click at [351, 127] on button "19" at bounding box center [350, 127] width 18 height 17
type input "[DATE]"
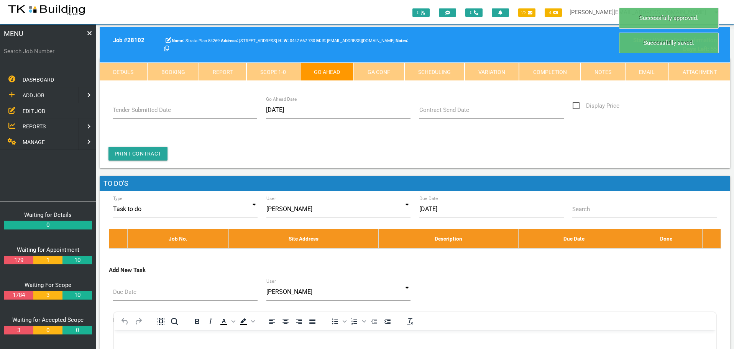
click at [445, 113] on label "Contract Send Date" at bounding box center [444, 110] width 50 height 9
click at [445, 113] on input "Contract Send Date" at bounding box center [491, 110] width 145 height 18
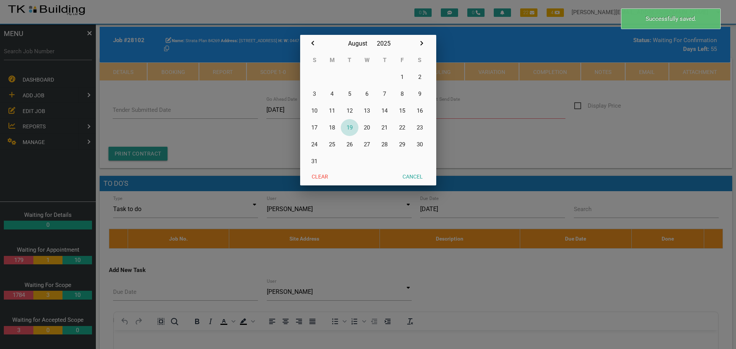
click at [350, 126] on button "19" at bounding box center [350, 127] width 18 height 17
type input "[DATE]"
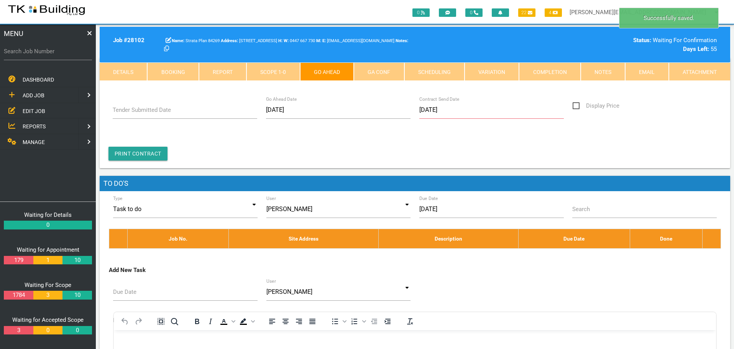
click at [376, 72] on link "GA Conf" at bounding box center [379, 71] width 50 height 18
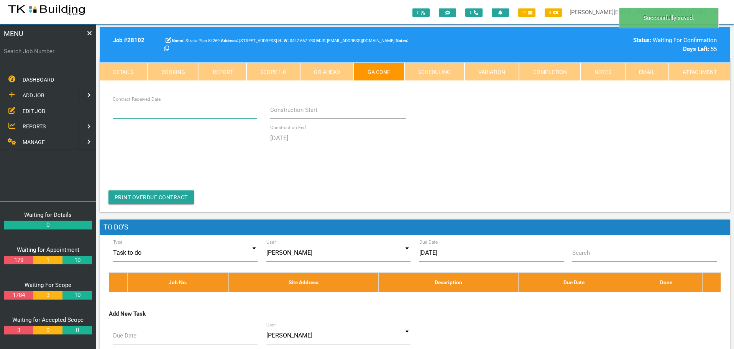
click at [186, 113] on input "Contract Received Date" at bounding box center [185, 110] width 145 height 18
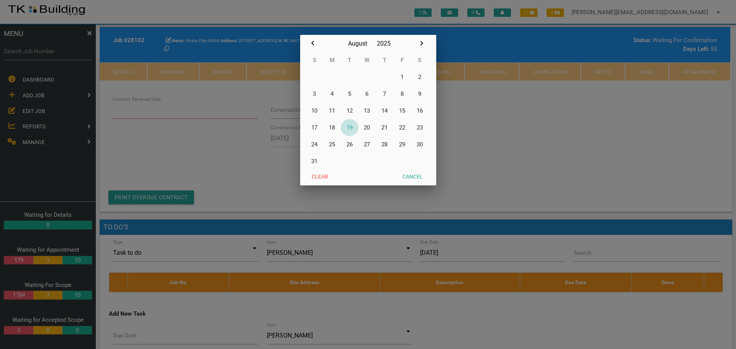
click at [352, 127] on button "19" at bounding box center [350, 127] width 18 height 17
type input "[DATE]"
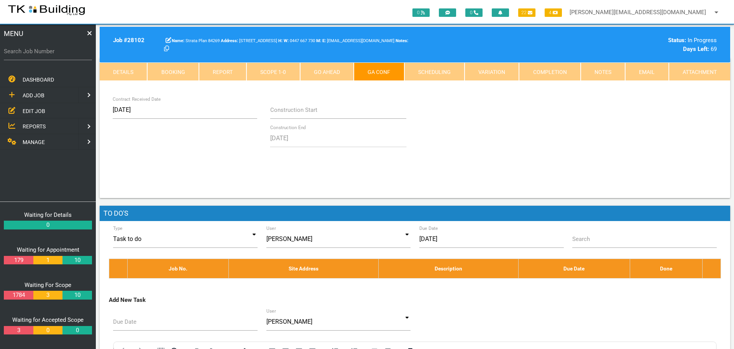
click at [600, 73] on link "Notes" at bounding box center [603, 71] width 44 height 18
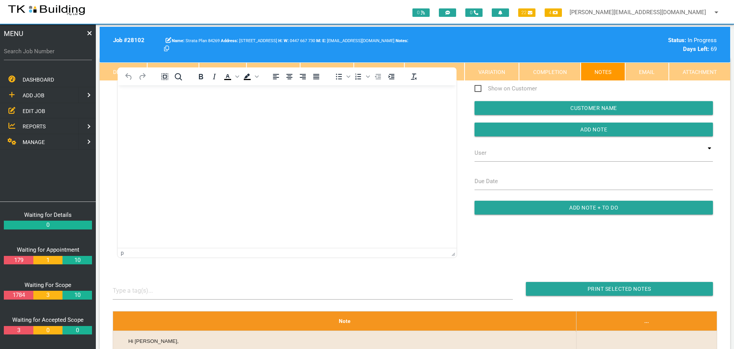
scroll to position [0, 0]
click at [146, 114] on body "Rich Text Area. Press ALT-0 for help." at bounding box center [287, 107] width 339 height 25
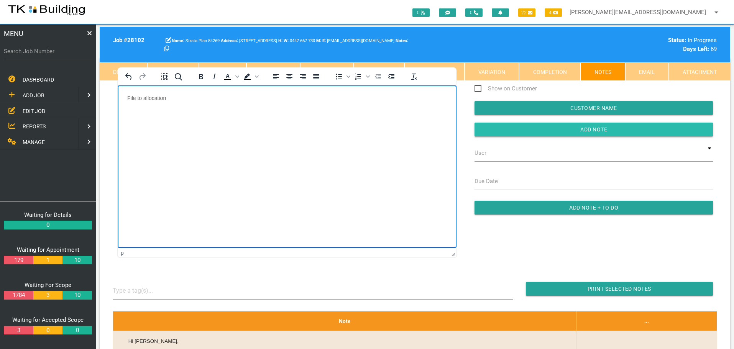
click at [536, 126] on input "Add Note" at bounding box center [594, 130] width 238 height 14
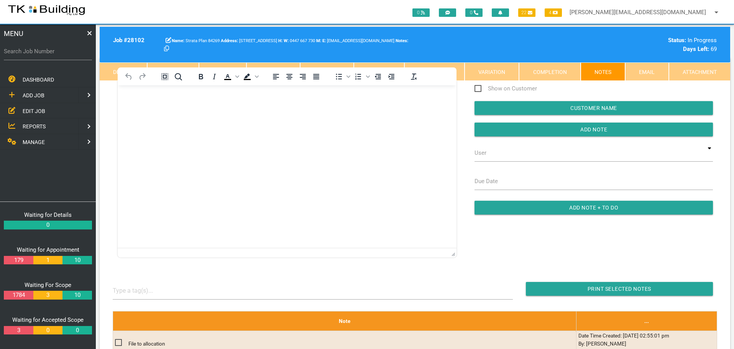
drag, startPoint x: 66, startPoint y: 56, endPoint x: 32, endPoint y: 76, distance: 39.4
click at [66, 56] on label "Search Job Number" at bounding box center [48, 51] width 88 height 9
click at [66, 56] on input "Search Job Number" at bounding box center [48, 52] width 88 height 18
type input "28098"
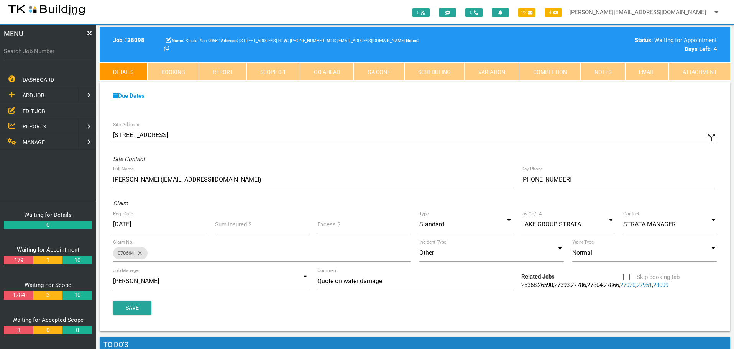
click at [175, 74] on link "Booking" at bounding box center [172, 71] width 51 height 18
select select "7"
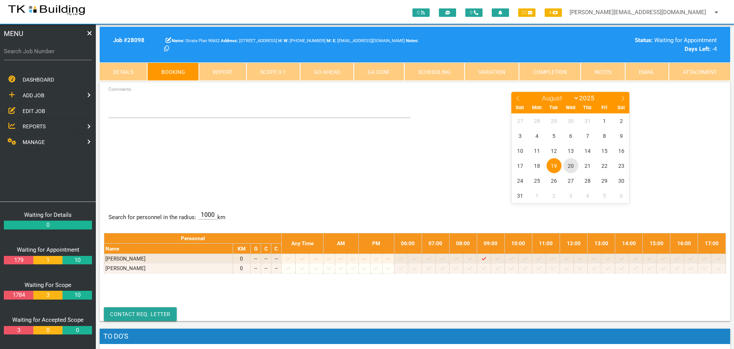
click at [570, 166] on span "20" at bounding box center [570, 165] width 15 height 15
click at [56, 57] on input "Search Job Number" at bounding box center [48, 52] width 88 height 18
type input "27993"
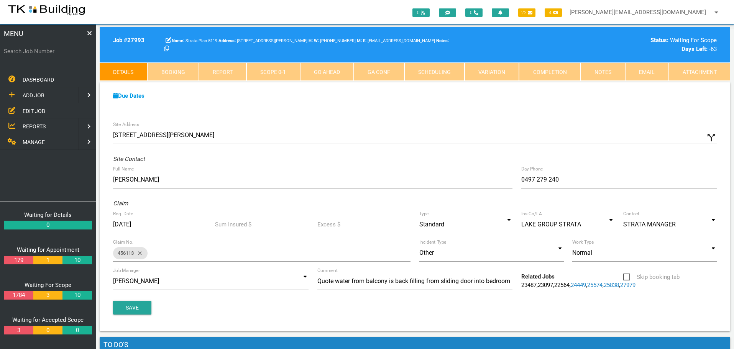
click at [54, 66] on div "Search Job Number" at bounding box center [48, 57] width 88 height 29
drag, startPoint x: 65, startPoint y: 56, endPoint x: 64, endPoint y: 61, distance: 5.1
click at [64, 59] on input "Search Job Number" at bounding box center [48, 52] width 88 height 18
type input "28001"
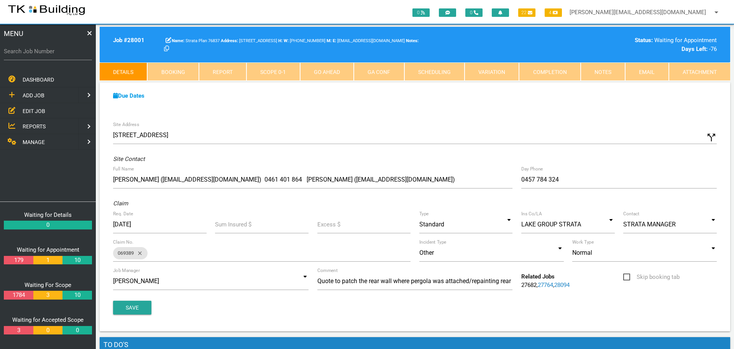
click at [166, 72] on link "Booking" at bounding box center [172, 71] width 51 height 18
select select "7"
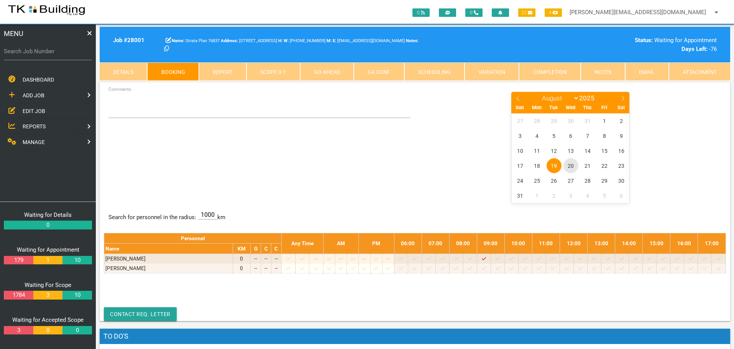
click at [571, 166] on span "20" at bounding box center [570, 165] width 15 height 15
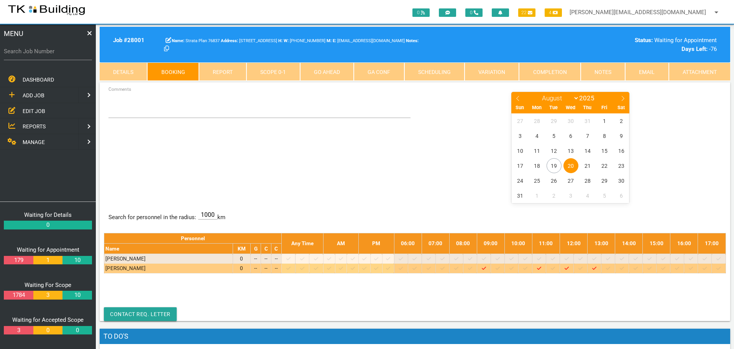
click at [472, 268] on icon at bounding box center [470, 268] width 4 height 5
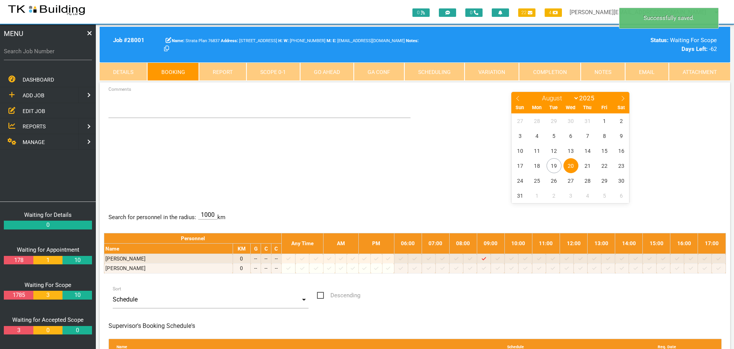
click at [573, 165] on span "20" at bounding box center [570, 165] width 15 height 15
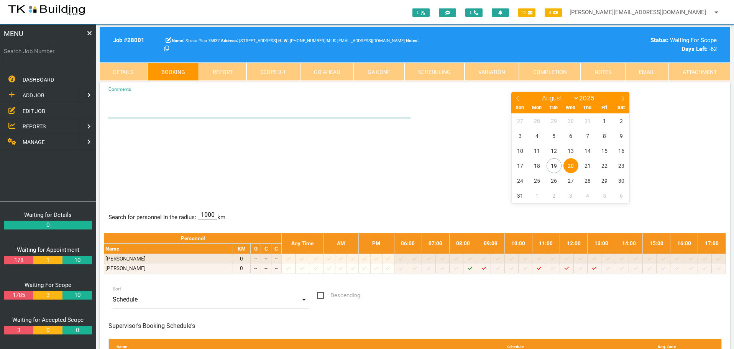
click at [127, 109] on textarea "Comments" at bounding box center [259, 104] width 302 height 27
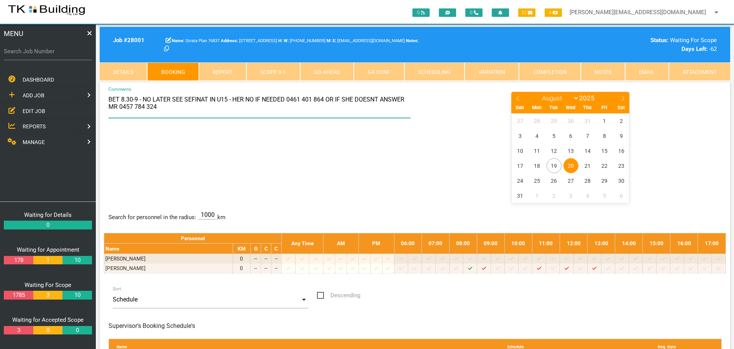
type textarea "BET 8.30-9 - NO LATER SEE SEFINAT IN U15 - HER NO IF NEEDED 0461 401 864 OR IF …"
click at [241, 196] on div "BET 8.30-9 - NO LATER SEE SEFINAT IN U15 - HER NO IF NEEDED 0461 401 864 OR IF …" at bounding box center [415, 147] width 622 height 112
click at [173, 165] on div "BET 8.30-9 - NO LATER SEE SEFINAT IN U15 - HER NO IF NEEDED 0461 401 864 OR IF …" at bounding box center [415, 147] width 622 height 112
click at [30, 110] on span "EDIT JOB" at bounding box center [34, 111] width 23 height 6
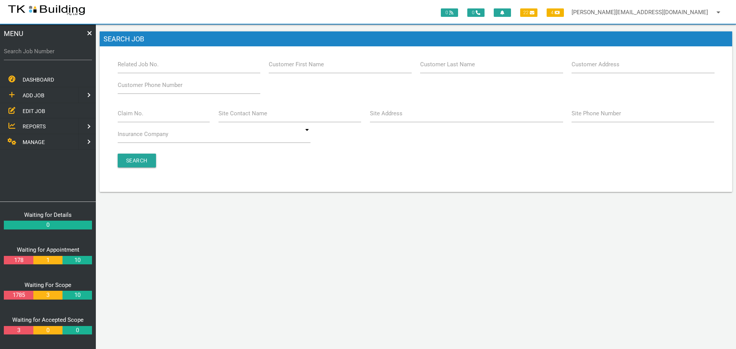
click at [133, 117] on label "Claim No." at bounding box center [131, 113] width 26 height 9
click at [133, 117] on input "Claim No." at bounding box center [164, 114] width 92 height 18
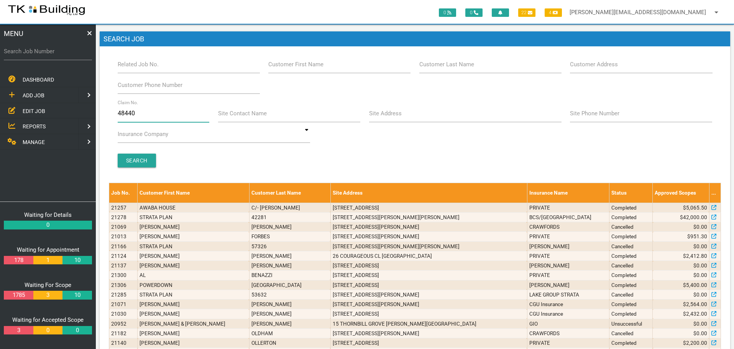
type input "484405"
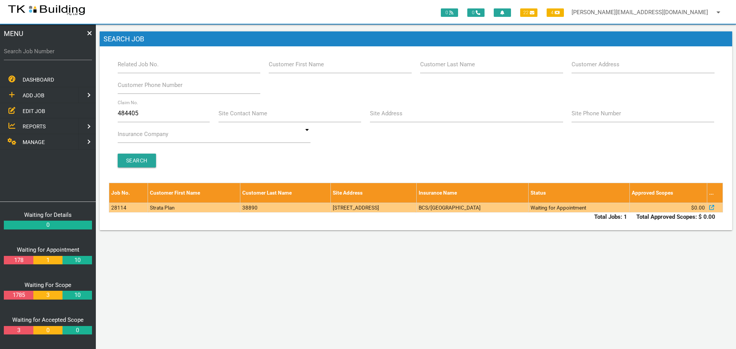
click at [376, 209] on td "[STREET_ADDRESS]" at bounding box center [373, 208] width 85 height 10
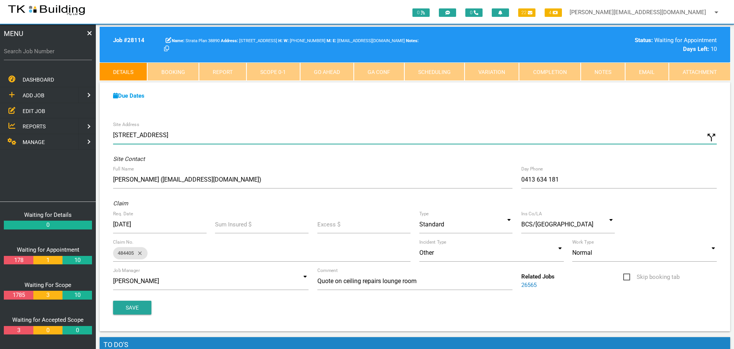
click at [114, 134] on input "[STREET_ADDRESS]" at bounding box center [415, 135] width 604 height 18
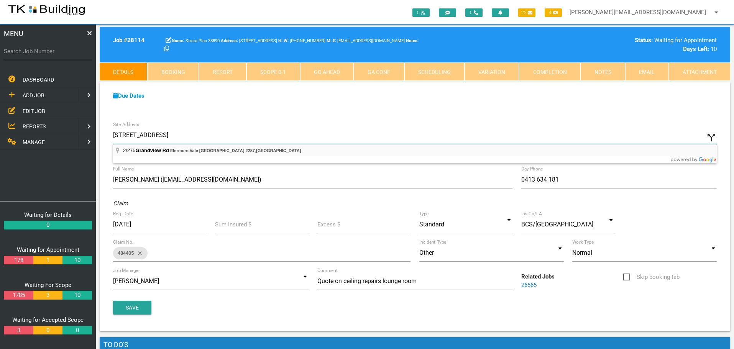
type input "[STREET_ADDRESS]"
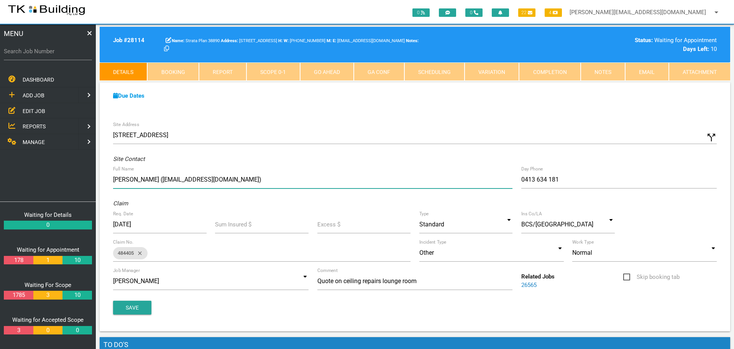
click at [115, 179] on input "[PERSON_NAME] ([EMAIL_ADDRESS][DOMAIN_NAME])" at bounding box center [312, 180] width 399 height 18
type input "Walkhom Real Estate 49 748 999 [PERSON_NAME] ([EMAIL_ADDRESS][DOMAIN_NAME])"
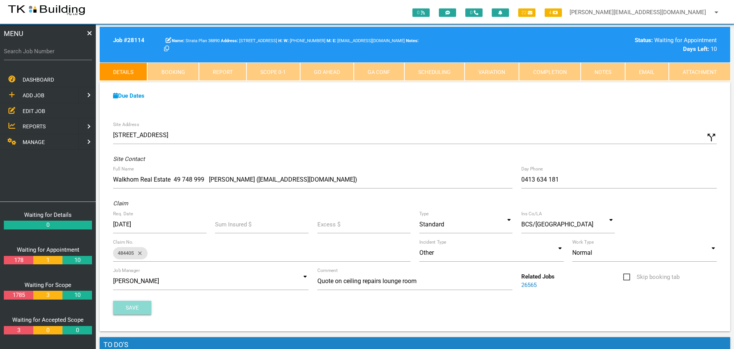
click at [125, 309] on button "Save" at bounding box center [132, 308] width 38 height 14
drag, startPoint x: 136, startPoint y: 307, endPoint x: 126, endPoint y: 287, distance: 22.0
click at [136, 307] on button "Save" at bounding box center [132, 308] width 38 height 14
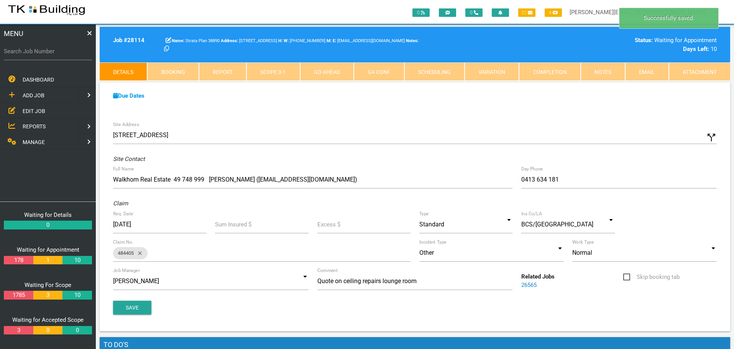
click at [34, 108] on span "EDIT JOB" at bounding box center [34, 111] width 23 height 6
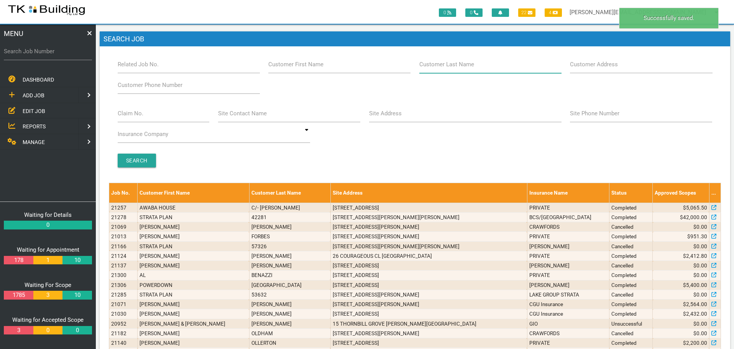
click at [459, 69] on input "Customer Last Name" at bounding box center [490, 65] width 142 height 18
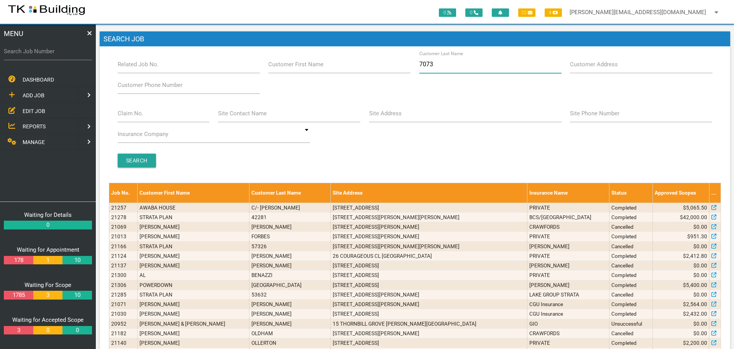
type input "70734"
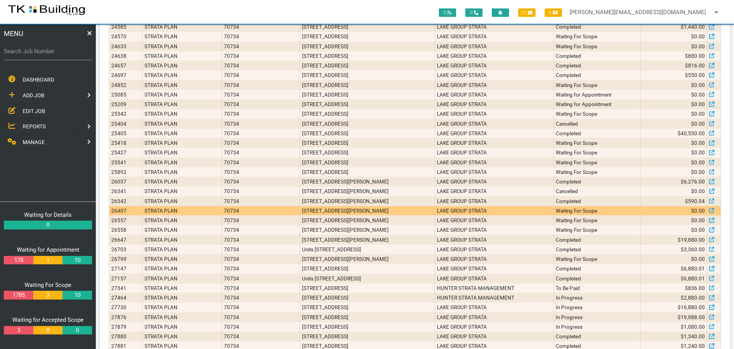
scroll to position [365, 0]
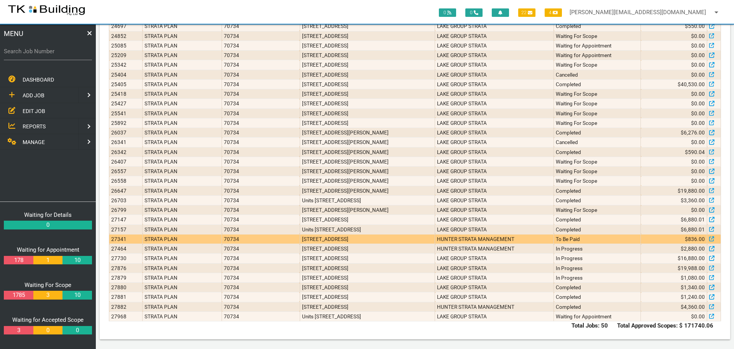
click at [478, 241] on td "HUNTER STRATA MANAGEMENT" at bounding box center [494, 239] width 119 height 10
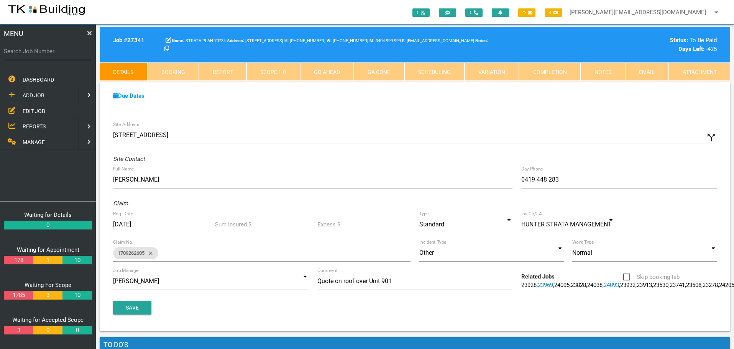
drag, startPoint x: 34, startPoint y: 110, endPoint x: 45, endPoint y: 113, distance: 10.6
click at [34, 110] on span "EDIT JOB" at bounding box center [34, 111] width 23 height 6
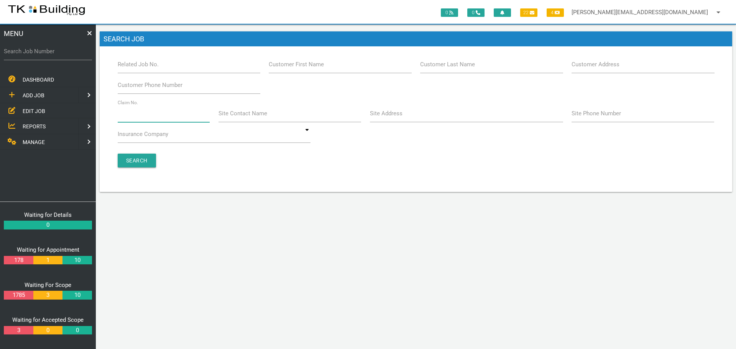
click at [146, 118] on input "Claim No." at bounding box center [164, 114] width 92 height 18
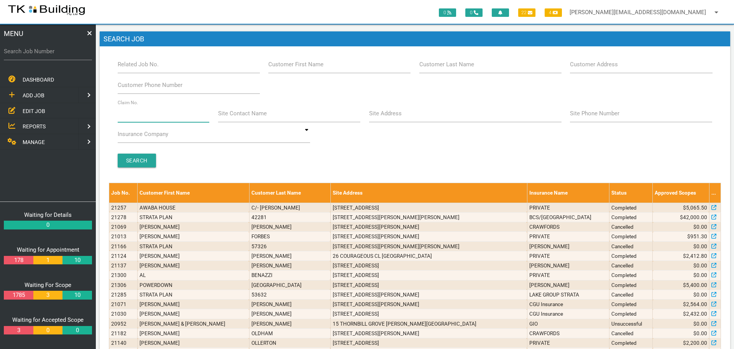
type input "7"
type input "462090"
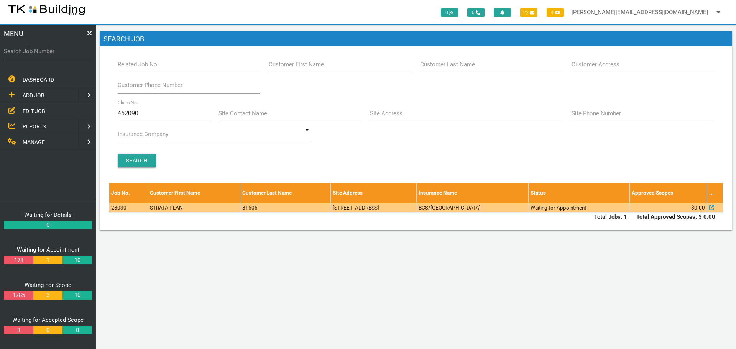
click at [331, 209] on td "[STREET_ADDRESS]" at bounding box center [373, 208] width 85 height 10
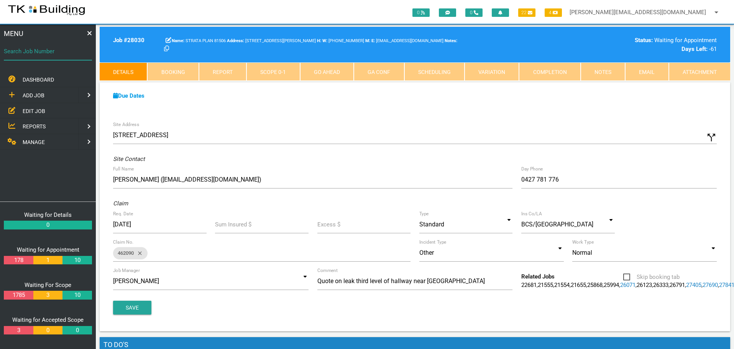
click at [49, 56] on input "Search Job Number" at bounding box center [48, 52] width 88 height 18
type input "27781"
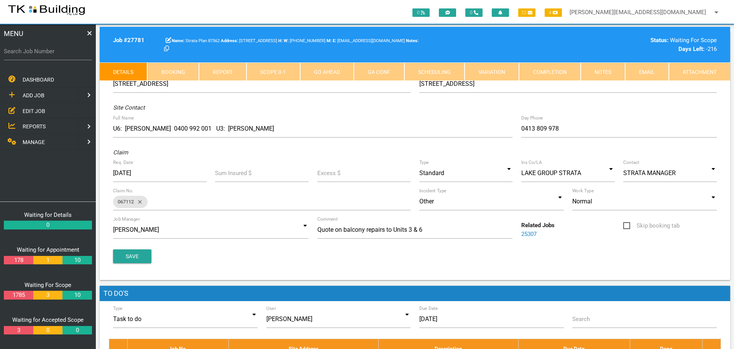
click at [604, 69] on link "Notes" at bounding box center [603, 71] width 44 height 18
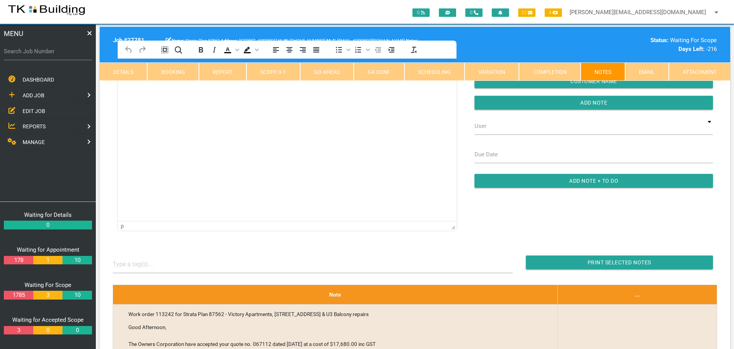
click at [139, 94] on html at bounding box center [287, 76] width 339 height 35
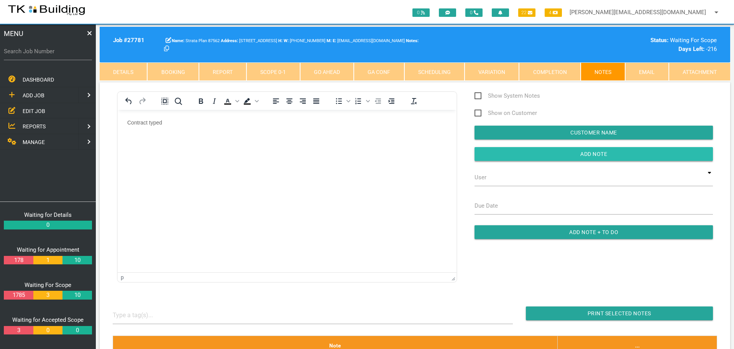
drag, startPoint x: 581, startPoint y: 152, endPoint x: 462, endPoint y: 153, distance: 118.8
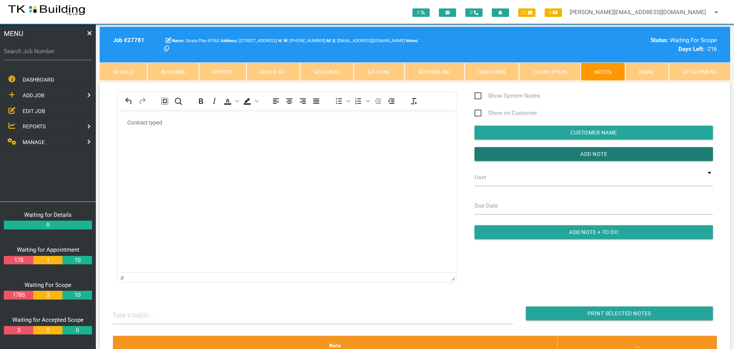
click at [578, 153] on input "button" at bounding box center [594, 154] width 238 height 14
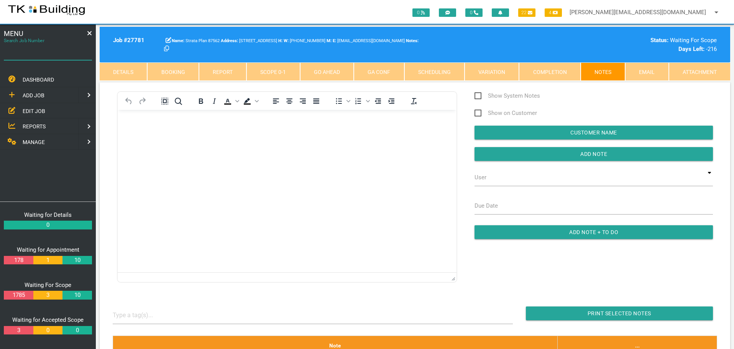
click at [48, 60] on input "Search Job Number" at bounding box center [48, 52] width 88 height 18
type input "28098"
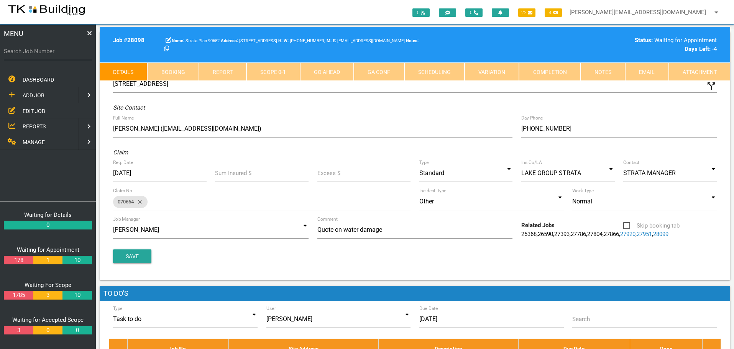
click at [185, 74] on link "Booking" at bounding box center [172, 71] width 51 height 18
select select "7"
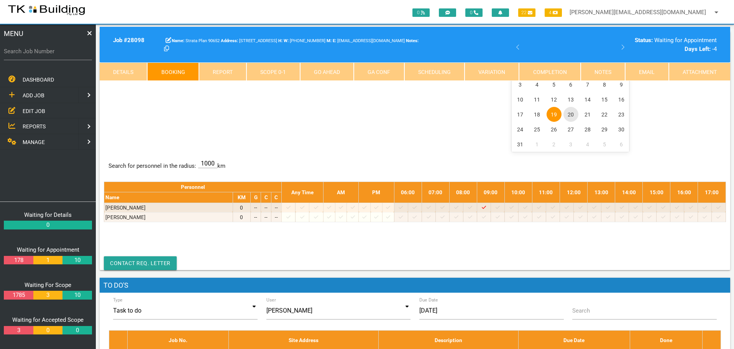
click at [573, 114] on span "20" at bounding box center [570, 114] width 15 height 15
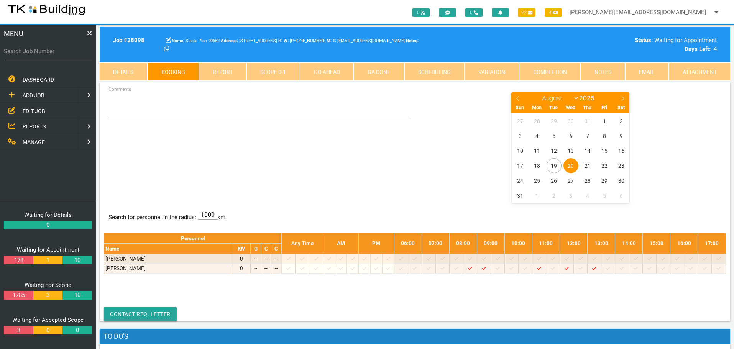
click at [35, 126] on span "REPORTS" at bounding box center [34, 126] width 23 height 6
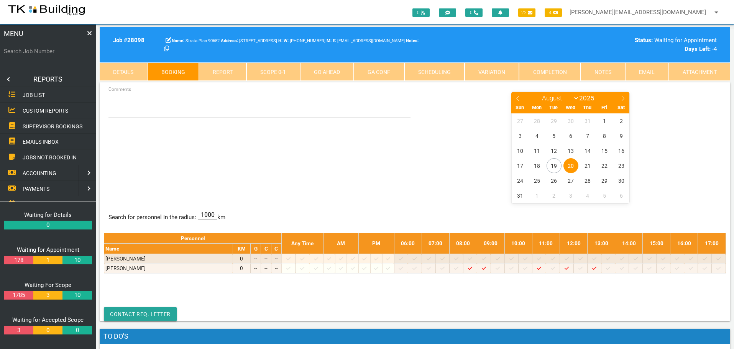
click at [35, 126] on span "SUPERVISOR BOOKINGS" at bounding box center [53, 126] width 60 height 6
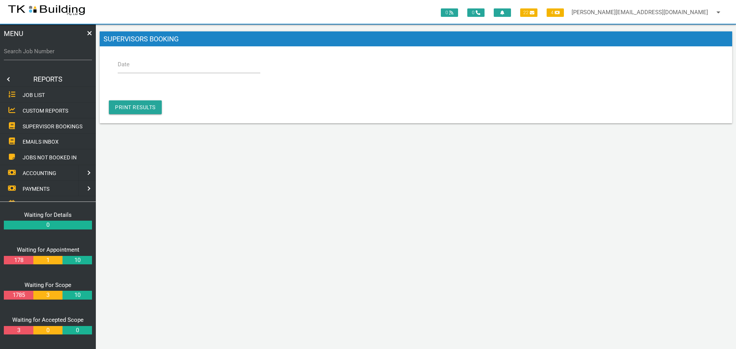
click at [128, 62] on label "Date" at bounding box center [124, 64] width 12 height 9
click at [128, 62] on input "Date" at bounding box center [189, 65] width 143 height 18
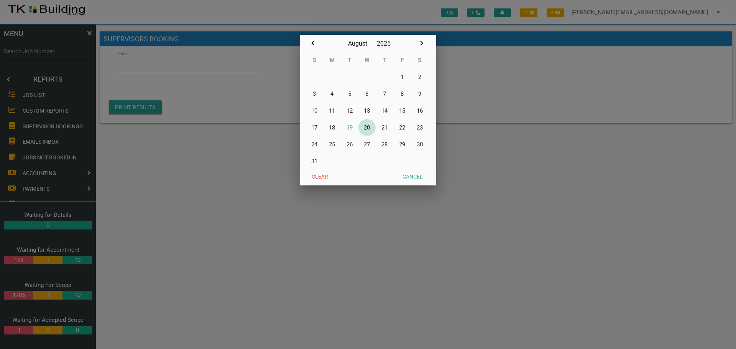
click at [368, 127] on button "20" at bounding box center [367, 127] width 18 height 17
type input "[DATE]"
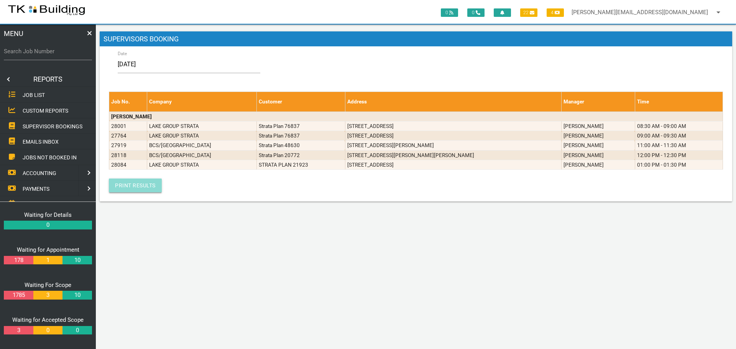
click at [141, 186] on link "Print Results" at bounding box center [135, 186] width 53 height 14
click at [6, 78] on link at bounding box center [7, 79] width 15 height 15
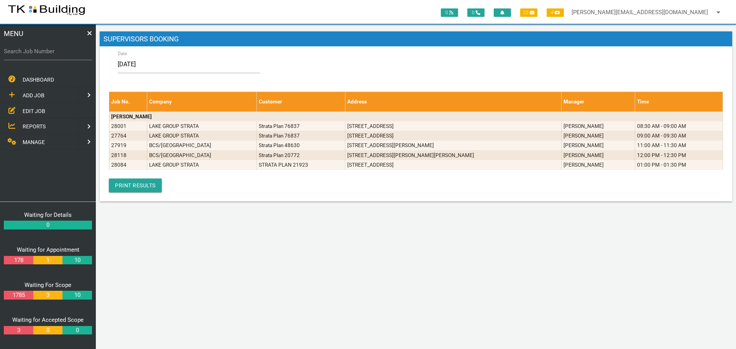
click at [30, 111] on span "EDIT JOB" at bounding box center [34, 111] width 23 height 6
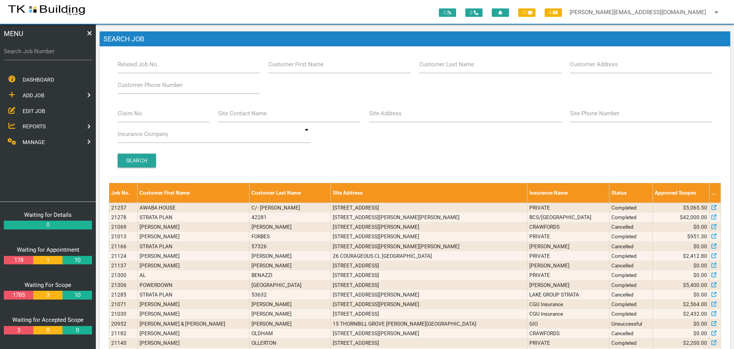
click at [52, 55] on label "Search Job Number" at bounding box center [48, 51] width 88 height 9
click at [52, 55] on input "Search Job Number" at bounding box center [48, 52] width 88 height 18
type input "27837"
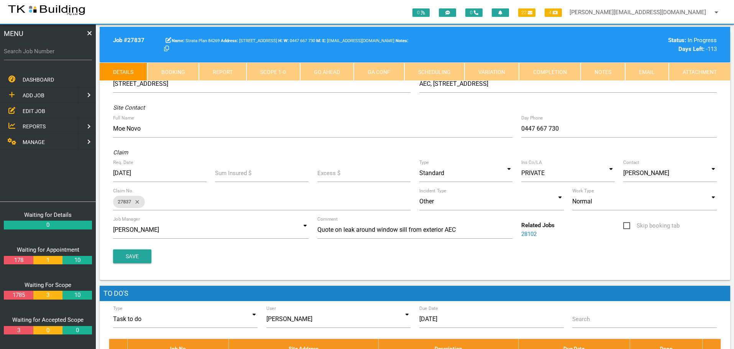
click at [605, 68] on link "Notes" at bounding box center [603, 71] width 44 height 18
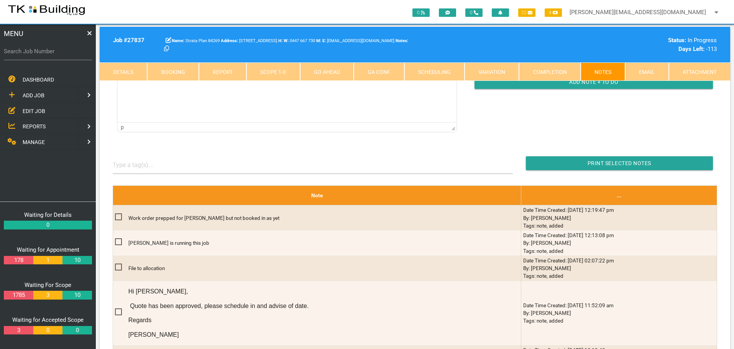
scroll to position [153, 0]
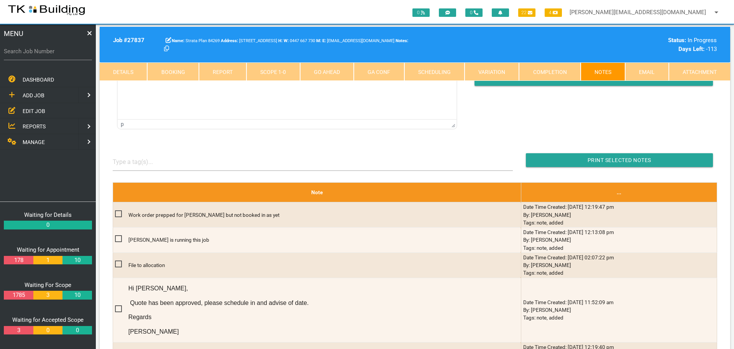
click at [169, 70] on link "Booking" at bounding box center [172, 71] width 51 height 18
select select "7"
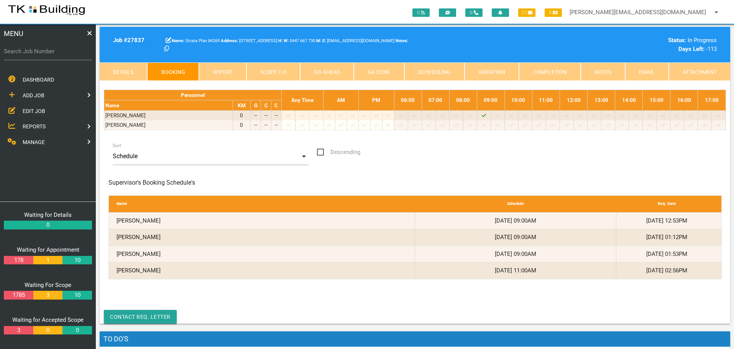
scroll to position [0, 0]
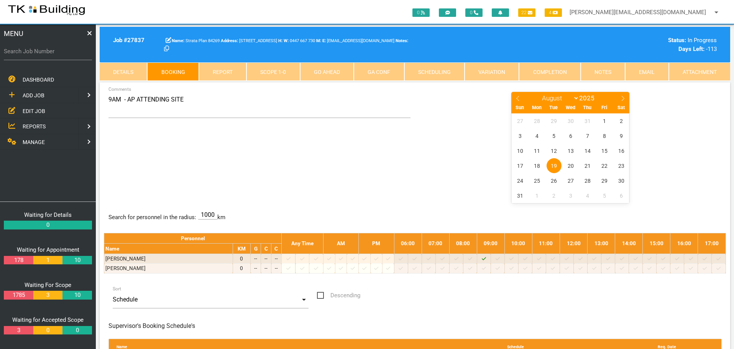
drag, startPoint x: 458, startPoint y: 240, endPoint x: 451, endPoint y: 301, distance: 61.4
click at [463, 271] on table "Personnel Any Time AM PM 06:00 07:00 08:00 09:00 10:00 11:00 12:00 13:00 14:00 …" at bounding box center [415, 253] width 622 height 41
click at [34, 112] on span "EDIT JOB" at bounding box center [34, 111] width 23 height 6
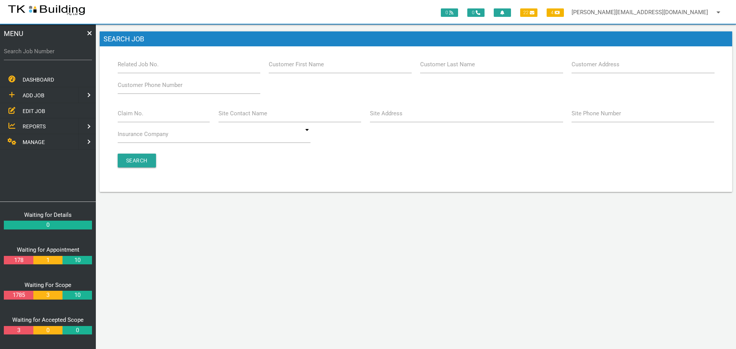
click at [137, 117] on label "Claim No." at bounding box center [131, 113] width 26 height 9
click at [137, 117] on input "Claim No." at bounding box center [164, 114] width 92 height 18
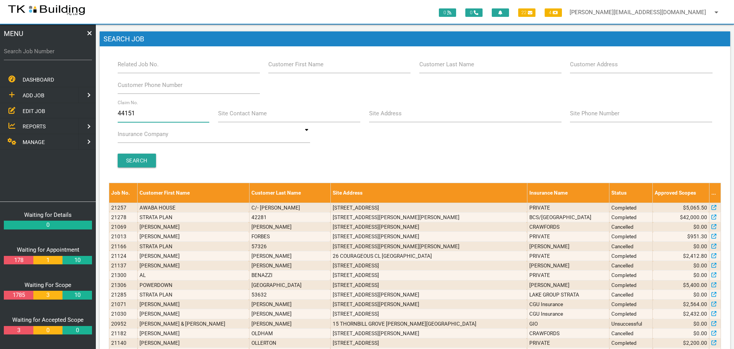
type input "441514"
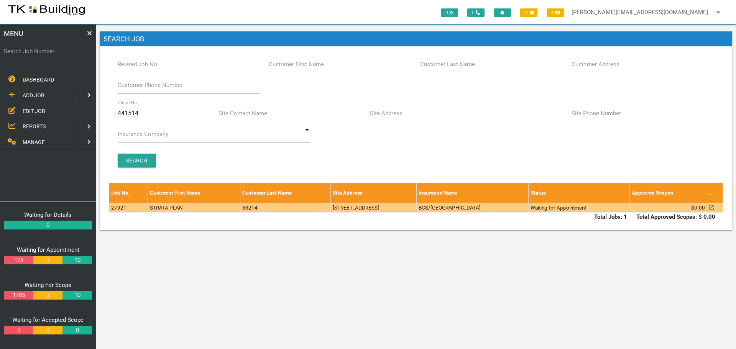
click at [416, 209] on td "[STREET_ADDRESS]" at bounding box center [373, 208] width 85 height 10
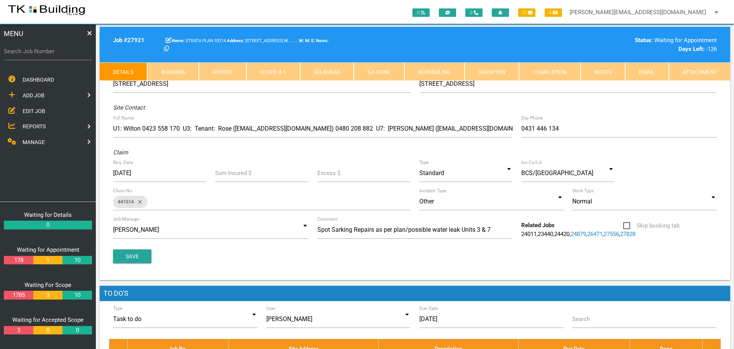
click at [559, 74] on link "Completion" at bounding box center [549, 71] width 61 height 18
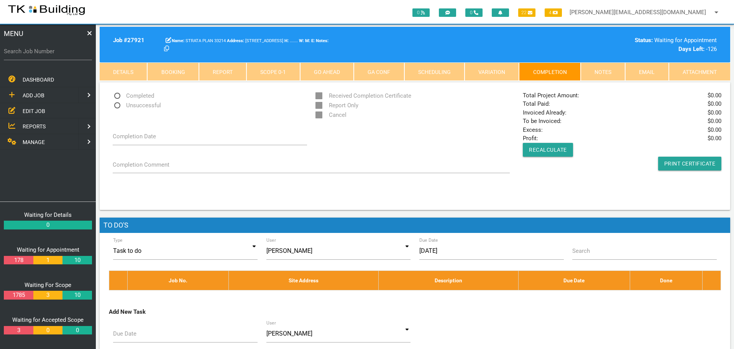
click at [118, 105] on span "Unsuccessful" at bounding box center [137, 106] width 48 height 10
click at [118, 105] on input "Unsuccessful" at bounding box center [115, 103] width 5 height 5
radio input "true"
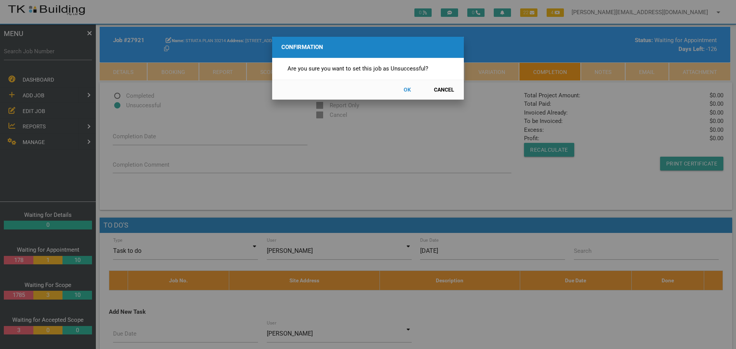
click at [405, 87] on button "OK" at bounding box center [407, 89] width 34 height 13
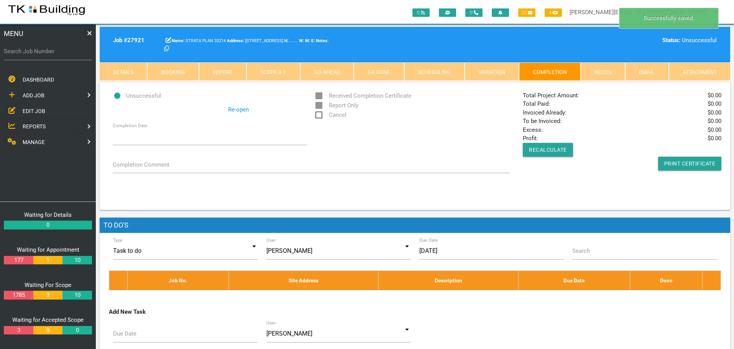
drag, startPoint x: 319, startPoint y: 114, endPoint x: 322, endPoint y: 124, distance: 10.0
click at [319, 116] on span "Cancel" at bounding box center [330, 115] width 31 height 10
click at [319, 115] on input "Cancel" at bounding box center [317, 112] width 5 height 5
click at [608, 71] on link "Notes" at bounding box center [603, 71] width 44 height 18
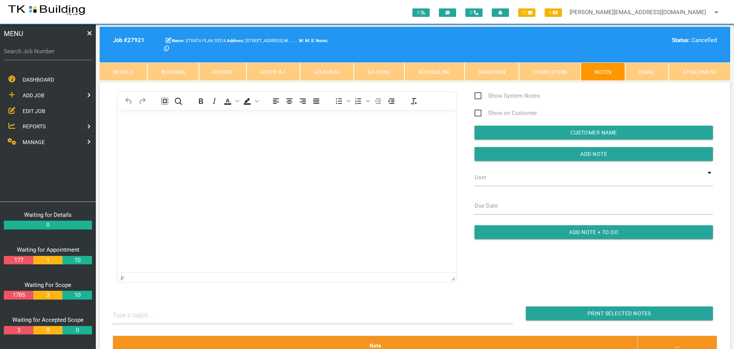
click at [133, 125] on p "Rich Text Area. Press ALT-0 for help." at bounding box center [287, 122] width 320 height 6
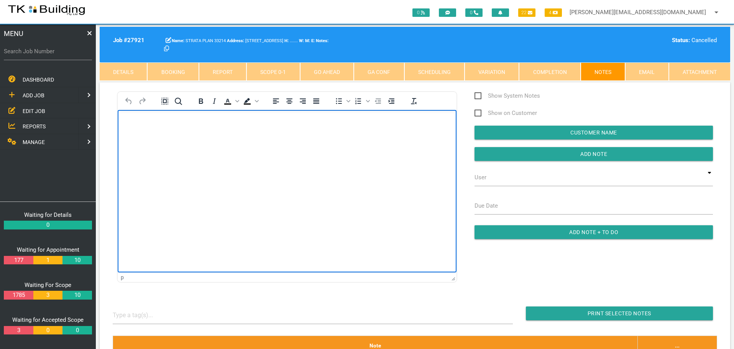
scroll to position [1, 0]
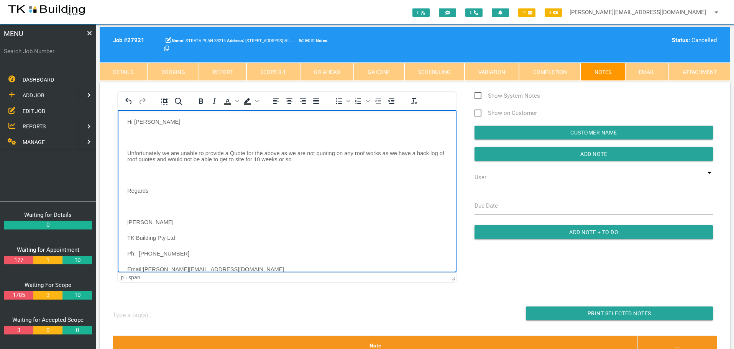
click at [132, 132] on body "Hi [PERSON_NAME] Unfortunately we are unable to provide a Quote for the above a…" at bounding box center [287, 204] width 339 height 173
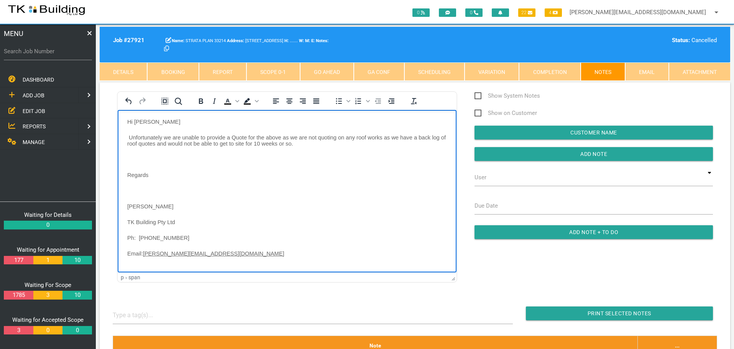
click at [135, 158] on p "Rich Text Area. Press ALT-0 for help." at bounding box center [287, 159] width 320 height 6
click at [135, 172] on body "Hi [PERSON_NAME] Unfortunately we are unable to provide a Quote for the above a…" at bounding box center [287, 189] width 339 height 141
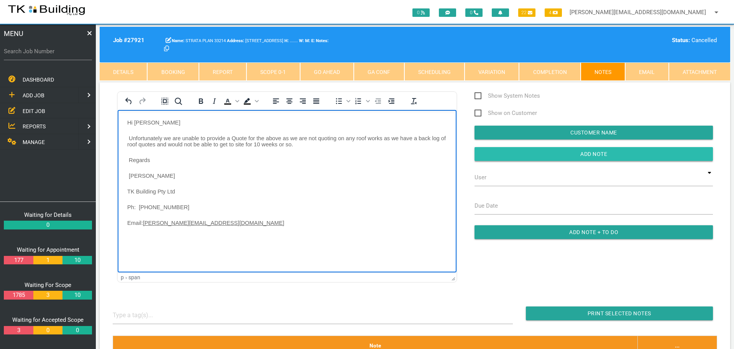
click at [501, 158] on input "Add Note" at bounding box center [594, 154] width 238 height 14
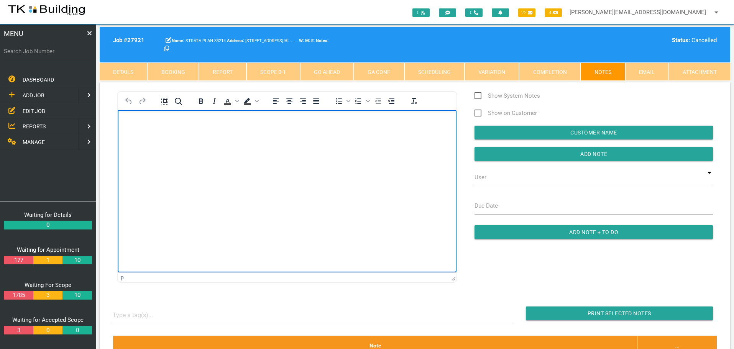
click at [124, 121] on body "Rich Text Area. Press ALT-0 for help." at bounding box center [287, 131] width 339 height 25
click at [130, 133] on body "Ok Thank you [PERSON_NAME], [PERSON_NAME] Assistant Strata Manager" at bounding box center [287, 171] width 339 height 104
click at [133, 151] on p "Rich Text Area. Press ALT-0 for help." at bounding box center [287, 154] width 320 height 6
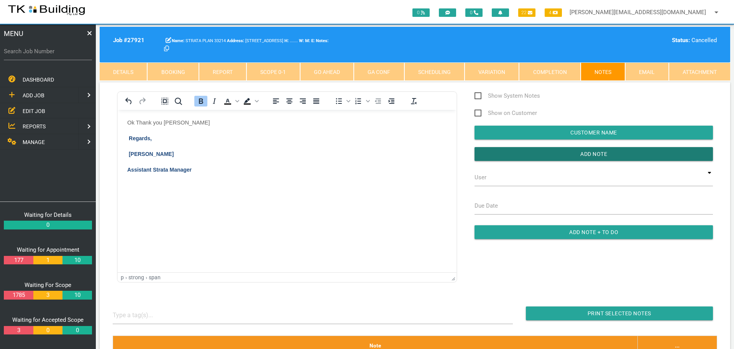
drag, startPoint x: 486, startPoint y: 157, endPoint x: 460, endPoint y: 157, distance: 26.5
click at [483, 158] on input "button" at bounding box center [594, 154] width 238 height 14
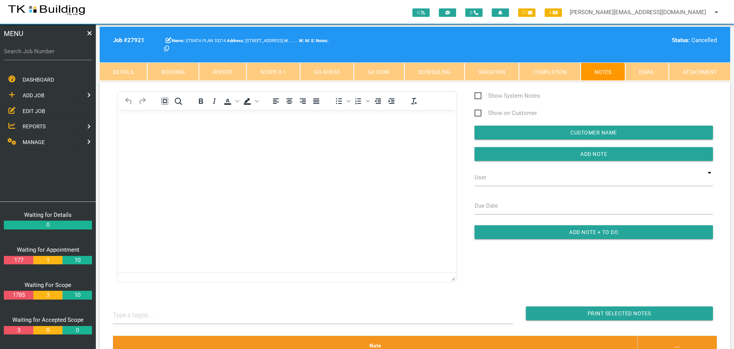
click at [36, 53] on label "Search Job Number" at bounding box center [48, 51] width 88 height 9
click at [36, 53] on input "Search Job Number" at bounding box center [48, 52] width 88 height 18
type input "28062"
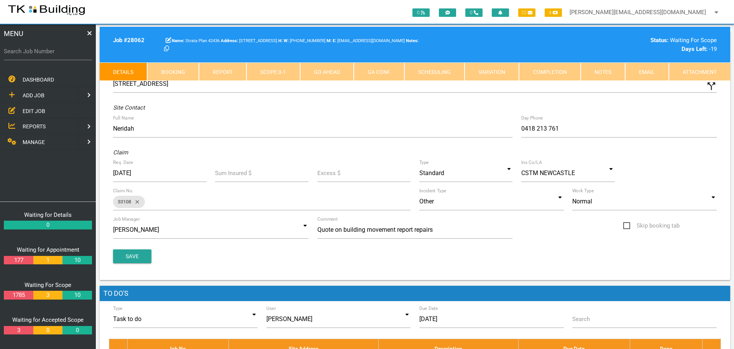
click at [598, 74] on link "Notes" at bounding box center [603, 71] width 44 height 18
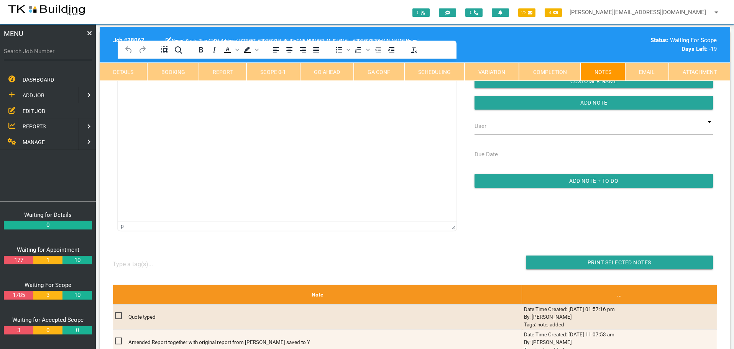
click at [173, 94] on html at bounding box center [287, 76] width 339 height 35
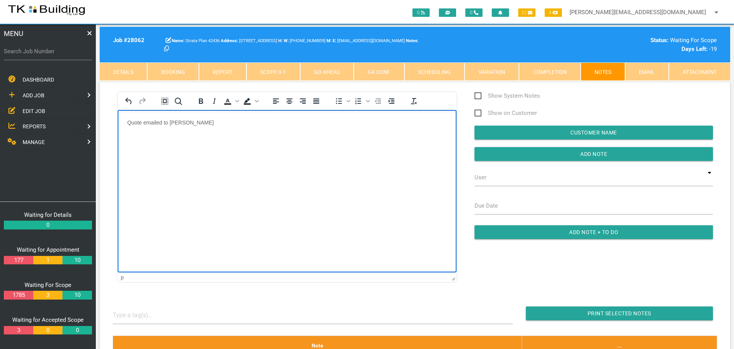
click at [204, 118] on html "Quote emailed to [PERSON_NAME]" at bounding box center [287, 127] width 339 height 35
click at [171, 120] on p "Quote emailed to [PERSON_NAME][EMAIL_ADDRESS][DOMAIN_NAME] - File to Strata cab…" at bounding box center [287, 122] width 320 height 6
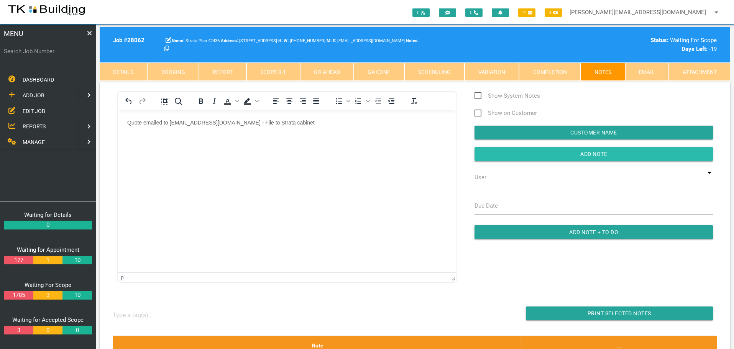
click at [509, 156] on input "button" at bounding box center [594, 154] width 238 height 14
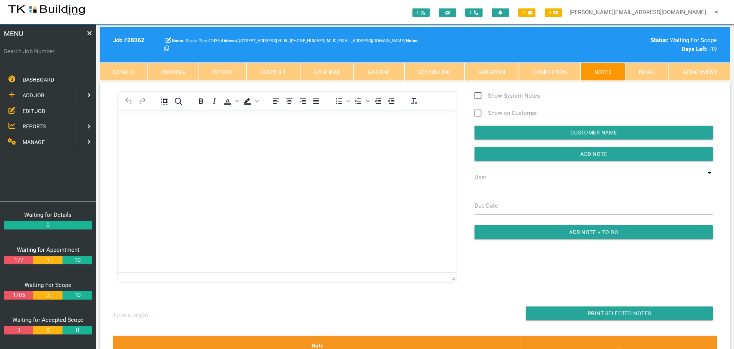
click at [37, 55] on label "Search Job Number" at bounding box center [48, 51] width 88 height 9
click at [37, 55] on input "Search Job Number" at bounding box center [48, 52] width 88 height 18
